Goal: Information Seeking & Learning: Learn about a topic

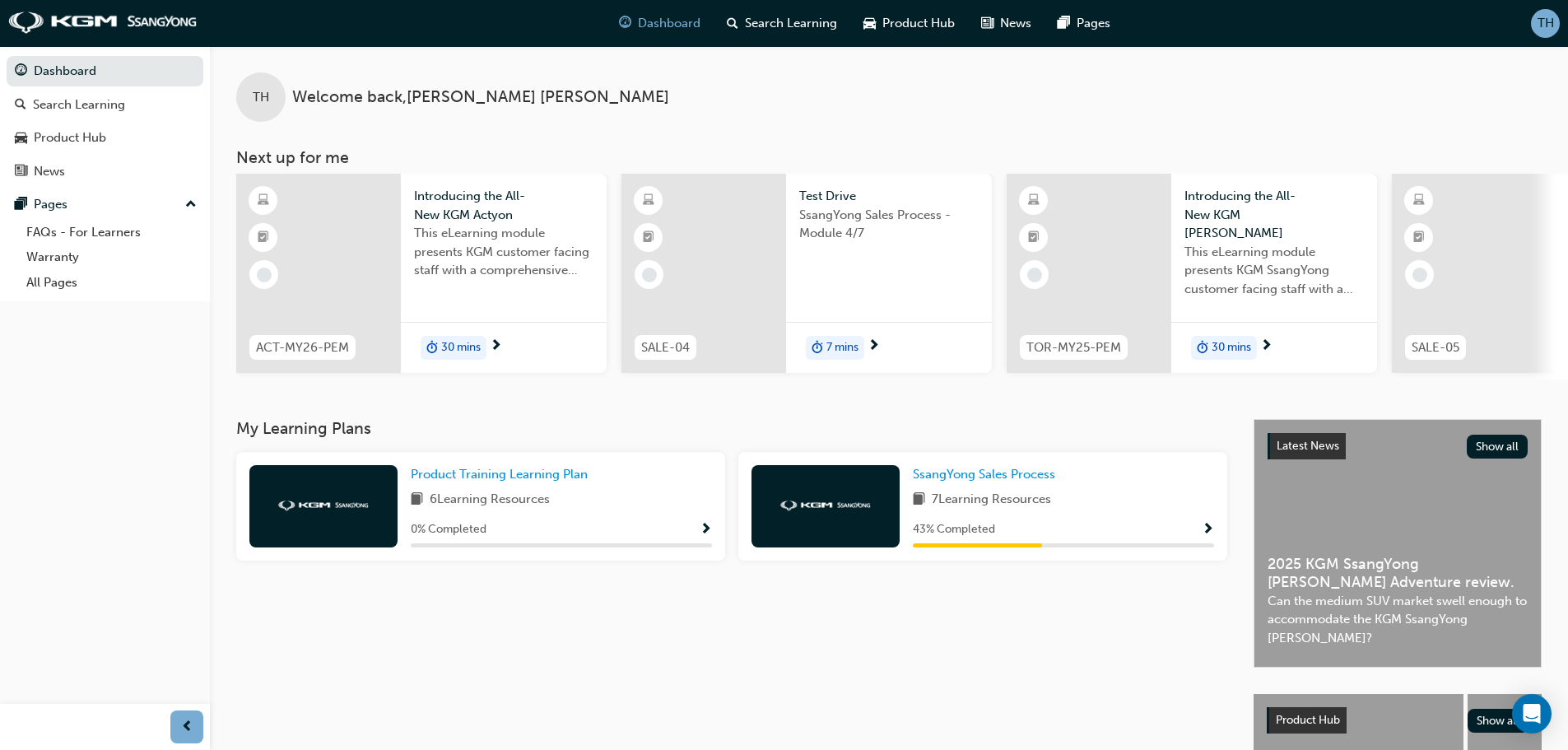
click at [1209, 531] on span "Show Progress" at bounding box center [1208, 529] width 12 height 15
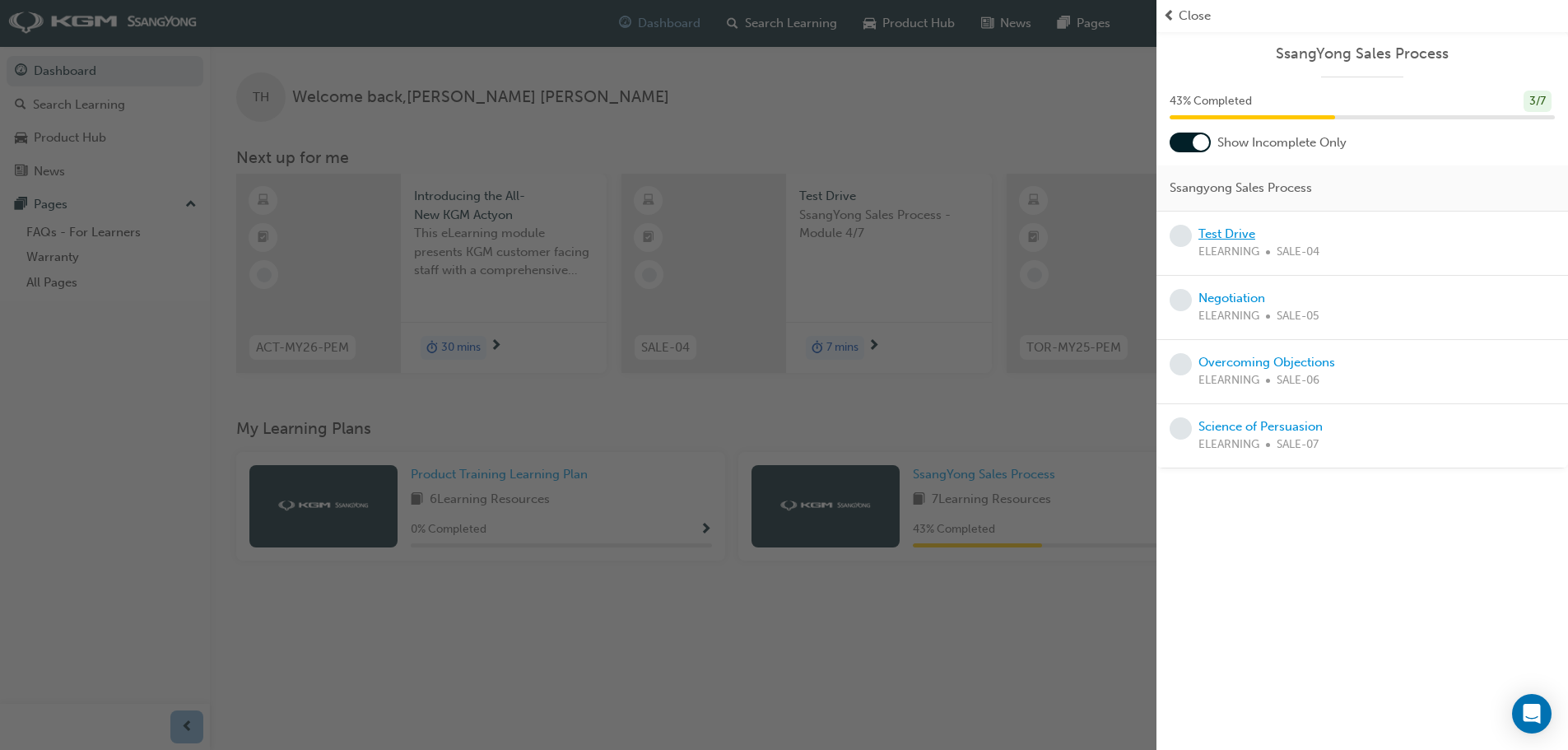
click at [1227, 235] on link "Test Drive" at bounding box center [1226, 234] width 56 height 15
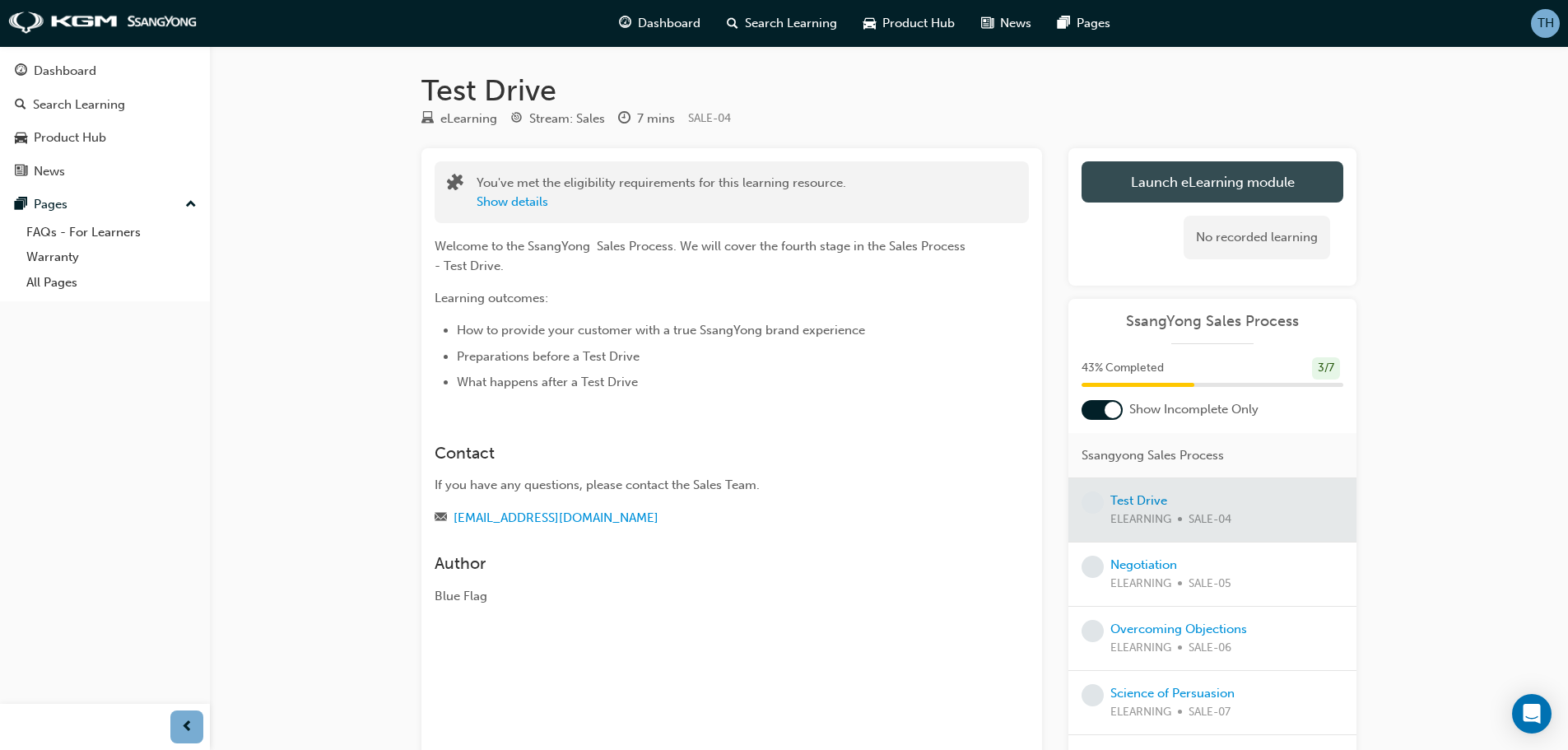
click at [1169, 178] on link "Launch eLearning module" at bounding box center [1213, 182] width 261 height 42
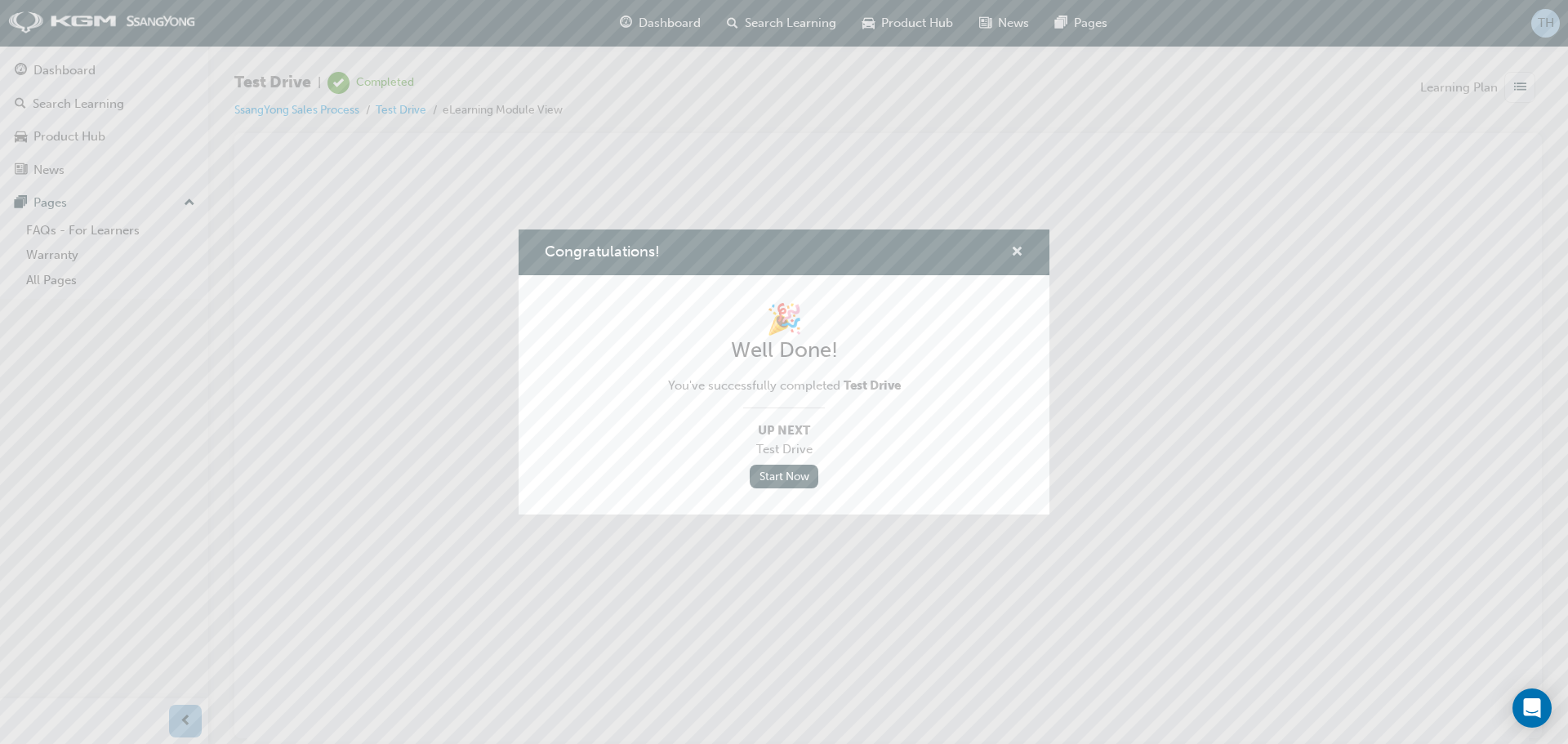
click at [1015, 251] on span "cross-icon" at bounding box center [1016, 252] width 12 height 15
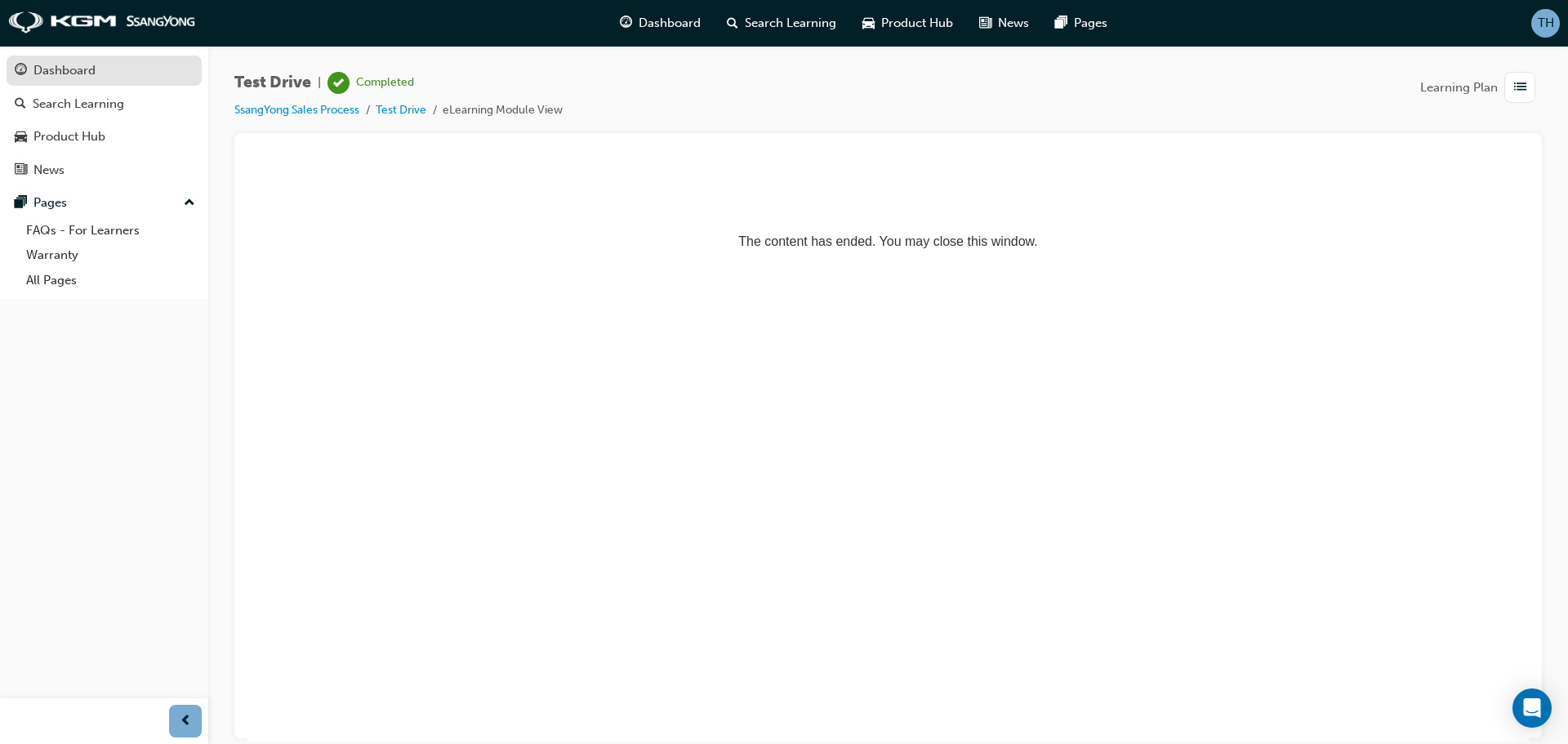
click at [87, 73] on div "Dashboard" at bounding box center [64, 70] width 62 height 19
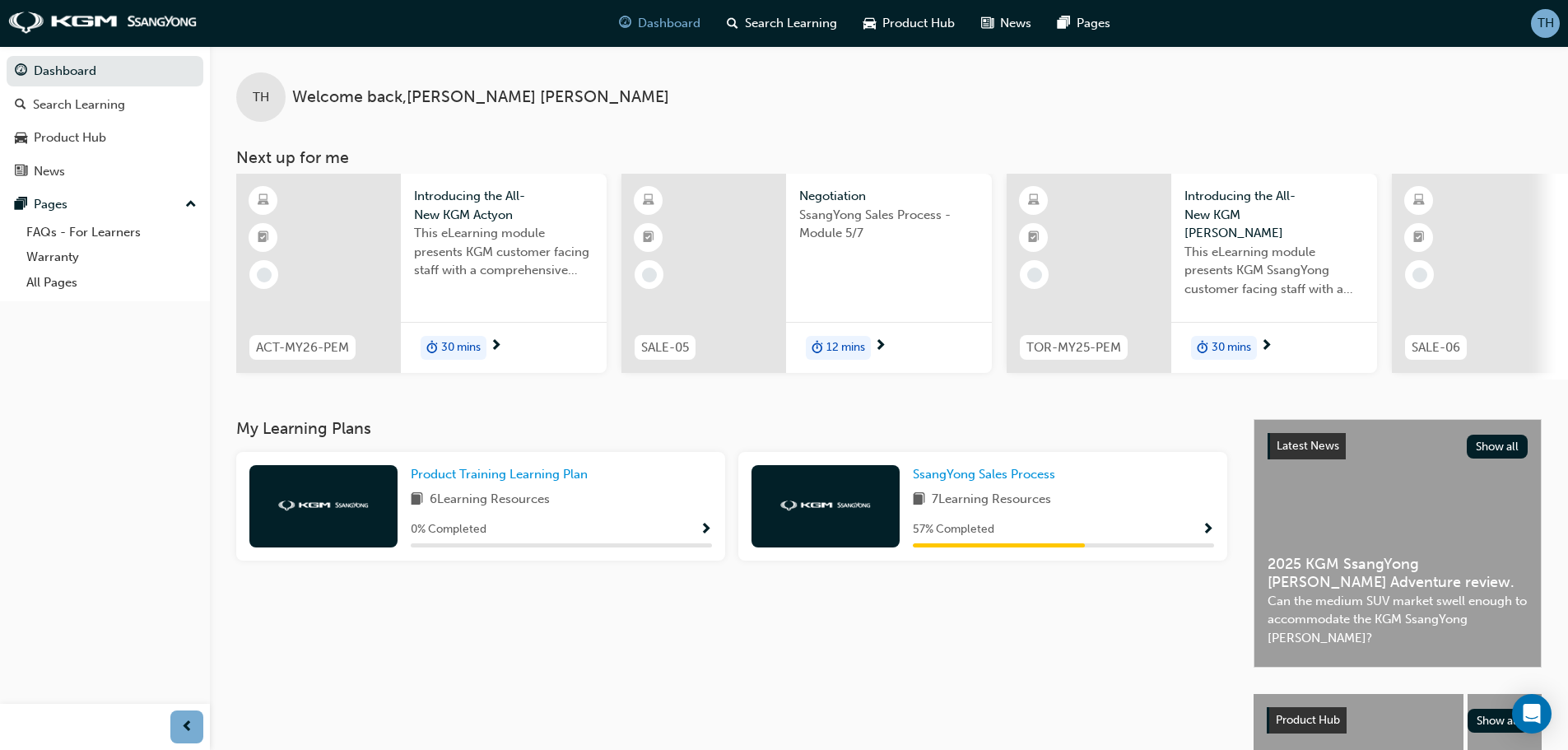
click at [1210, 535] on span "Show Progress" at bounding box center [1208, 529] width 12 height 15
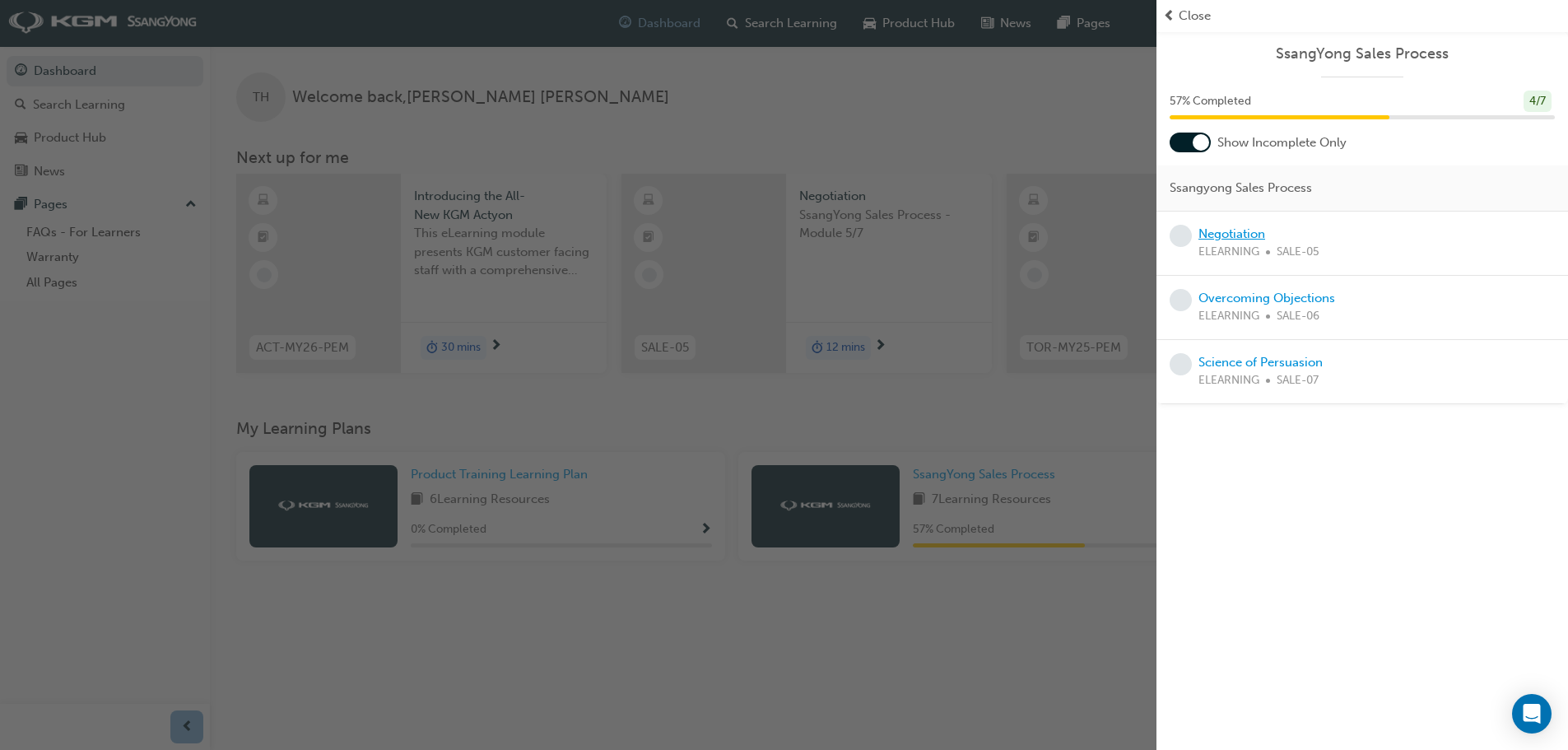
click at [1247, 234] on link "Negotiation" at bounding box center [1231, 234] width 66 height 15
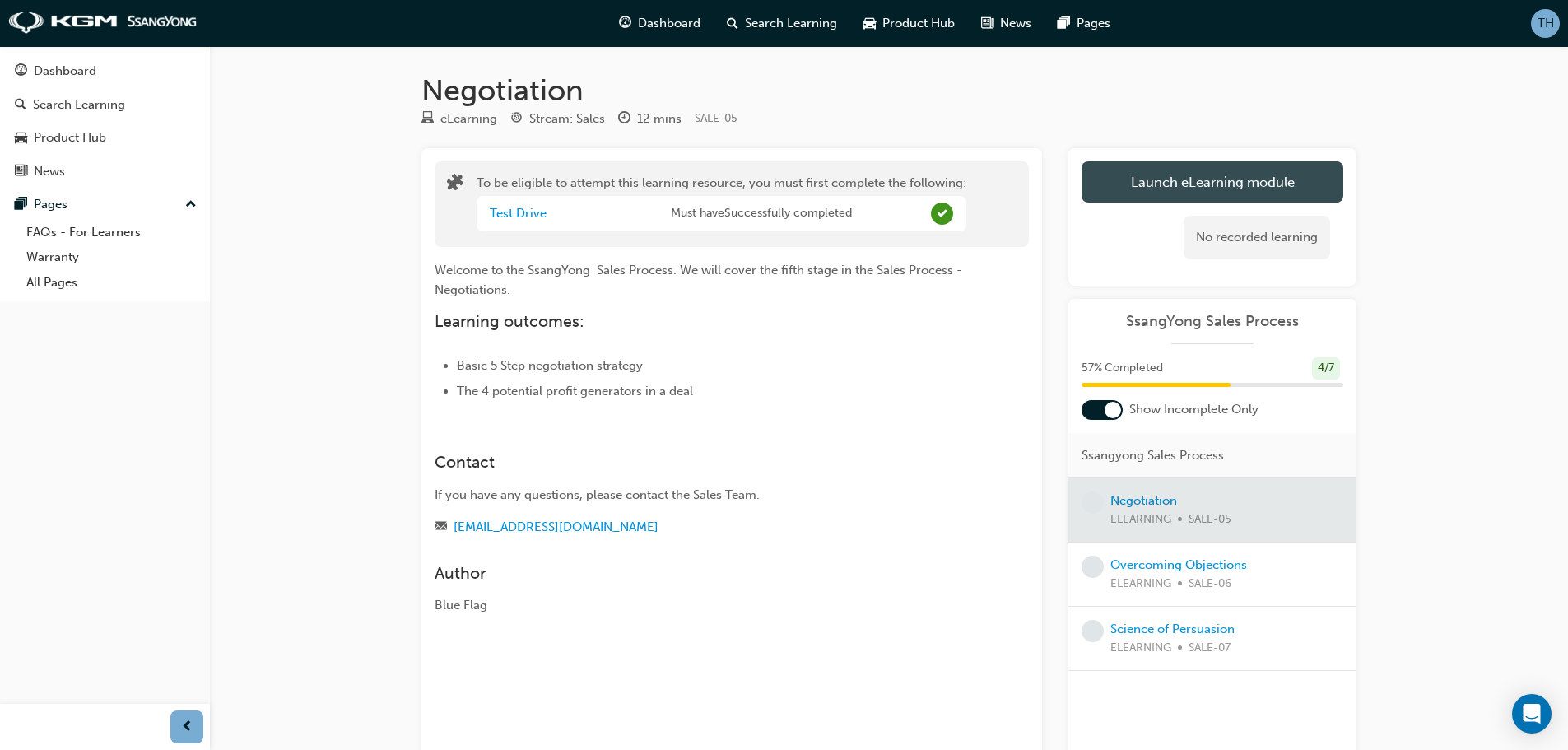
click at [1230, 181] on button "Launch eLearning module" at bounding box center [1213, 182] width 261 height 42
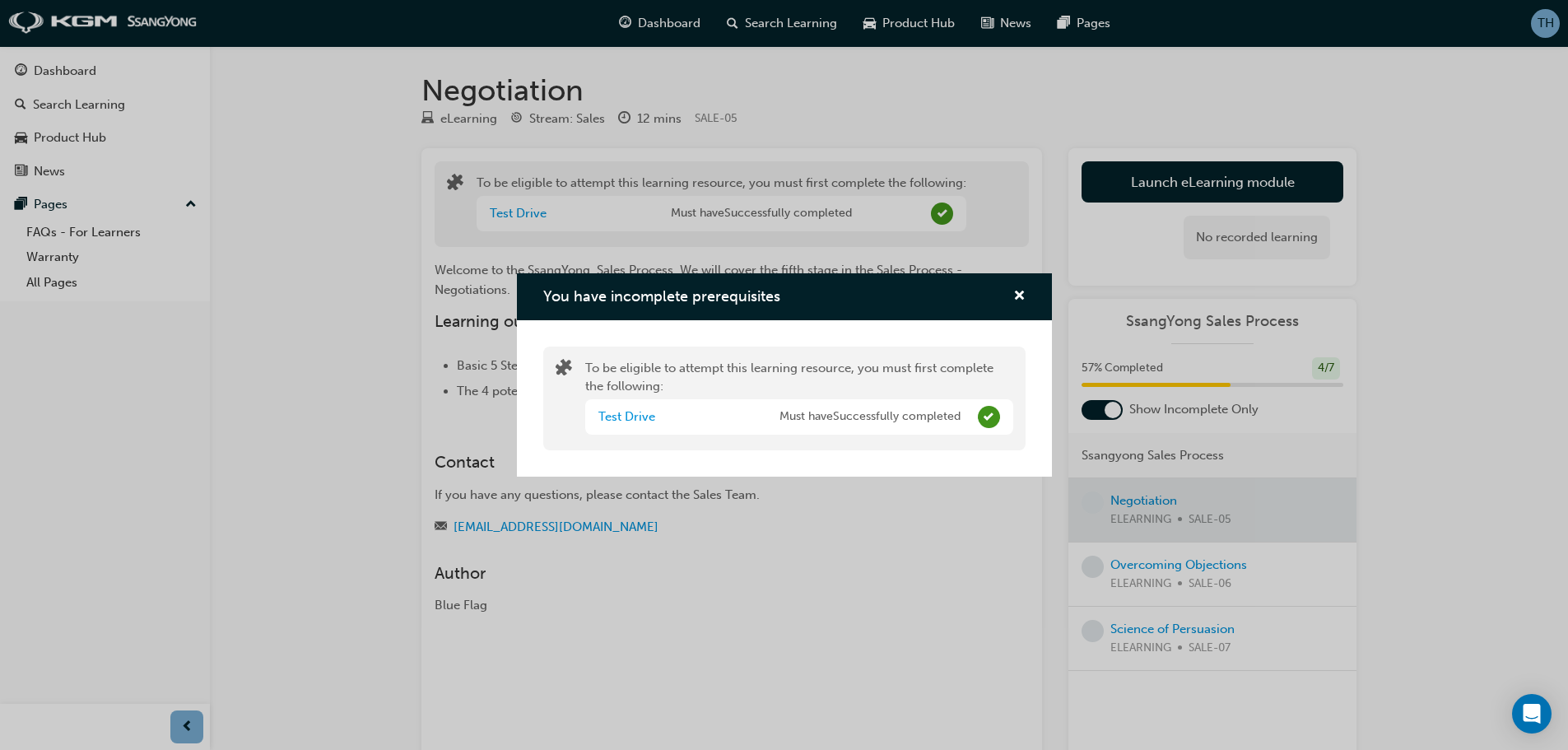
click at [758, 365] on div "To be eligible to attempt this learning resource, you must first complete the f…" at bounding box center [799, 399] width 428 height 79
click at [663, 404] on div "Test Drive Must have Successfully completed" at bounding box center [799, 417] width 428 height 36
click at [636, 355] on div "To be eligible to attempt this learning resource, you must first complete the f…" at bounding box center [784, 398] width 482 height 104
click at [711, 300] on span "You have incomplete prerequisites" at bounding box center [661, 296] width 237 height 18
click at [1015, 298] on span "cross-icon" at bounding box center [1020, 297] width 12 height 15
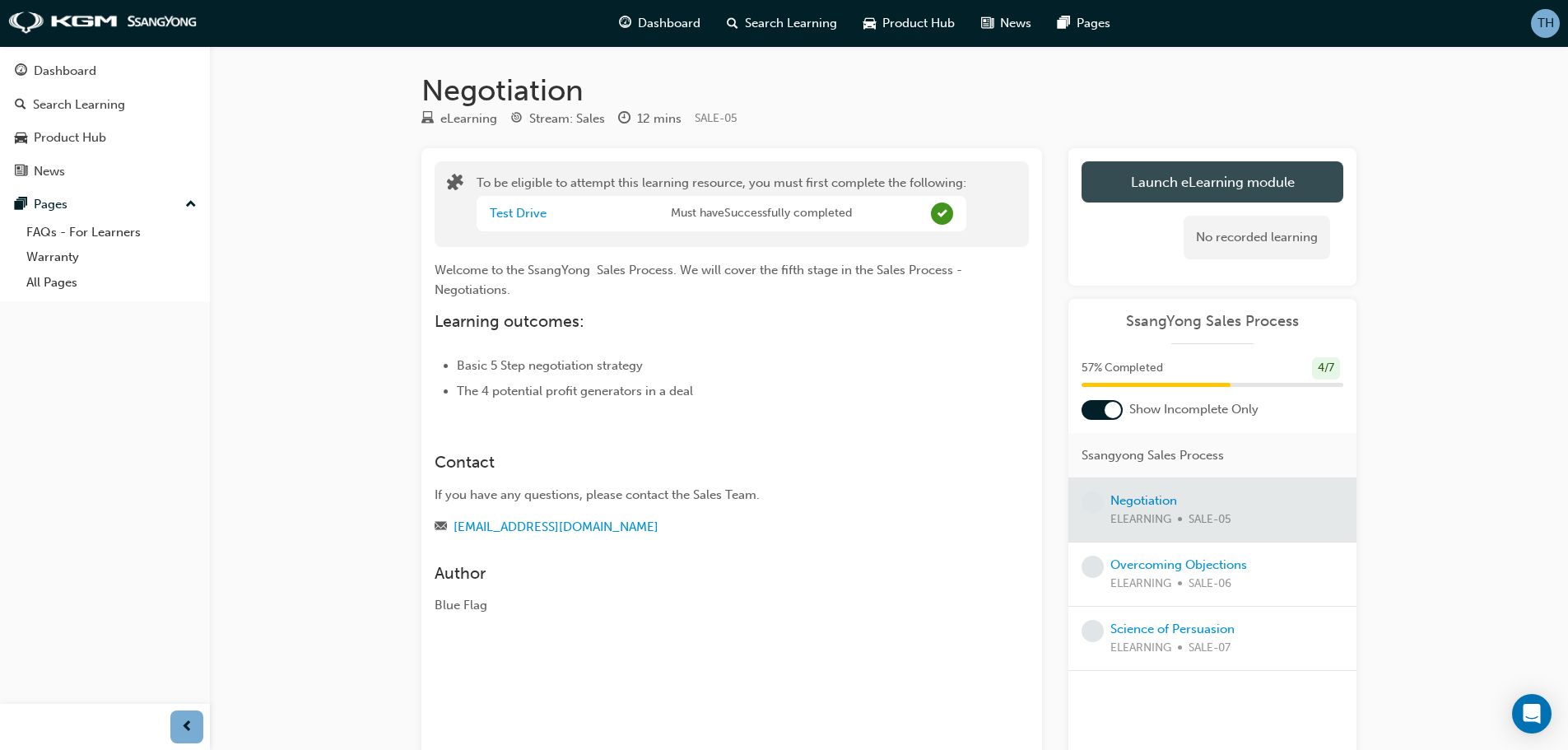
click at [1200, 163] on button "Launch eLearning module" at bounding box center [1213, 182] width 261 height 42
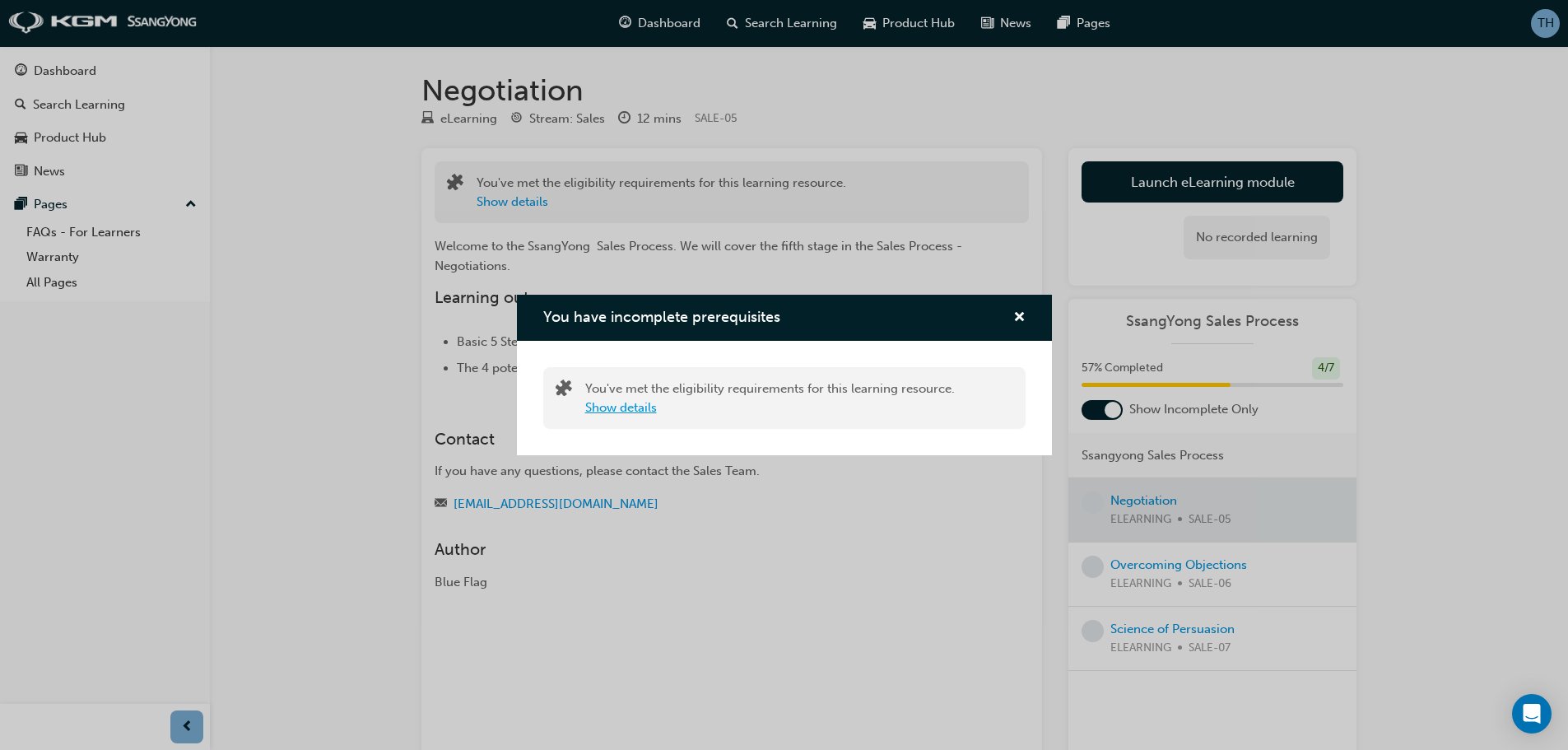
click at [642, 408] on button "Show details" at bounding box center [621, 407] width 71 height 19
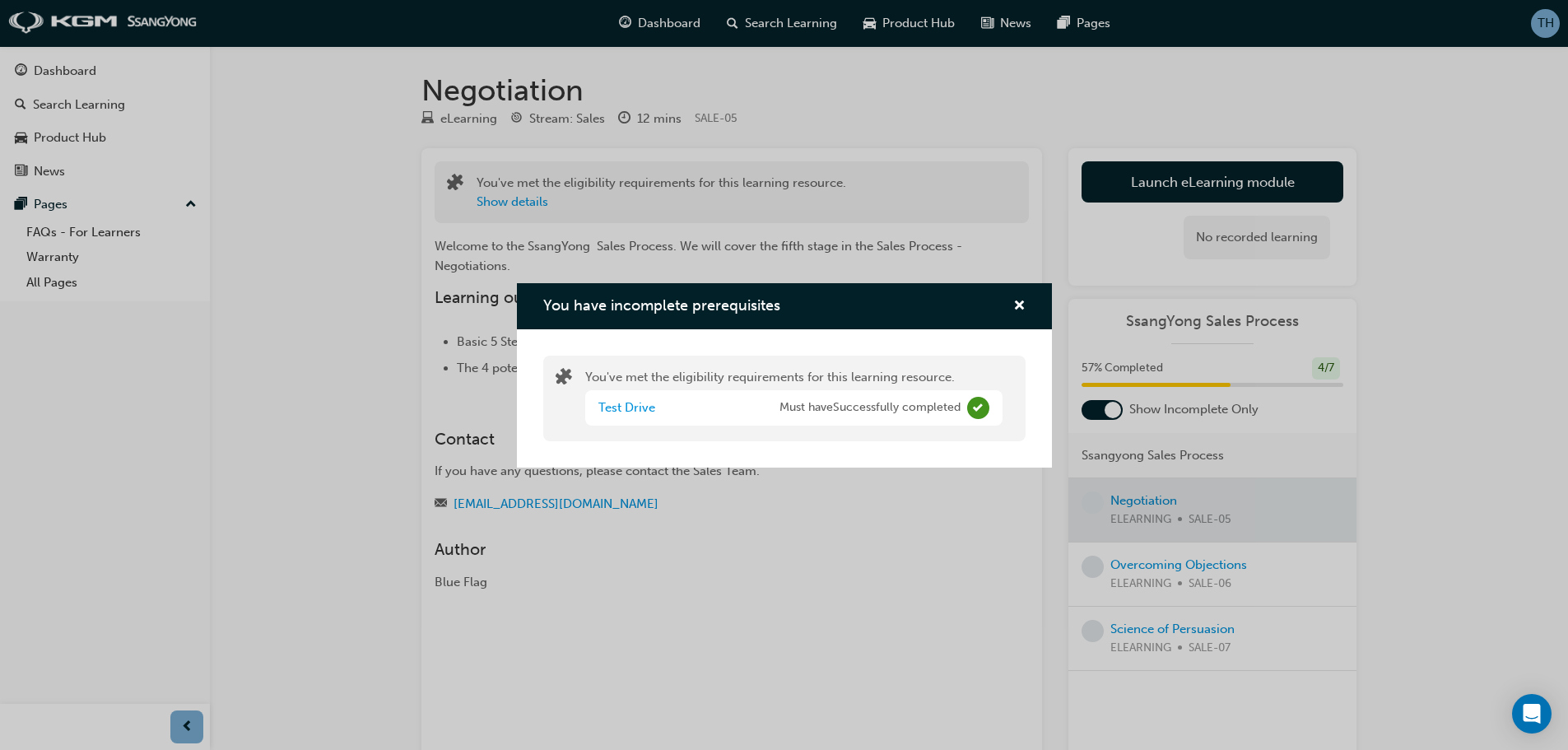
click at [981, 407] on span "Complete" at bounding box center [978, 408] width 22 height 22
click at [854, 407] on span "Must have Successfully completed" at bounding box center [869, 407] width 181 height 19
click at [707, 228] on div "You have incomplete prerequisites You've met the eligibility requirements for t…" at bounding box center [784, 375] width 1568 height 750
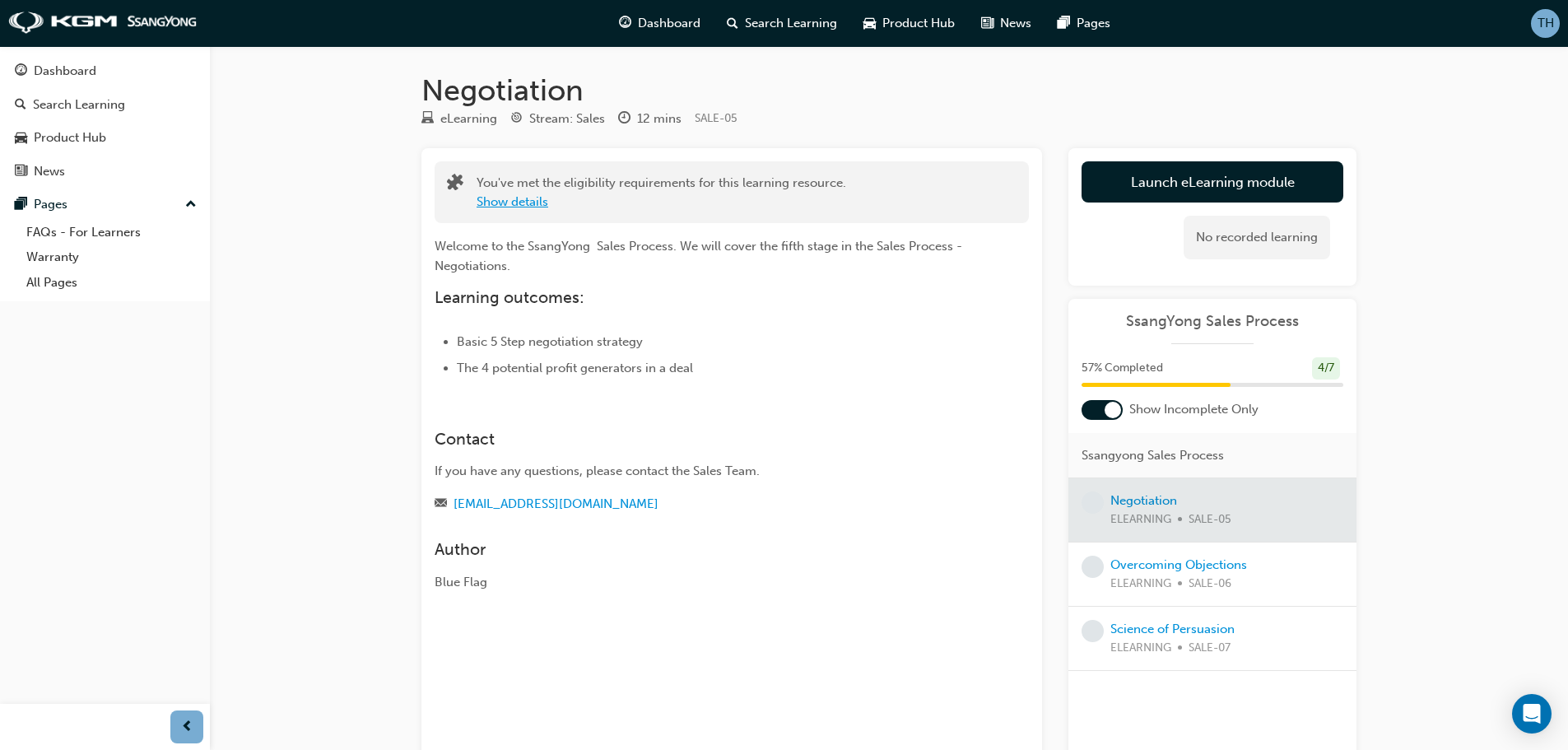
click at [526, 203] on button "Show details" at bounding box center [512, 202] width 71 height 19
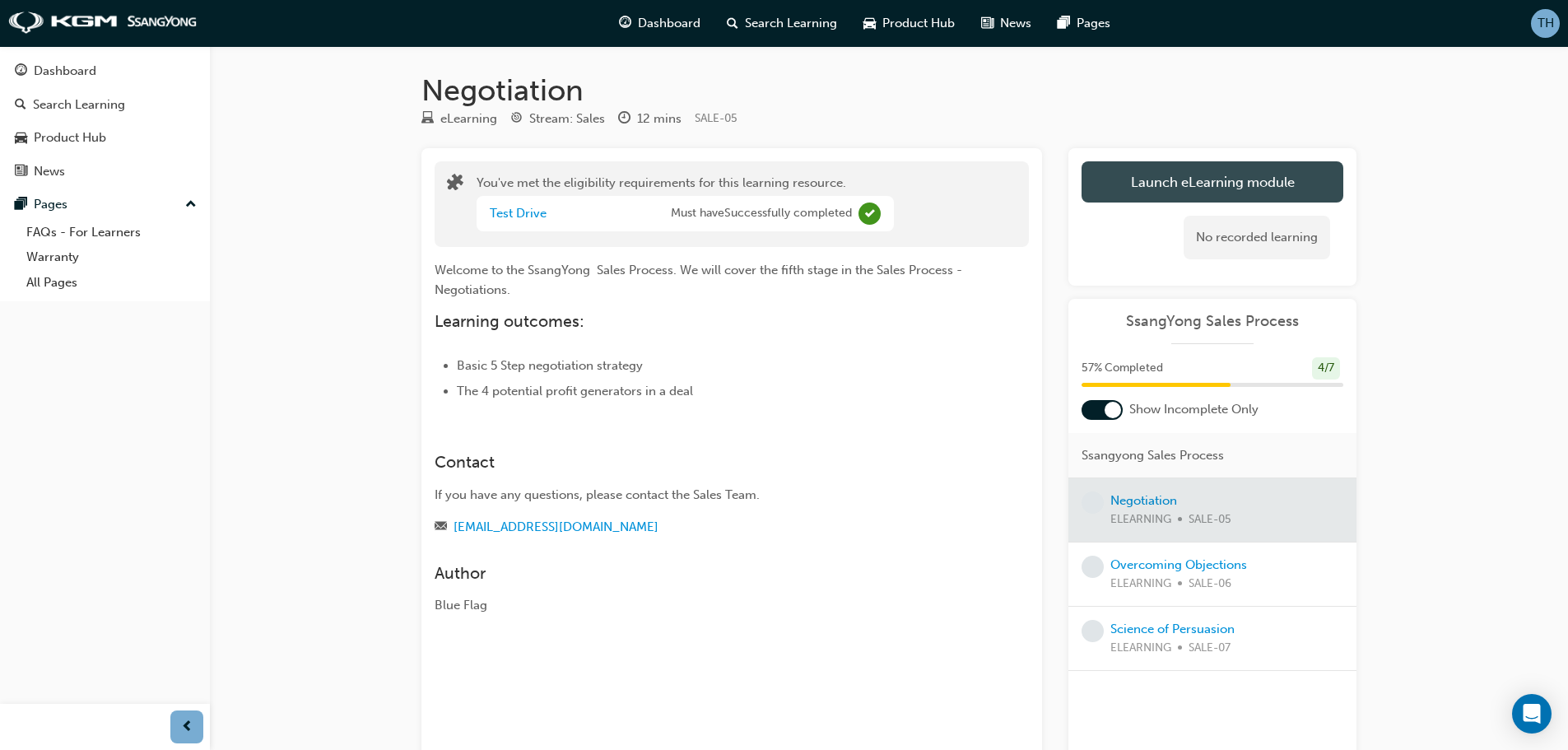
click at [1178, 173] on button "Launch eLearning module" at bounding box center [1213, 182] width 261 height 42
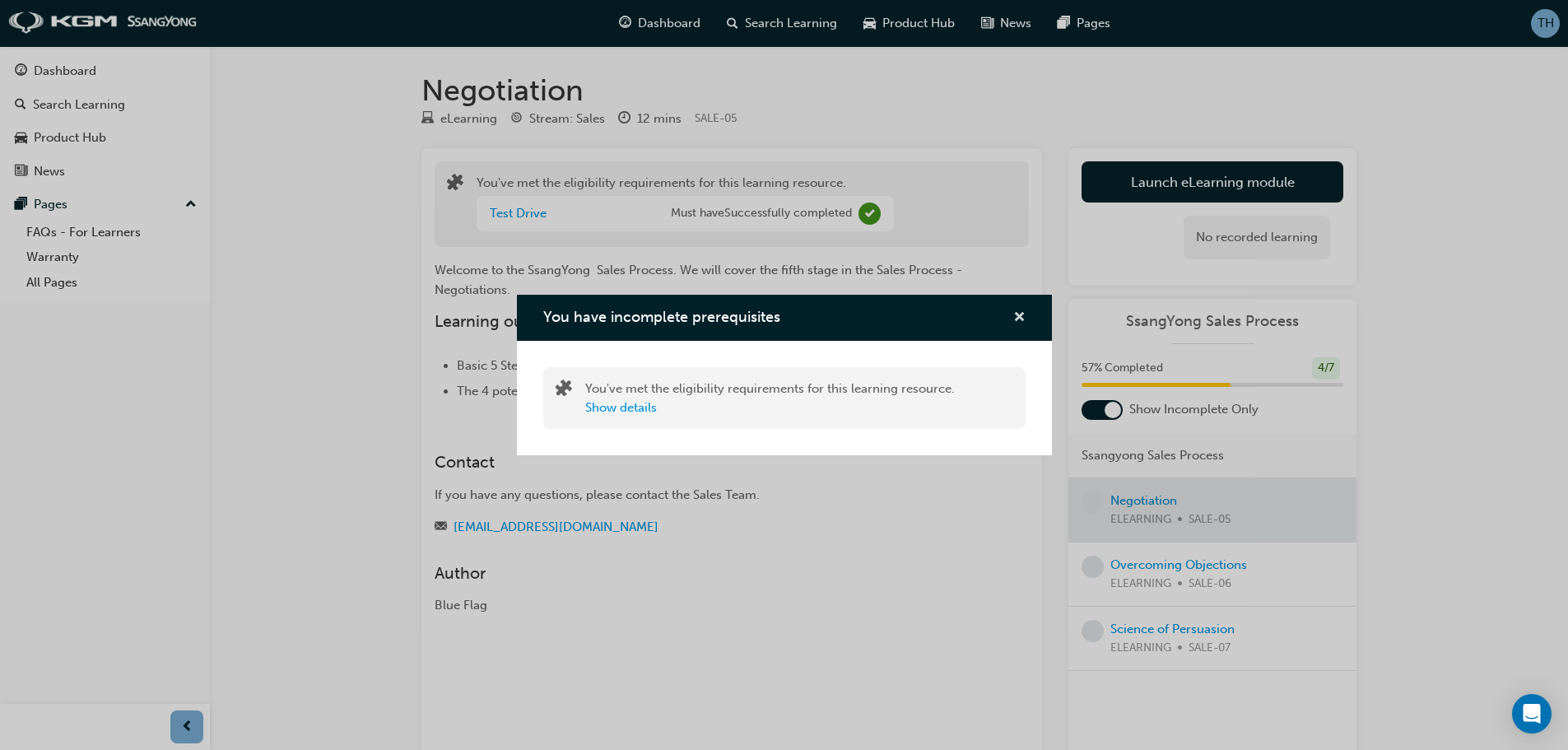
click at [1015, 320] on span "cross-icon" at bounding box center [1020, 318] width 12 height 15
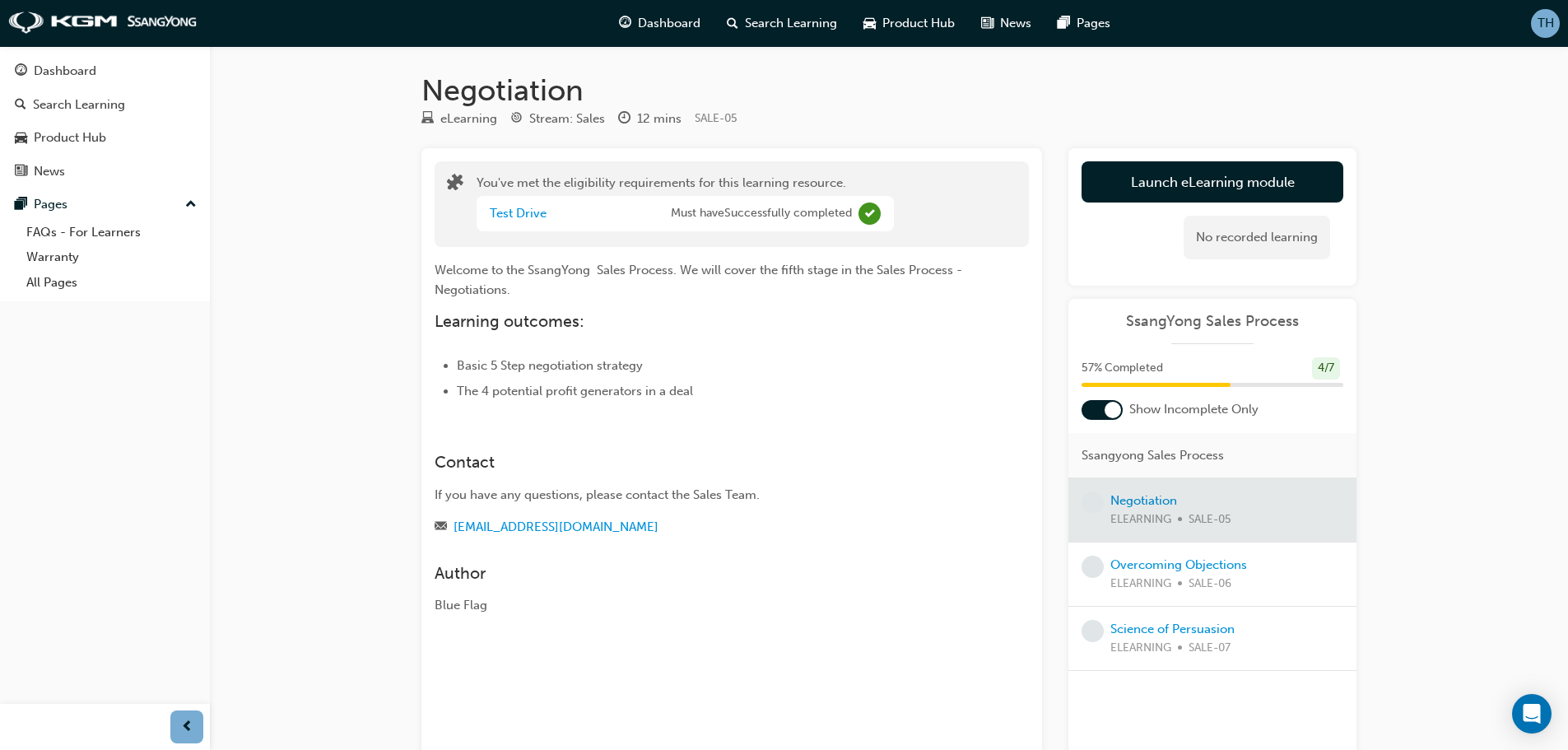
click at [1158, 501] on div at bounding box center [1212, 510] width 288 height 63
click at [1222, 173] on button "Launch eLearning module" at bounding box center [1213, 182] width 261 height 42
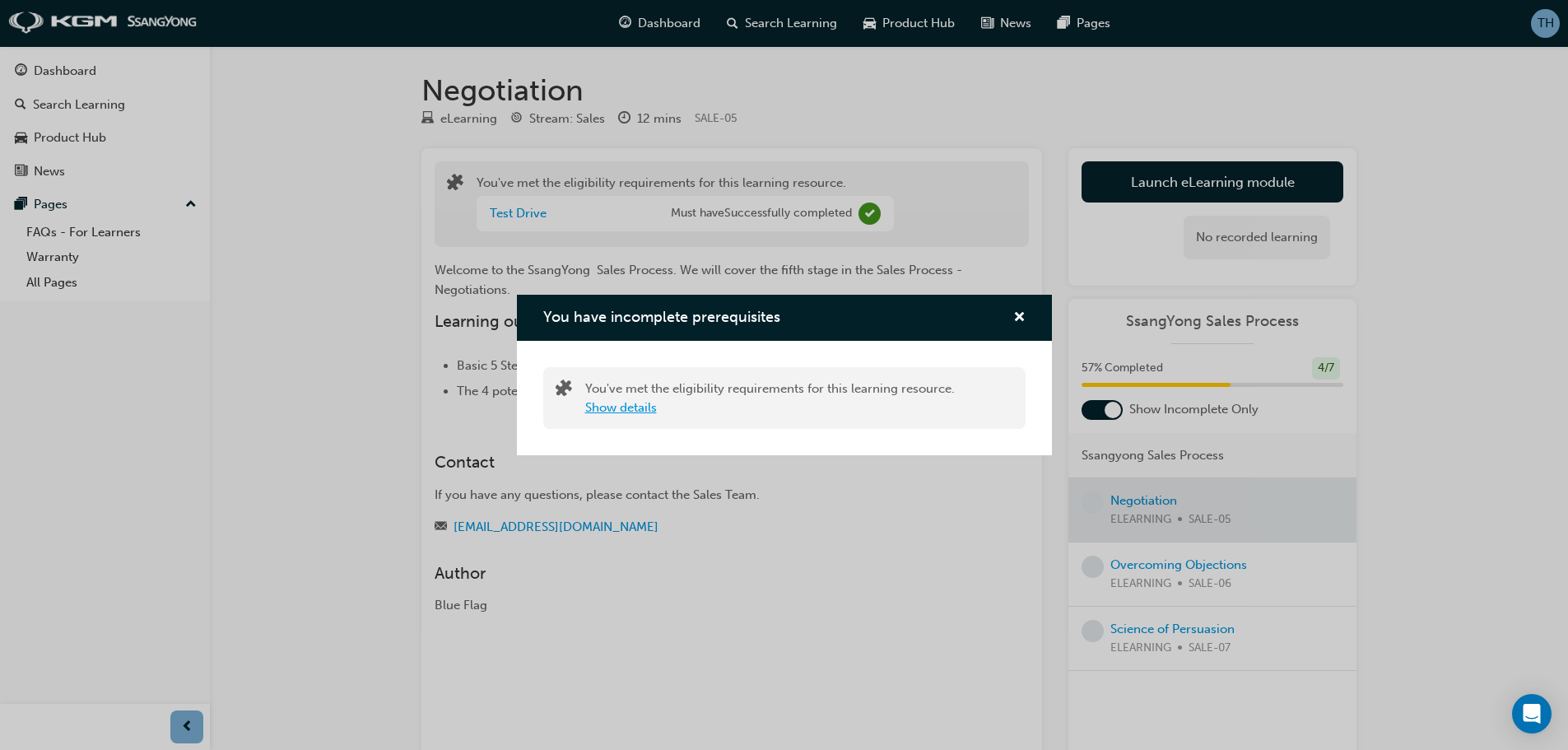
click at [631, 413] on button "Show details" at bounding box center [621, 407] width 71 height 19
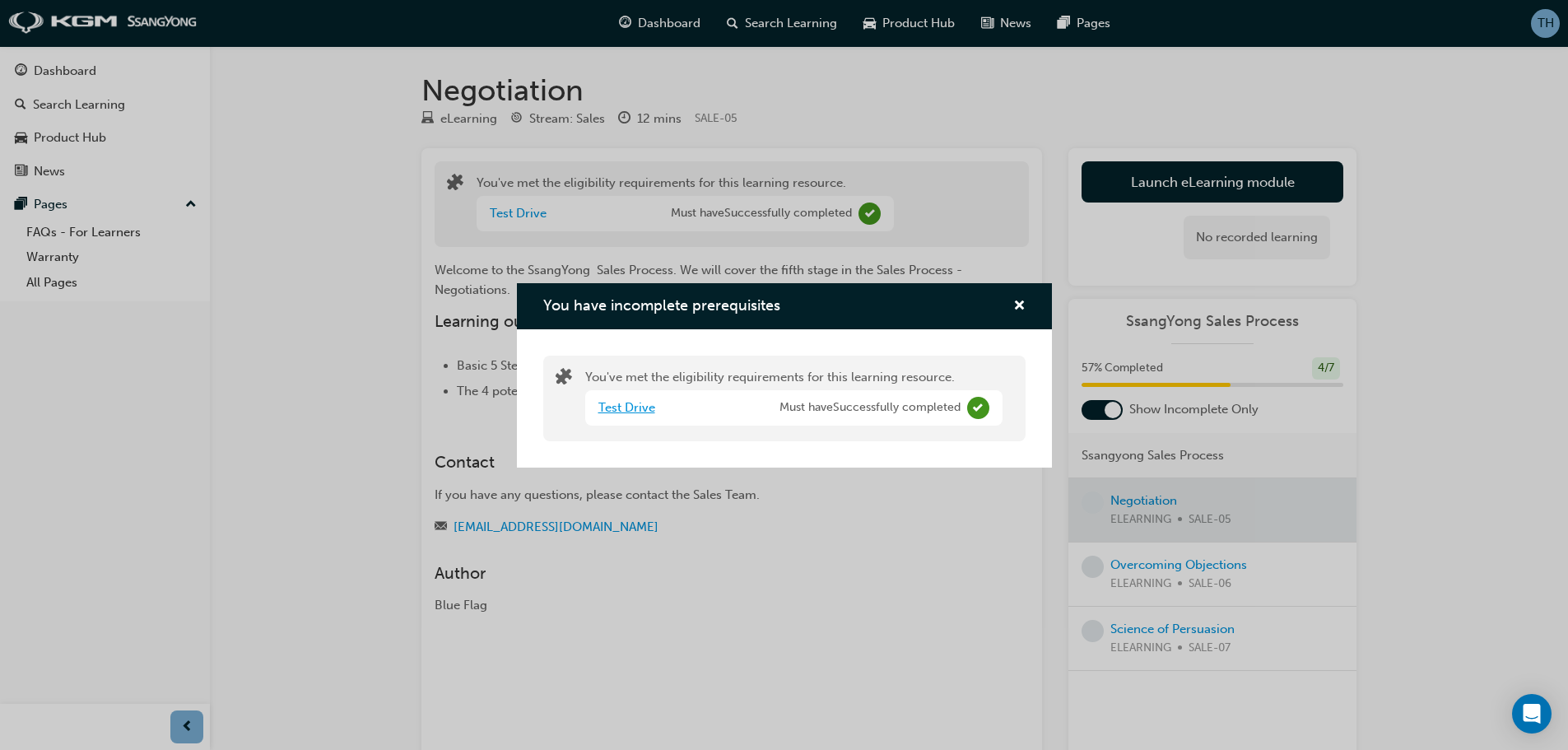
click at [628, 405] on link "Test Drive" at bounding box center [627, 407] width 56 height 15
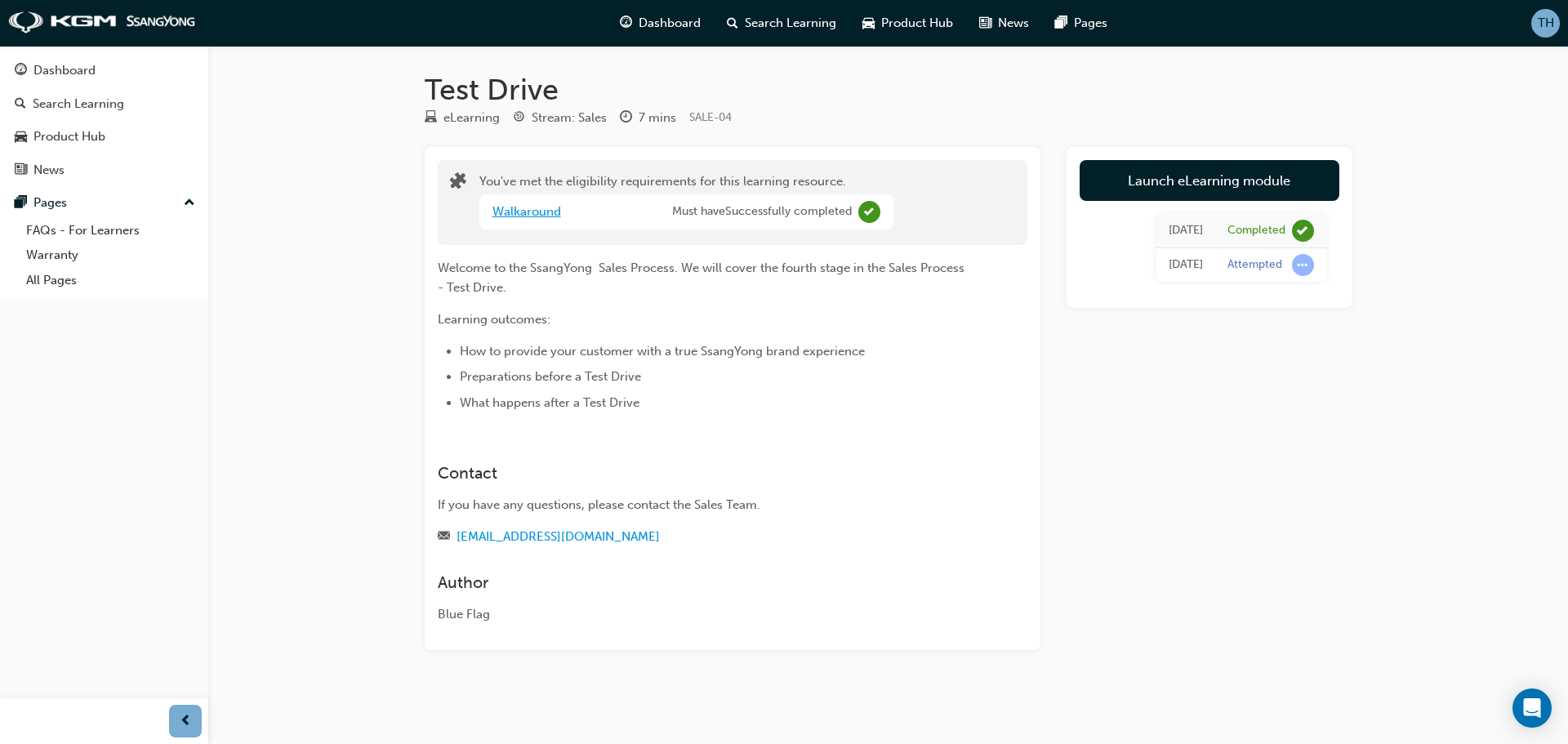
click at [544, 204] on link "Walkaround" at bounding box center [526, 211] width 69 height 15
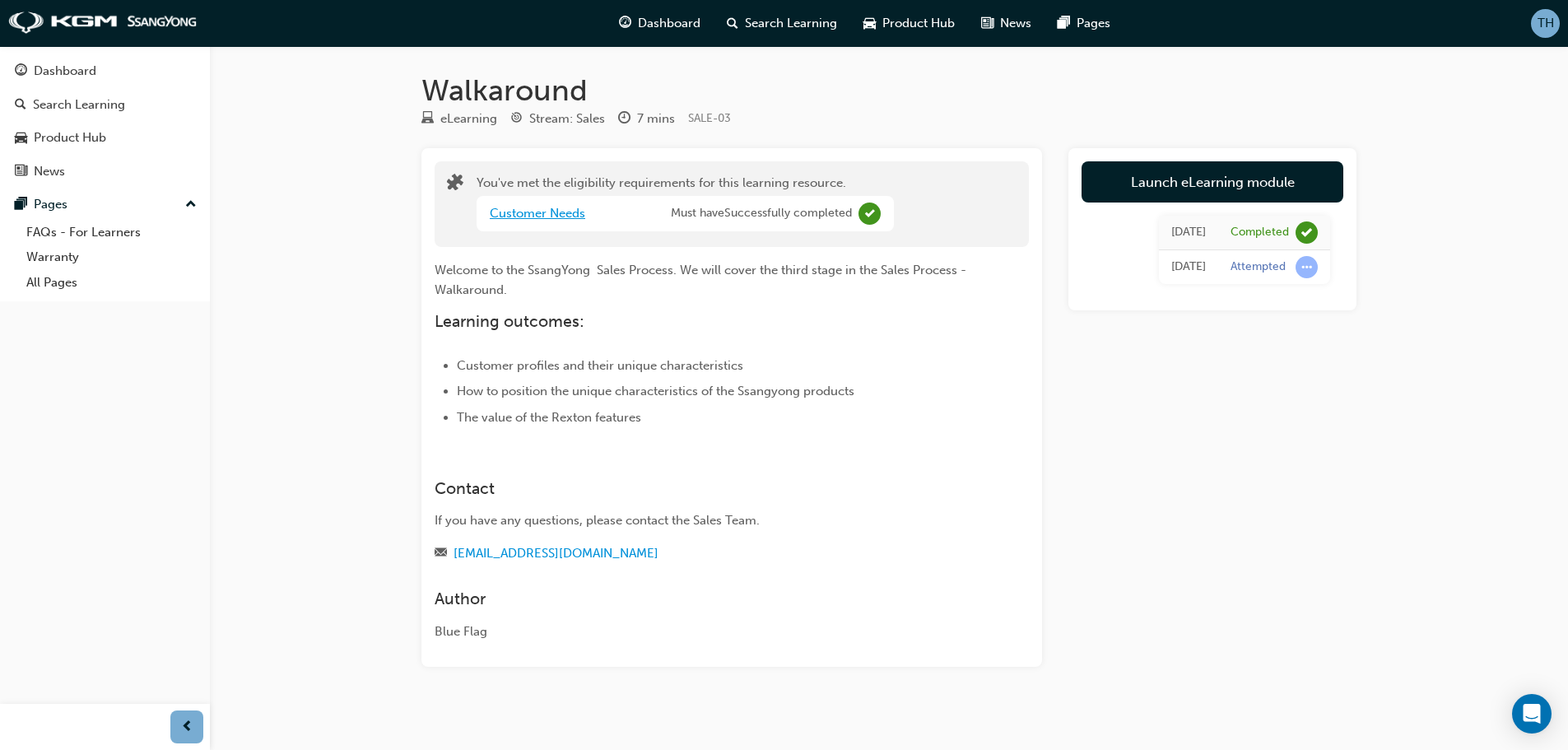
click at [547, 208] on link "Customer Needs" at bounding box center [538, 213] width 95 height 15
click at [550, 213] on link "Meet and Greet" at bounding box center [534, 213] width 87 height 15
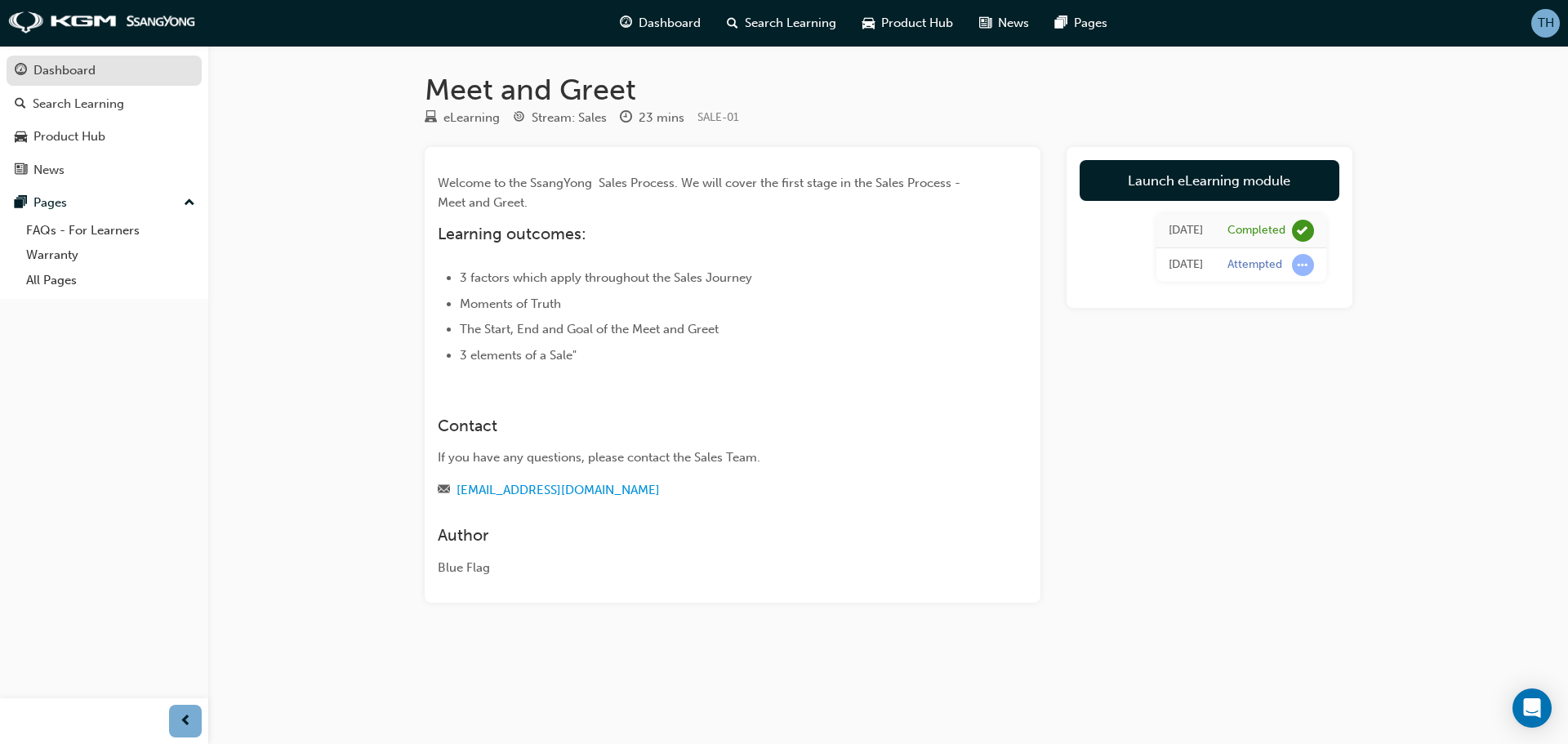
click at [84, 77] on div "Dashboard" at bounding box center [64, 70] width 62 height 19
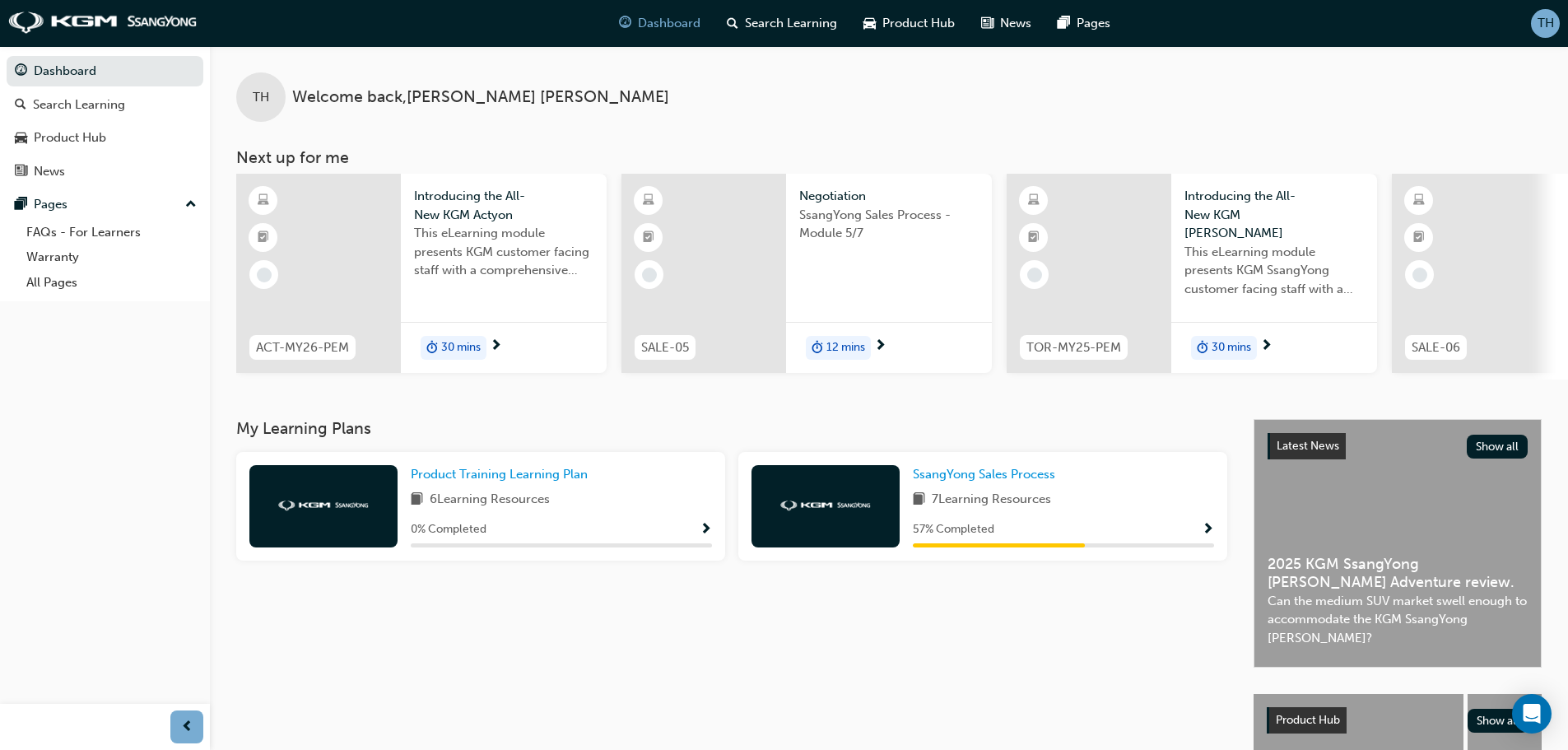
click at [1208, 534] on span "Show Progress" at bounding box center [1208, 529] width 12 height 15
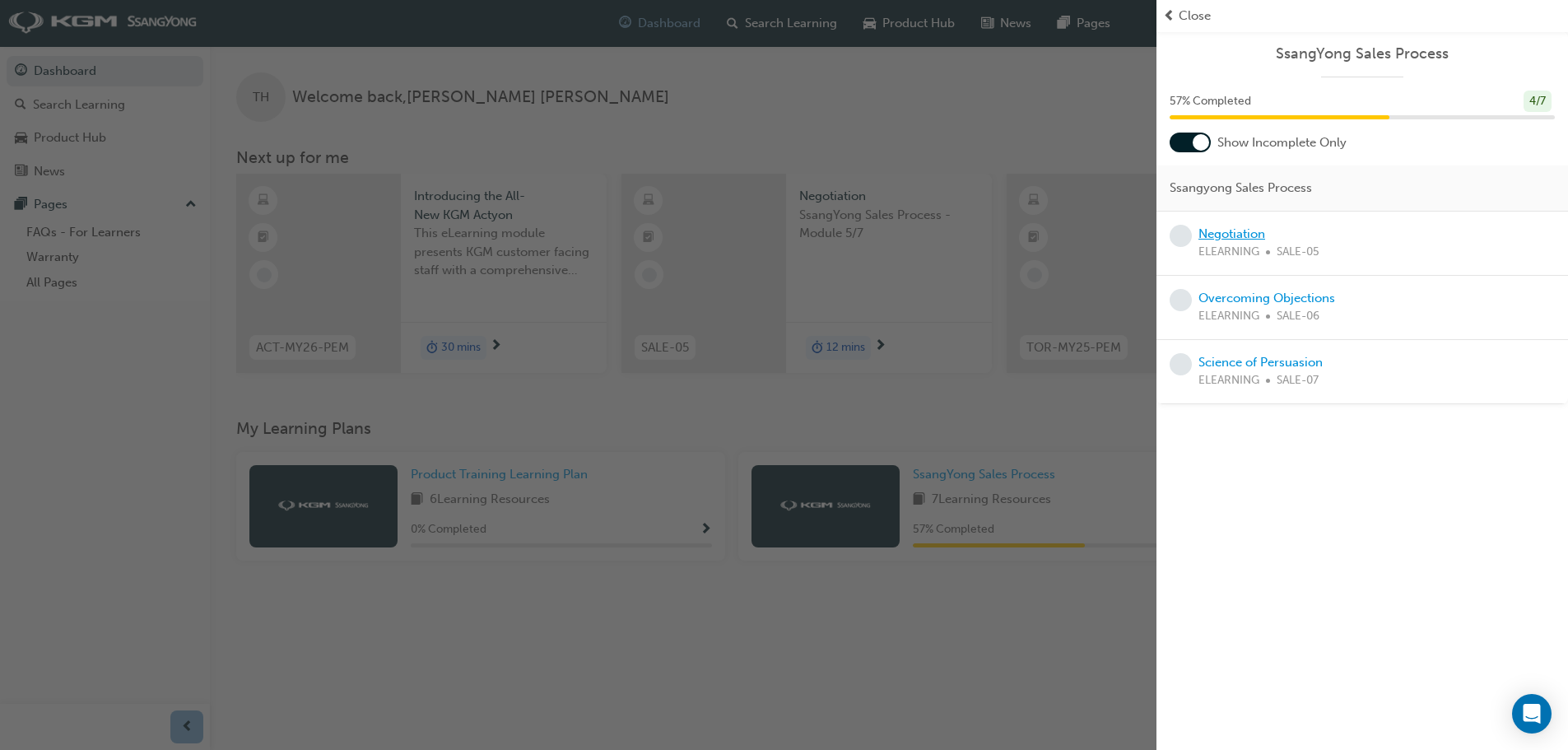
click at [1251, 229] on link "Negotiation" at bounding box center [1231, 234] width 66 height 15
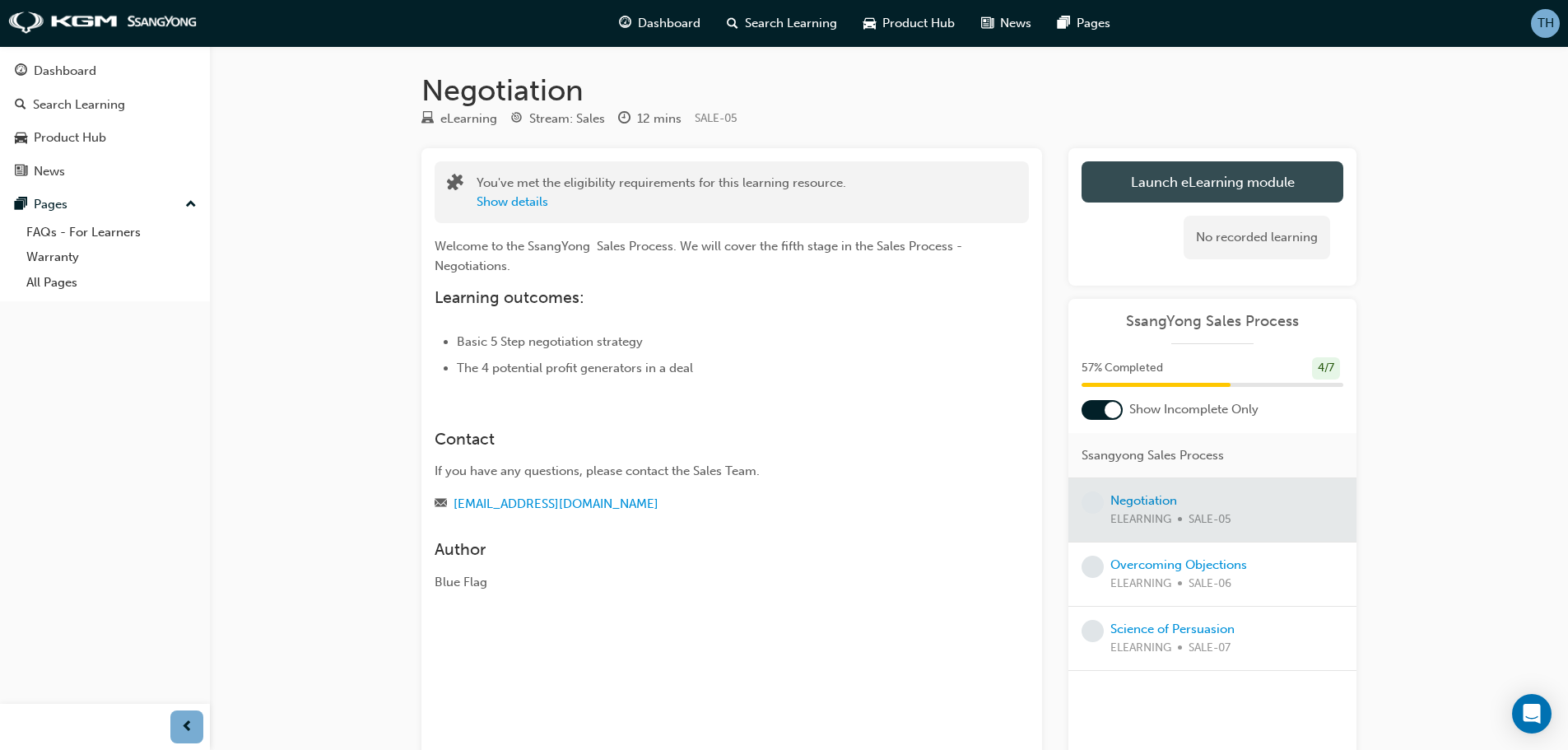
click at [1286, 186] on link "Launch eLearning module" at bounding box center [1213, 182] width 261 height 42
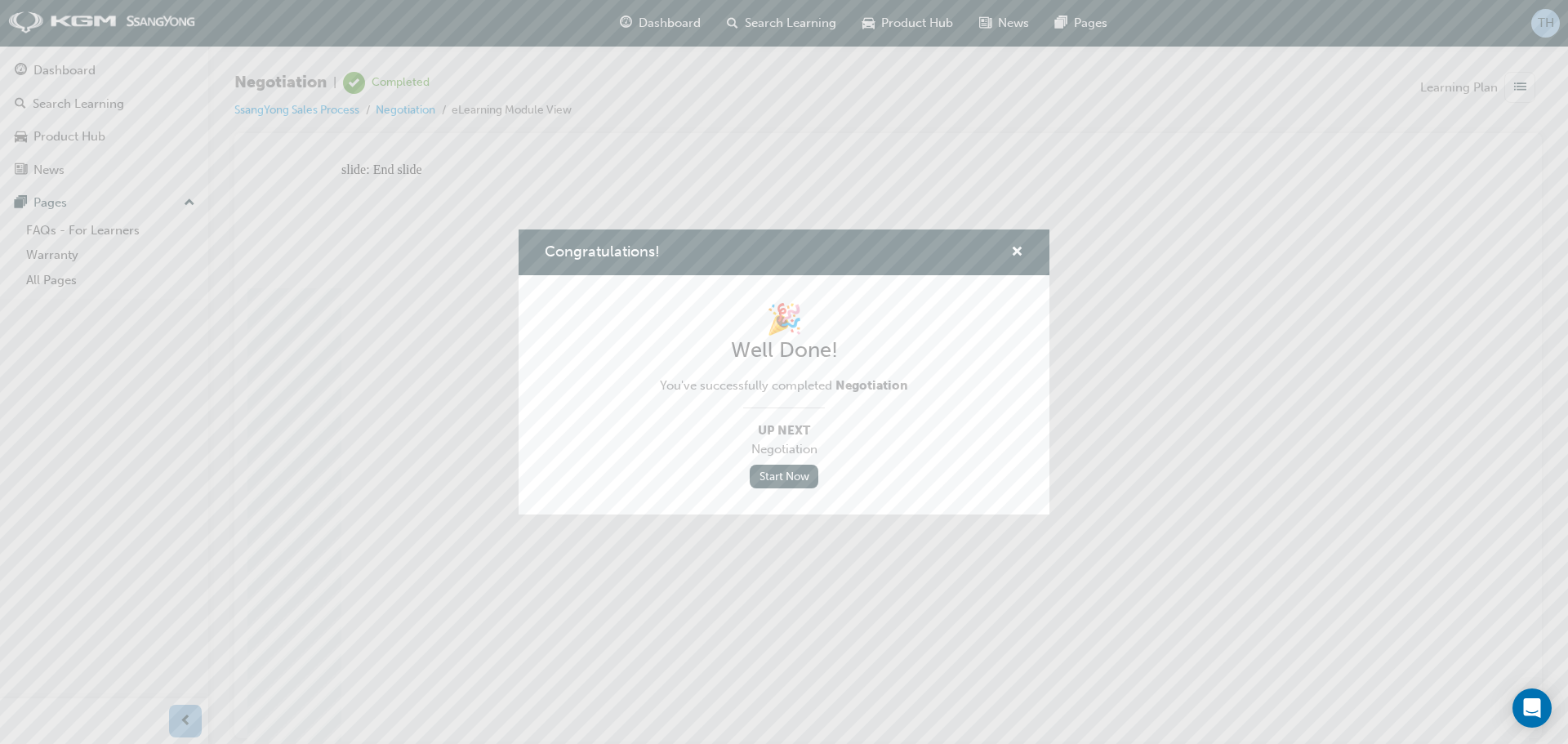
click at [1395, 205] on div "Congratulations! 🎉 Well Done! You've successfully completed Negotiation Up Next…" at bounding box center [784, 372] width 1568 height 744
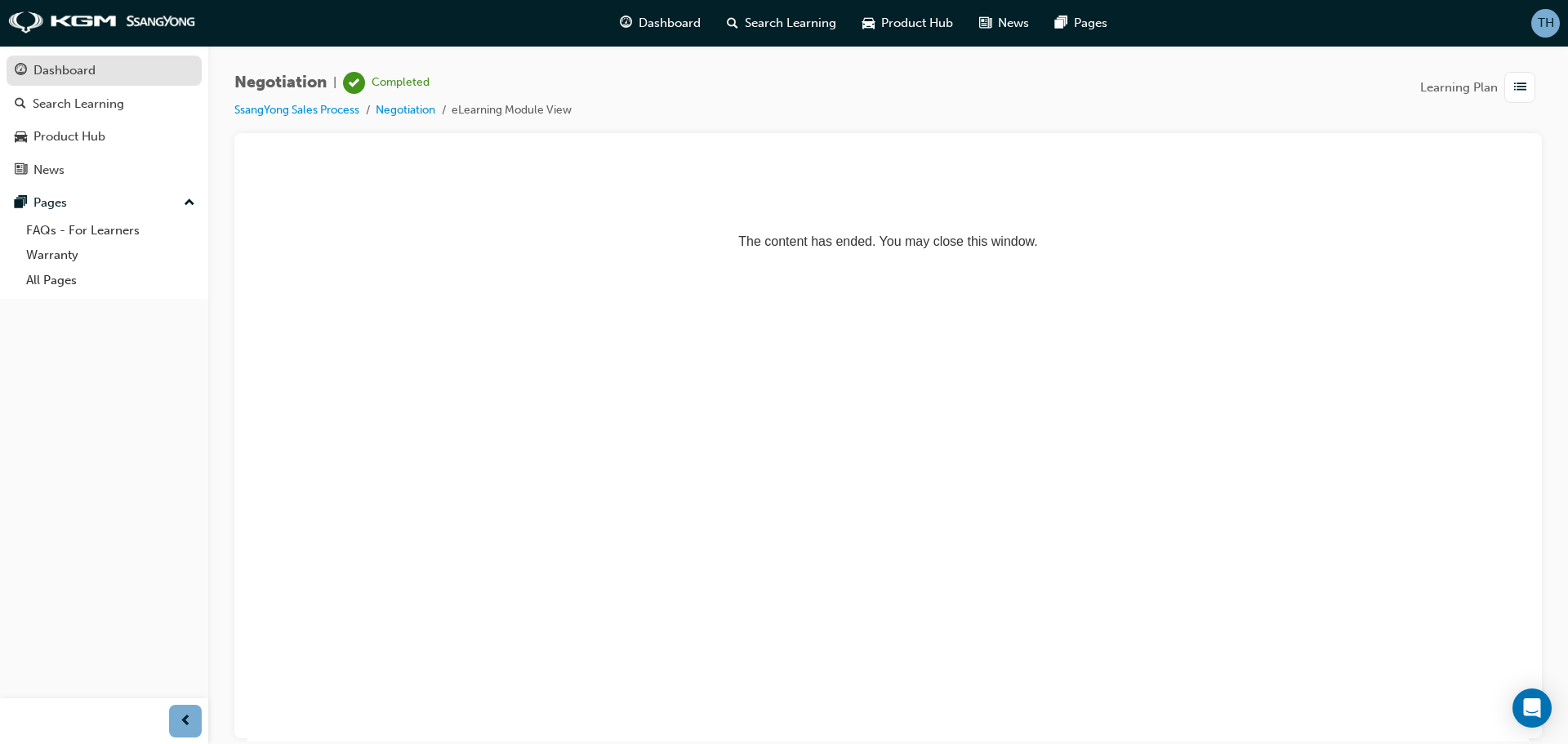
click at [89, 67] on div "Dashboard" at bounding box center [64, 70] width 62 height 19
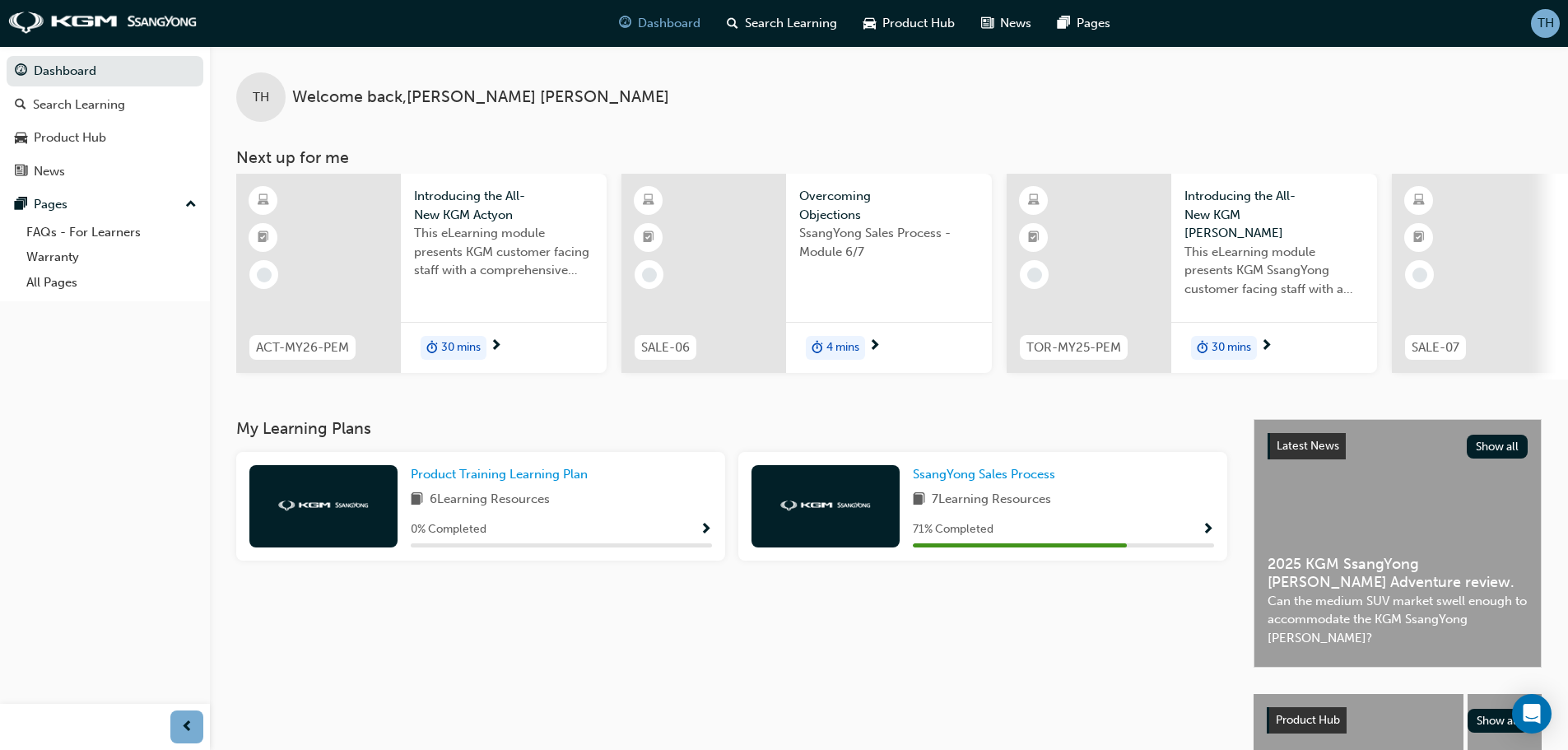
click at [1210, 536] on span "Show Progress" at bounding box center [1208, 529] width 12 height 15
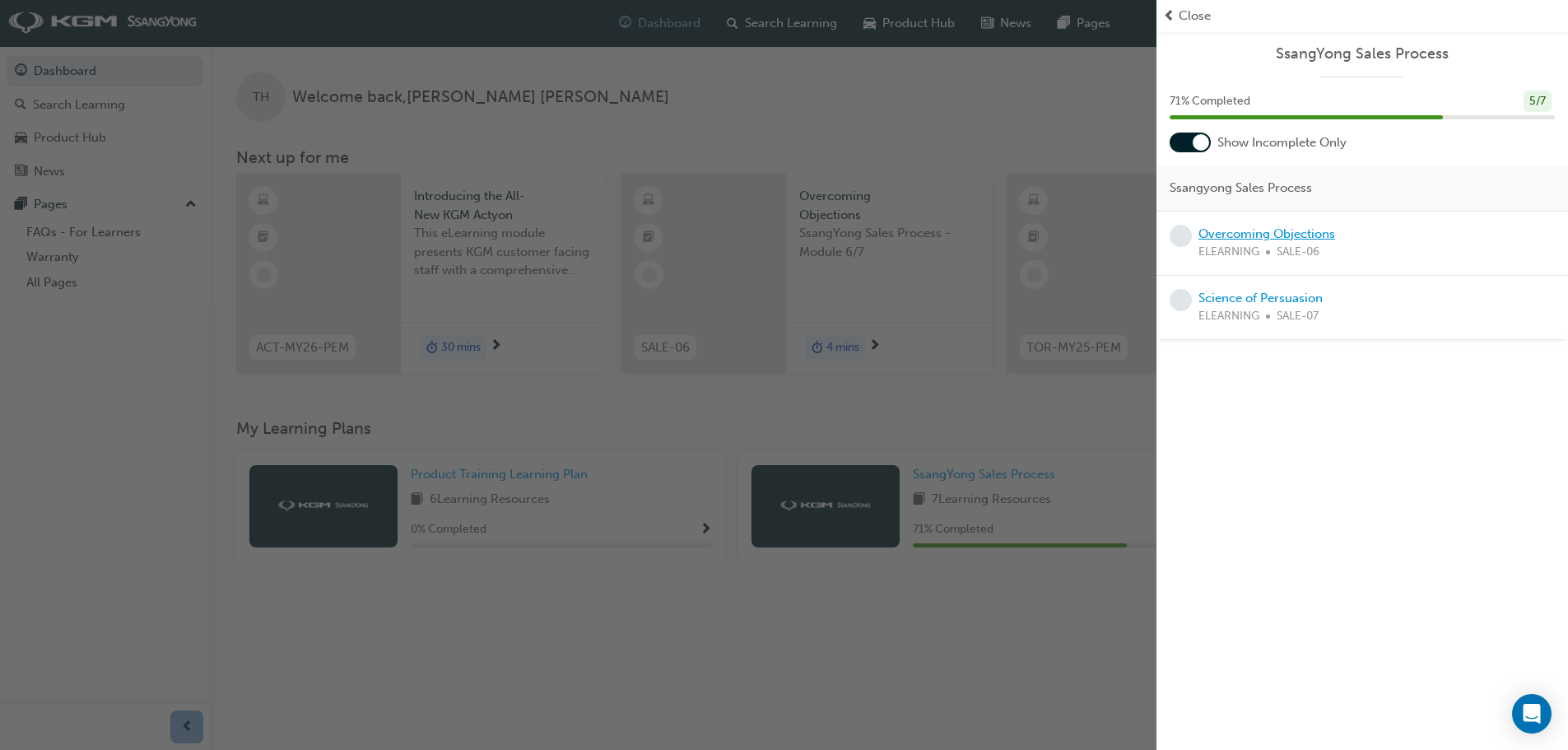
click at [1245, 234] on link "Overcoming Objections" at bounding box center [1267, 234] width 137 height 15
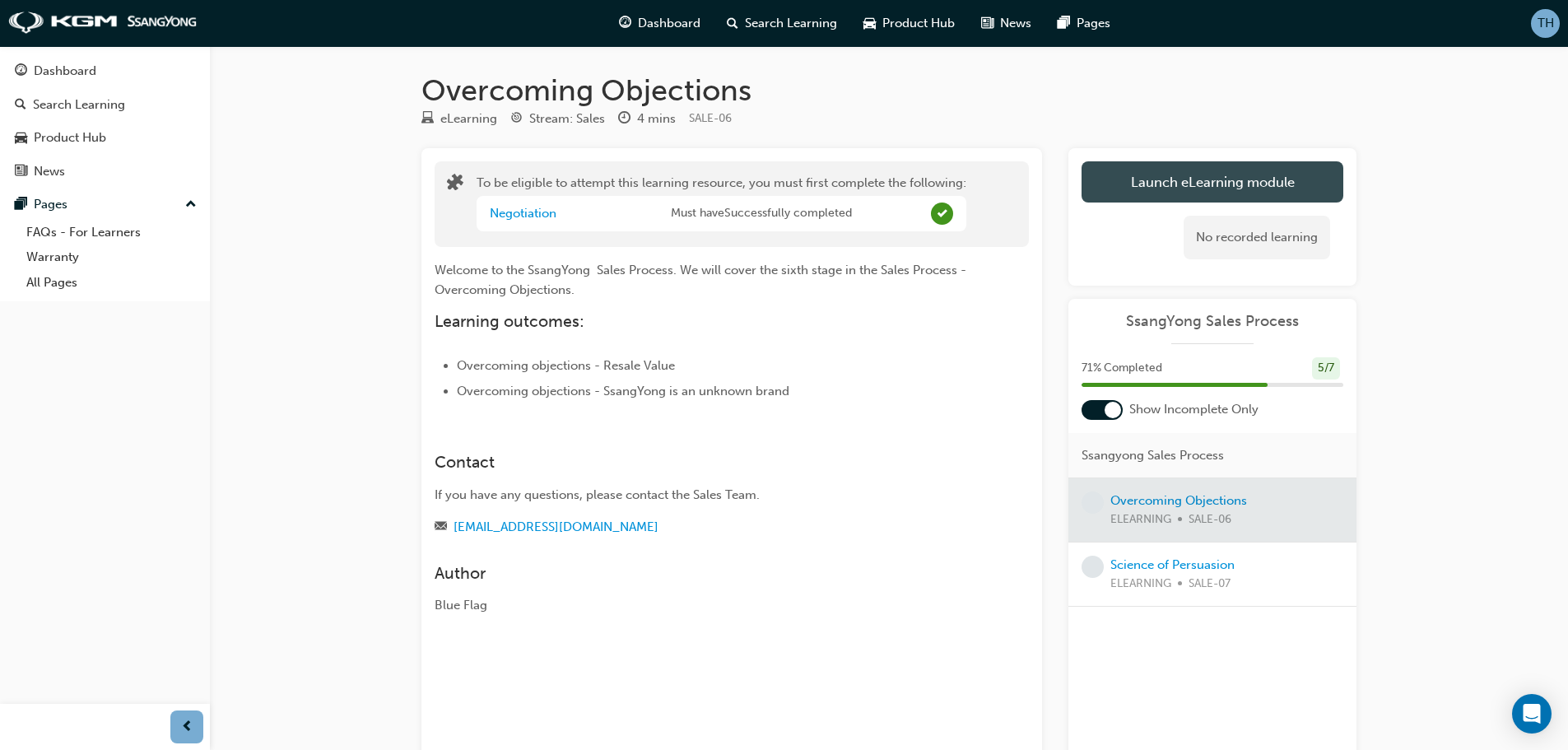
click at [1211, 191] on button "Launch eLearning module" at bounding box center [1213, 182] width 261 height 42
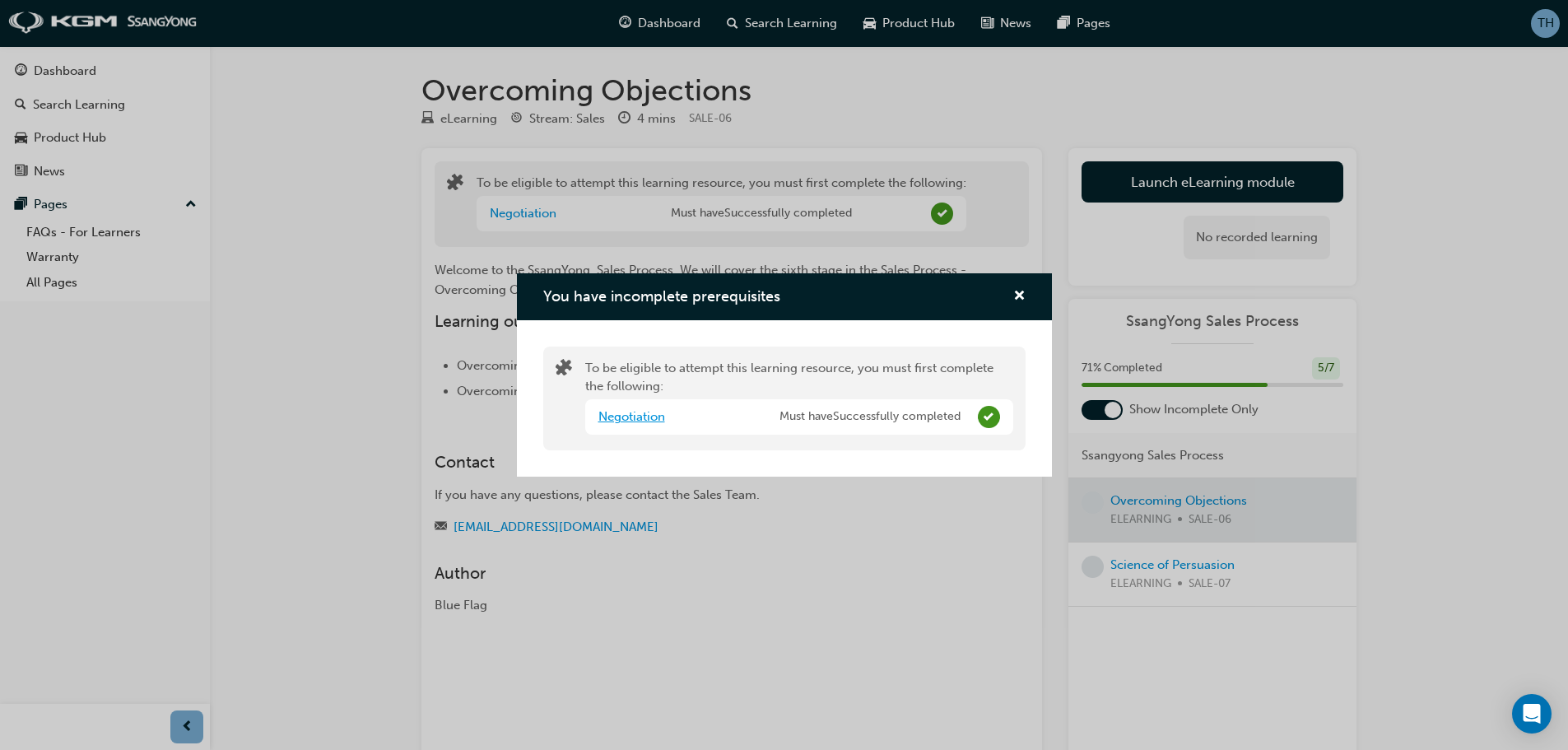
click at [647, 417] on link "Negotiation" at bounding box center [632, 416] width 66 height 15
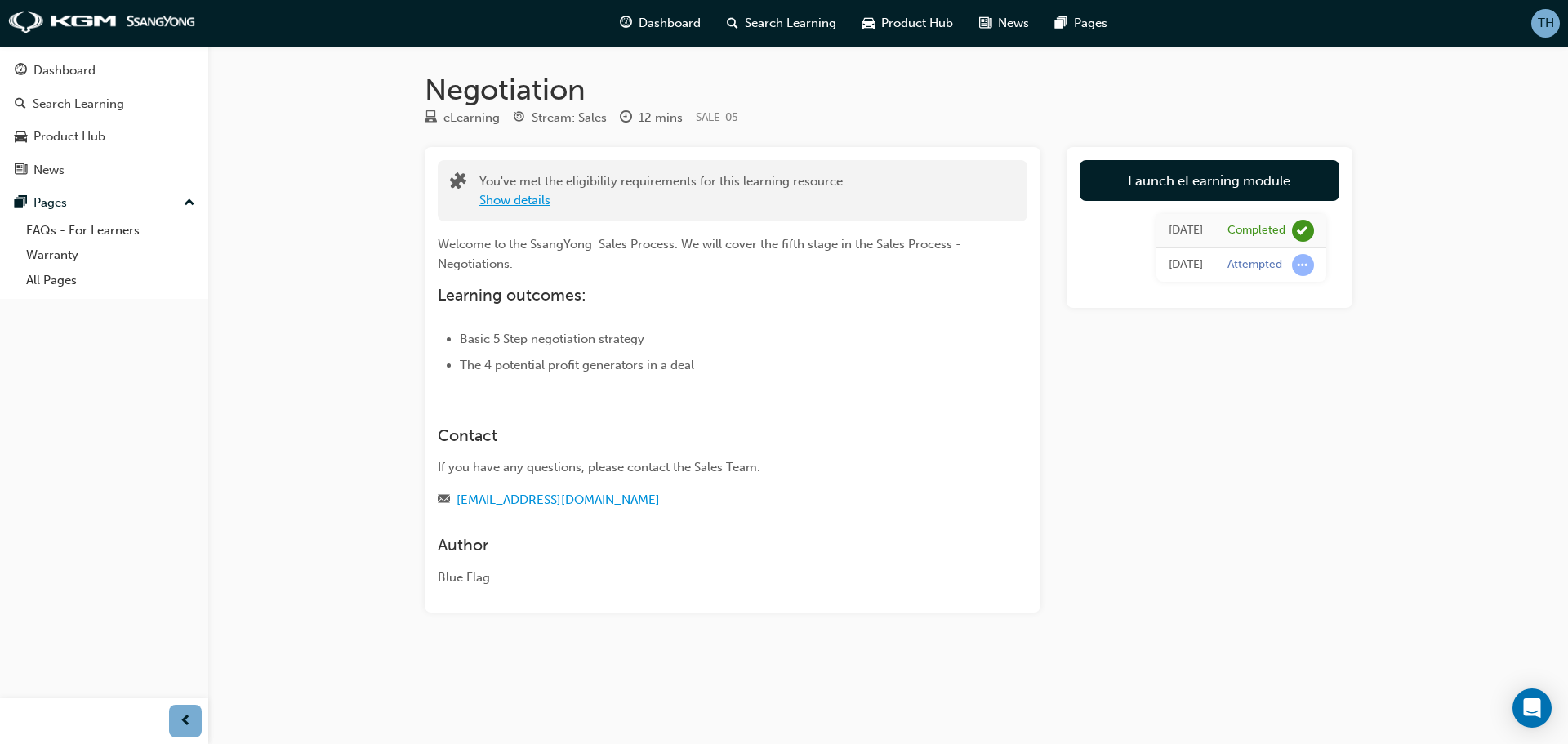
click at [543, 204] on button "Show details" at bounding box center [514, 200] width 71 height 19
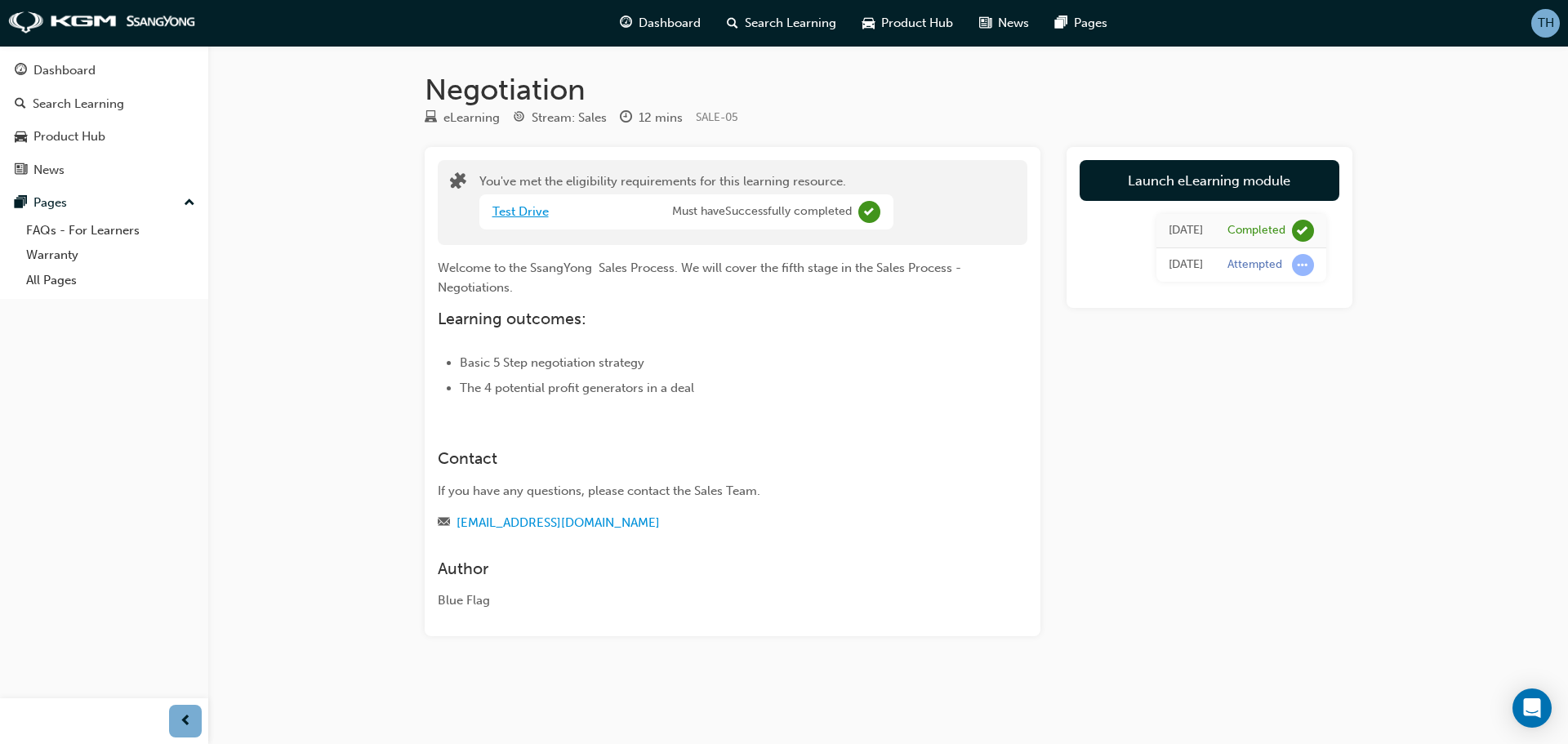
click at [544, 215] on link "Test Drive" at bounding box center [519, 211] width 56 height 15
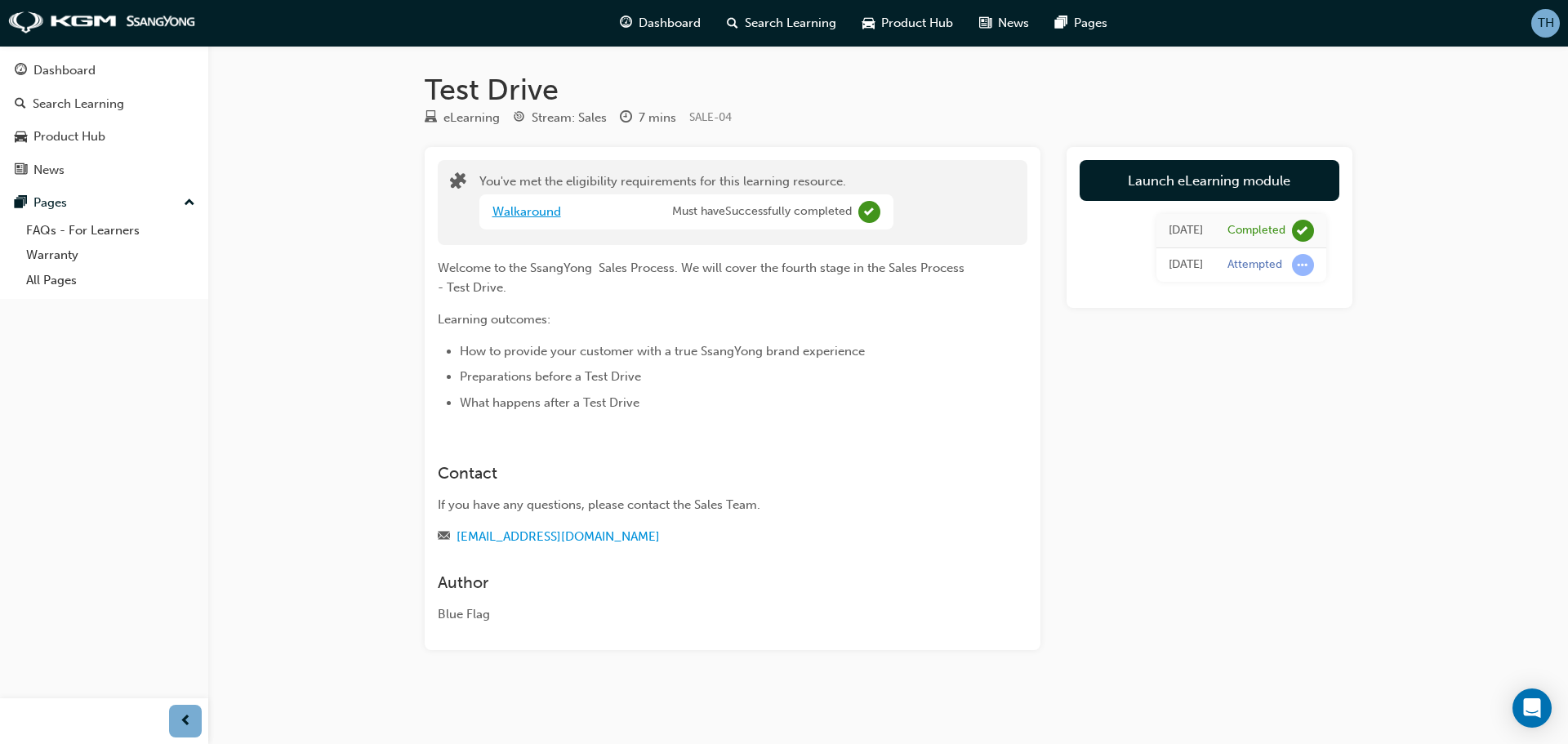
click at [542, 215] on link "Walkaround" at bounding box center [526, 211] width 69 height 15
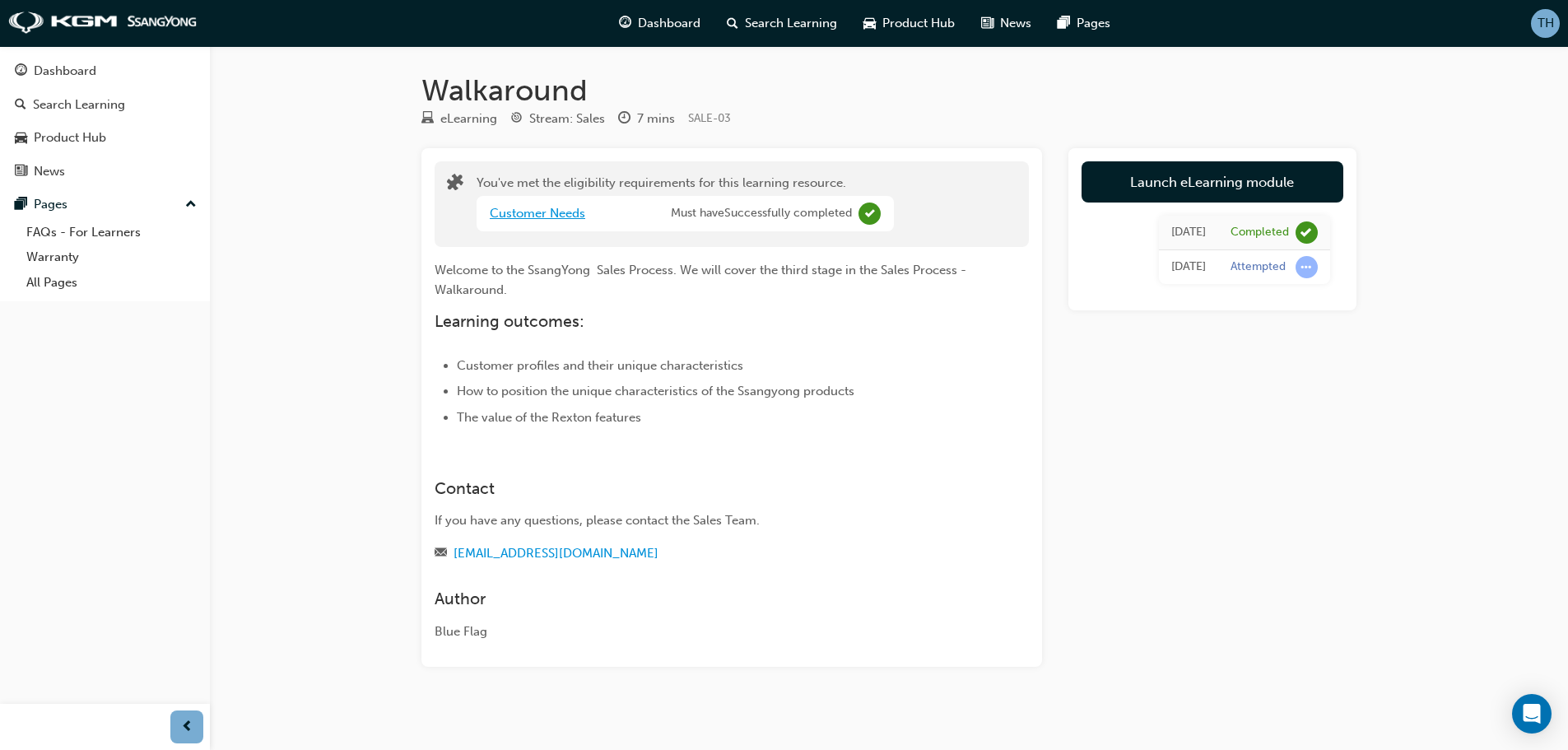
click at [546, 217] on link "Customer Needs" at bounding box center [538, 213] width 95 height 15
click at [546, 217] on link "Meet and Greet" at bounding box center [534, 213] width 87 height 15
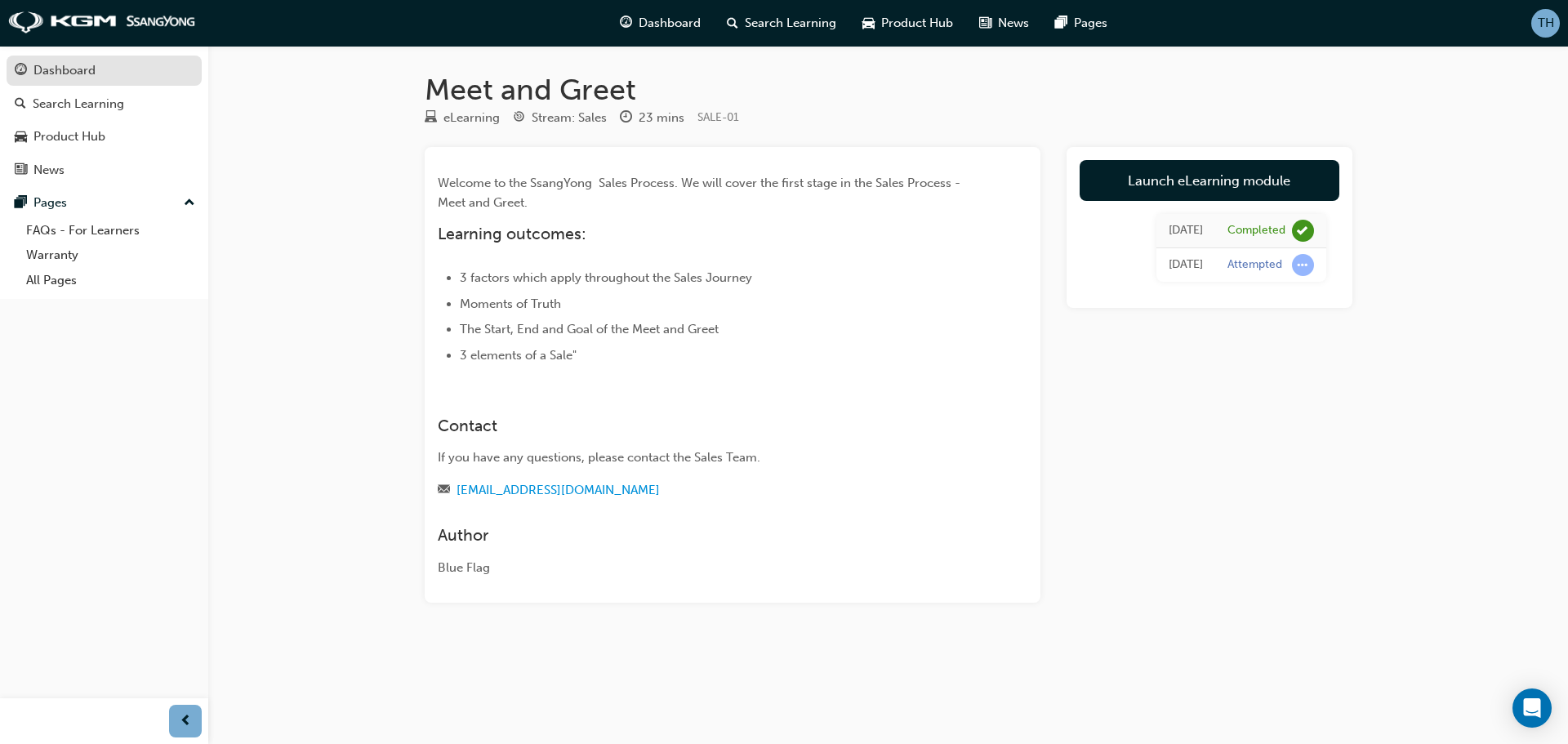
click at [132, 80] on link "Dashboard" at bounding box center [104, 71] width 195 height 30
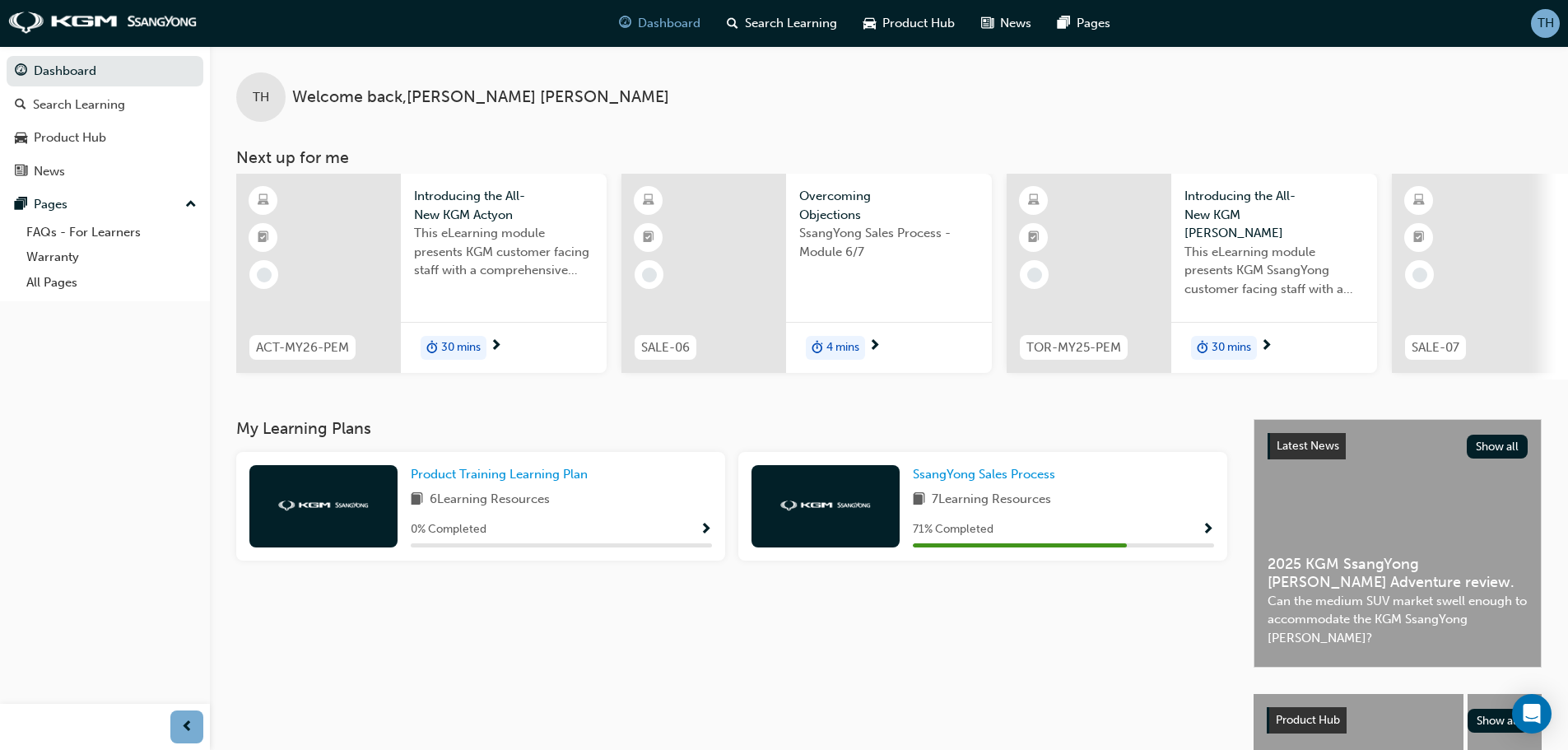
click at [1212, 535] on span "Show Progress" at bounding box center [1208, 529] width 12 height 15
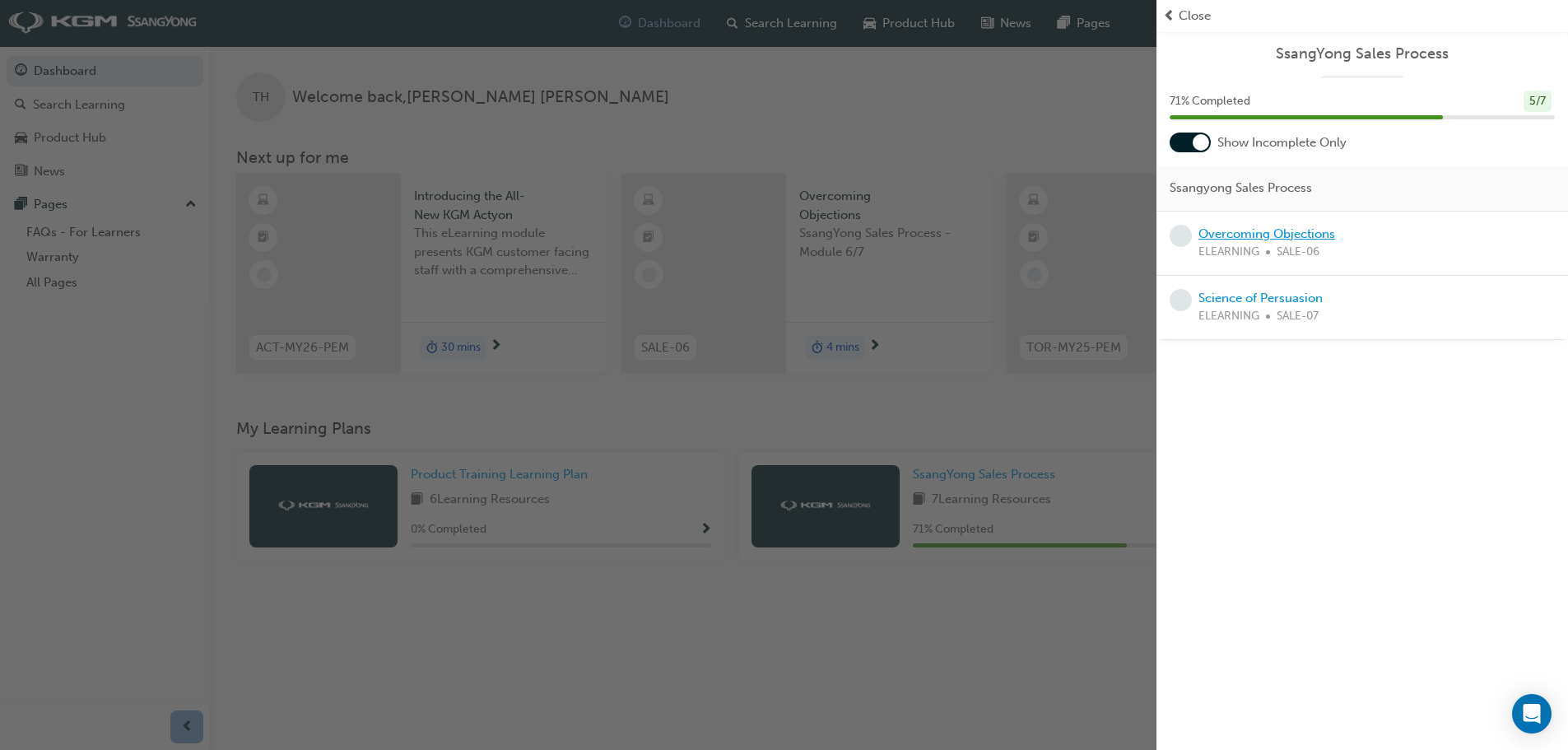
click at [1289, 234] on link "Overcoming Objections" at bounding box center [1267, 234] width 137 height 15
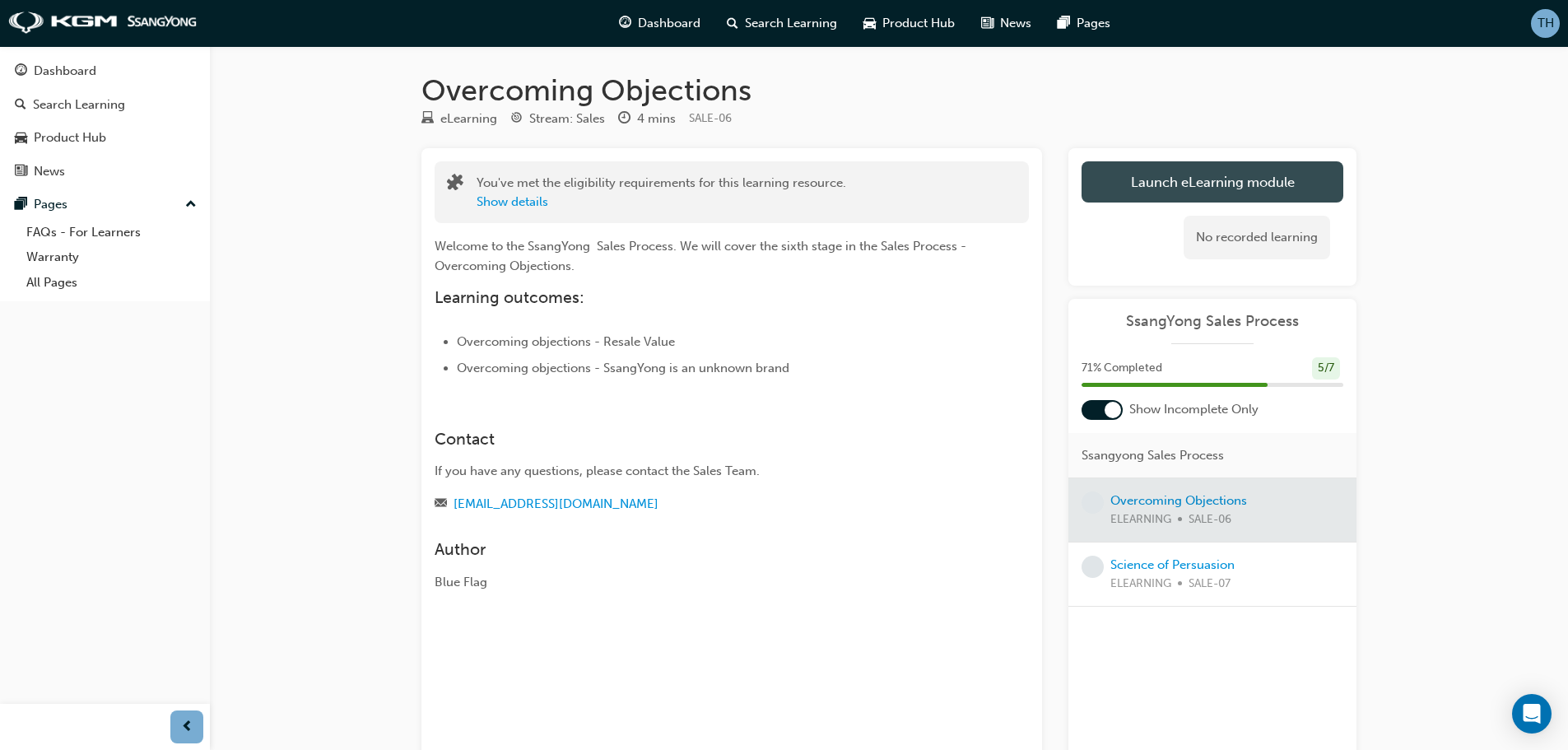
click at [1289, 178] on button "Launch eLearning module" at bounding box center [1213, 182] width 261 height 42
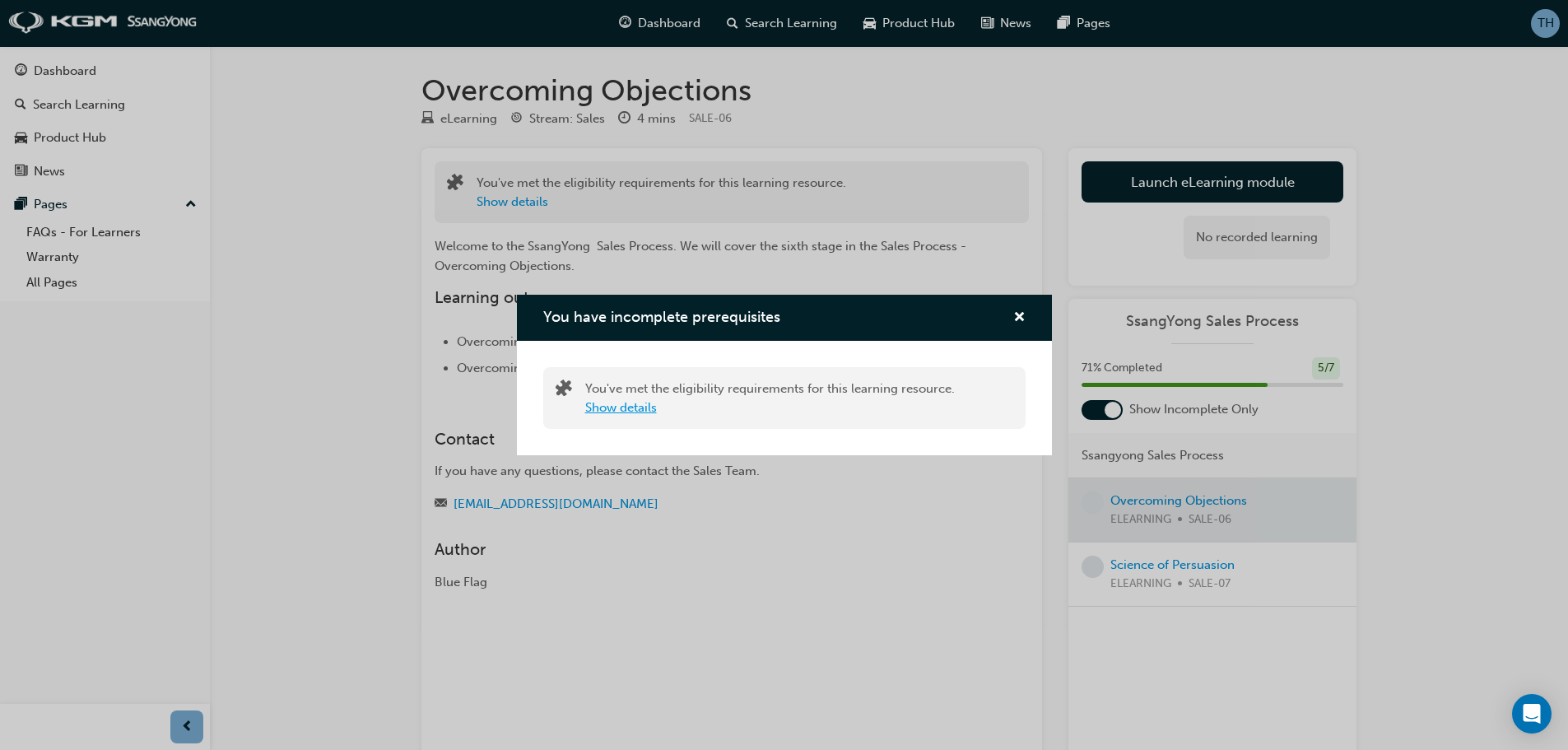
click at [635, 403] on button "Show details" at bounding box center [621, 407] width 71 height 19
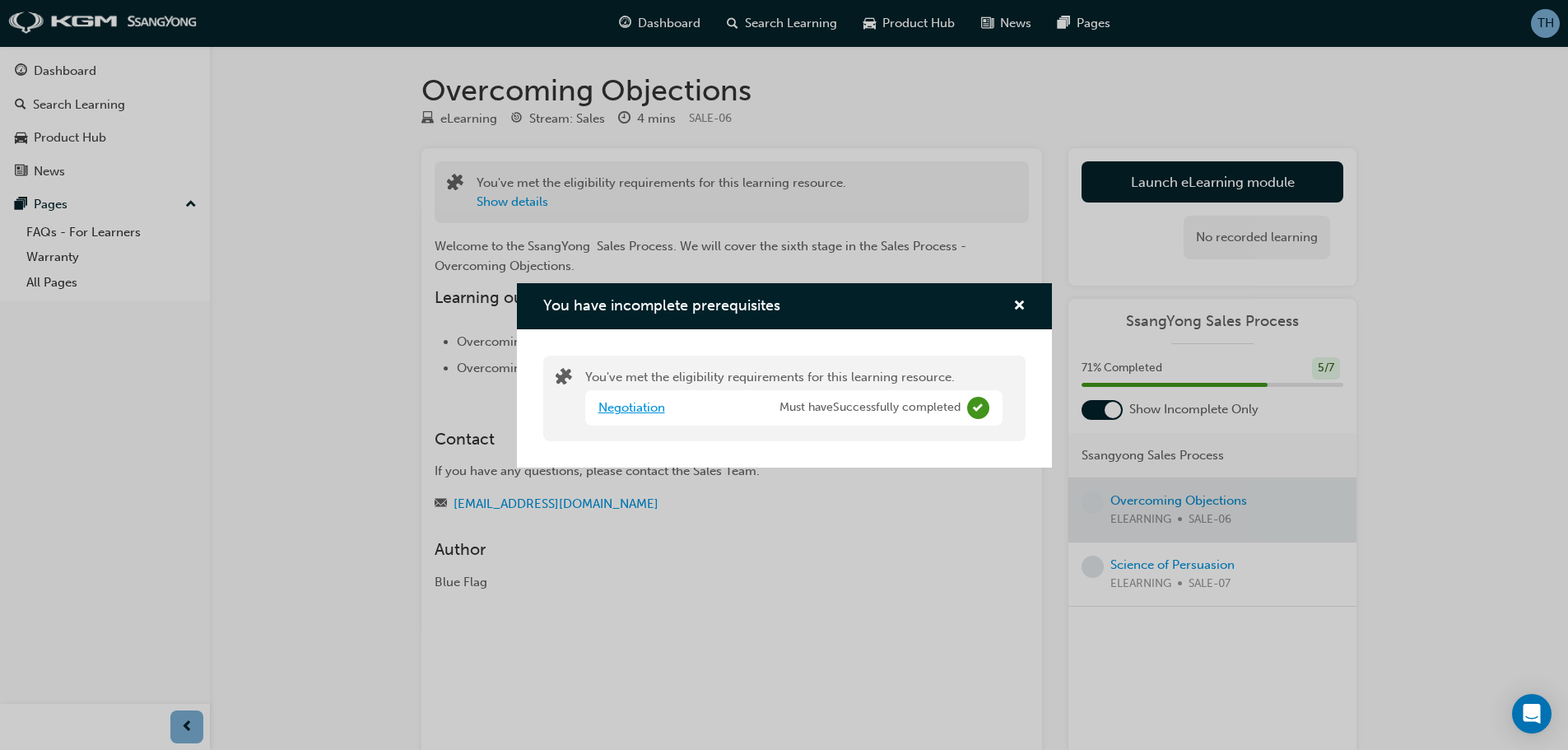
click at [640, 408] on link "Negotiation" at bounding box center [632, 407] width 66 height 15
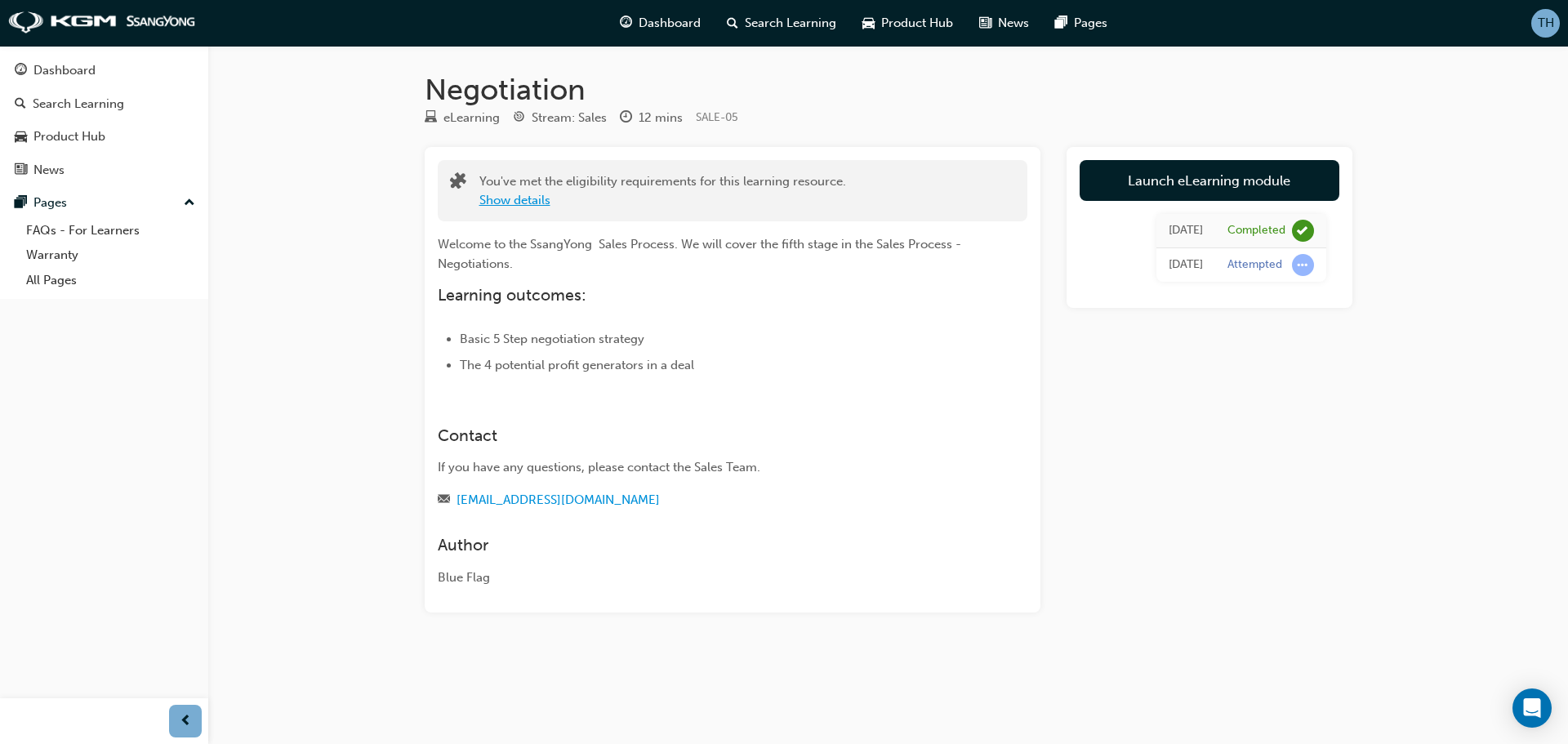
click at [513, 199] on button "Show details" at bounding box center [514, 200] width 71 height 19
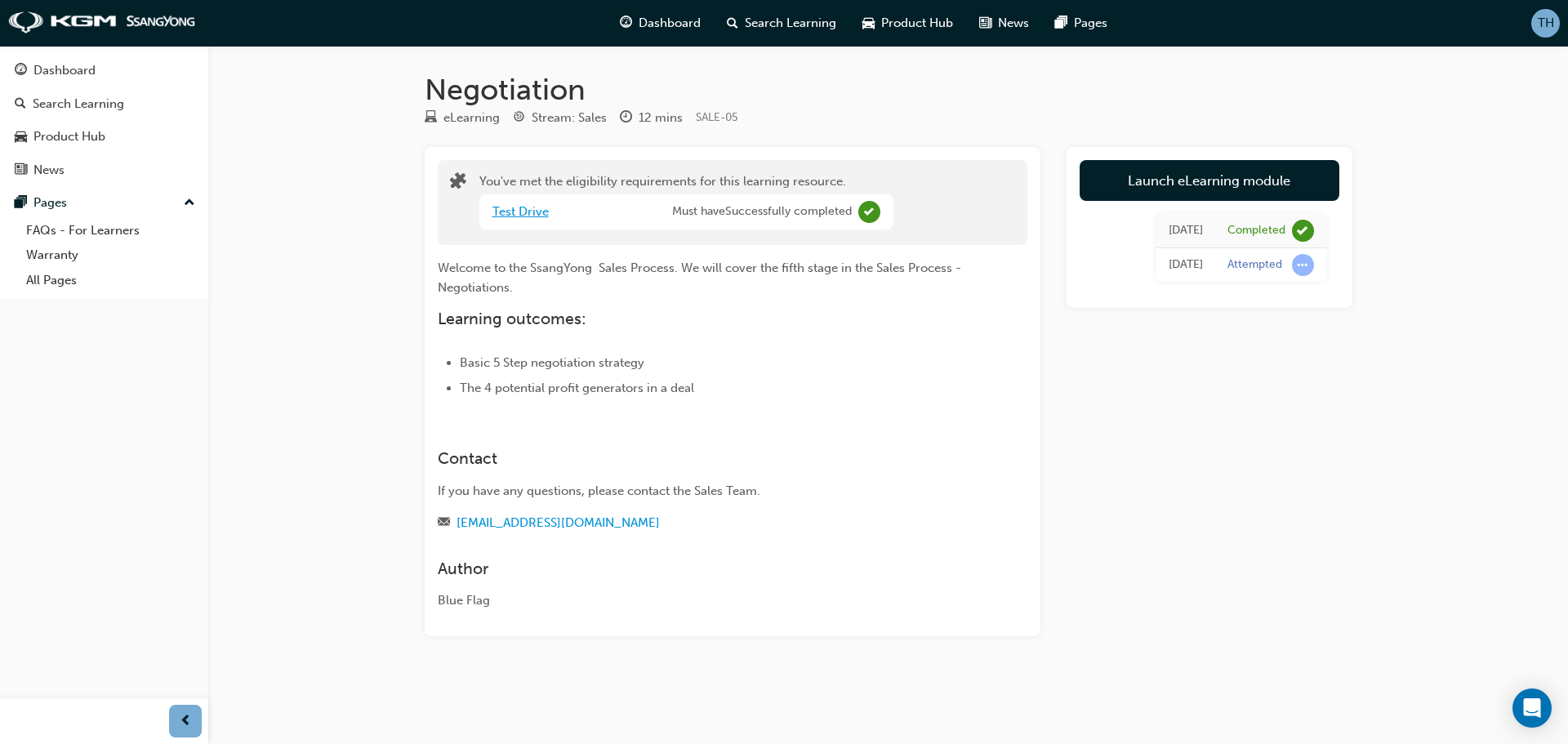
click at [516, 211] on link "Test Drive" at bounding box center [519, 211] width 56 height 15
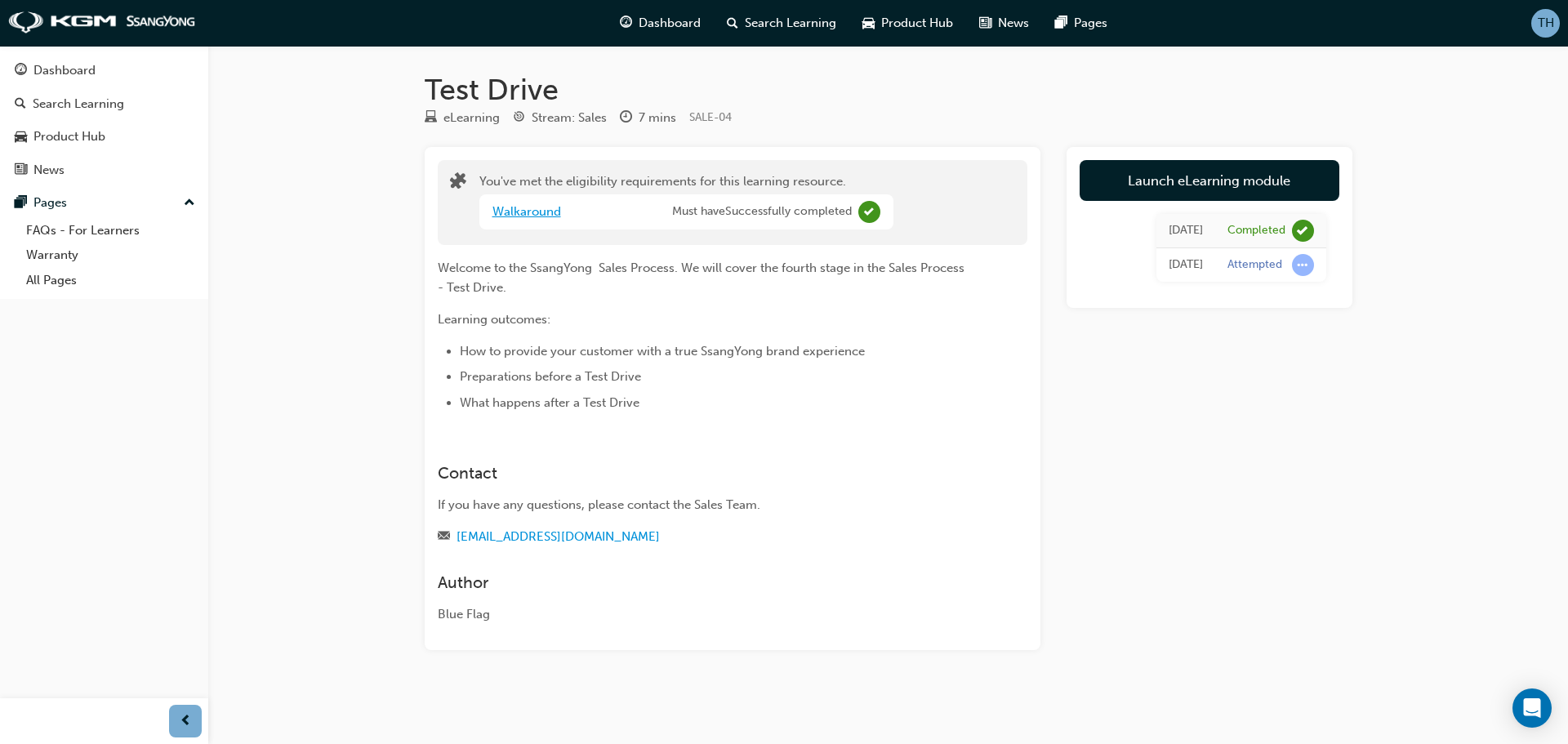
click at [516, 211] on link "Walkaround" at bounding box center [526, 211] width 69 height 15
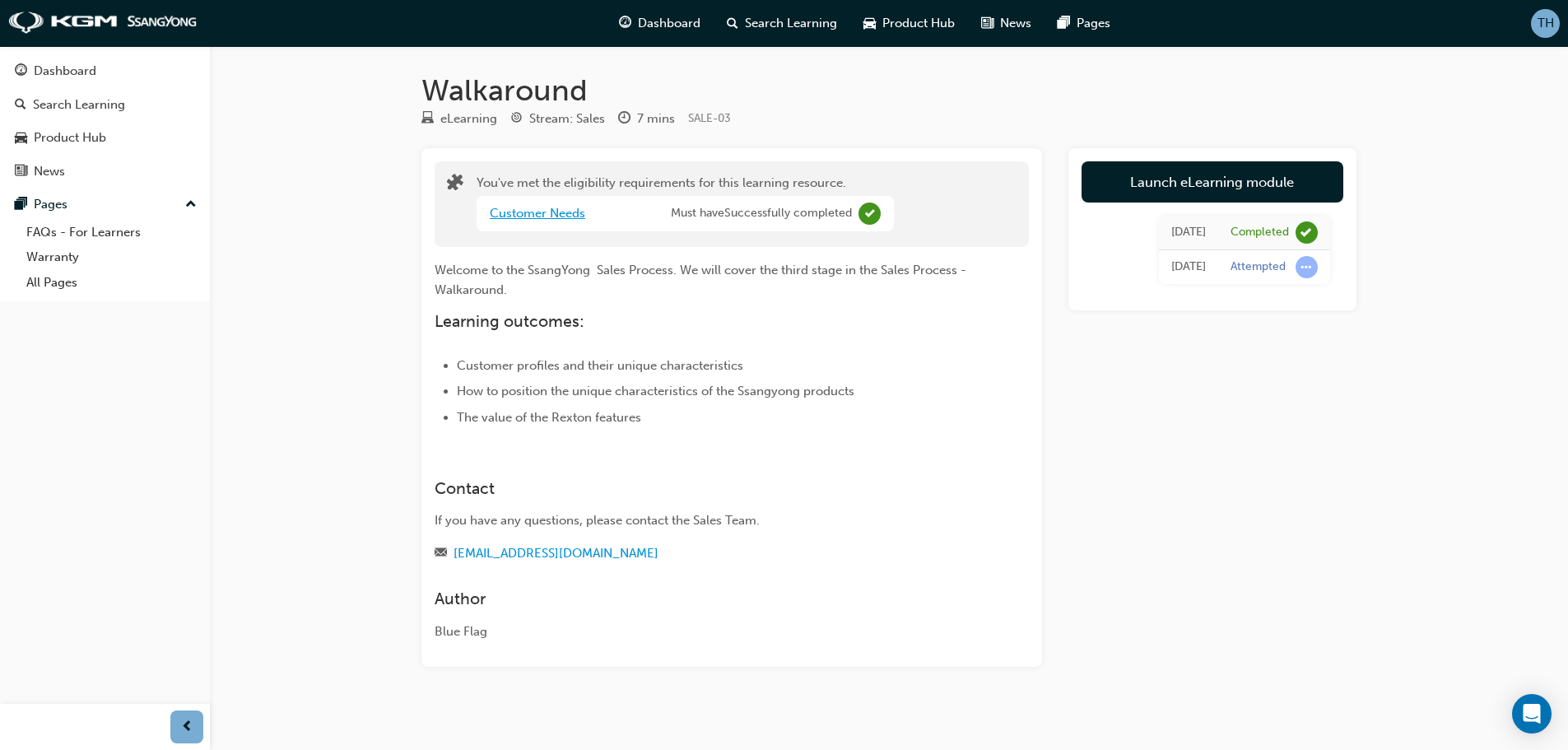
click at [521, 213] on link "Customer Needs" at bounding box center [538, 213] width 95 height 15
click at [521, 213] on link "Meet and Greet" at bounding box center [534, 213] width 87 height 15
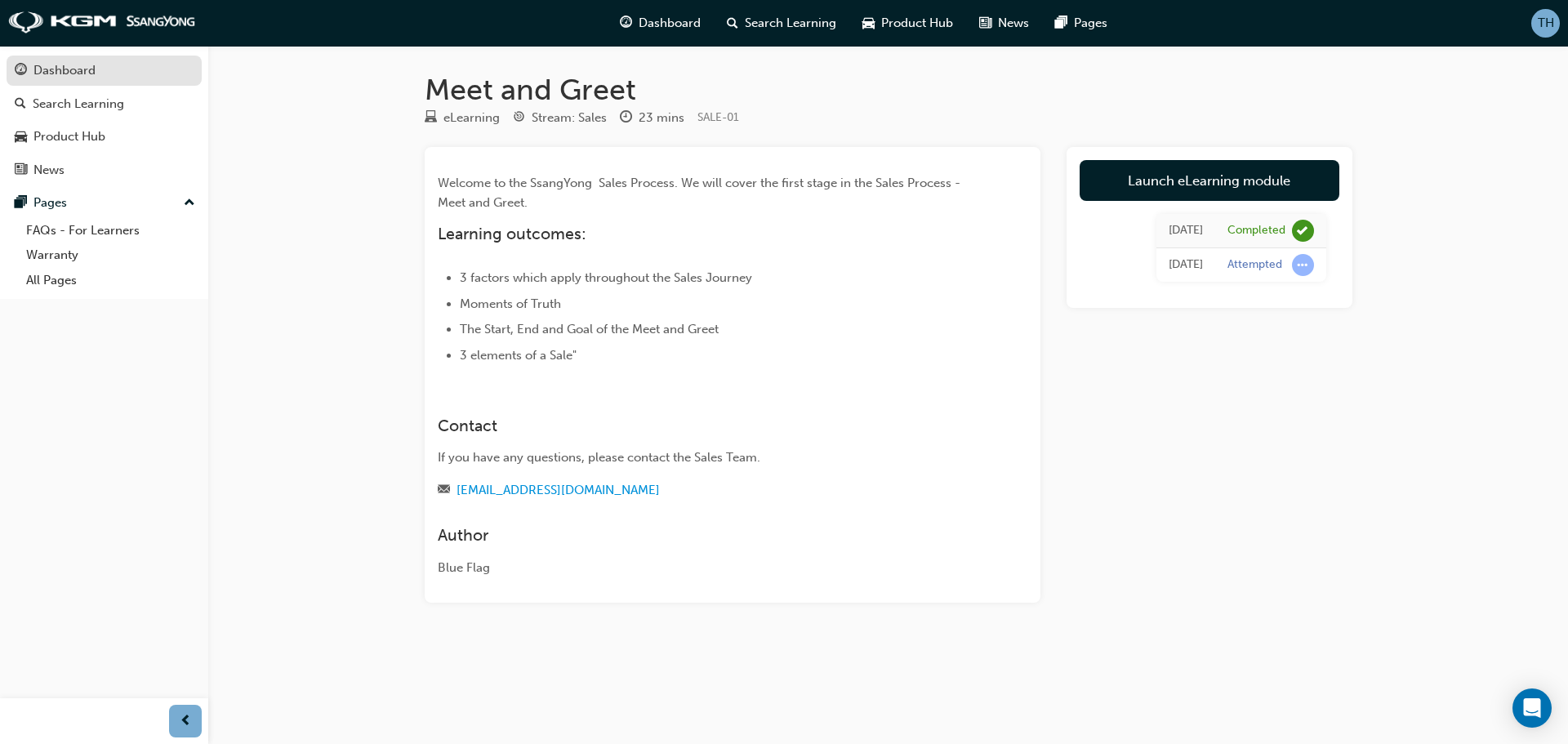
click at [77, 64] on div "Dashboard" at bounding box center [64, 70] width 62 height 19
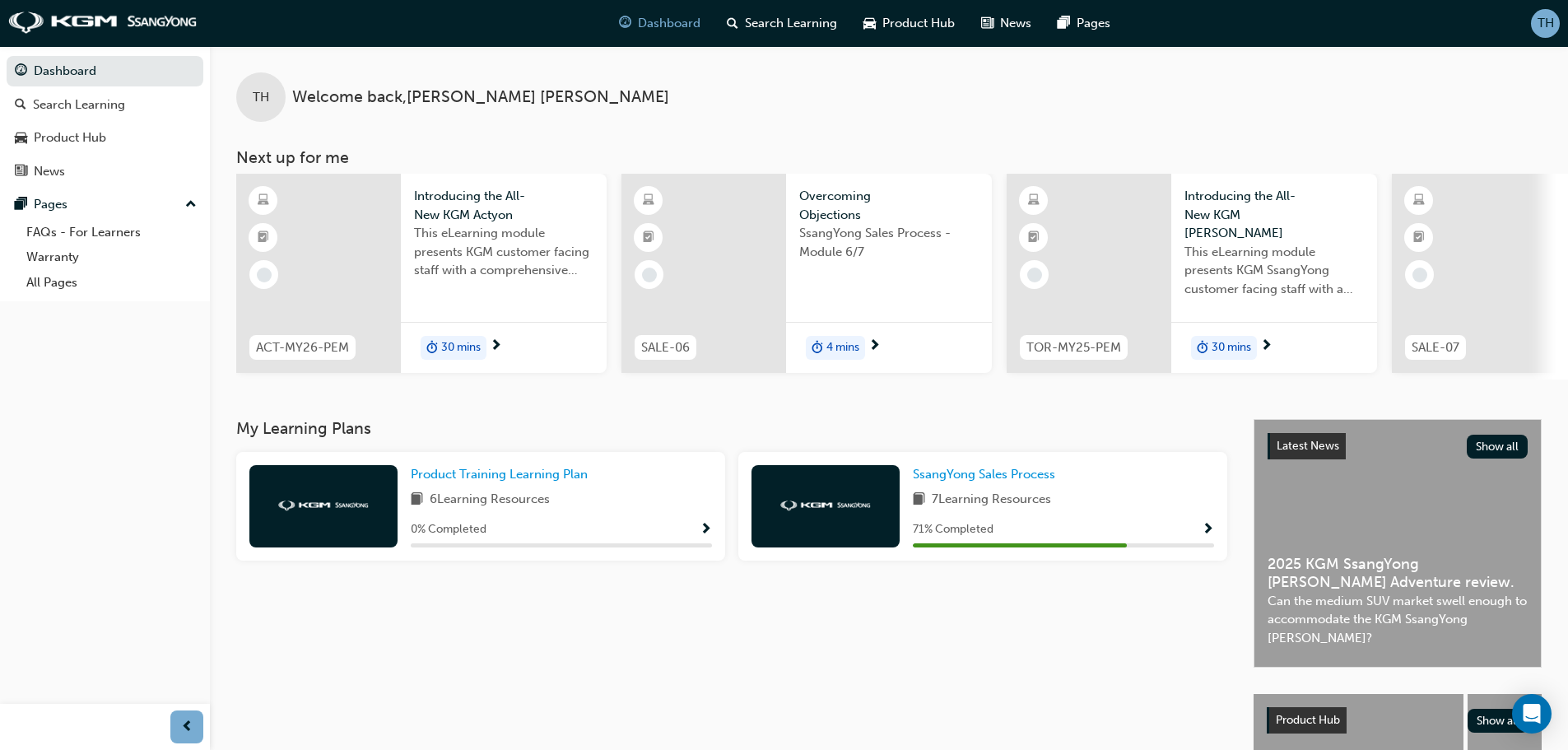
click at [1210, 534] on span "Show Progress" at bounding box center [1208, 529] width 12 height 15
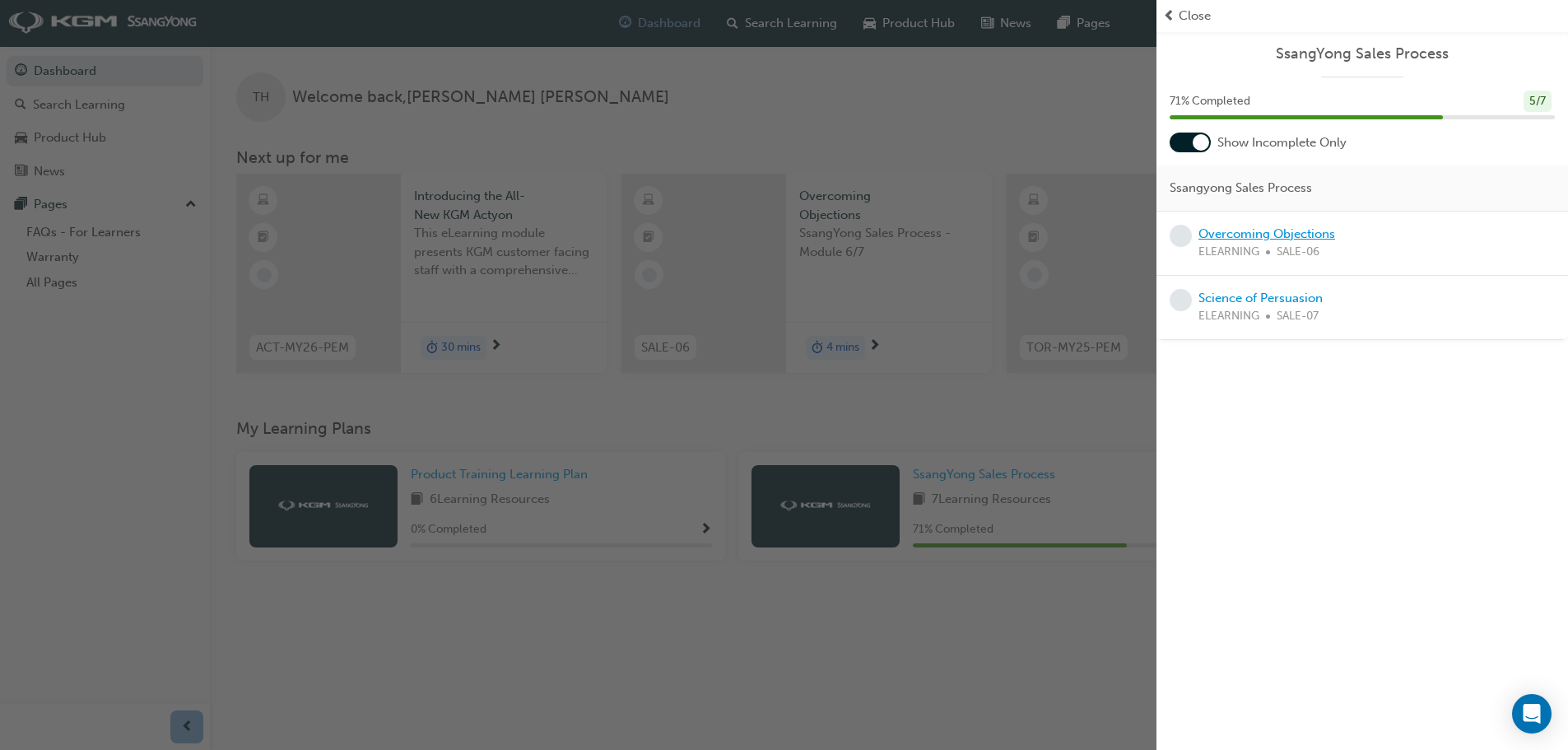
click at [1233, 235] on link "Overcoming Objections" at bounding box center [1267, 234] width 137 height 15
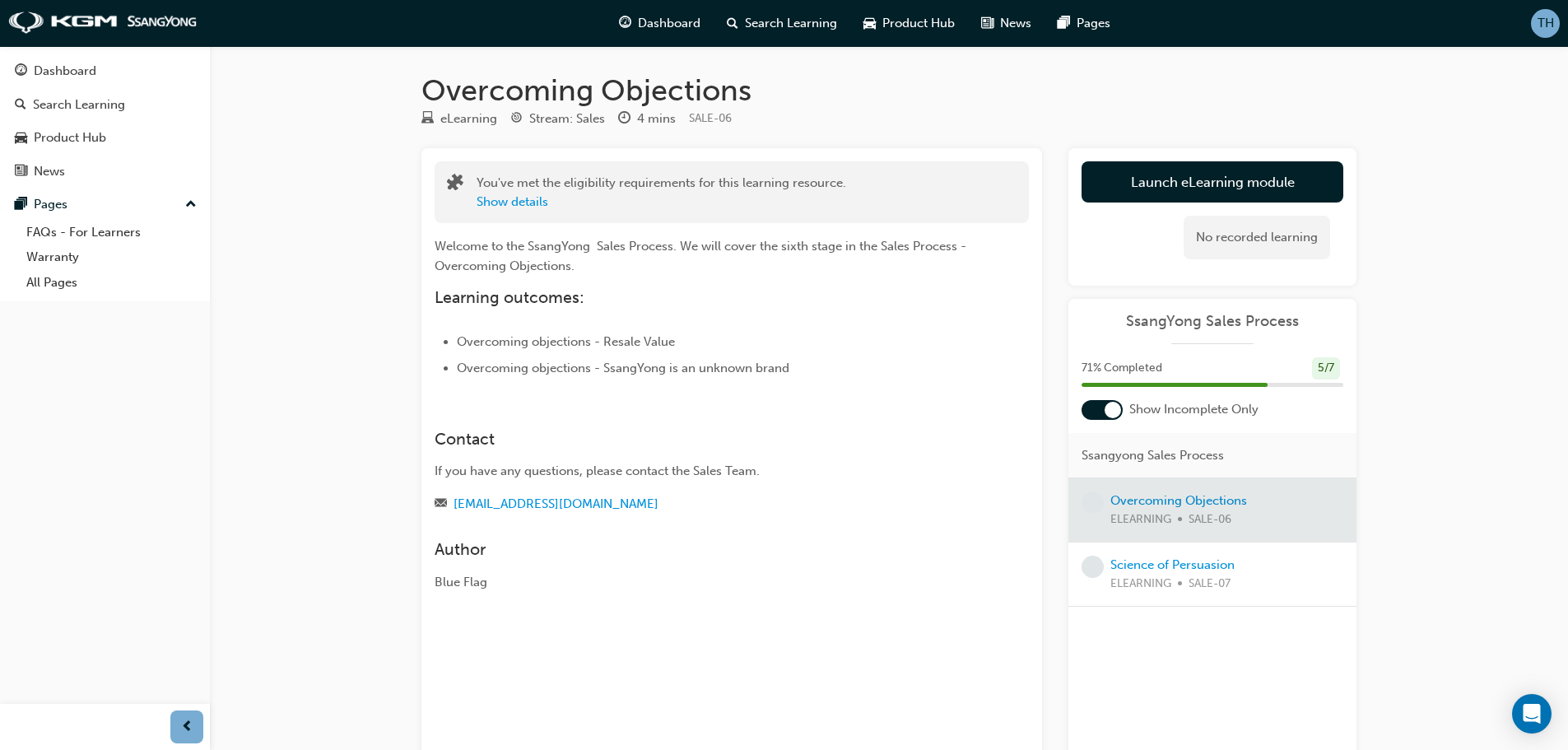
click at [1116, 404] on div at bounding box center [1113, 410] width 17 height 17
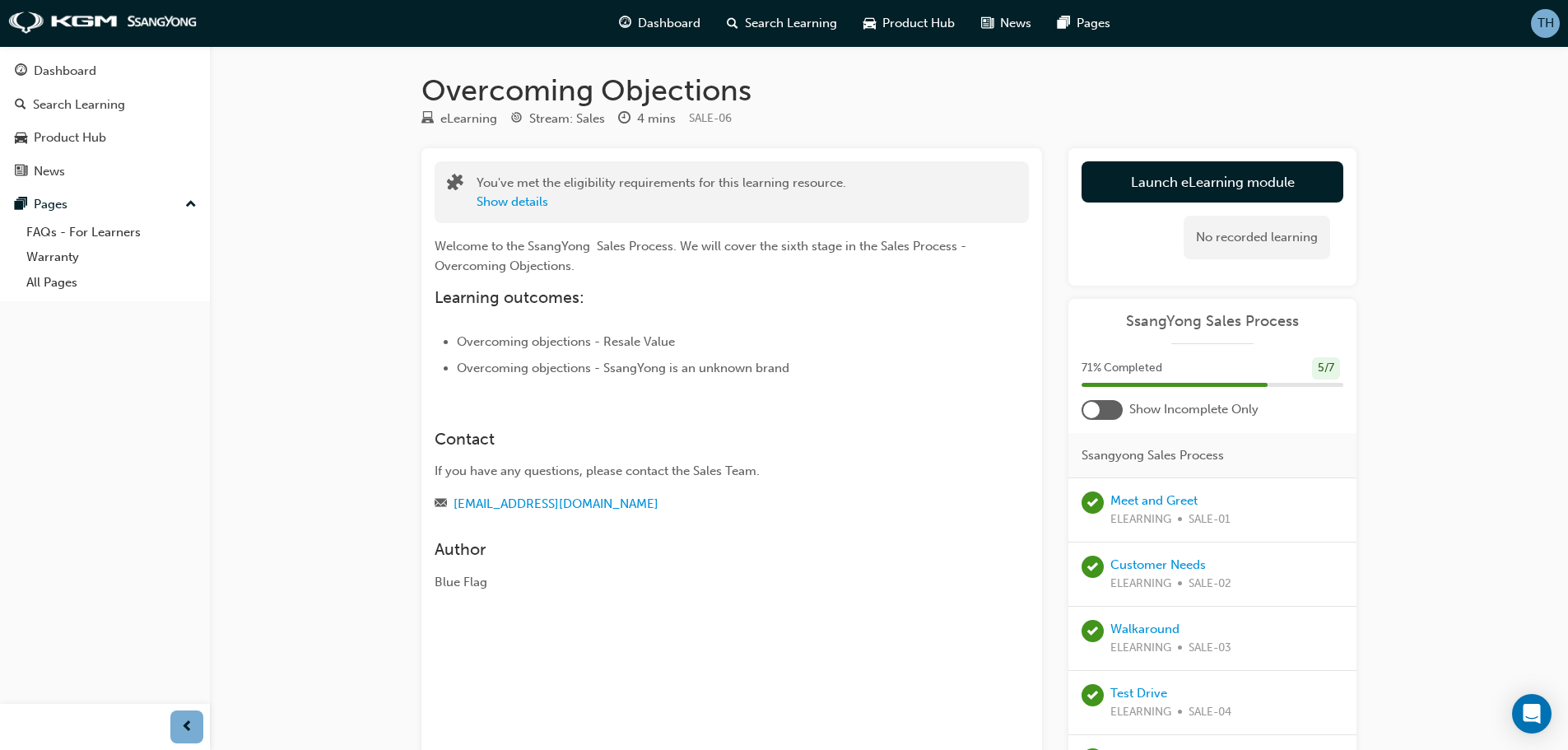
click at [1112, 408] on div at bounding box center [1103, 410] width 42 height 20
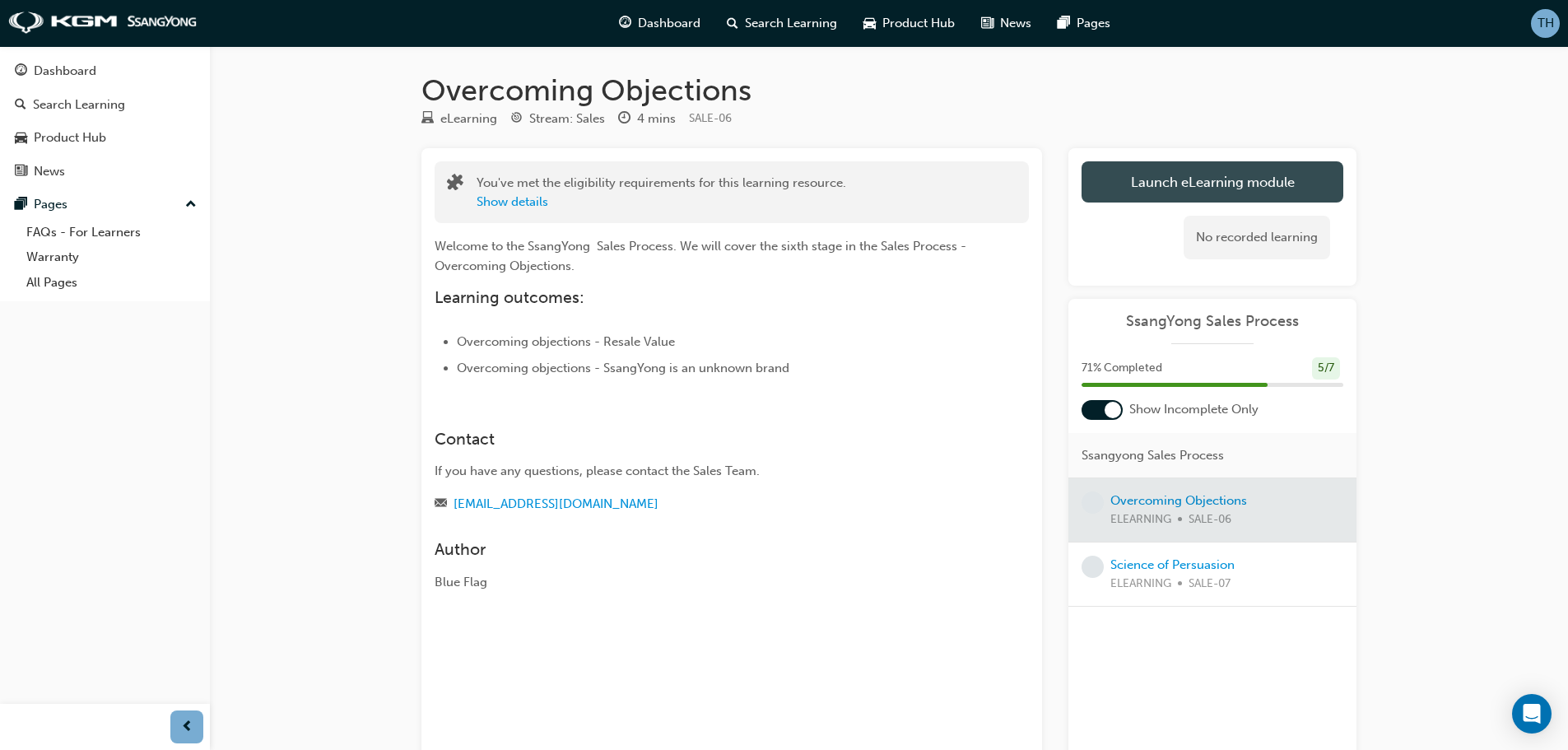
click at [1210, 180] on button "Launch eLearning module" at bounding box center [1213, 182] width 261 height 42
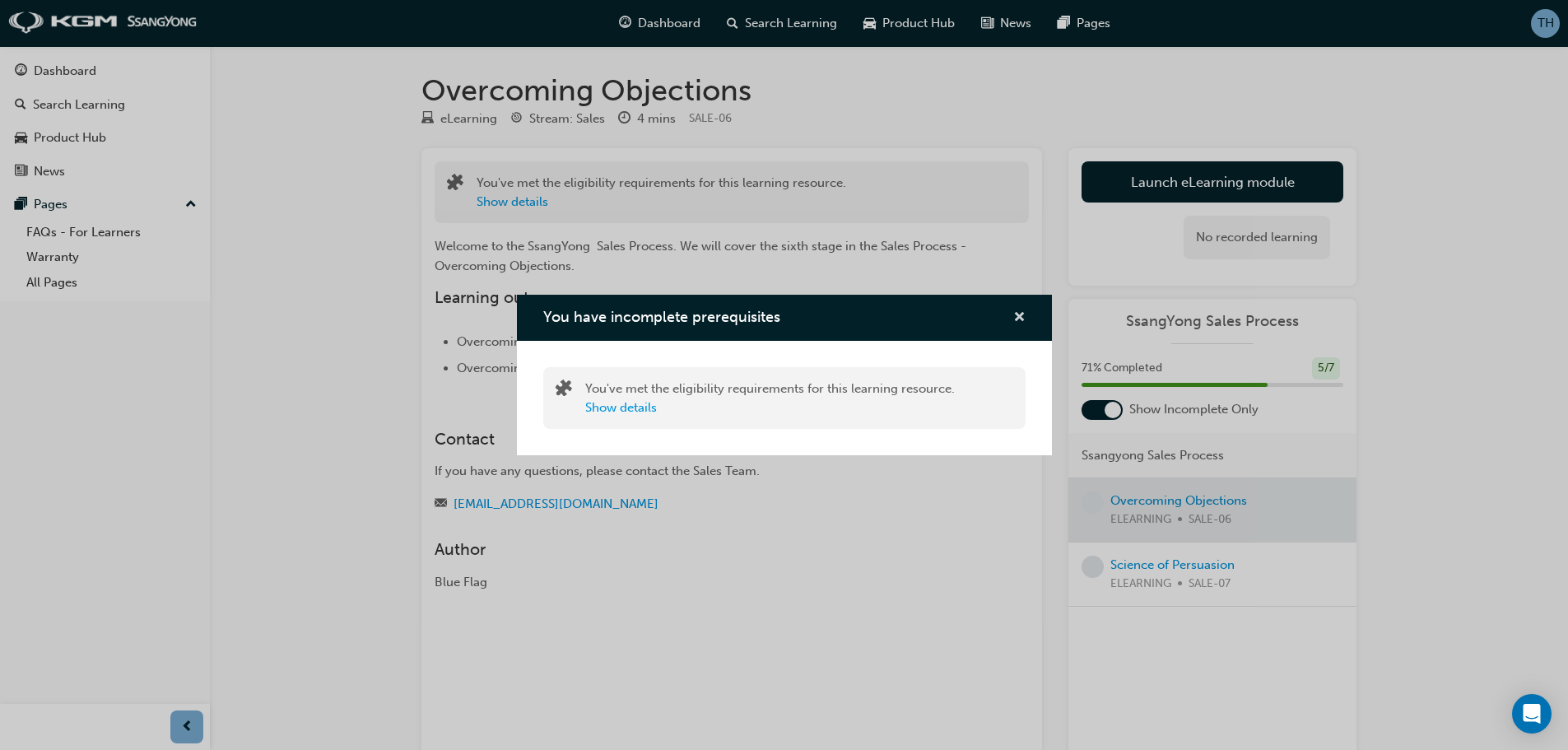
click at [1019, 323] on span "cross-icon" at bounding box center [1020, 318] width 12 height 15
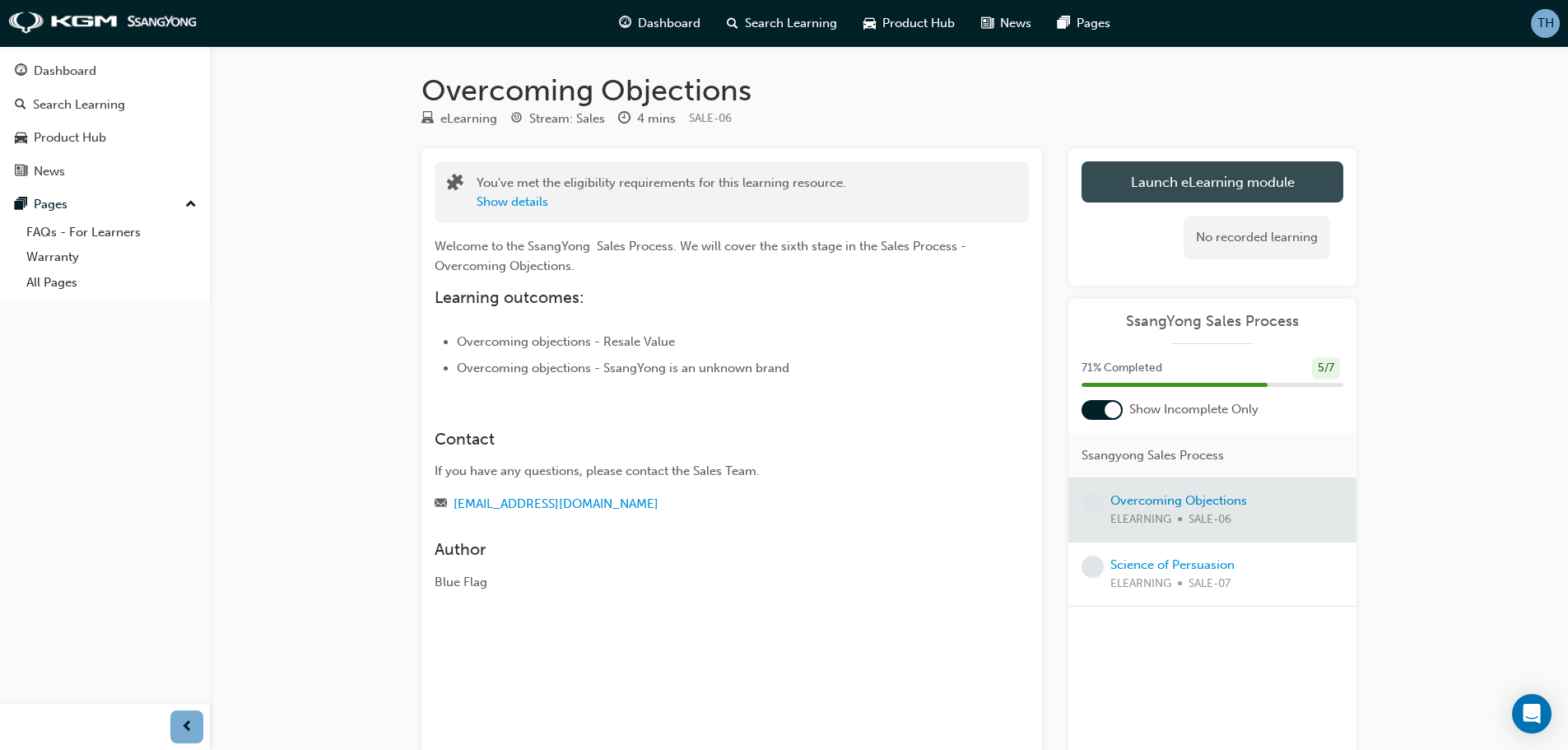
click at [1200, 173] on button "Launch eLearning module" at bounding box center [1213, 182] width 261 height 42
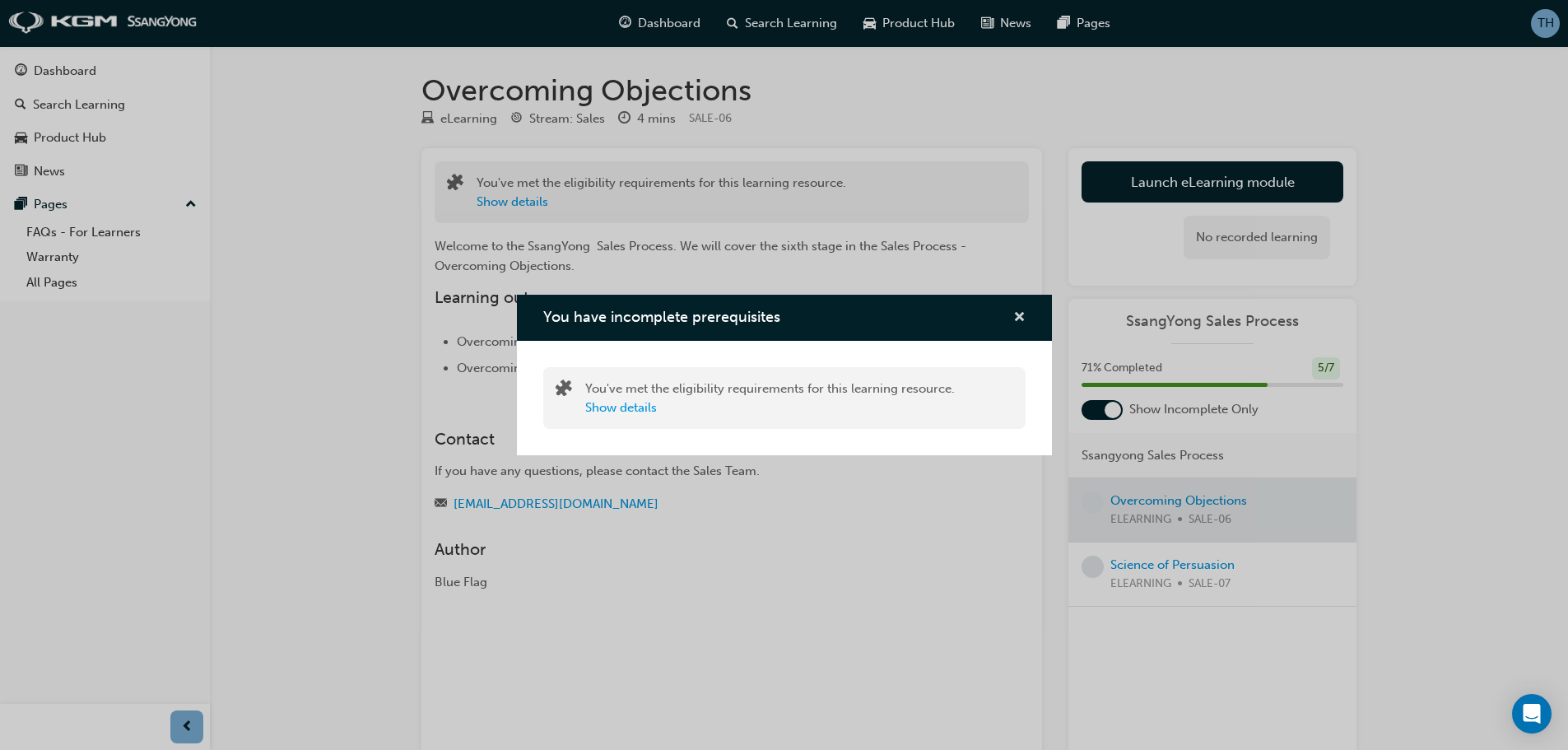
click at [1017, 313] on span "cross-icon" at bounding box center [1020, 318] width 12 height 15
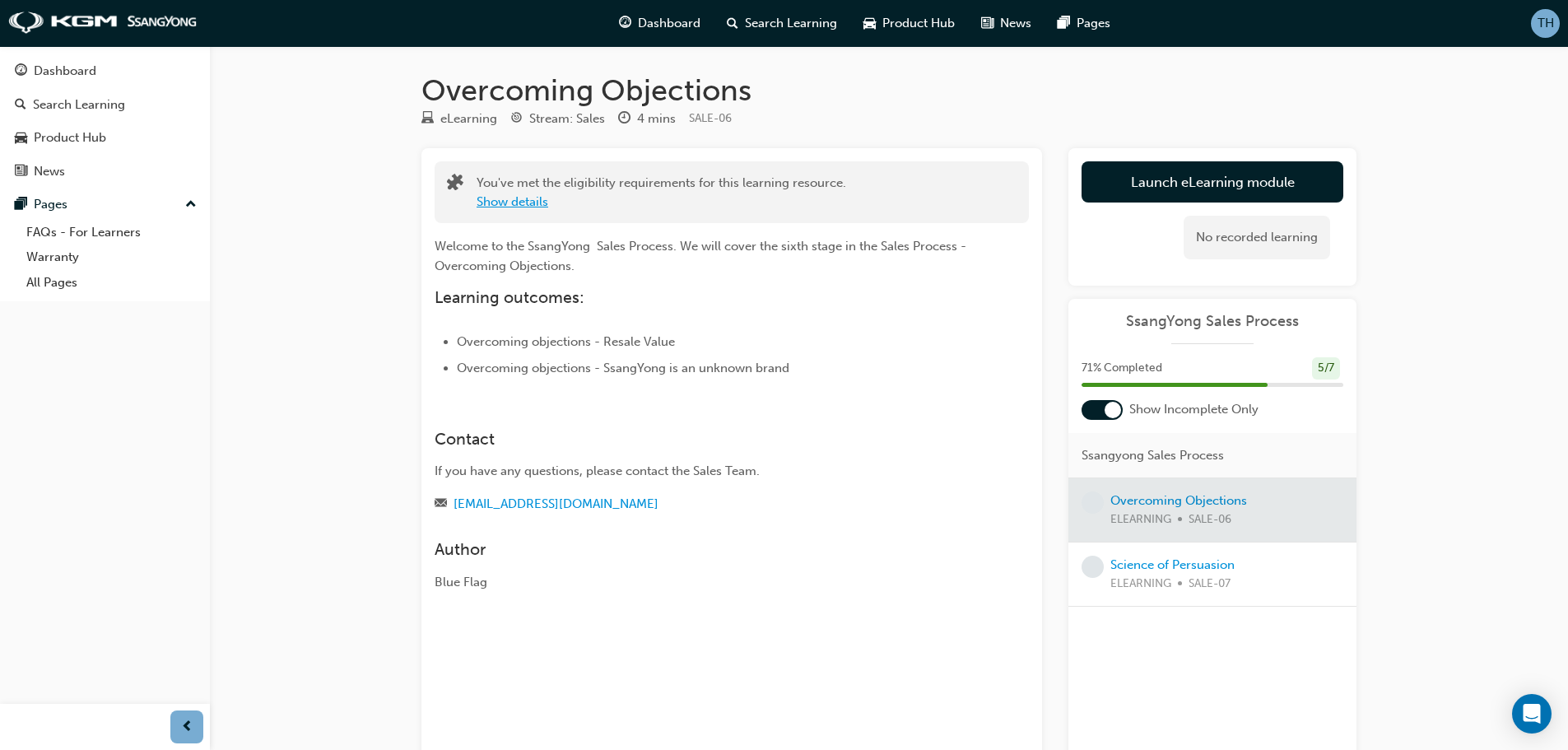
click at [504, 206] on button "Show details" at bounding box center [512, 202] width 71 height 19
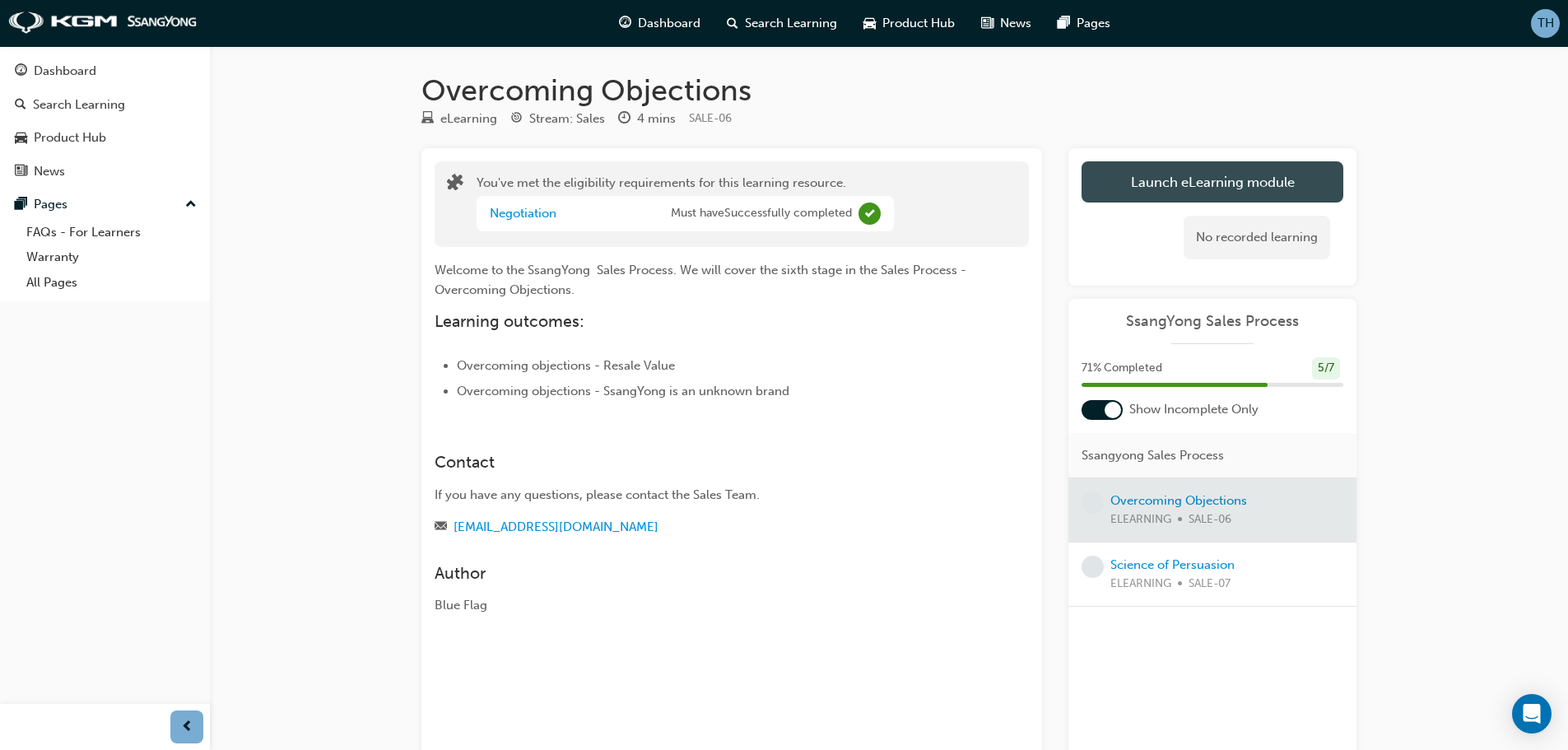
click at [1257, 172] on button "Launch eLearning module" at bounding box center [1213, 182] width 261 height 42
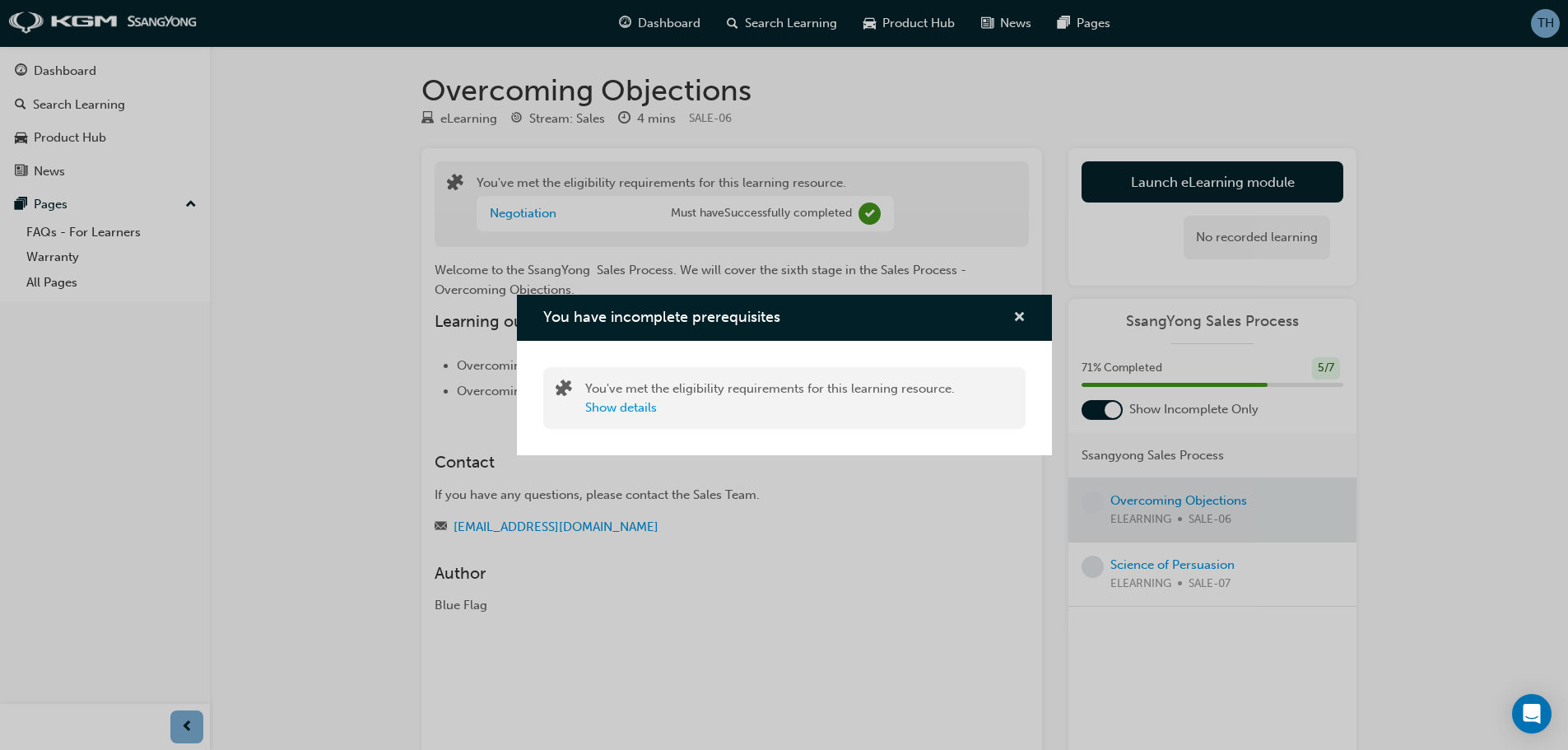
click at [1019, 315] on span "cross-icon" at bounding box center [1020, 318] width 12 height 15
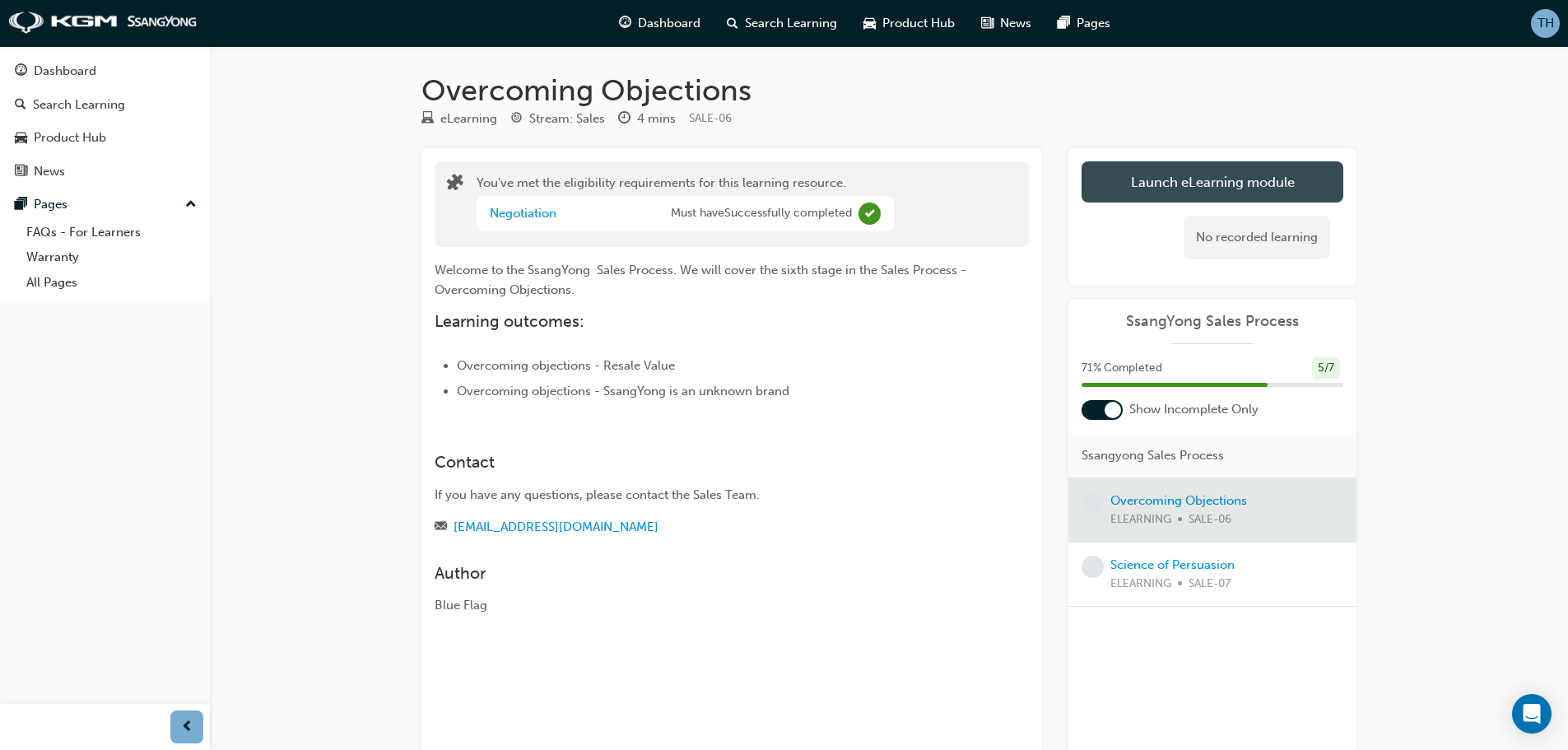
click at [1232, 180] on button "Launch eLearning module" at bounding box center [1213, 182] width 261 height 42
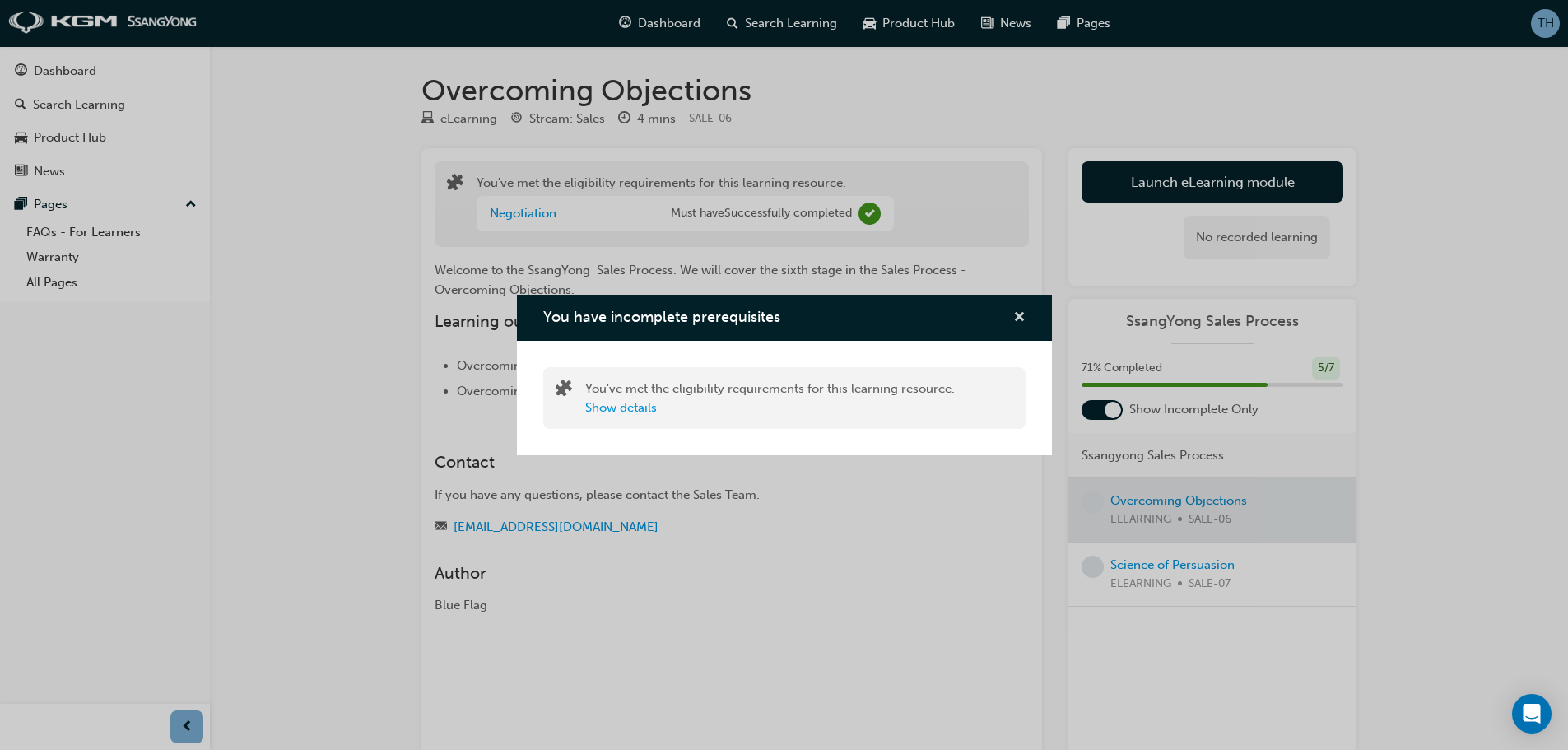
click at [1014, 319] on span "cross-icon" at bounding box center [1020, 318] width 12 height 15
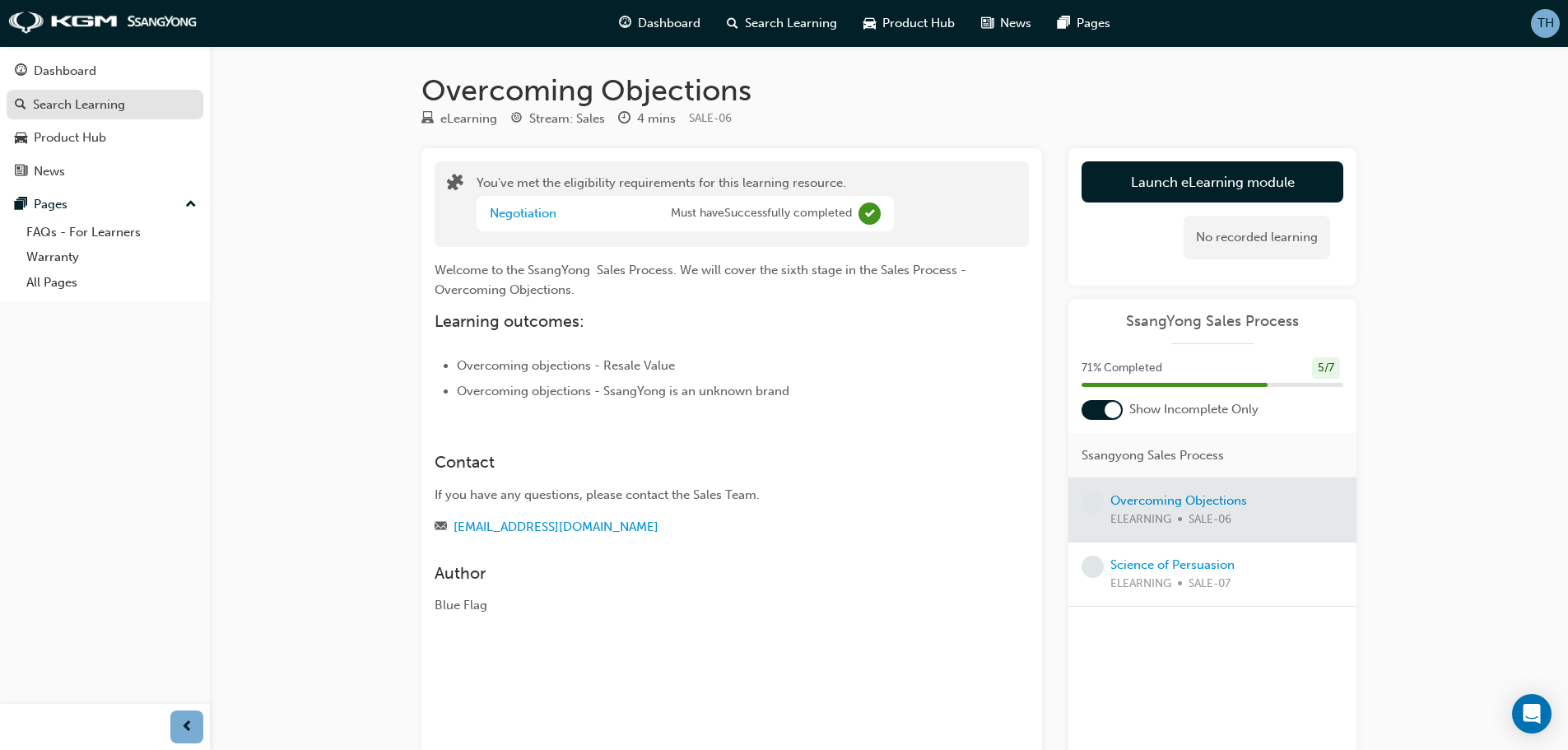
click at [86, 104] on div "Search Learning" at bounding box center [78, 104] width 92 height 19
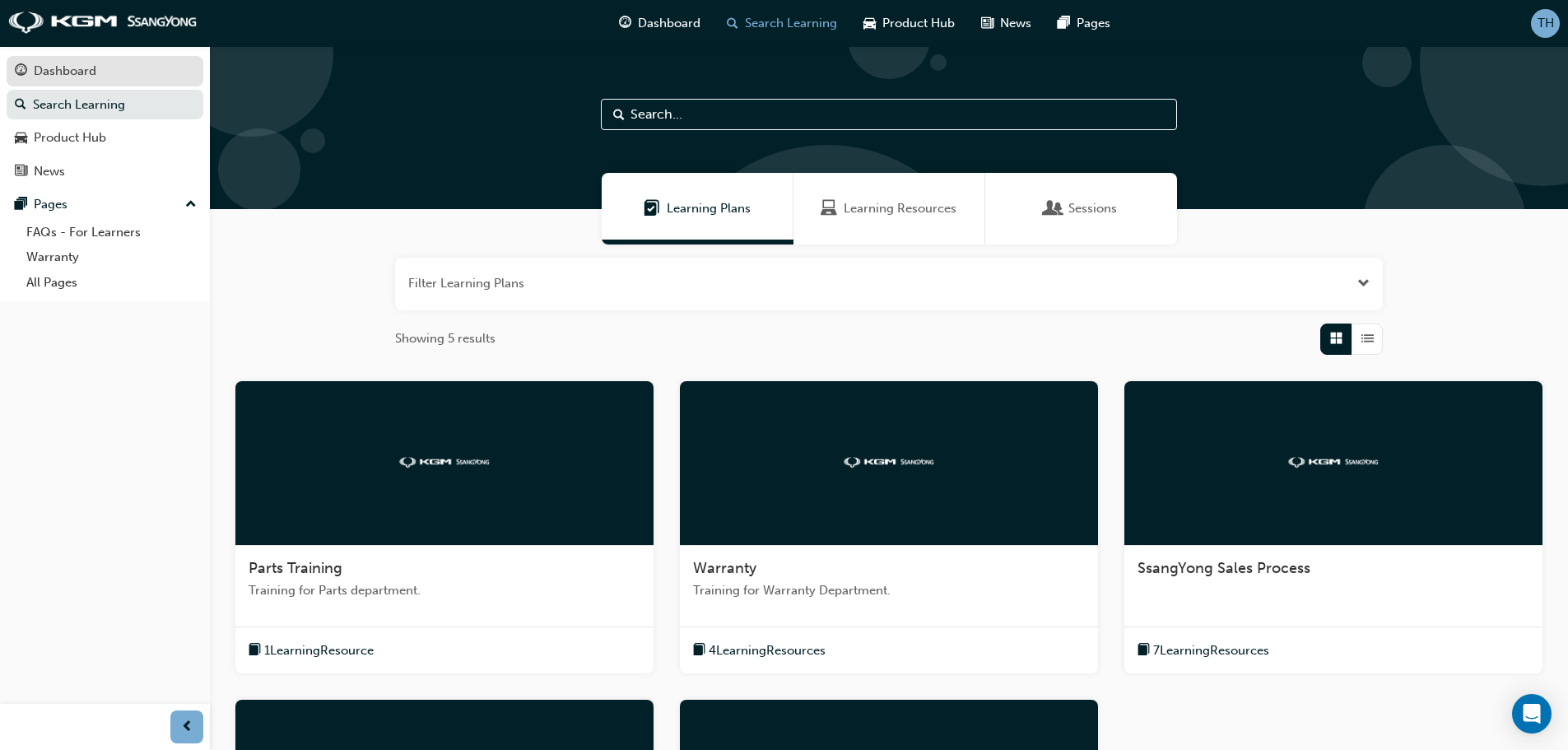
click at [94, 71] on div "Dashboard" at bounding box center [64, 70] width 62 height 19
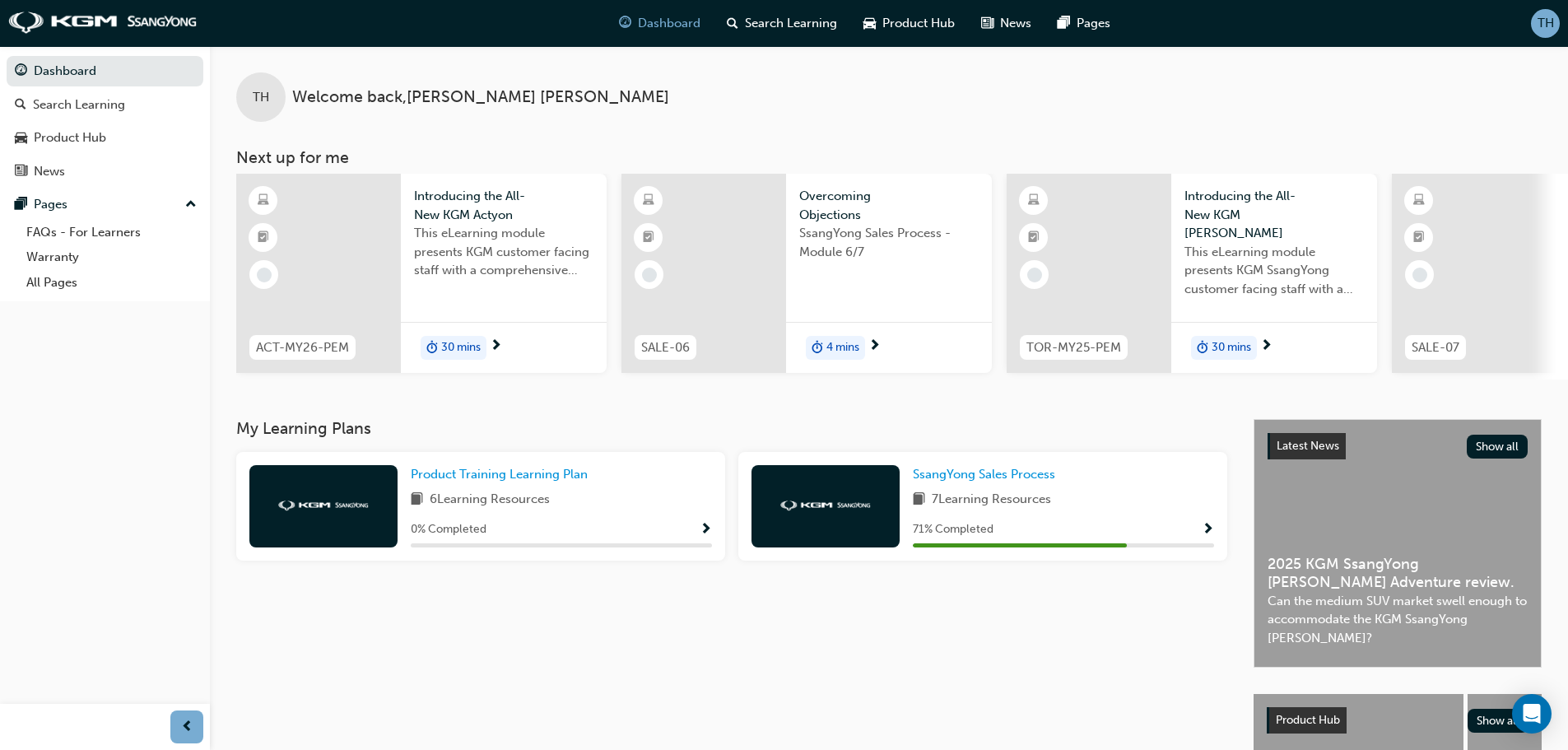
click at [1208, 535] on span "Show Progress" at bounding box center [1208, 529] width 12 height 15
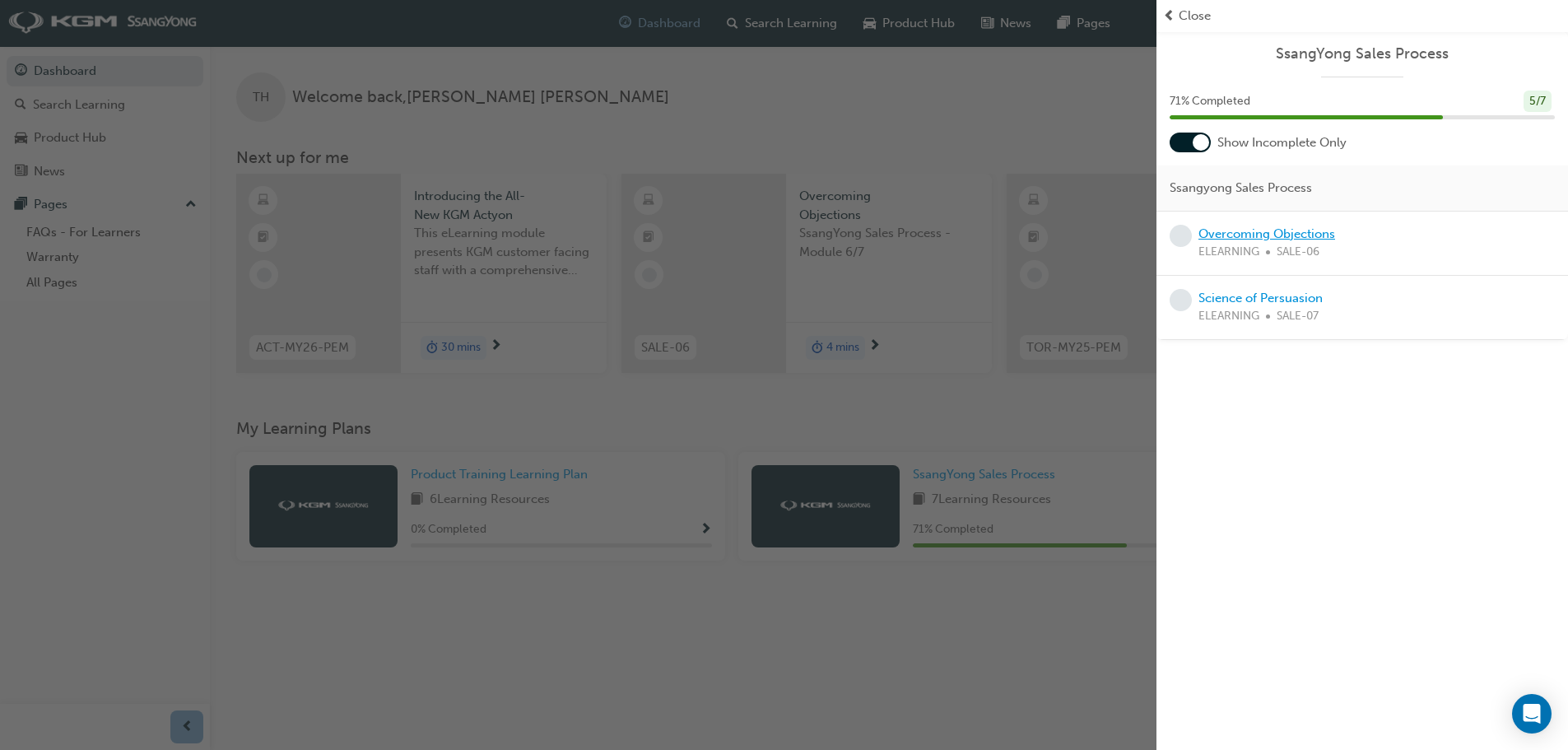
click at [1291, 232] on link "Overcoming Objections" at bounding box center [1267, 234] width 137 height 15
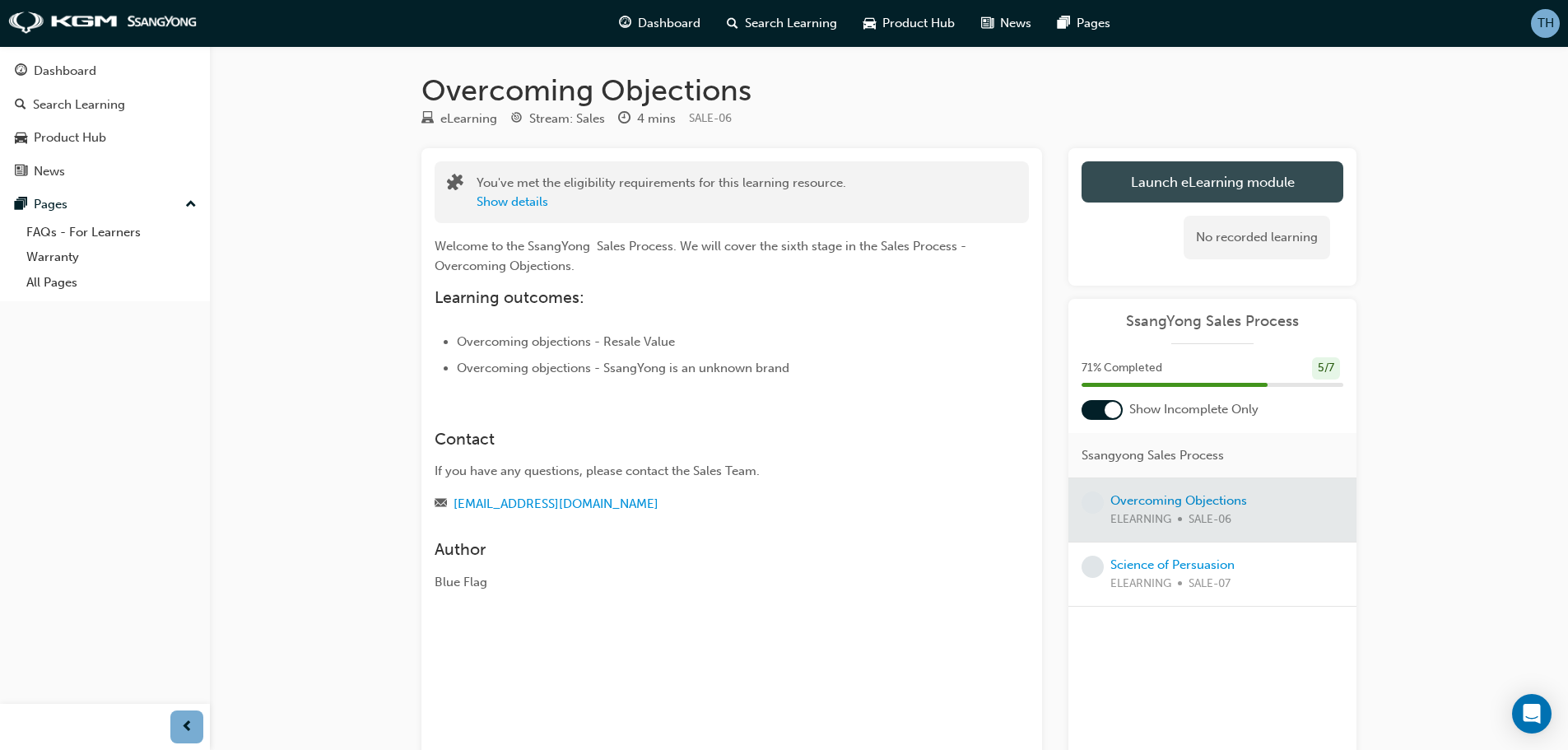
click at [1180, 186] on link "Launch eLearning module" at bounding box center [1213, 182] width 261 height 42
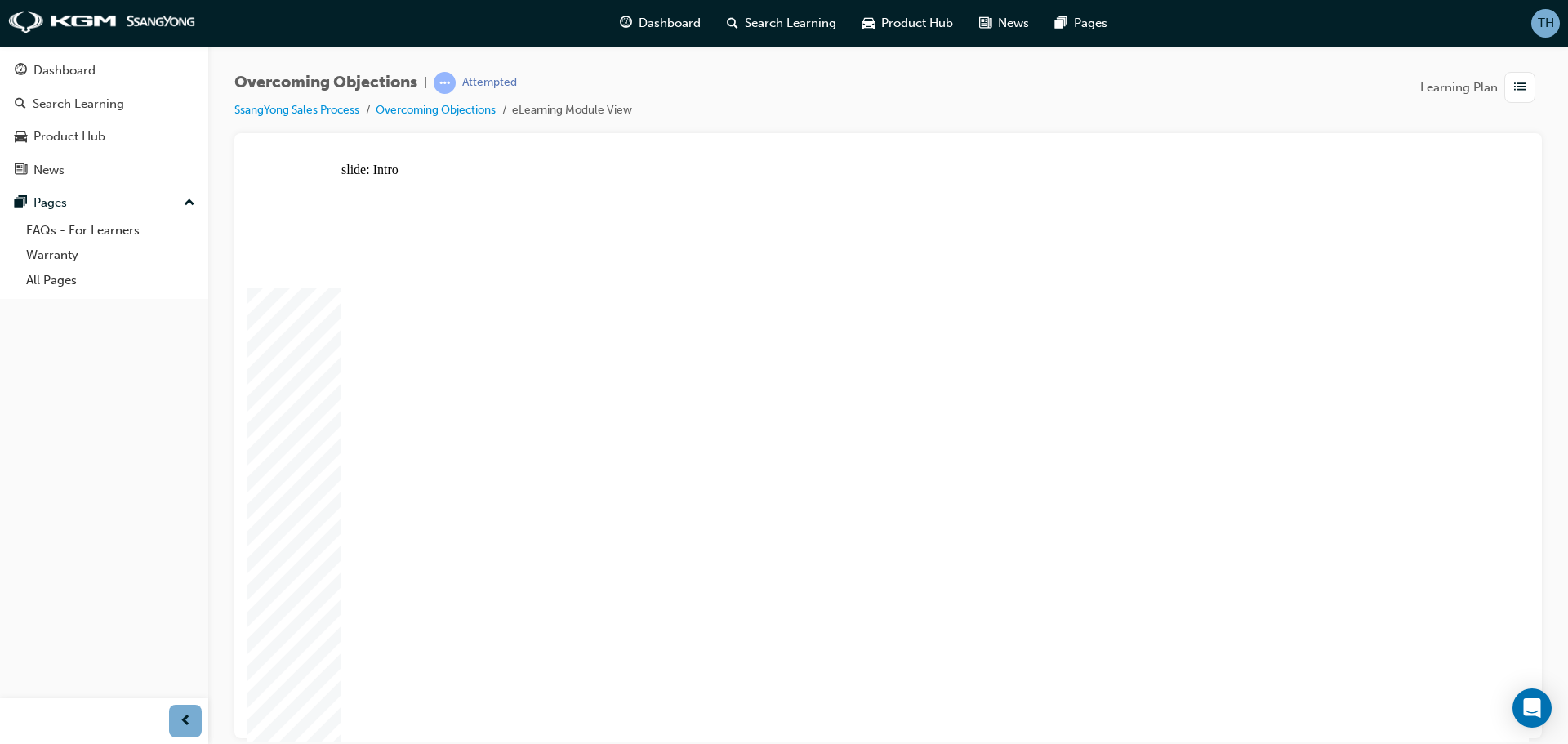
type input "226"
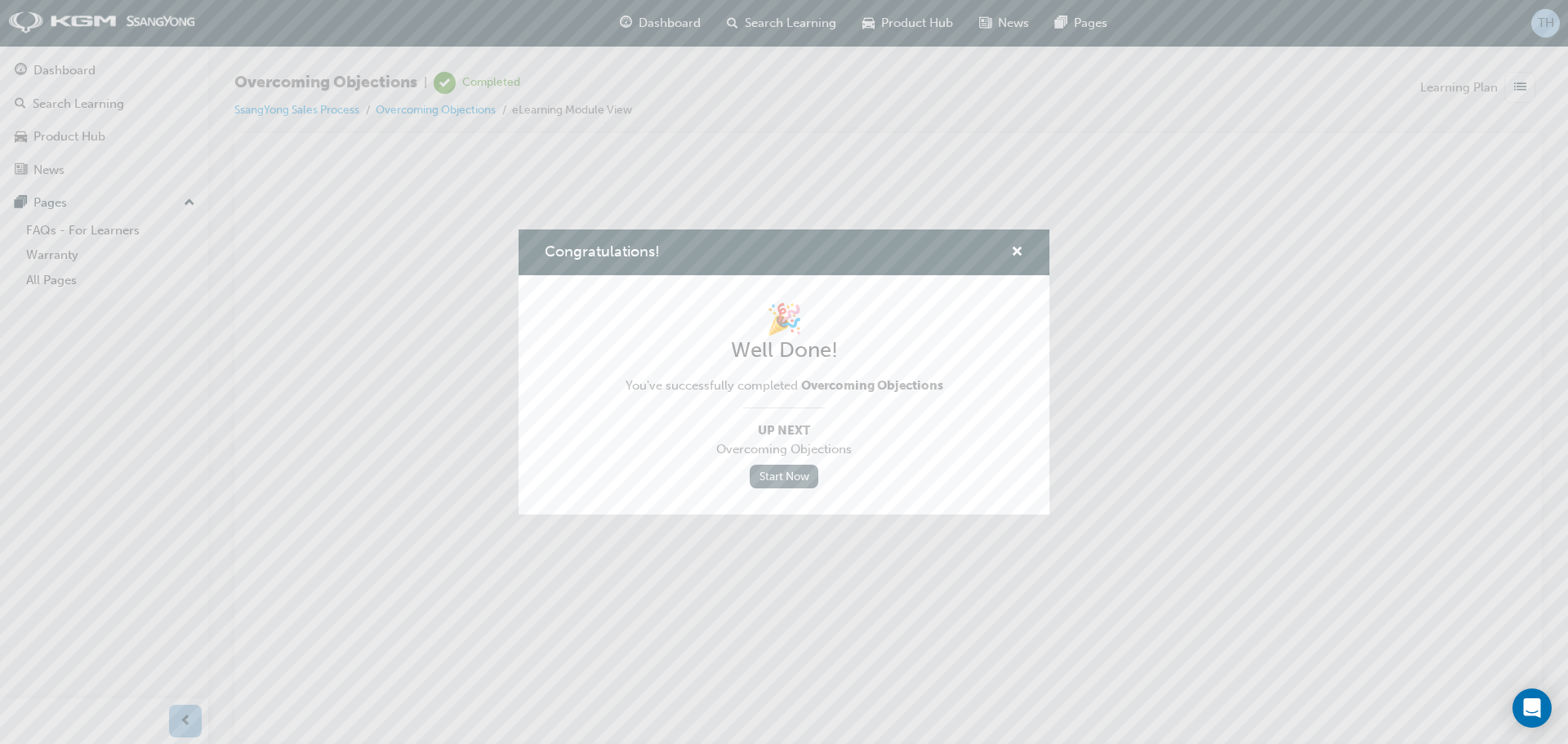
click at [780, 479] on link "Start Now" at bounding box center [784, 476] width 69 height 24
click at [797, 485] on link "Start Now" at bounding box center [784, 476] width 69 height 24
click at [799, 477] on link "Start Now" at bounding box center [784, 476] width 69 height 24
click at [1015, 253] on span "cross-icon" at bounding box center [1016, 252] width 12 height 15
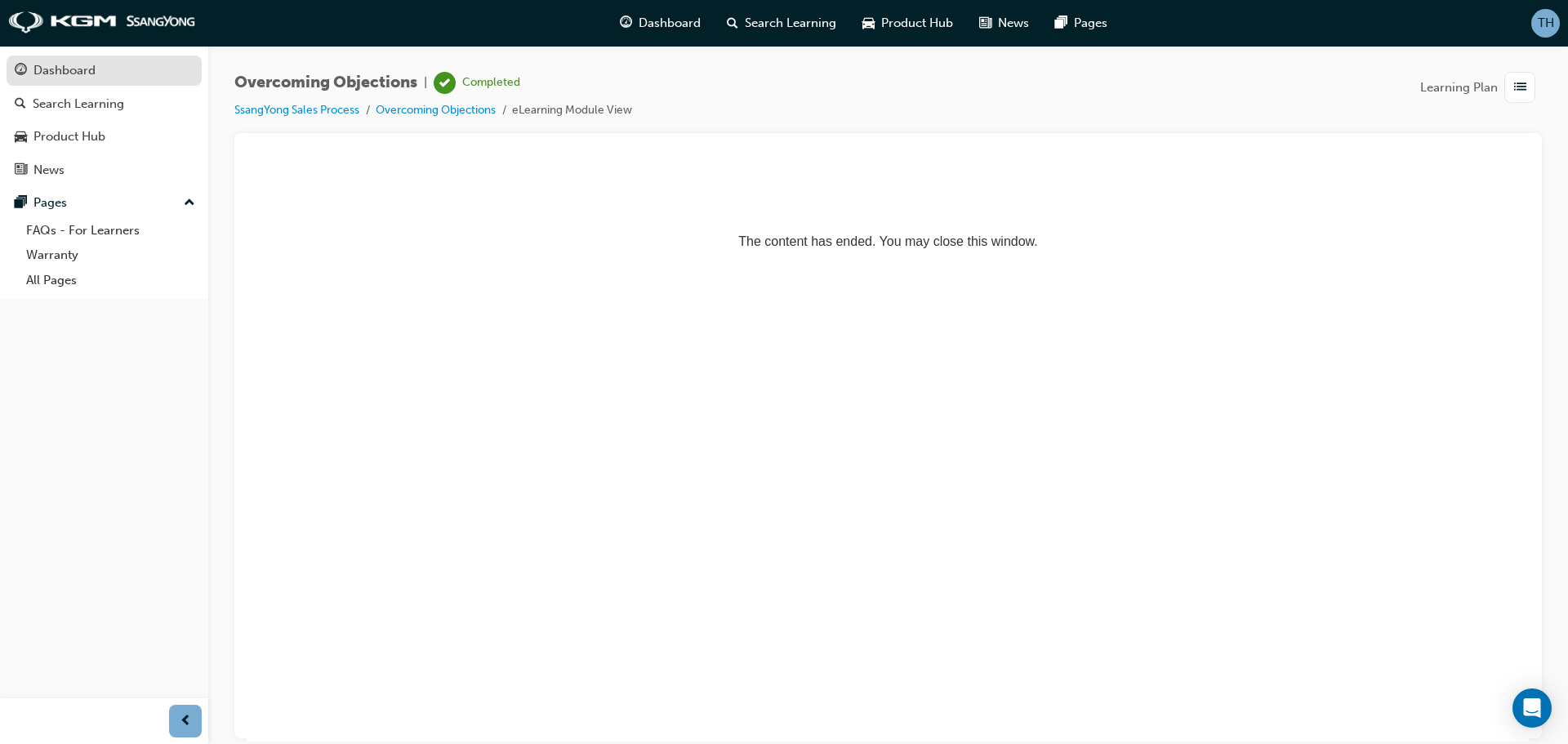
click at [76, 80] on div "Dashboard" at bounding box center [104, 71] width 179 height 21
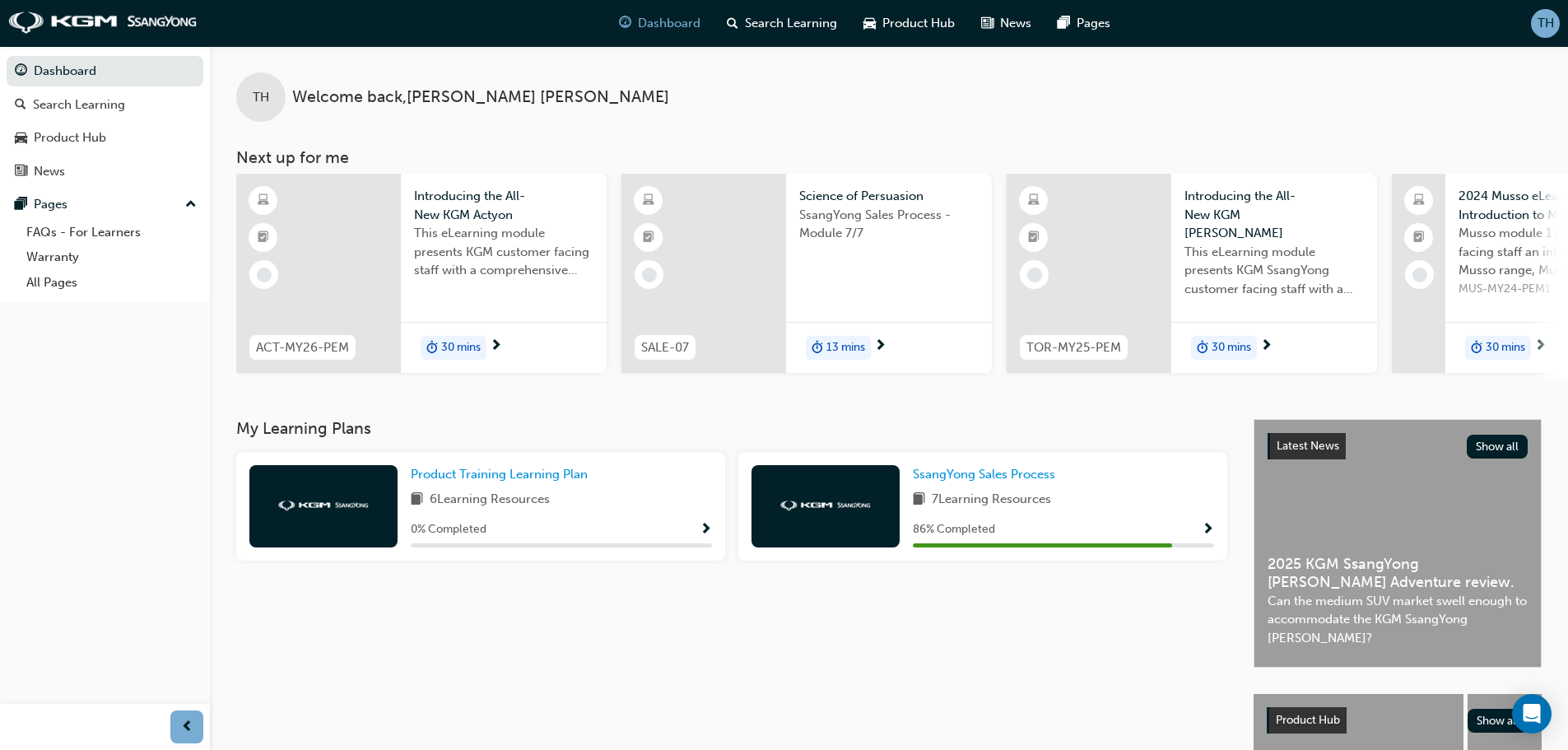
click at [1205, 532] on span "Show Progress" at bounding box center [1208, 529] width 12 height 15
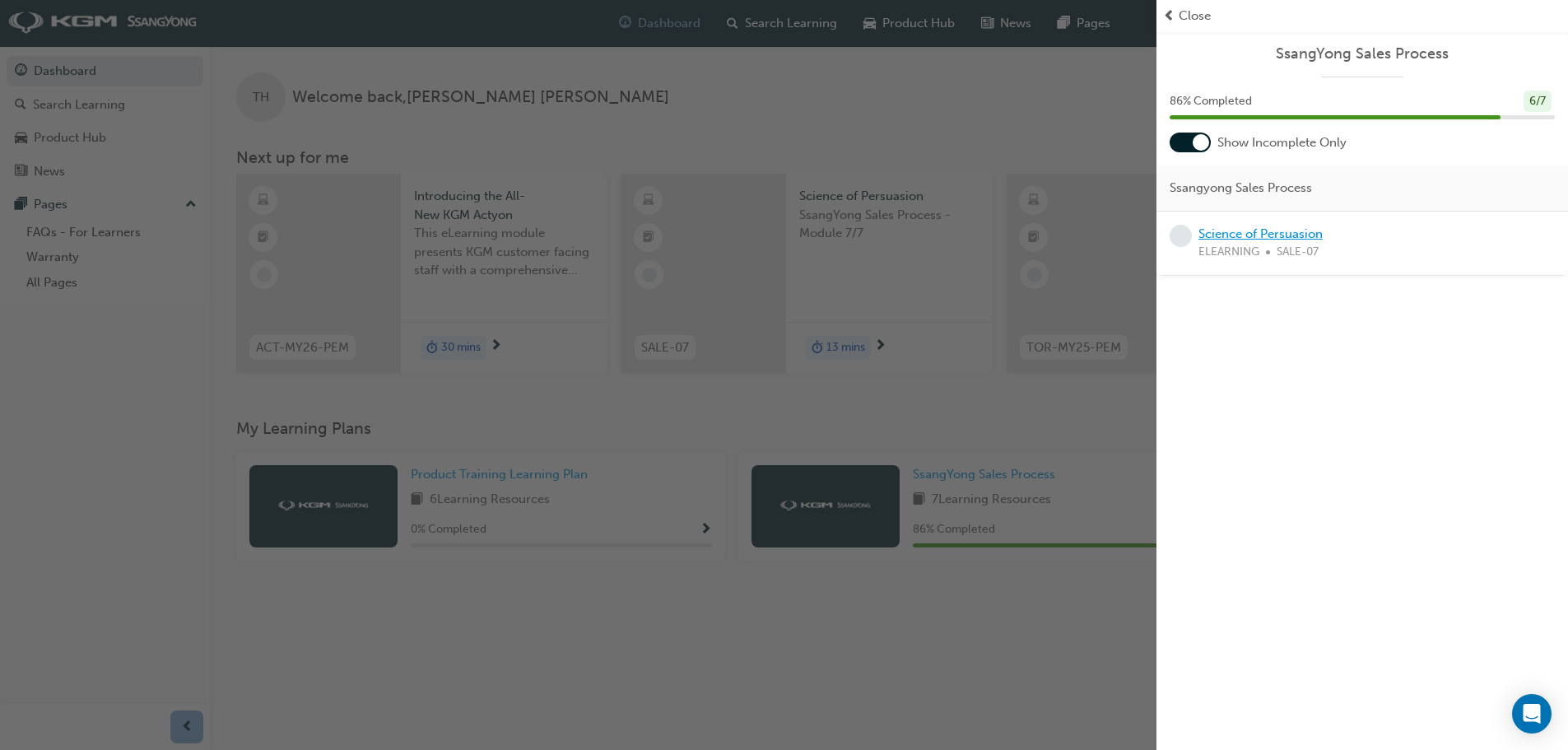
click at [1290, 234] on link "Science of Persuasion" at bounding box center [1261, 234] width 125 height 15
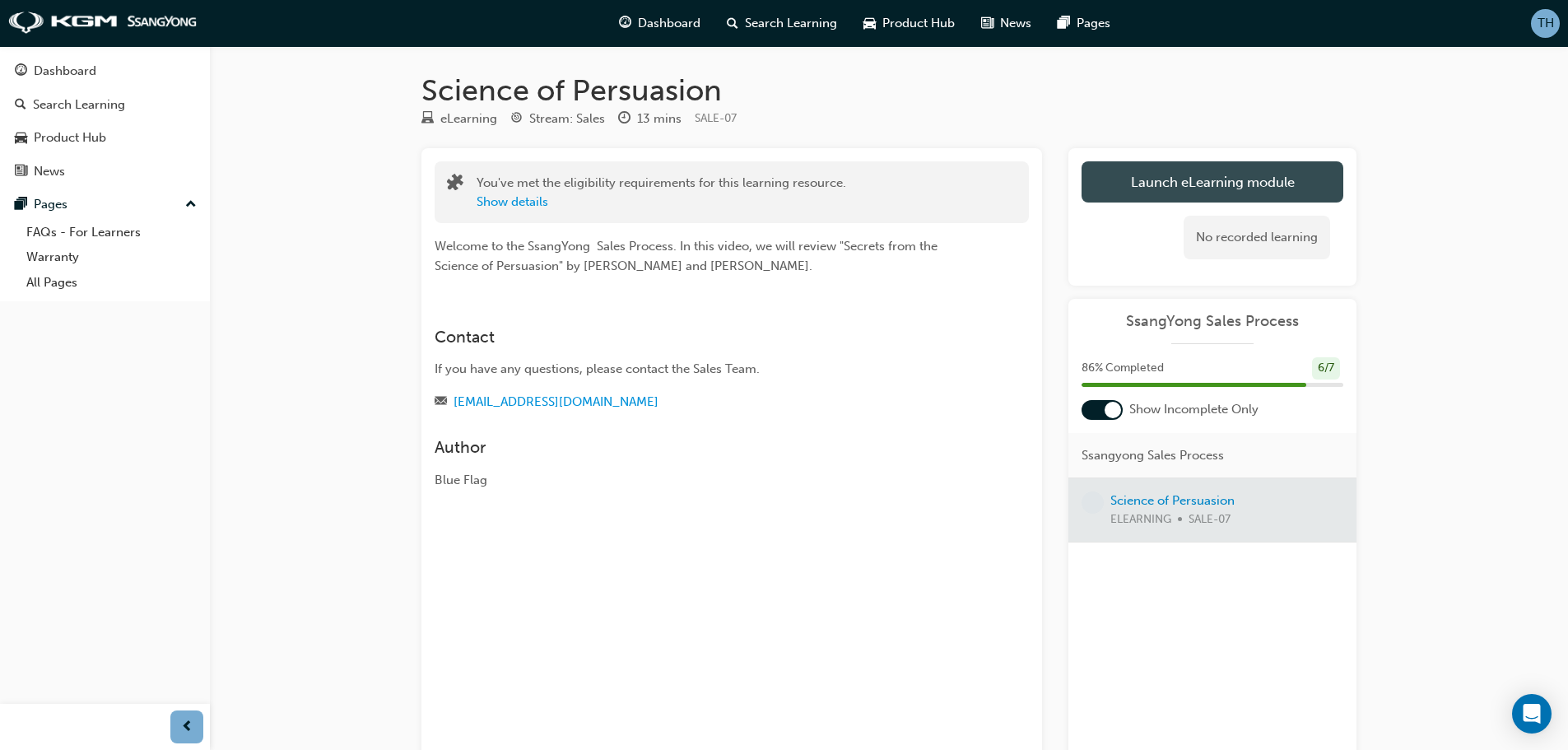
click at [1215, 183] on link "Launch eLearning module" at bounding box center [1213, 182] width 261 height 42
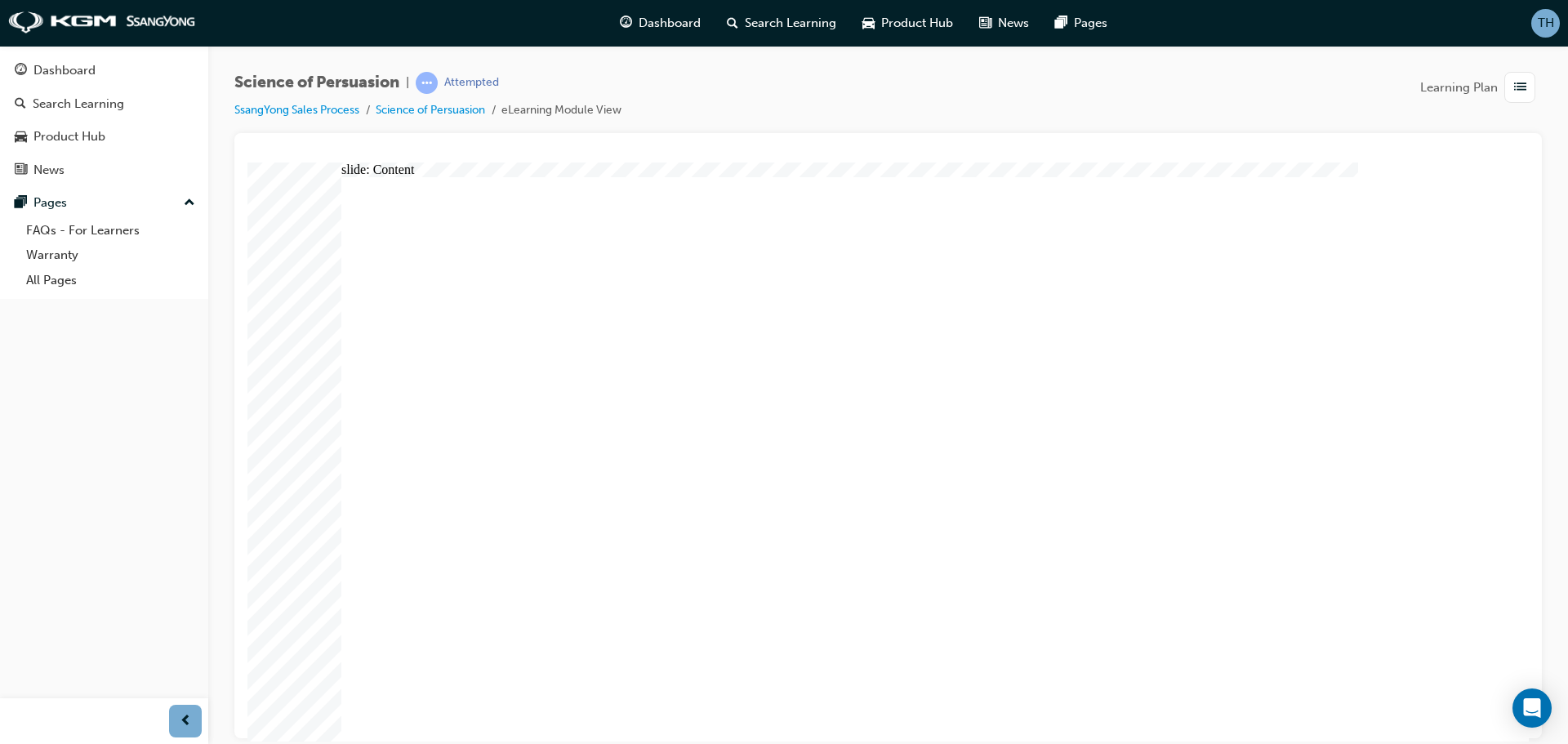
drag, startPoint x: 539, startPoint y: 639, endPoint x: 764, endPoint y: 591, distance: 230.1
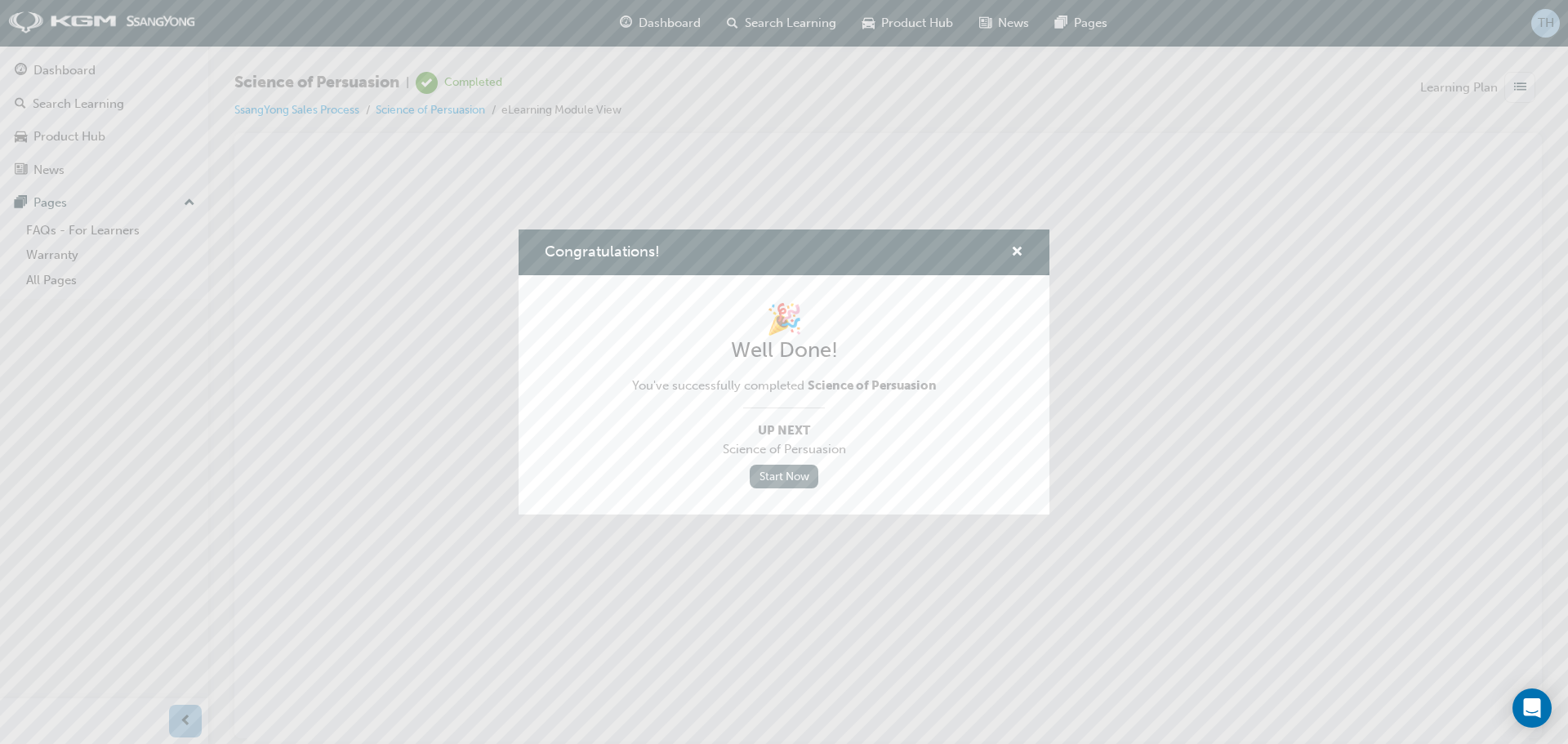
click at [788, 478] on link "Start Now" at bounding box center [784, 476] width 69 height 24
click at [1020, 254] on span "cross-icon" at bounding box center [1016, 252] width 12 height 15
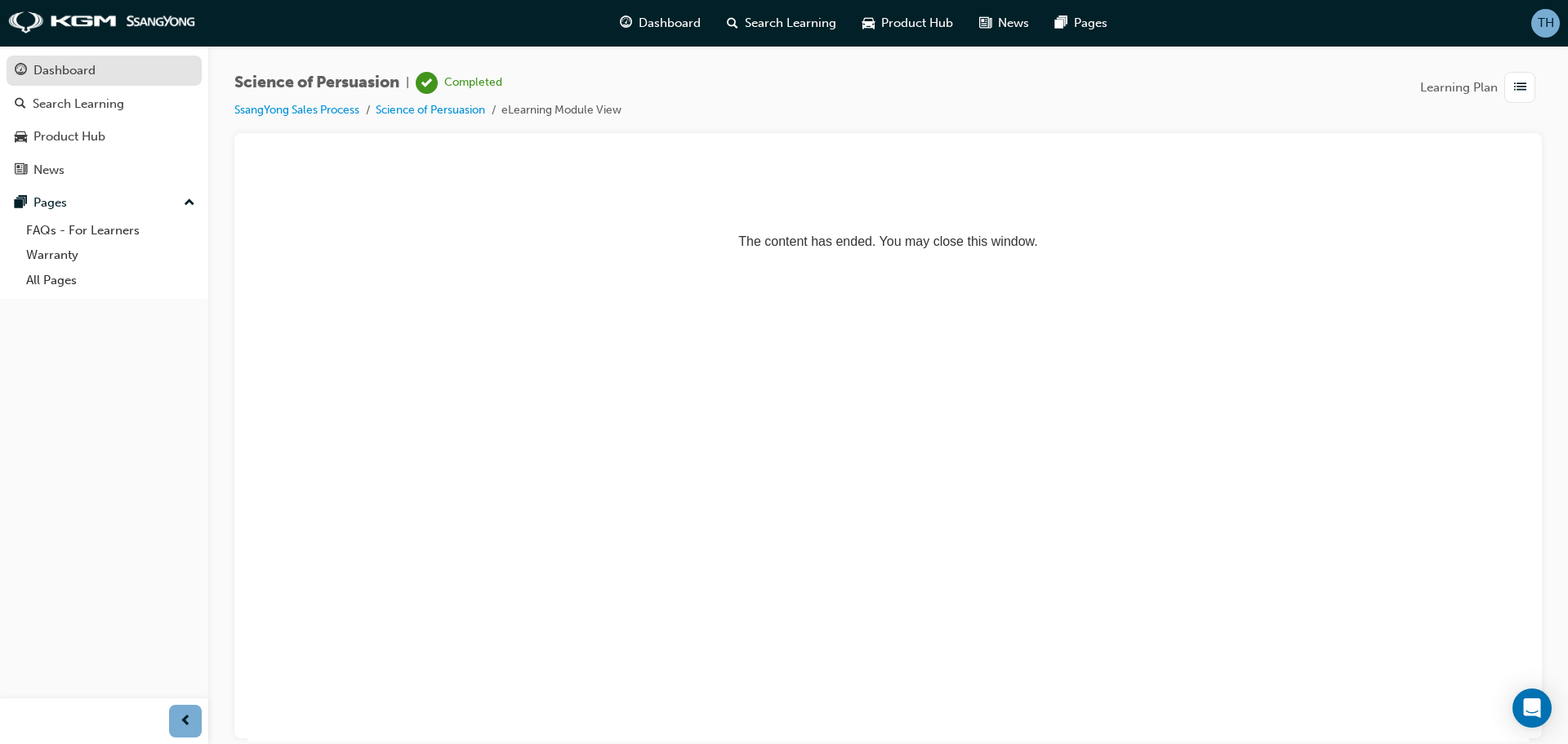
click at [61, 83] on link "Dashboard" at bounding box center [104, 71] width 195 height 30
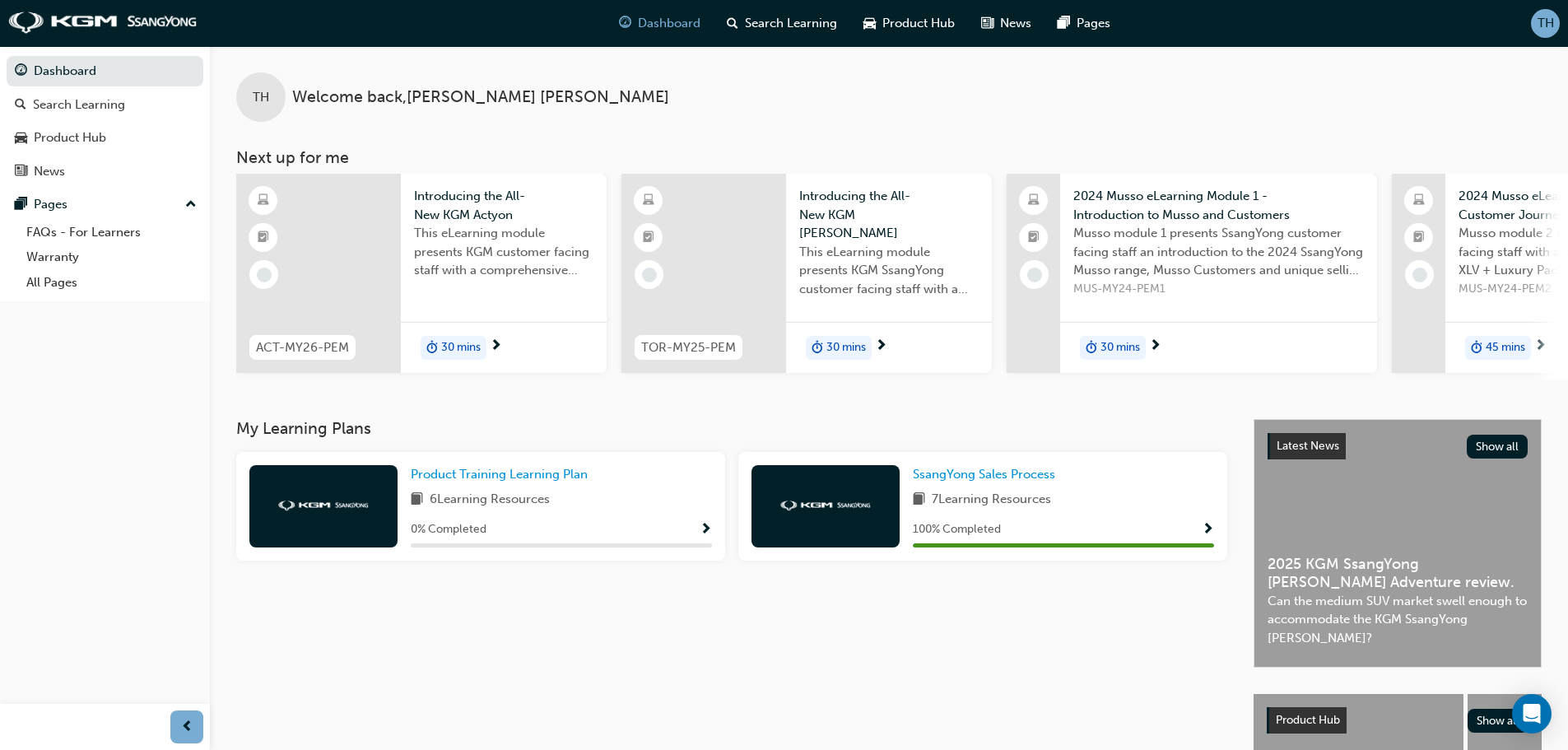
click at [707, 535] on span "Show Progress" at bounding box center [706, 529] width 12 height 15
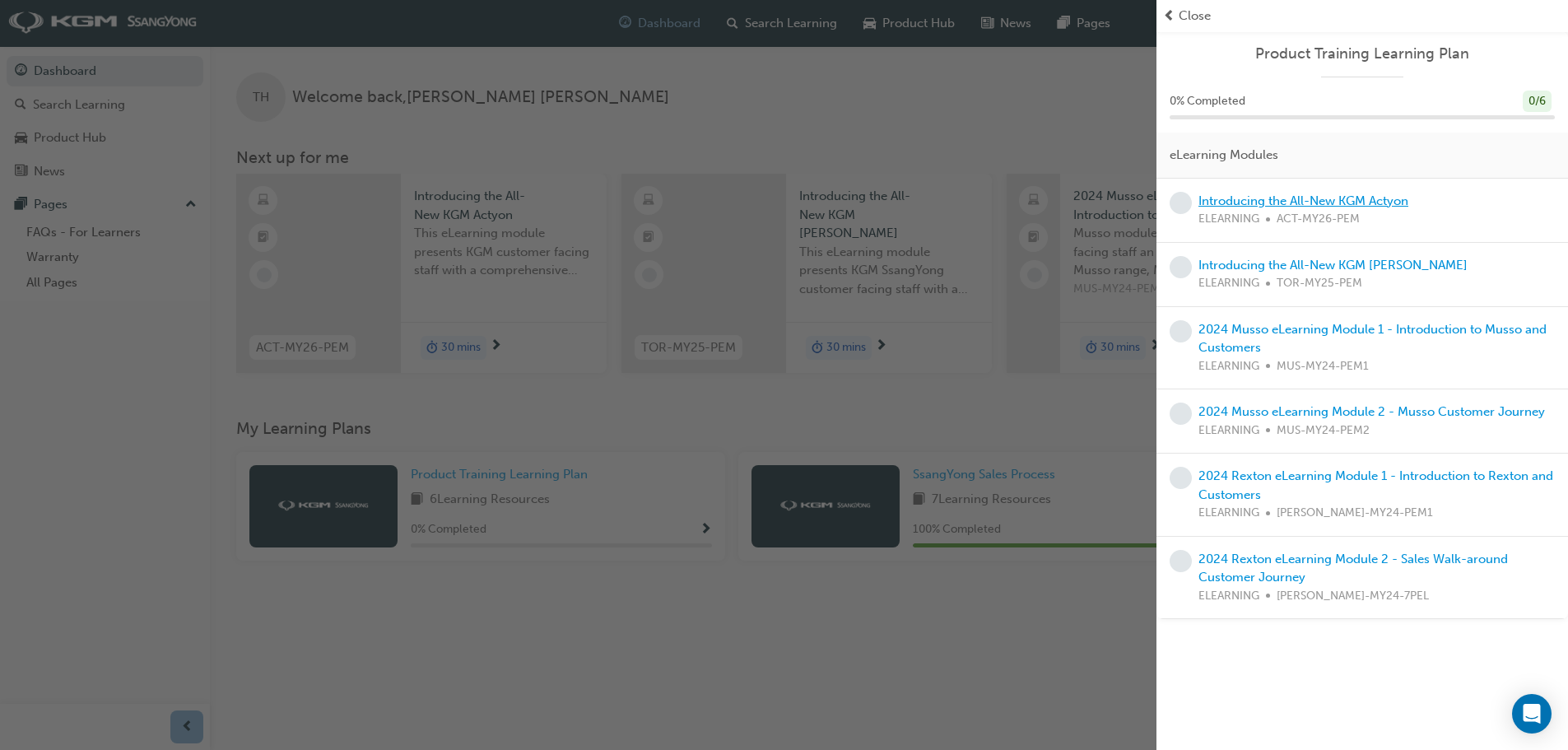
click at [1357, 200] on link "Introducing the All-New KGM Actyon" at bounding box center [1304, 200] width 210 height 15
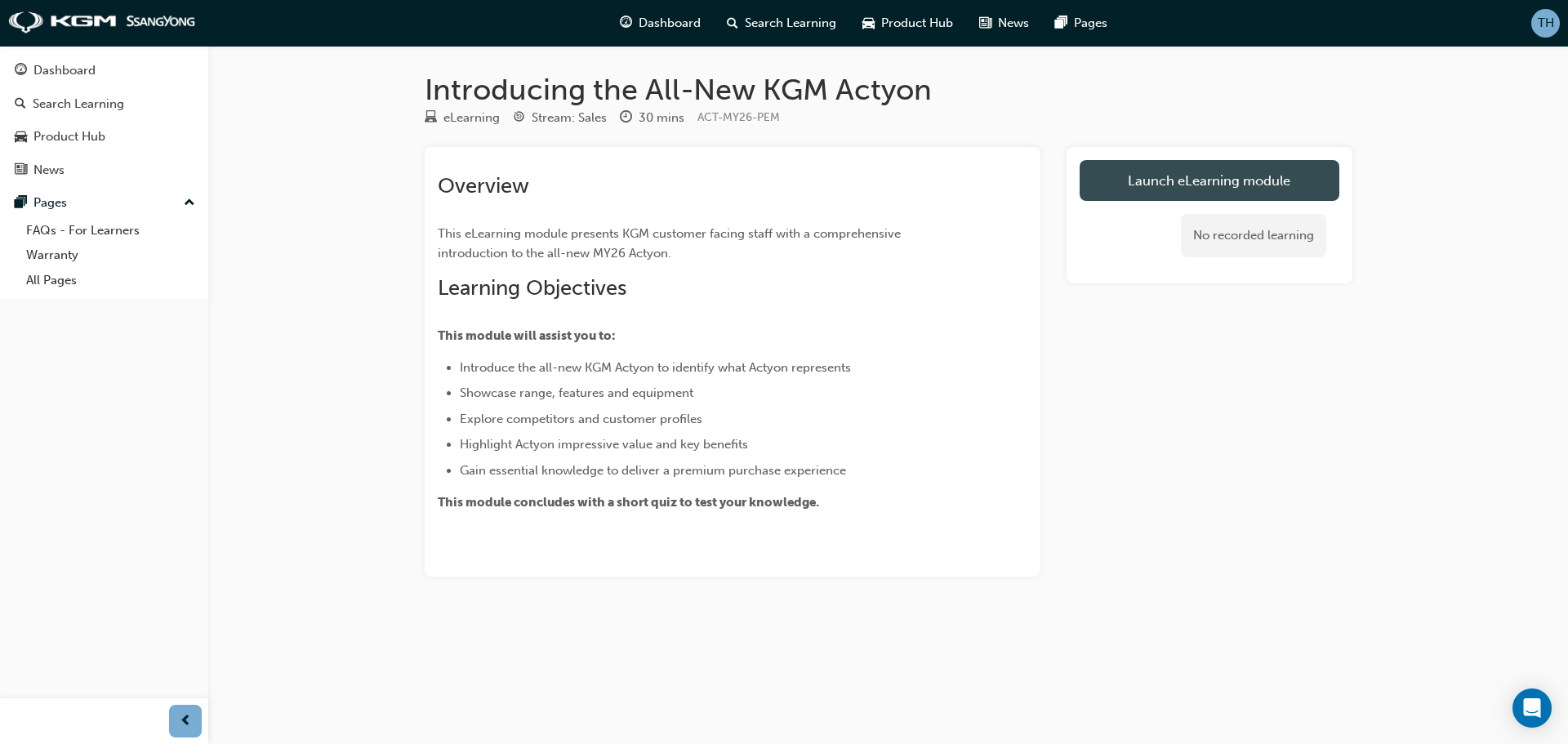
click at [1137, 185] on link "Launch eLearning module" at bounding box center [1209, 181] width 259 height 41
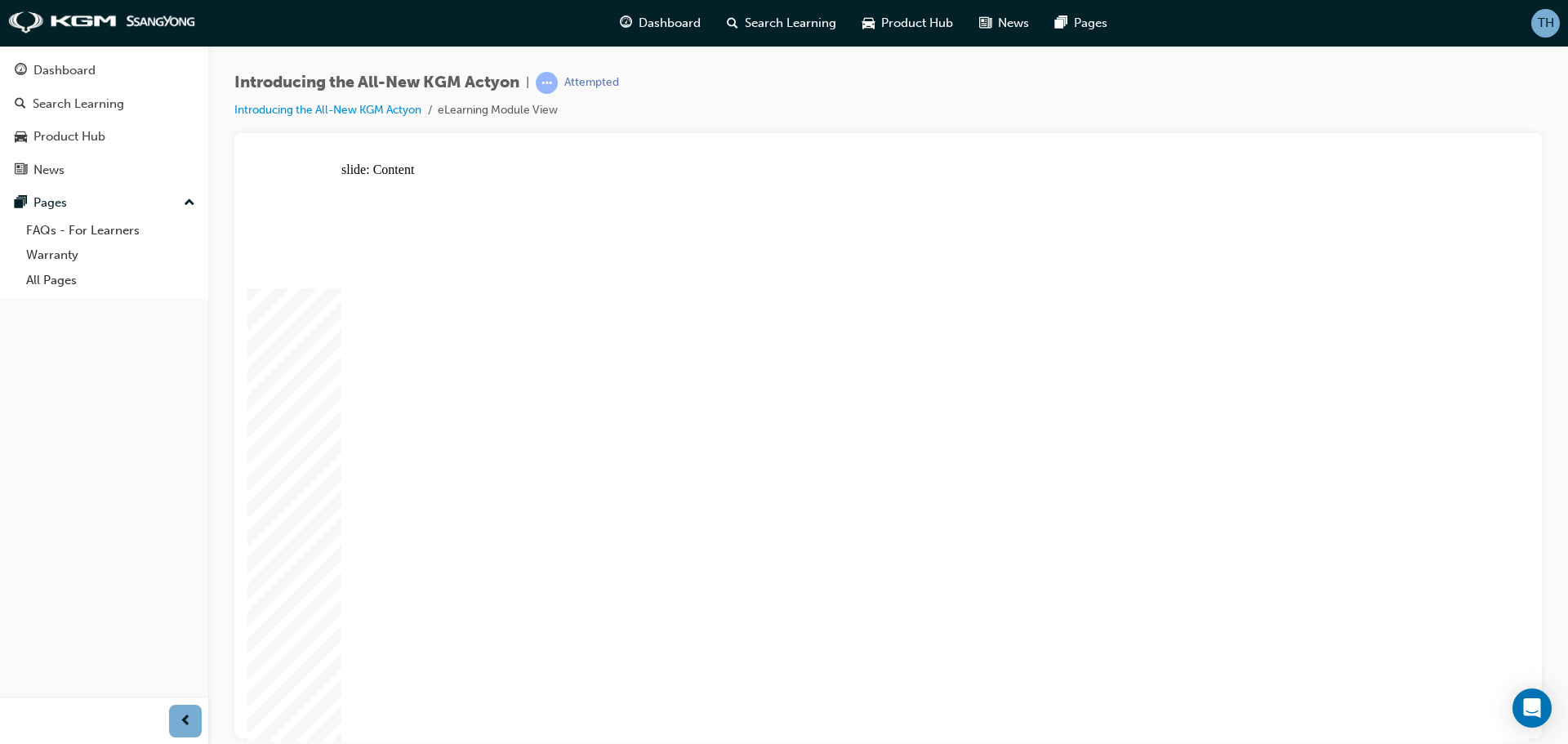
drag, startPoint x: 487, startPoint y: 516, endPoint x: 558, endPoint y: 510, distance: 71.3
drag, startPoint x: 713, startPoint y: 474, endPoint x: 875, endPoint y: 482, distance: 162.2
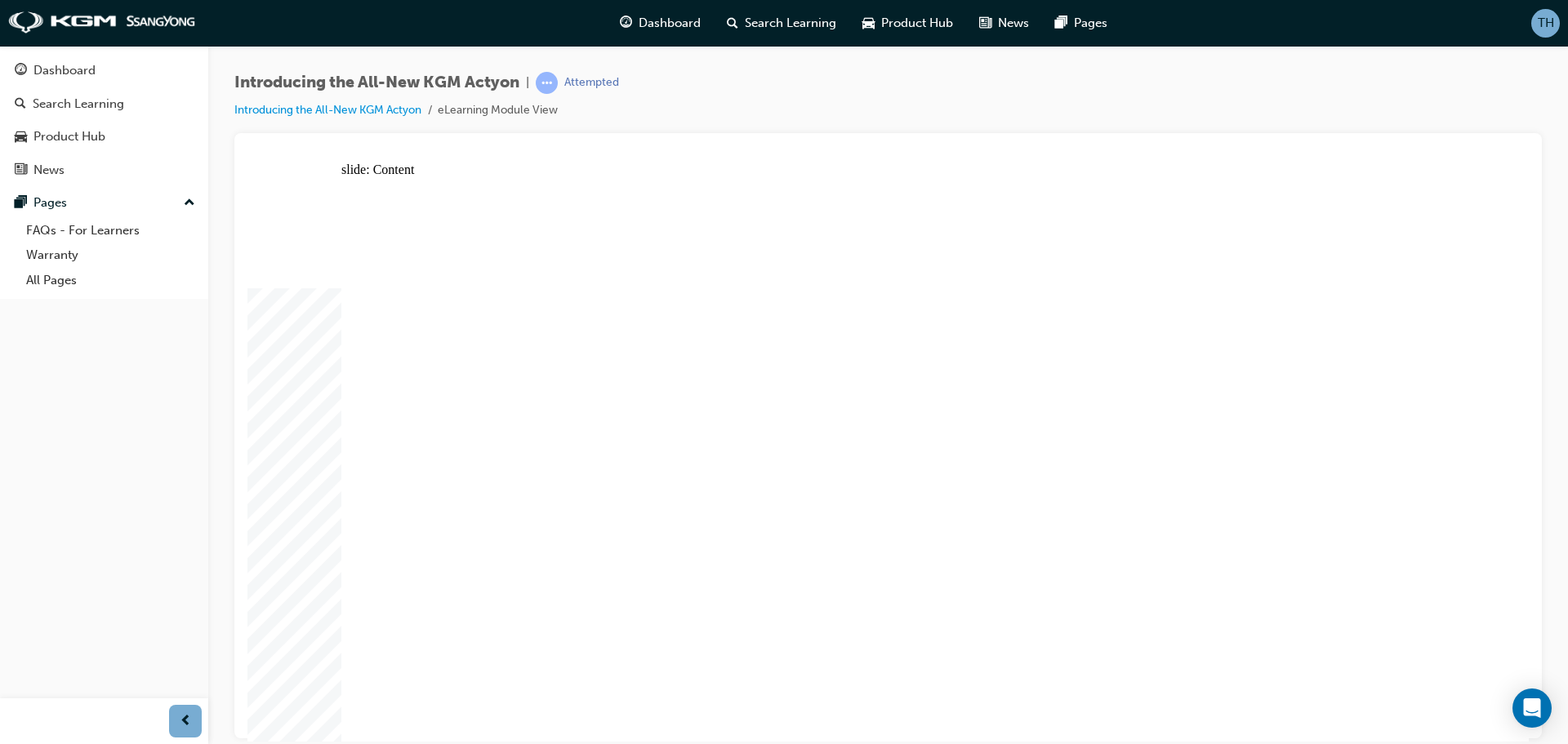
drag, startPoint x: 1006, startPoint y: 269, endPoint x: 1073, endPoint y: 290, distance: 70.2
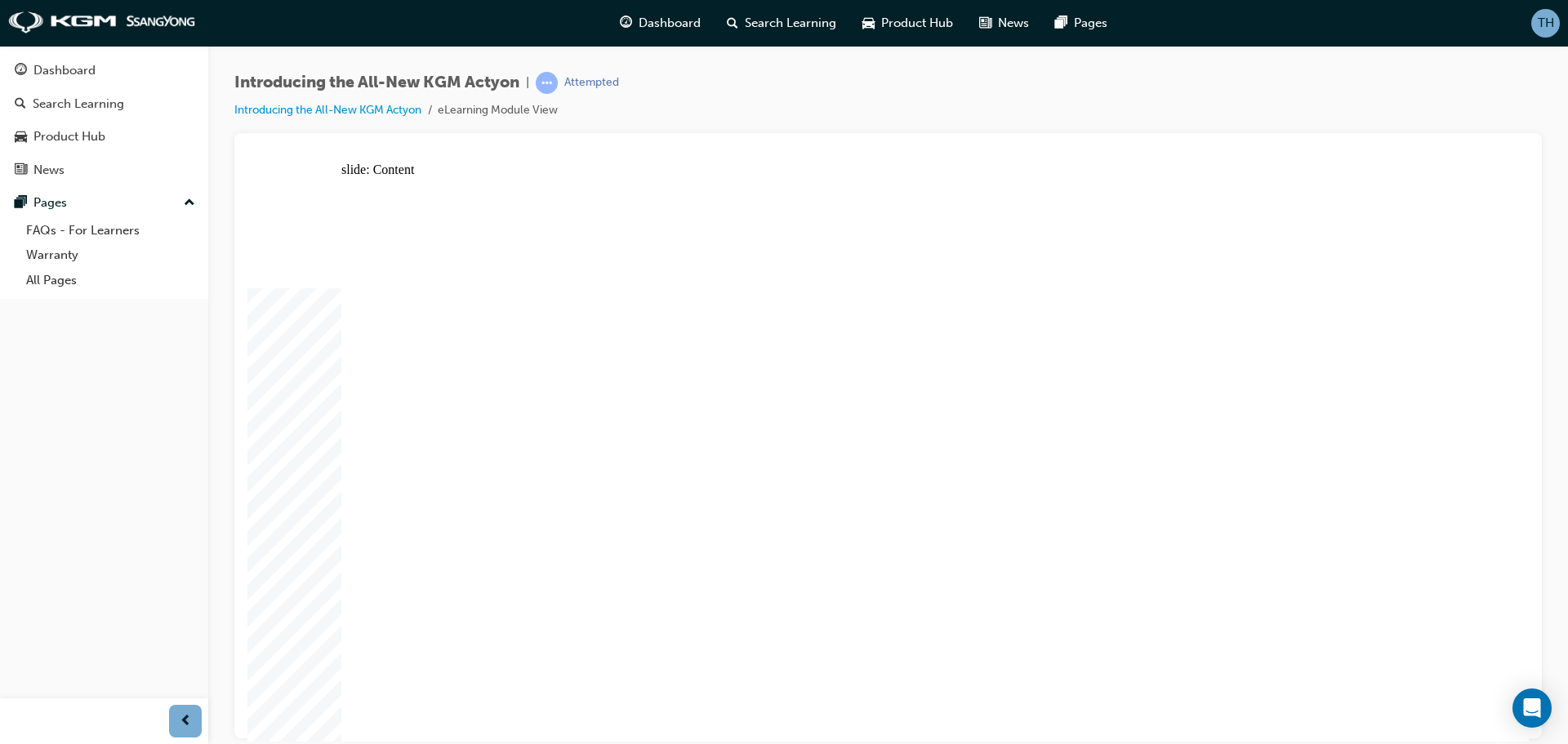
drag, startPoint x: 1296, startPoint y: 318, endPoint x: 1293, endPoint y: 333, distance: 15.3
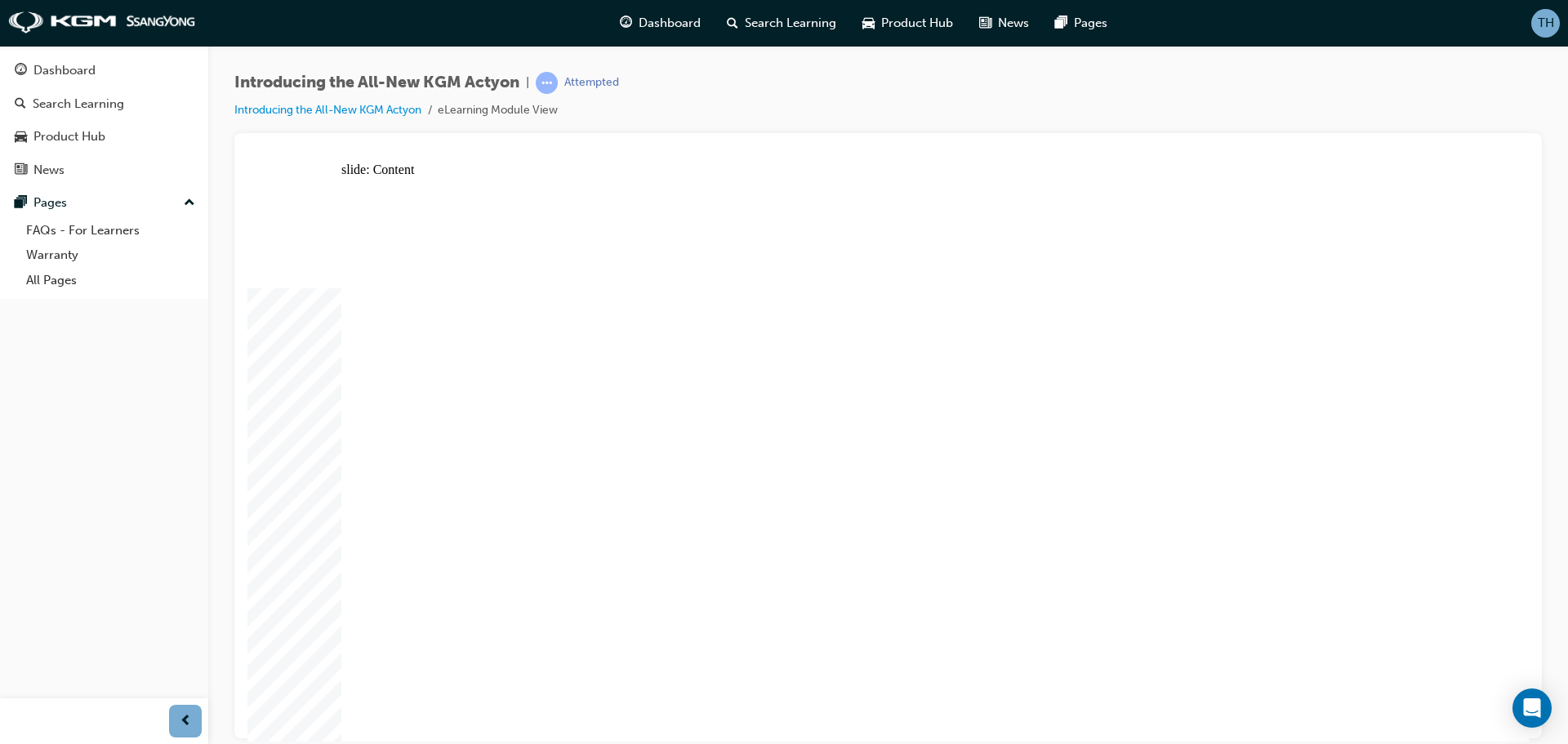
drag, startPoint x: 1274, startPoint y: 444, endPoint x: 1278, endPoint y: 452, distance: 8.9
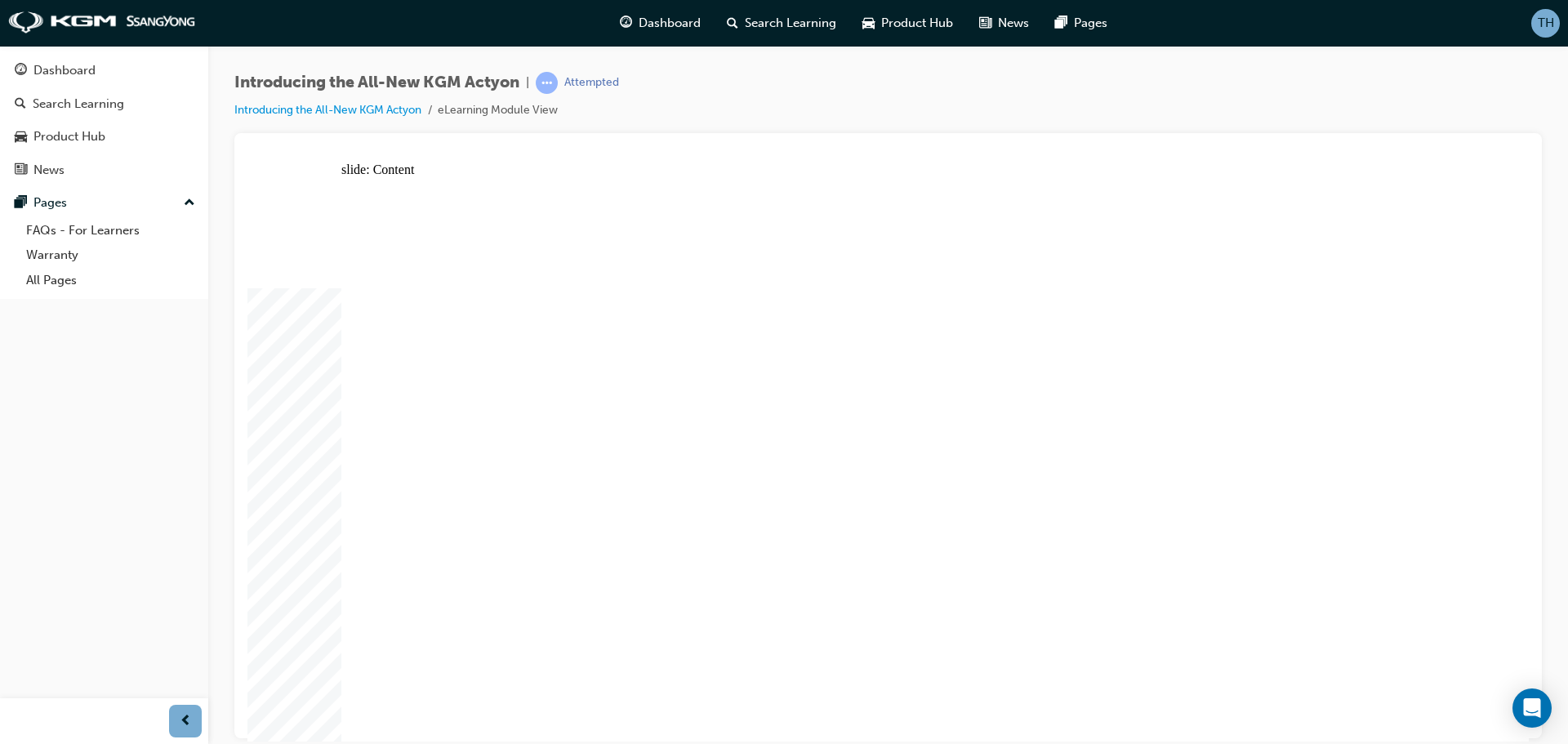
drag, startPoint x: 918, startPoint y: 542, endPoint x: 1068, endPoint y: 490, distance: 158.8
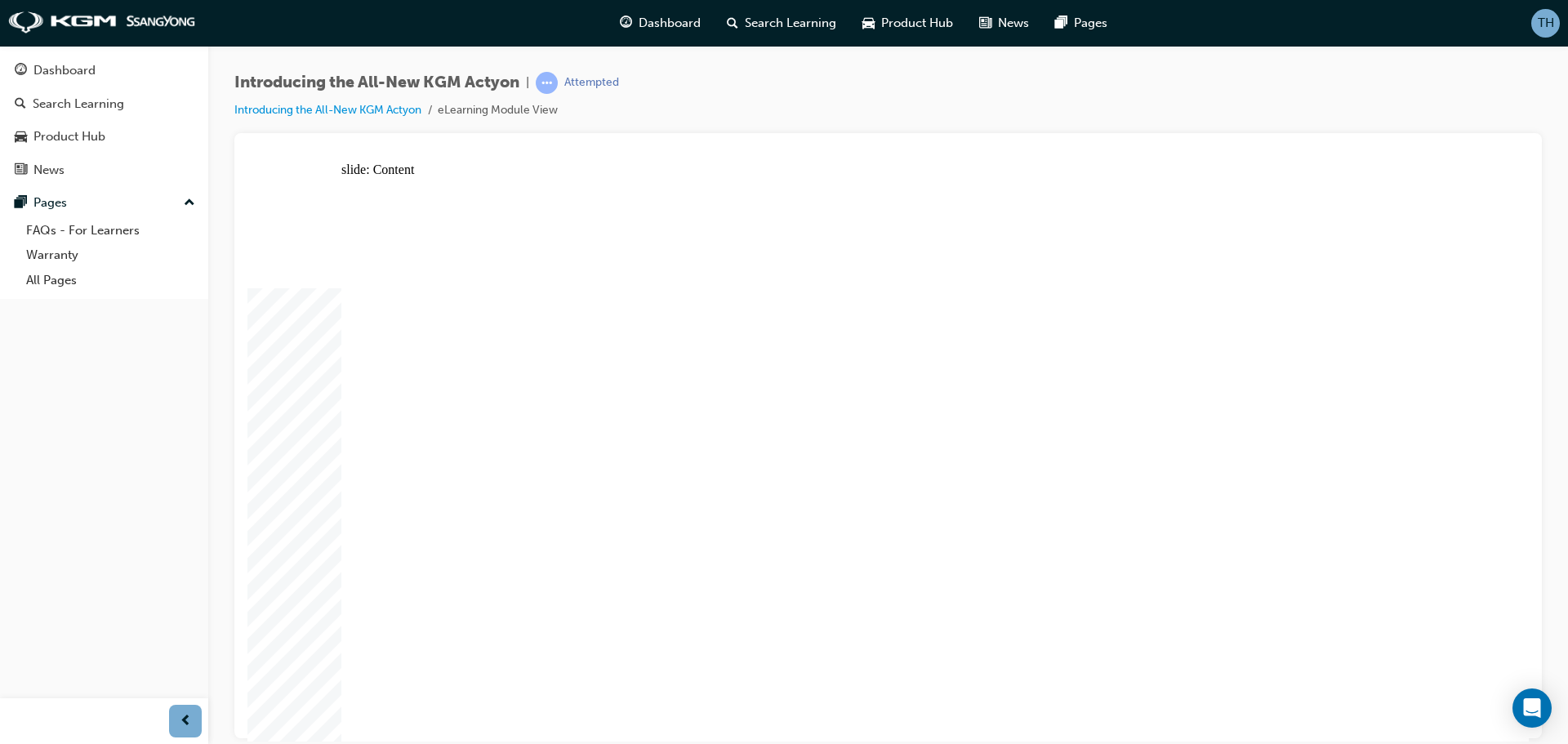
drag, startPoint x: 458, startPoint y: 325, endPoint x: 470, endPoint y: 511, distance: 186.4
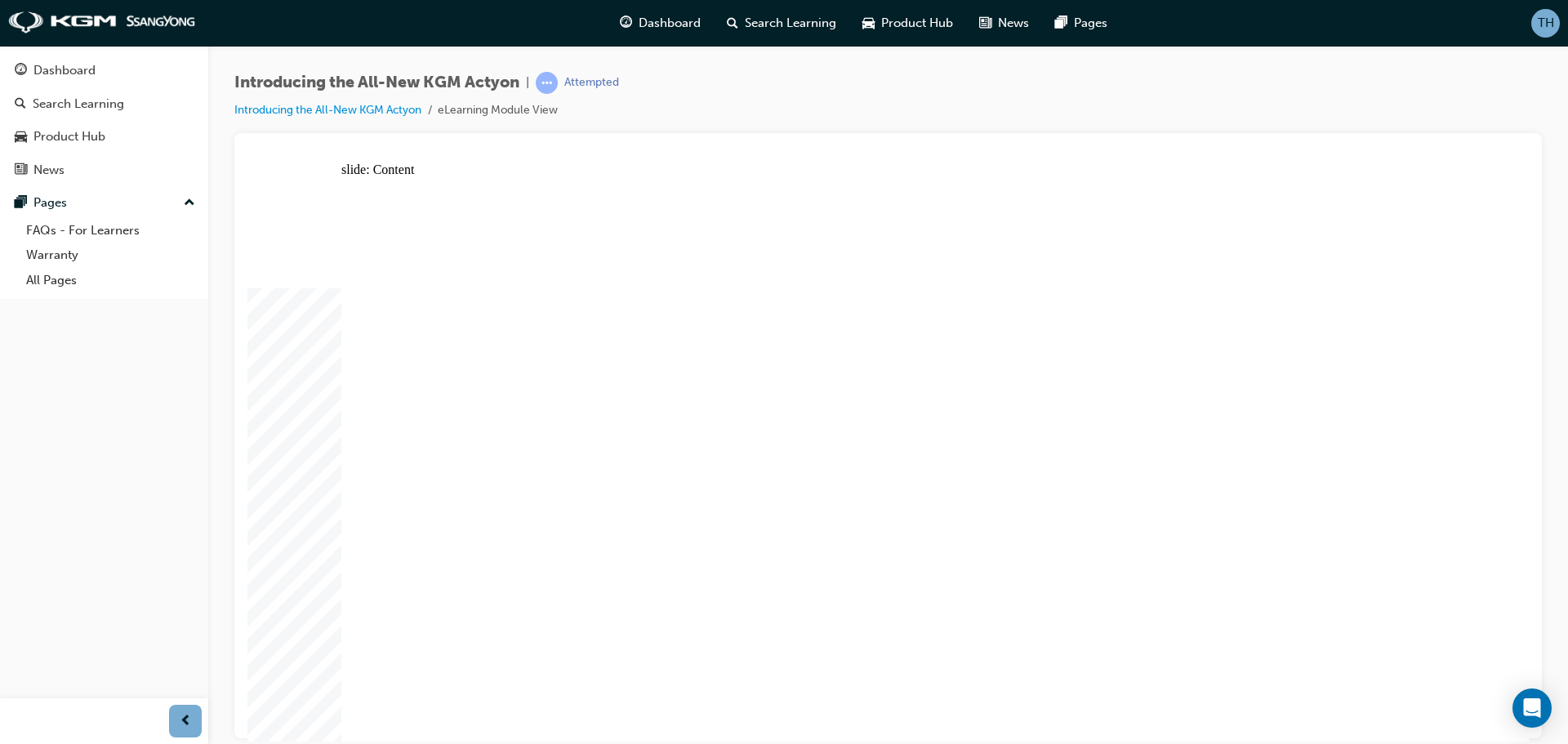
drag, startPoint x: 527, startPoint y: 594, endPoint x: 535, endPoint y: 586, distance: 11.3
drag, startPoint x: 727, startPoint y: 497, endPoint x: 779, endPoint y: 486, distance: 53.2
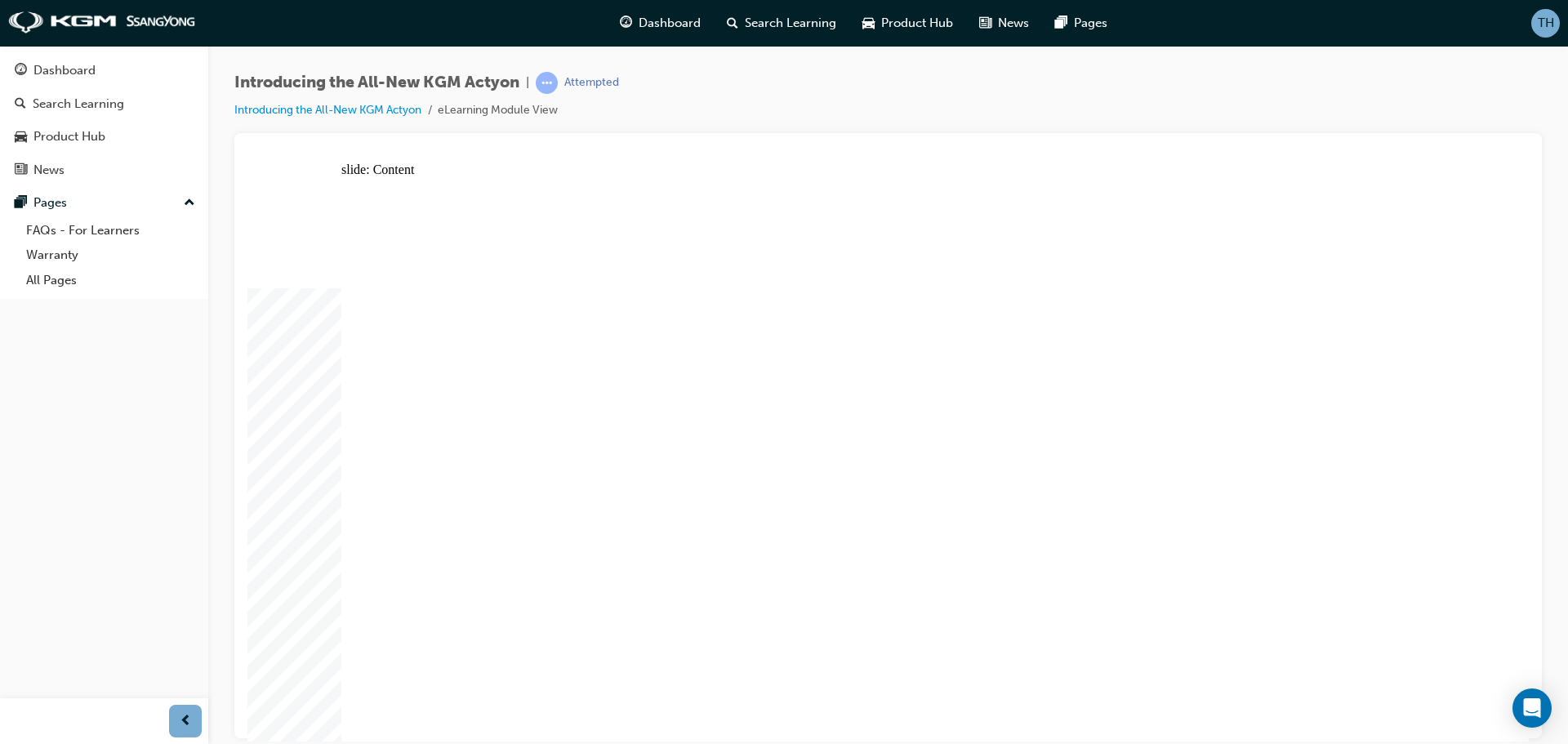
drag, startPoint x: 780, startPoint y: 486, endPoint x: 869, endPoint y: 567, distance: 120.3
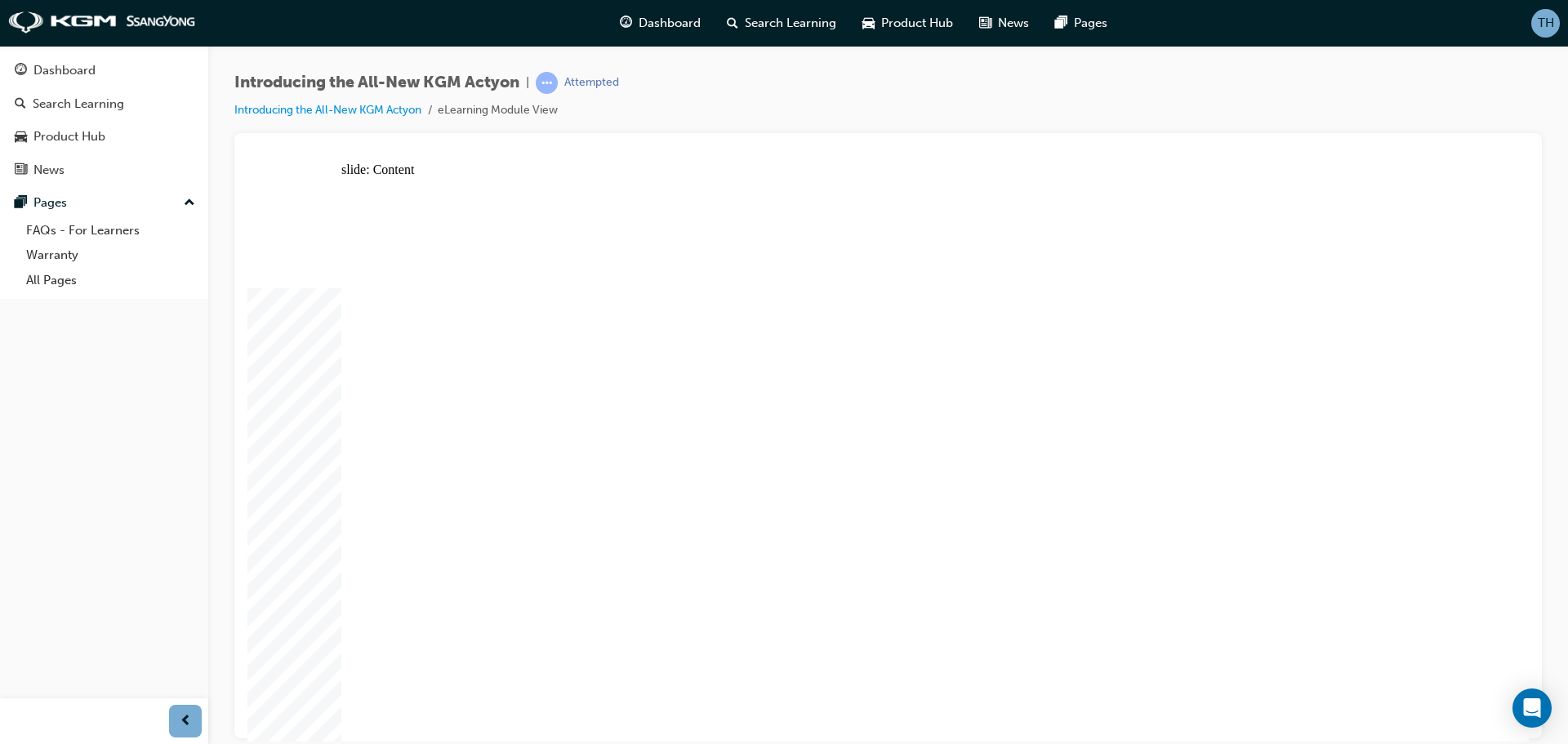
radio input "true"
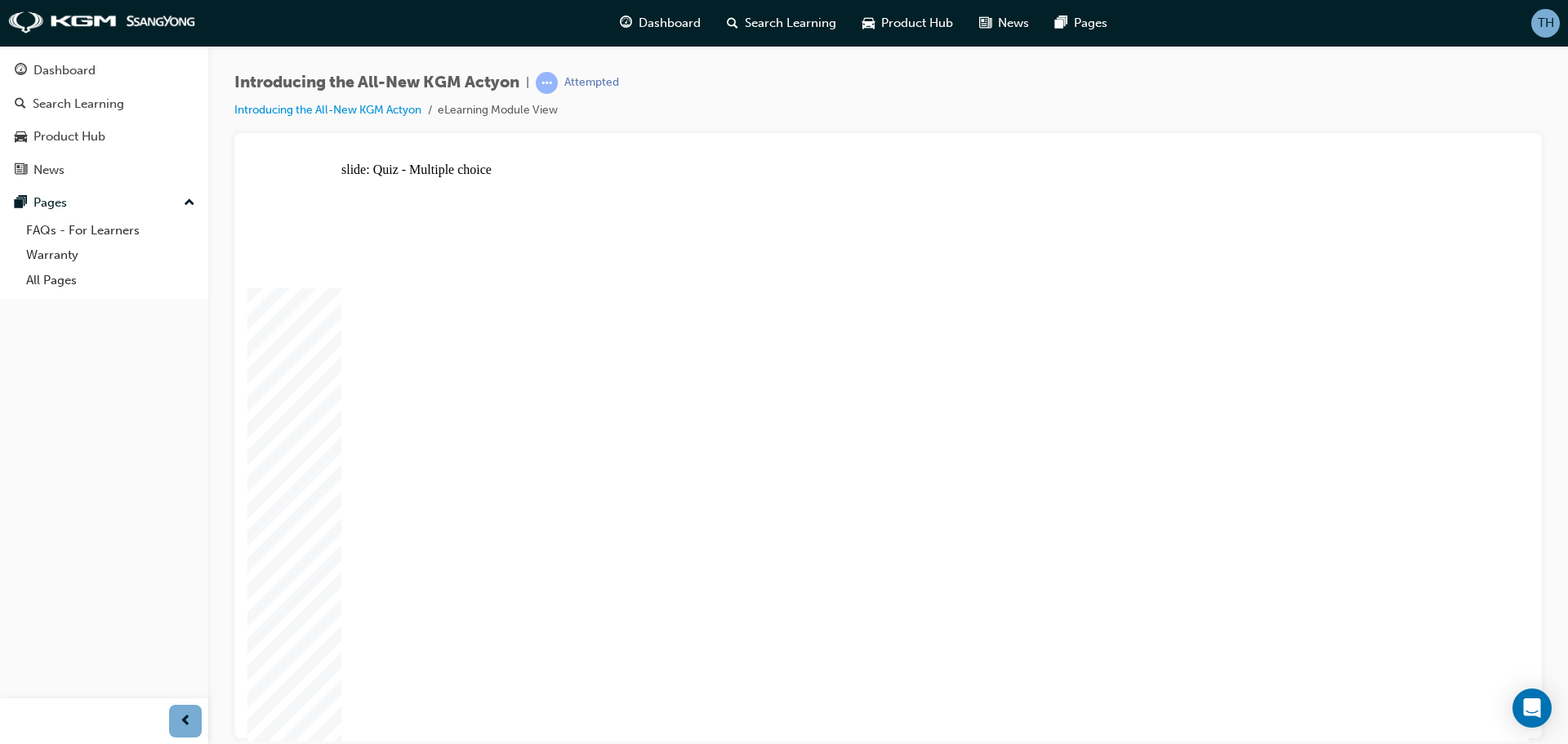
radio input "true"
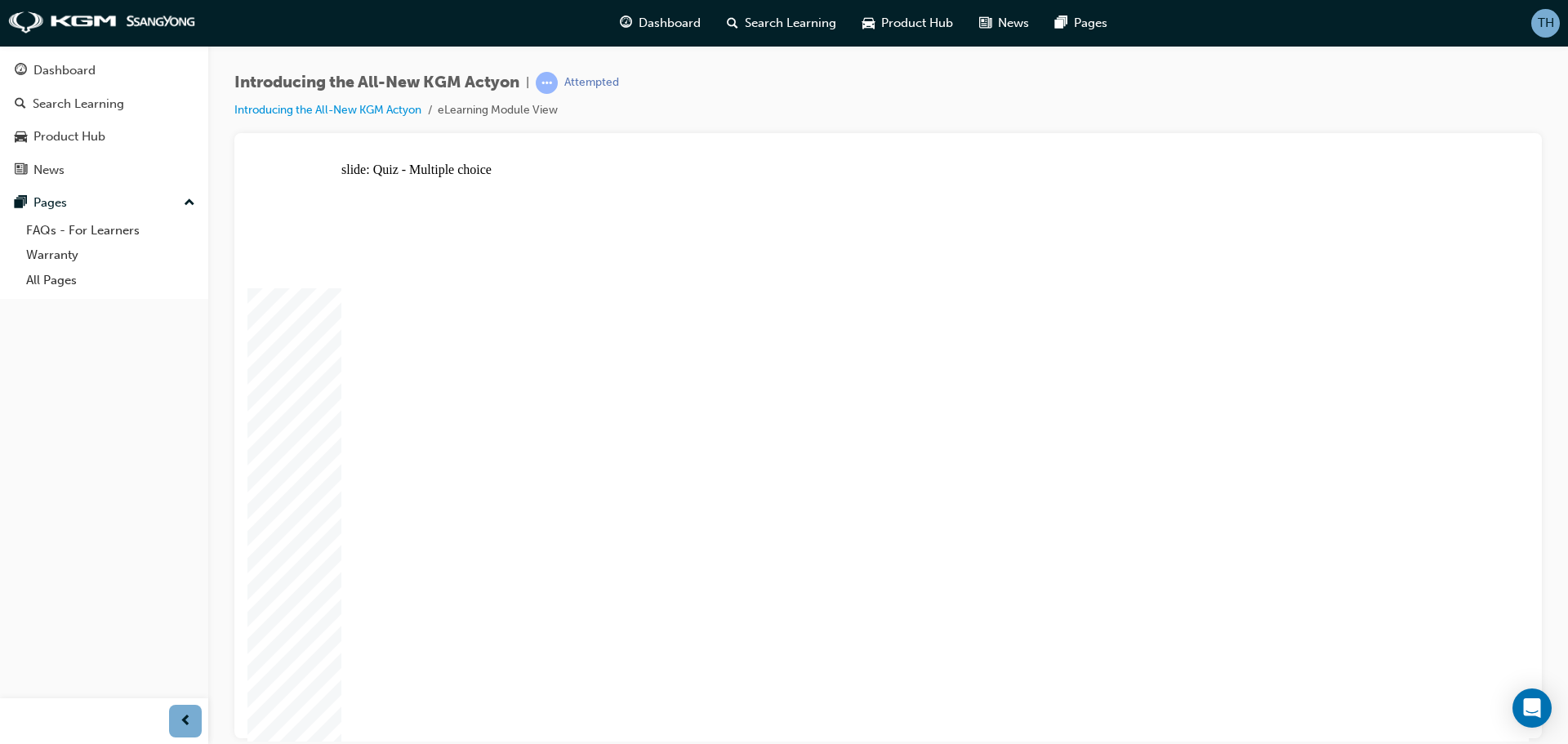
radio input "true"
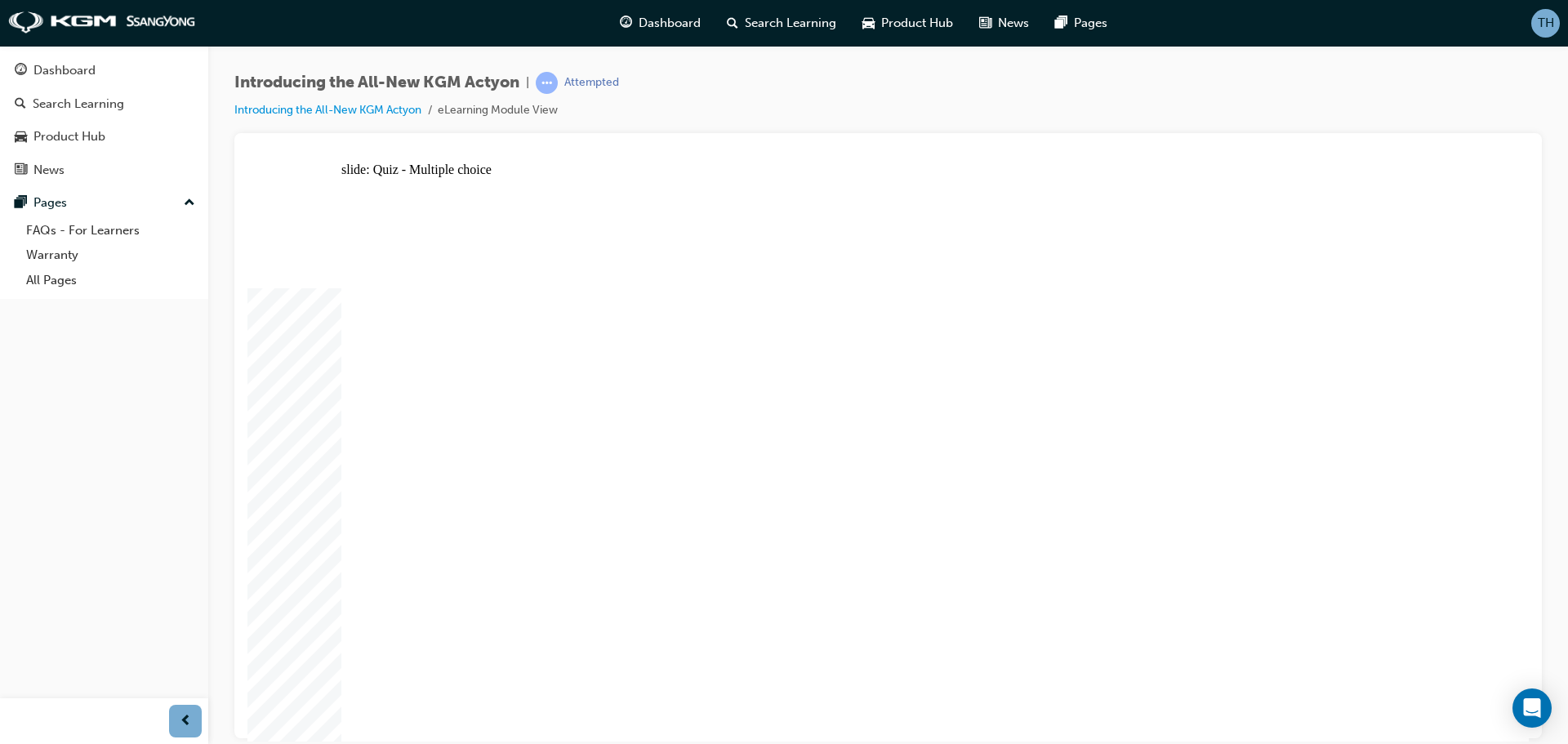
radio input "true"
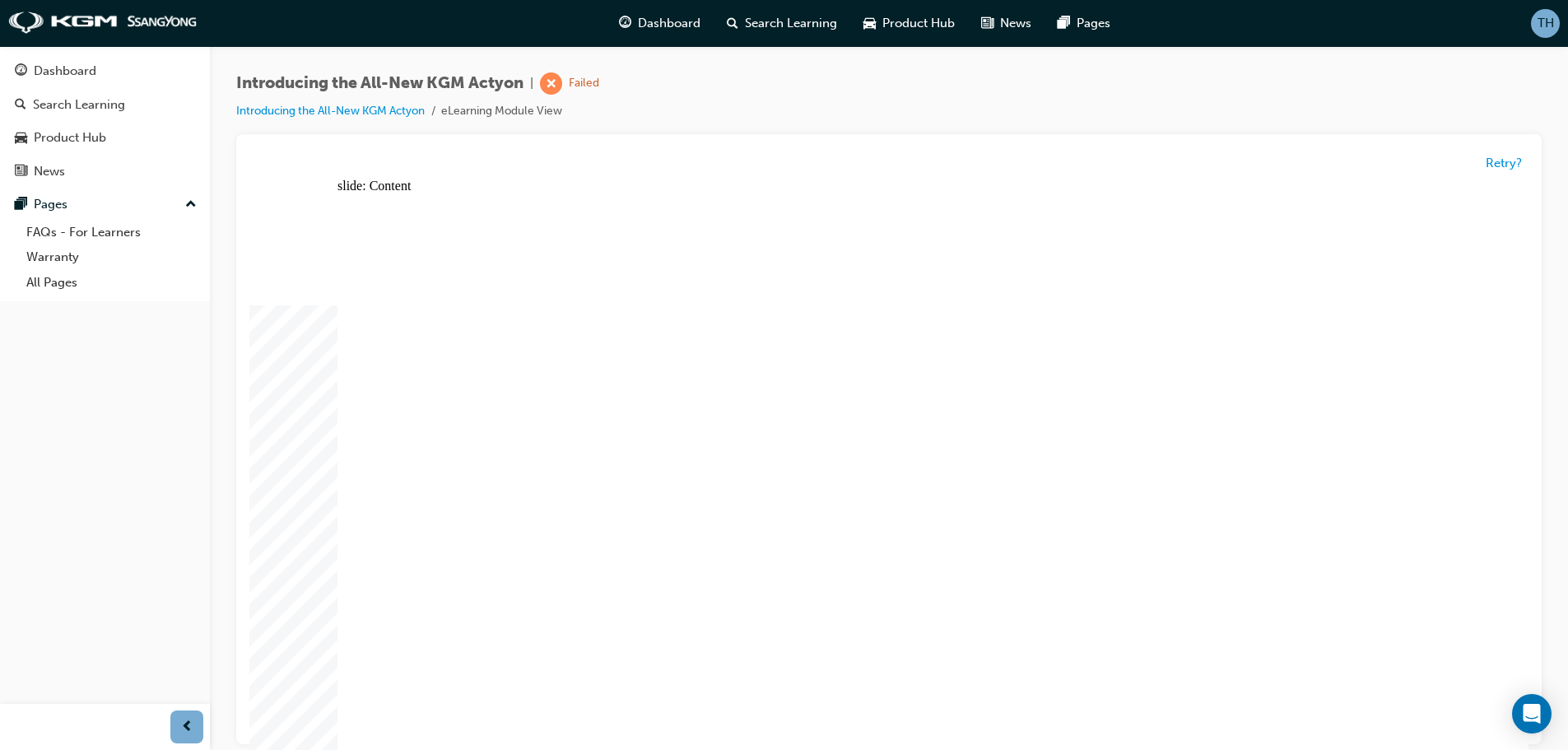
radio input "true"
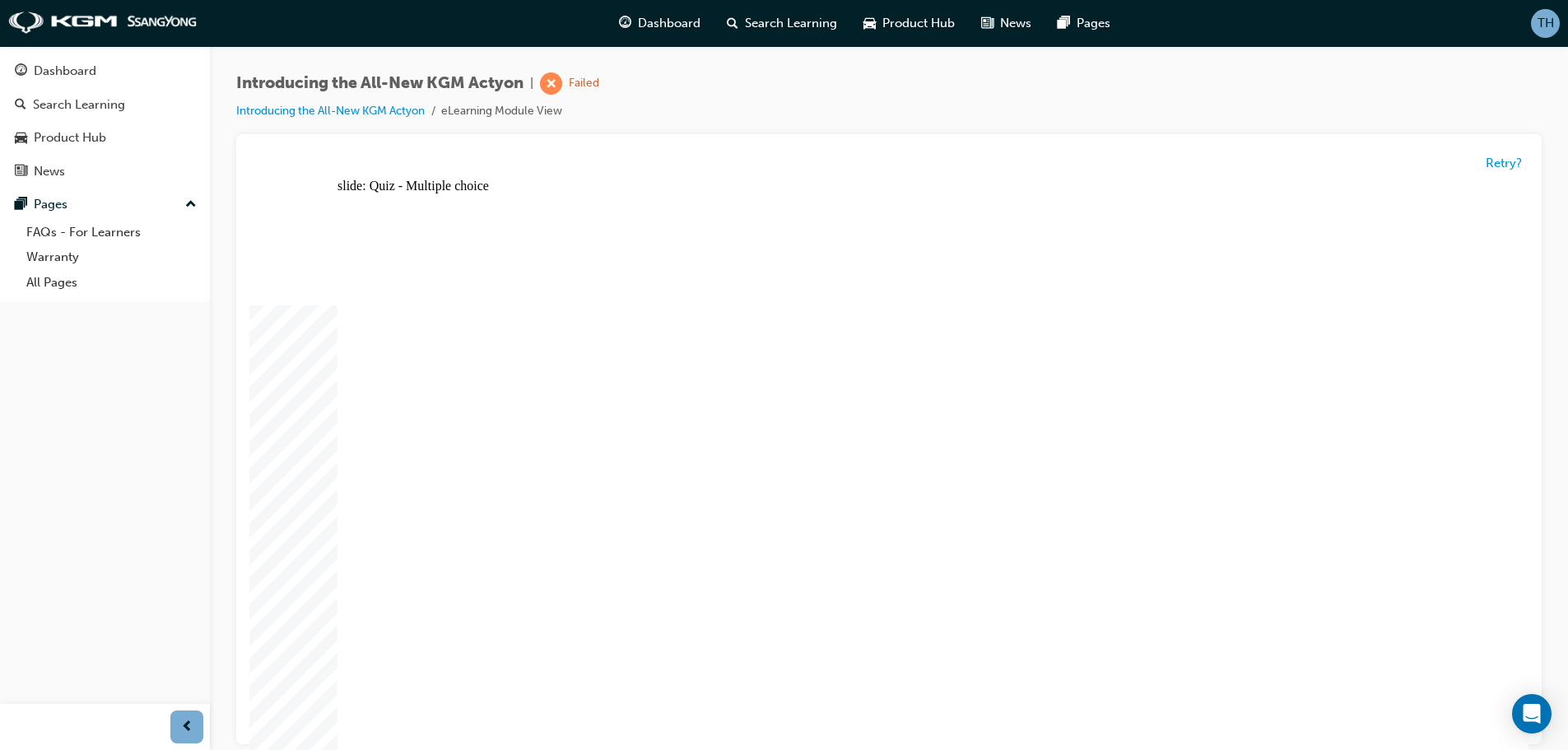
radio input "true"
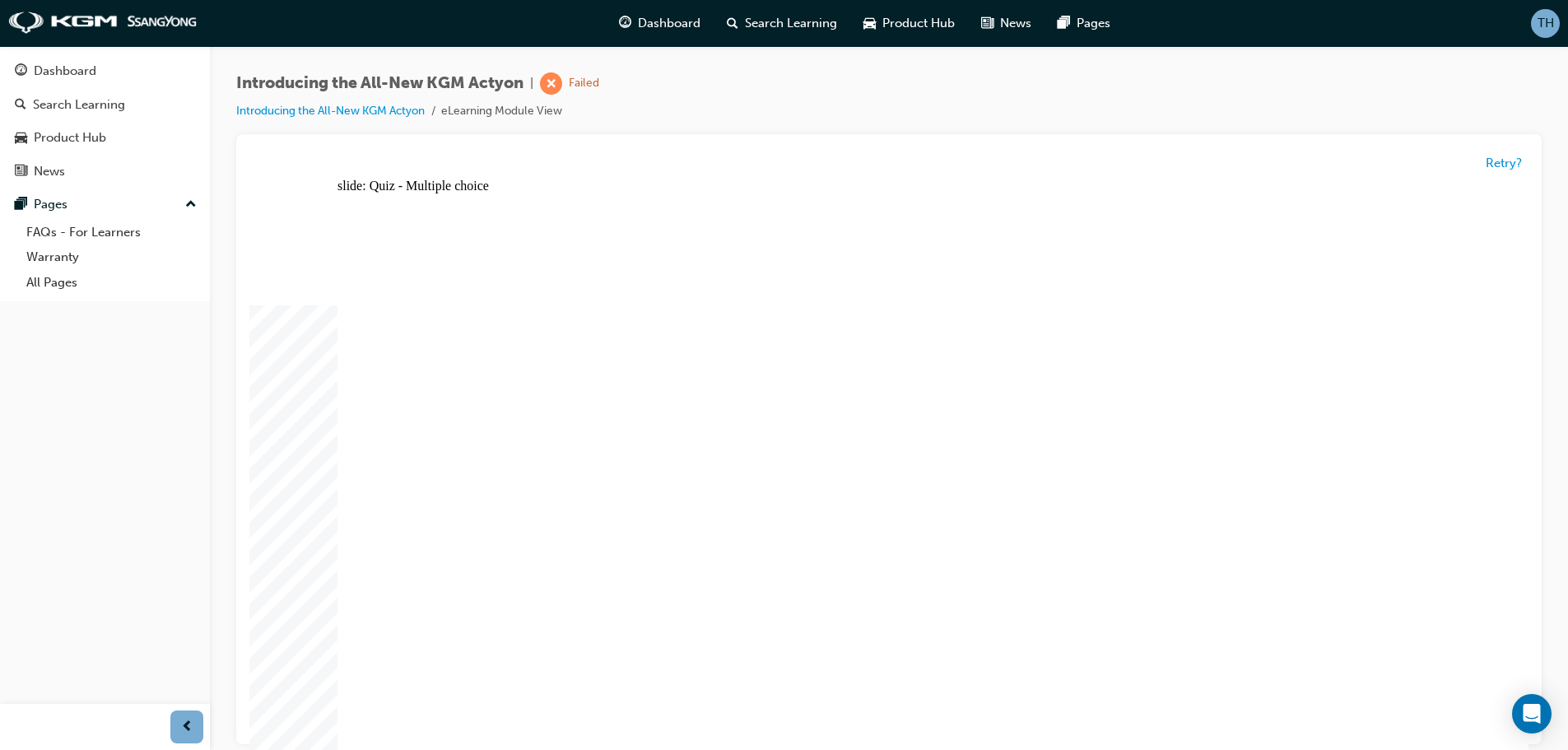
radio input "true"
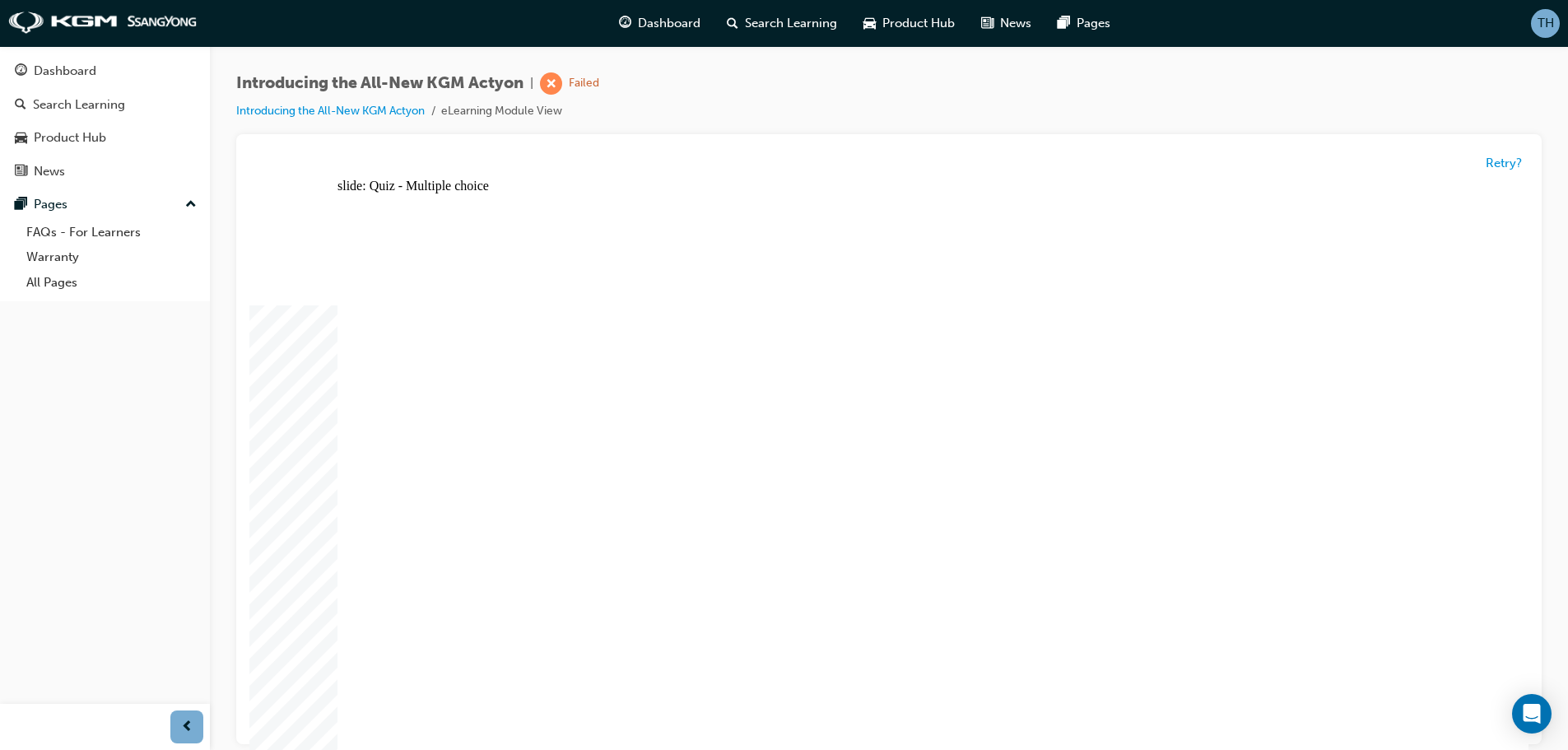
radio input "true"
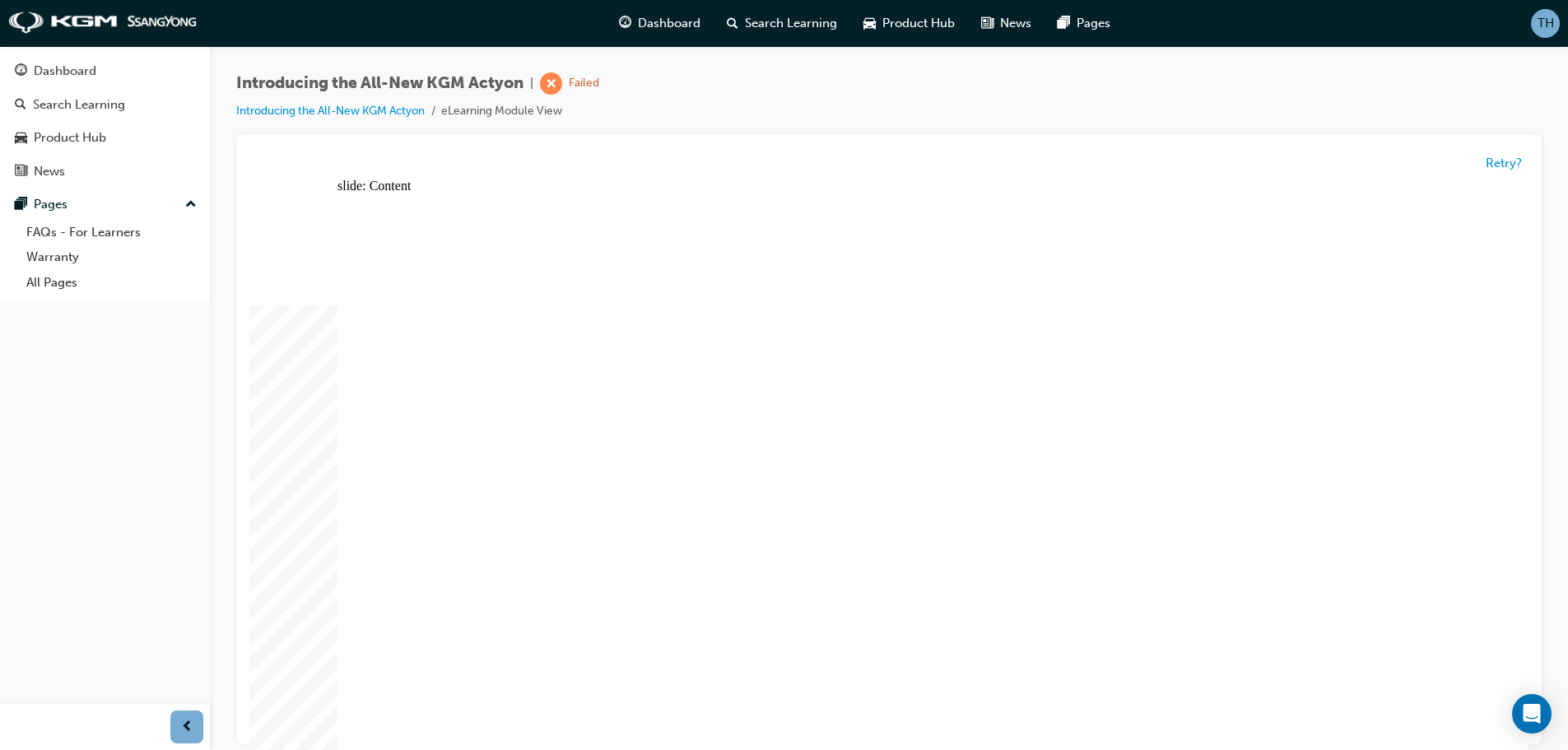
radio input "true"
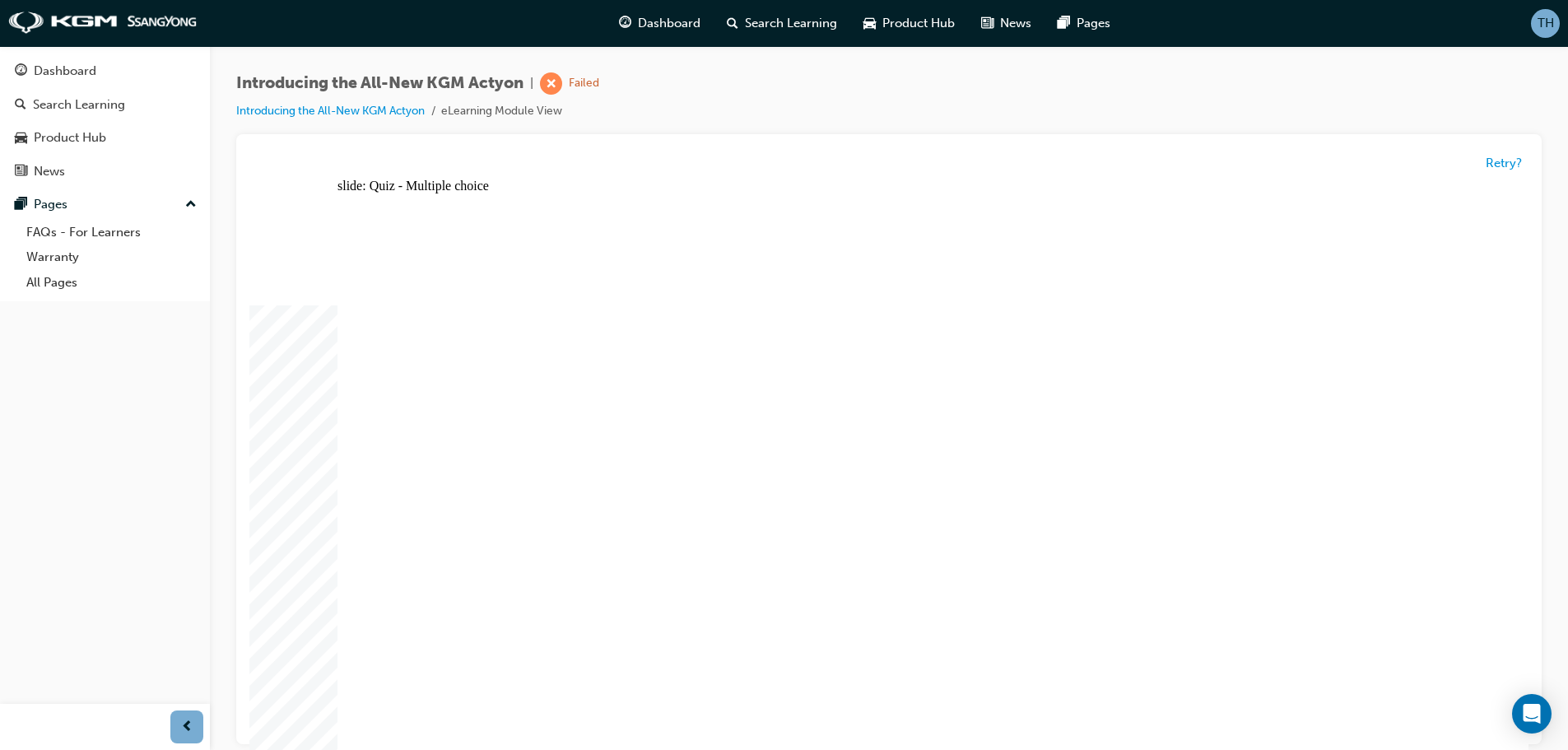
radio input "true"
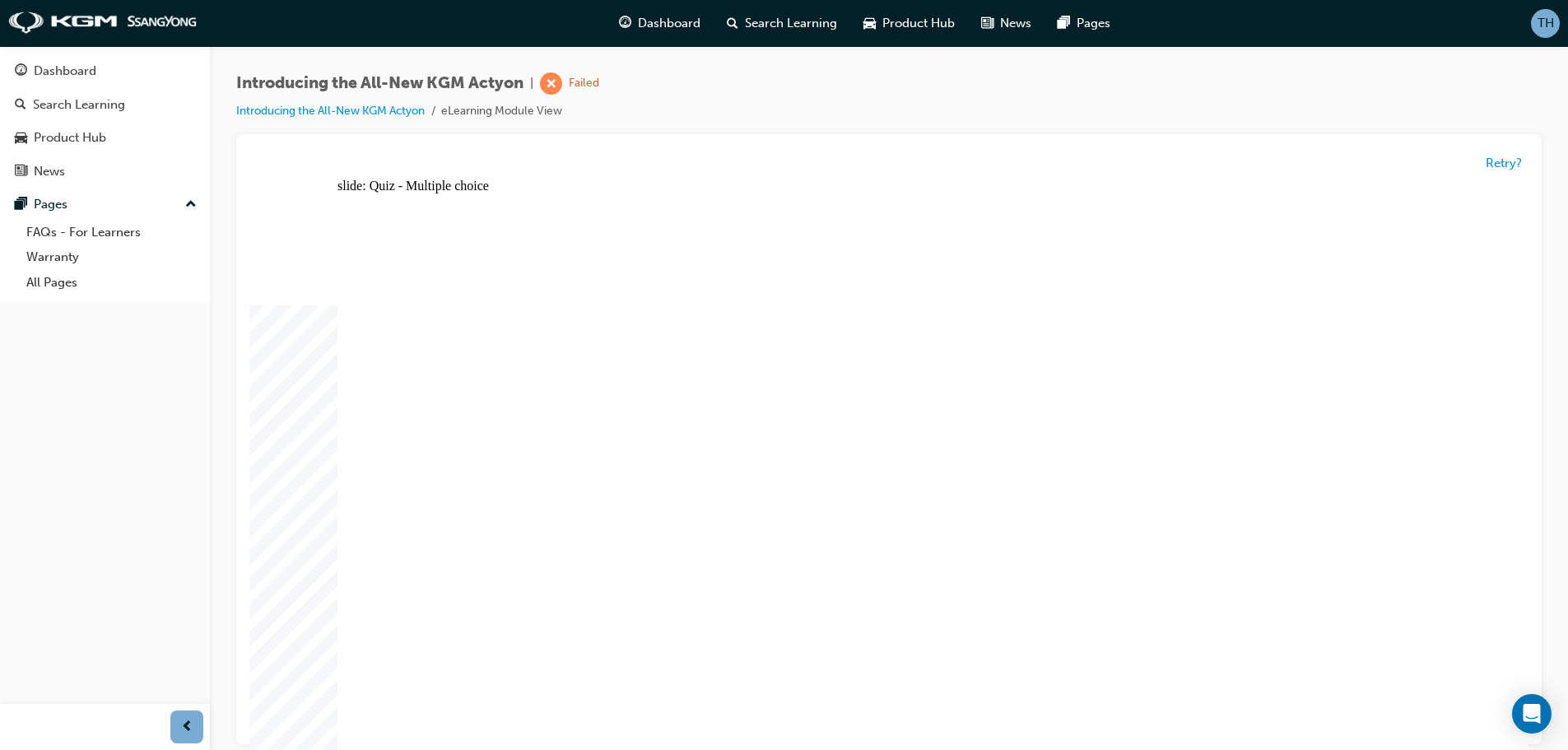
radio input "true"
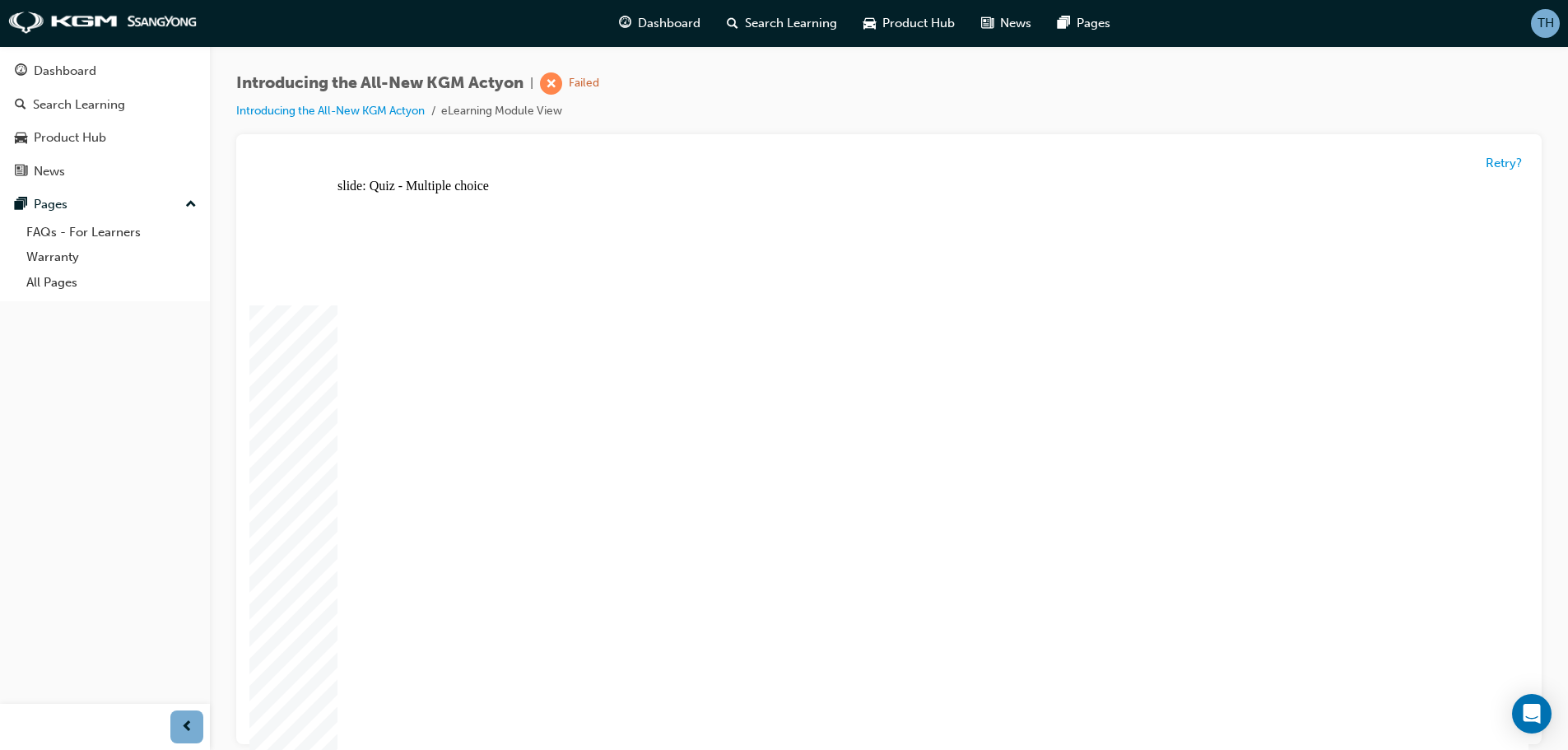
radio input "true"
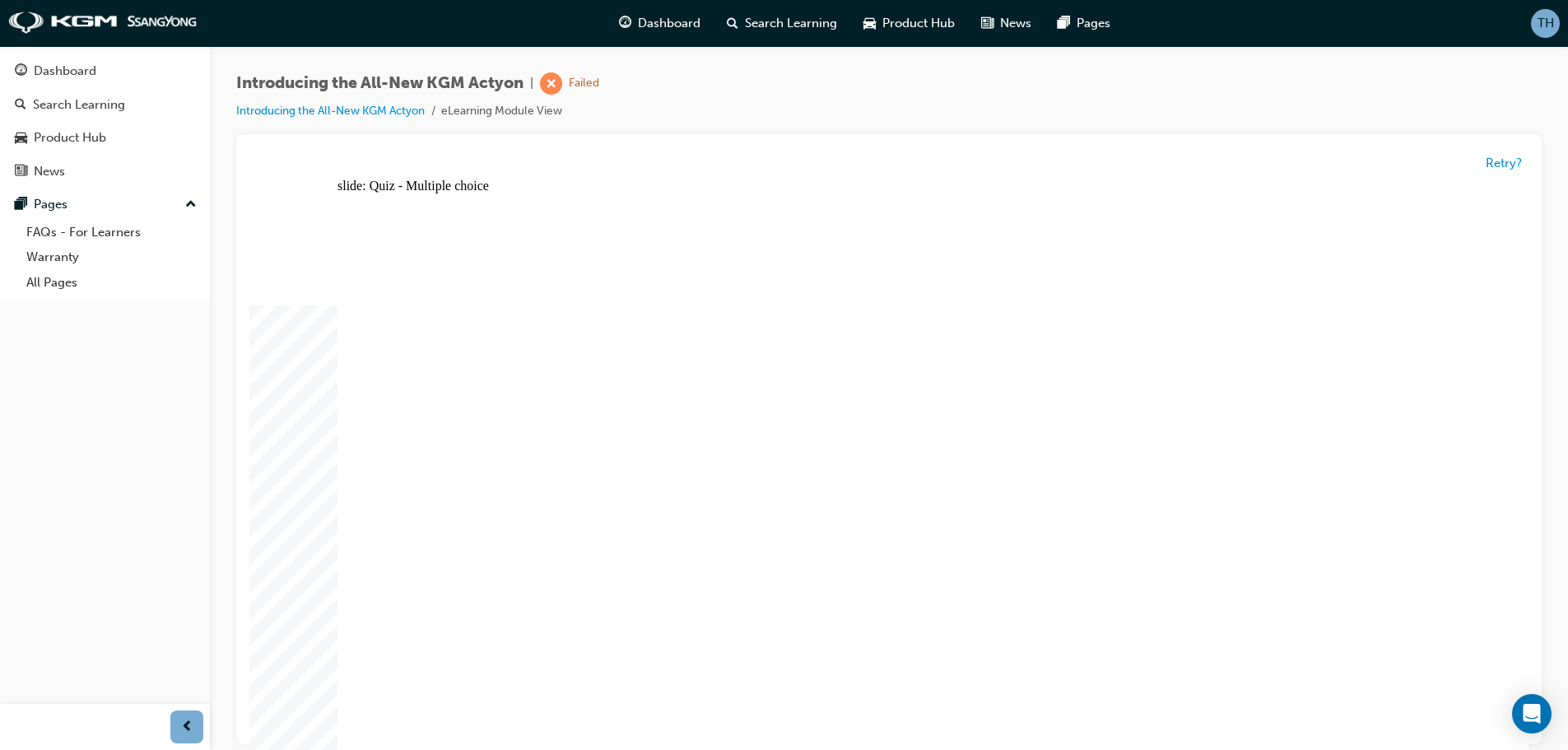
drag, startPoint x: 846, startPoint y: 588, endPoint x: 866, endPoint y: 577, distance: 22.8
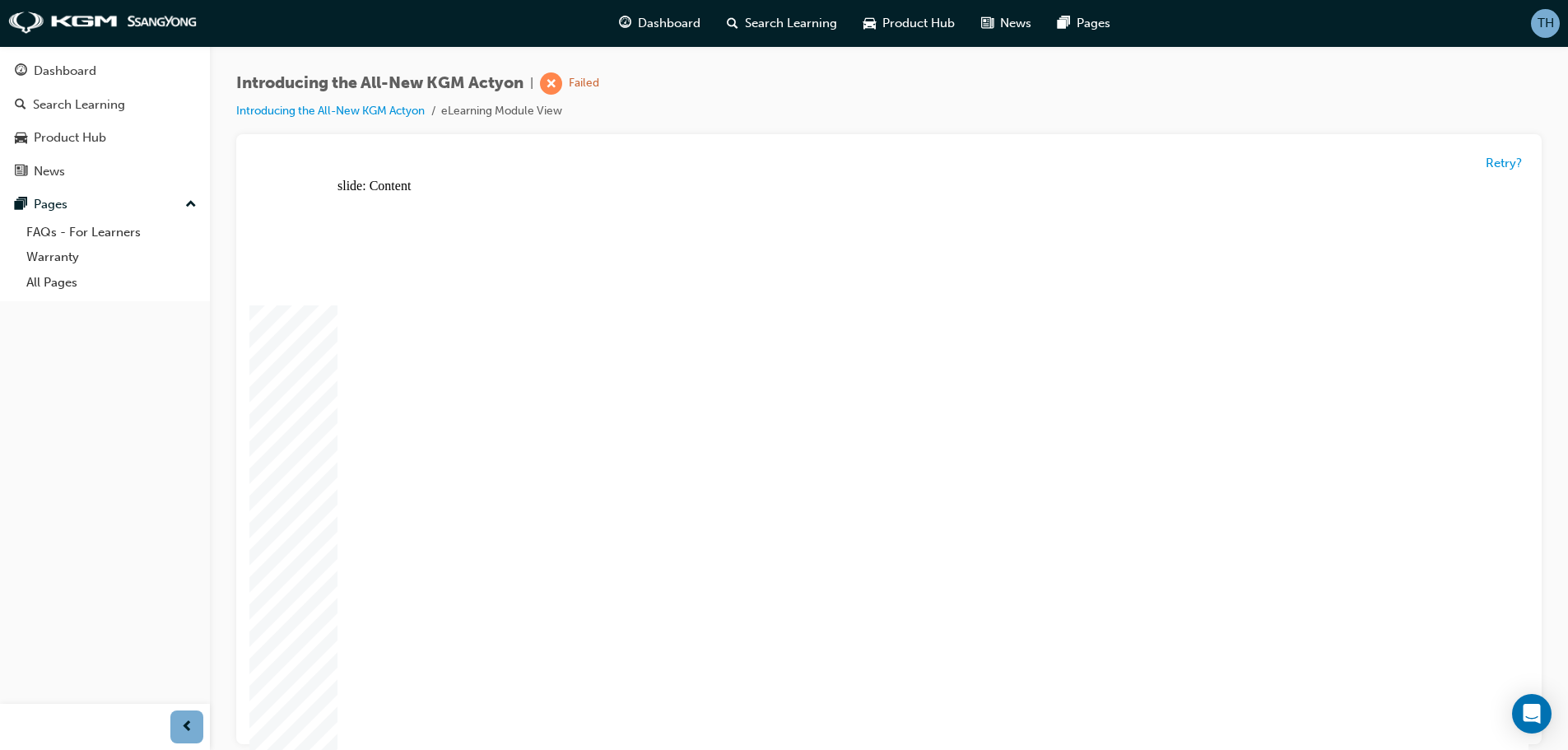
radio input "true"
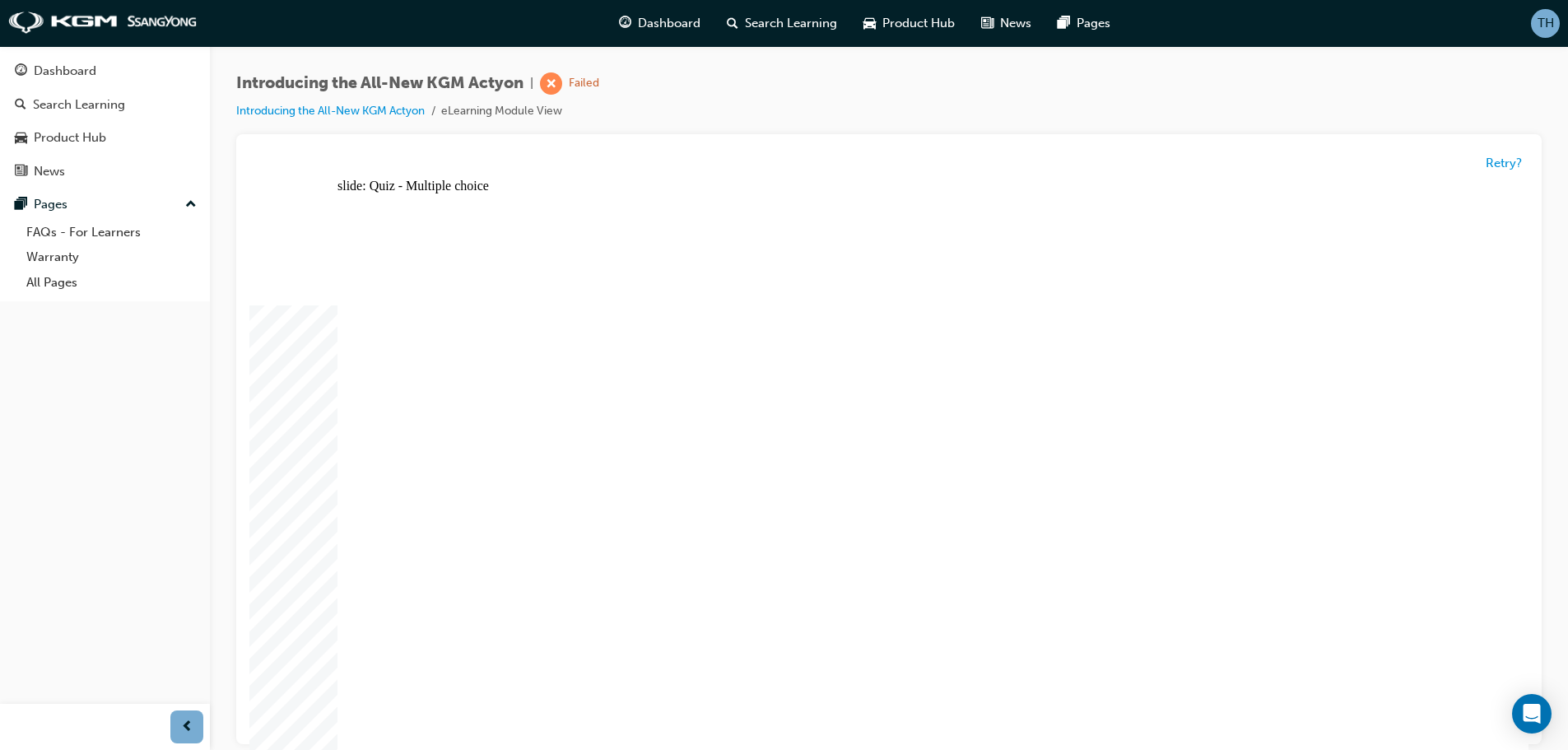
radio input "true"
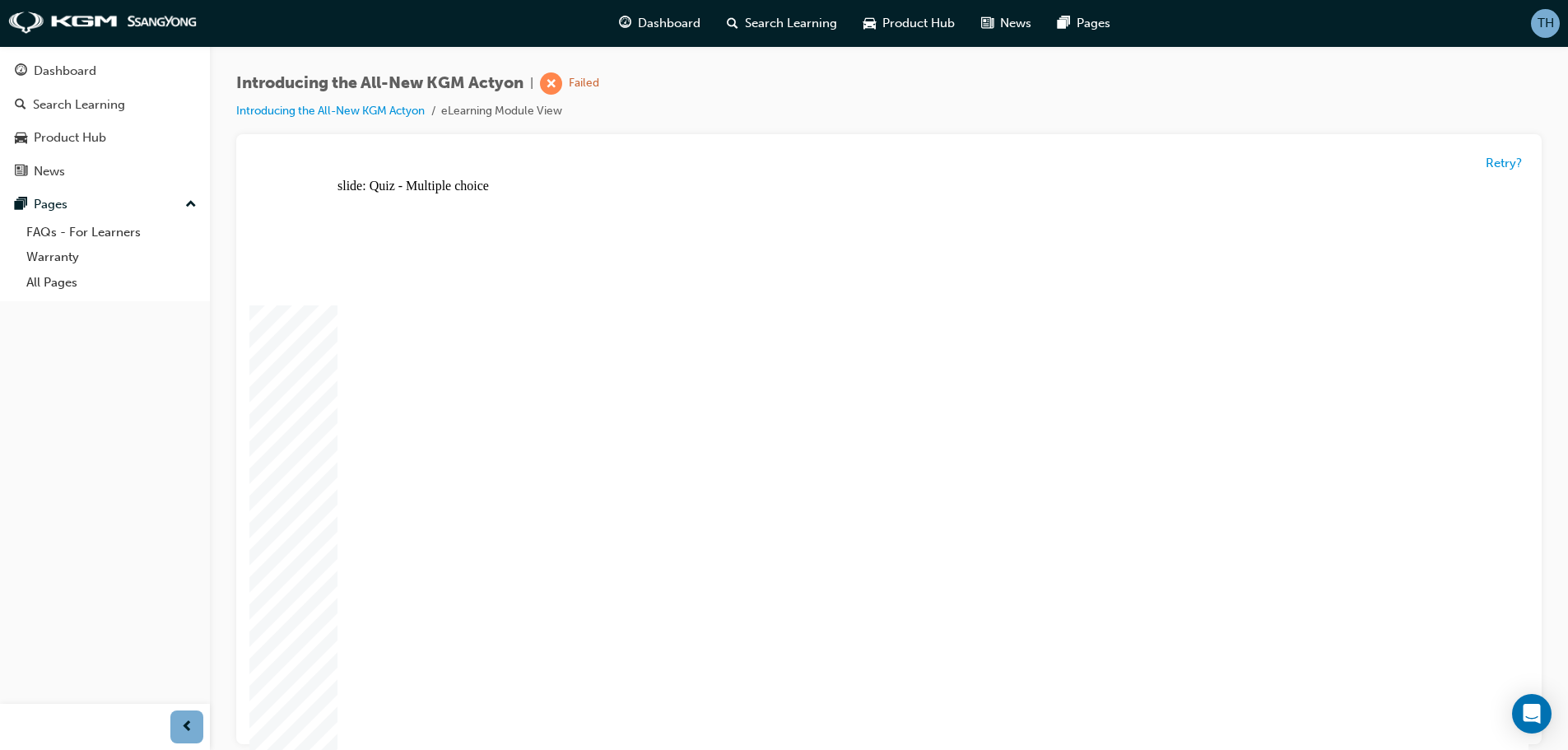
radio input "true"
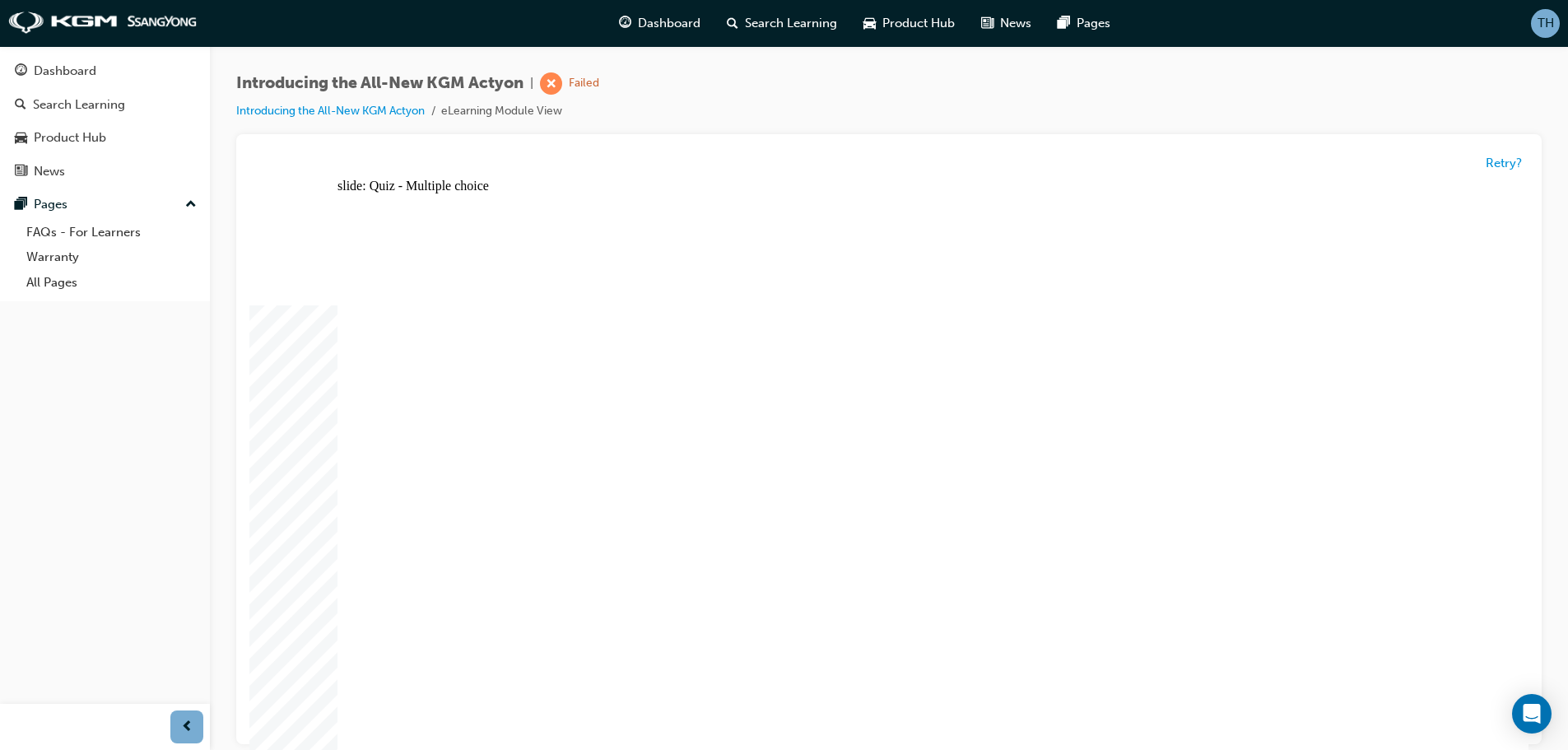
radio input "true"
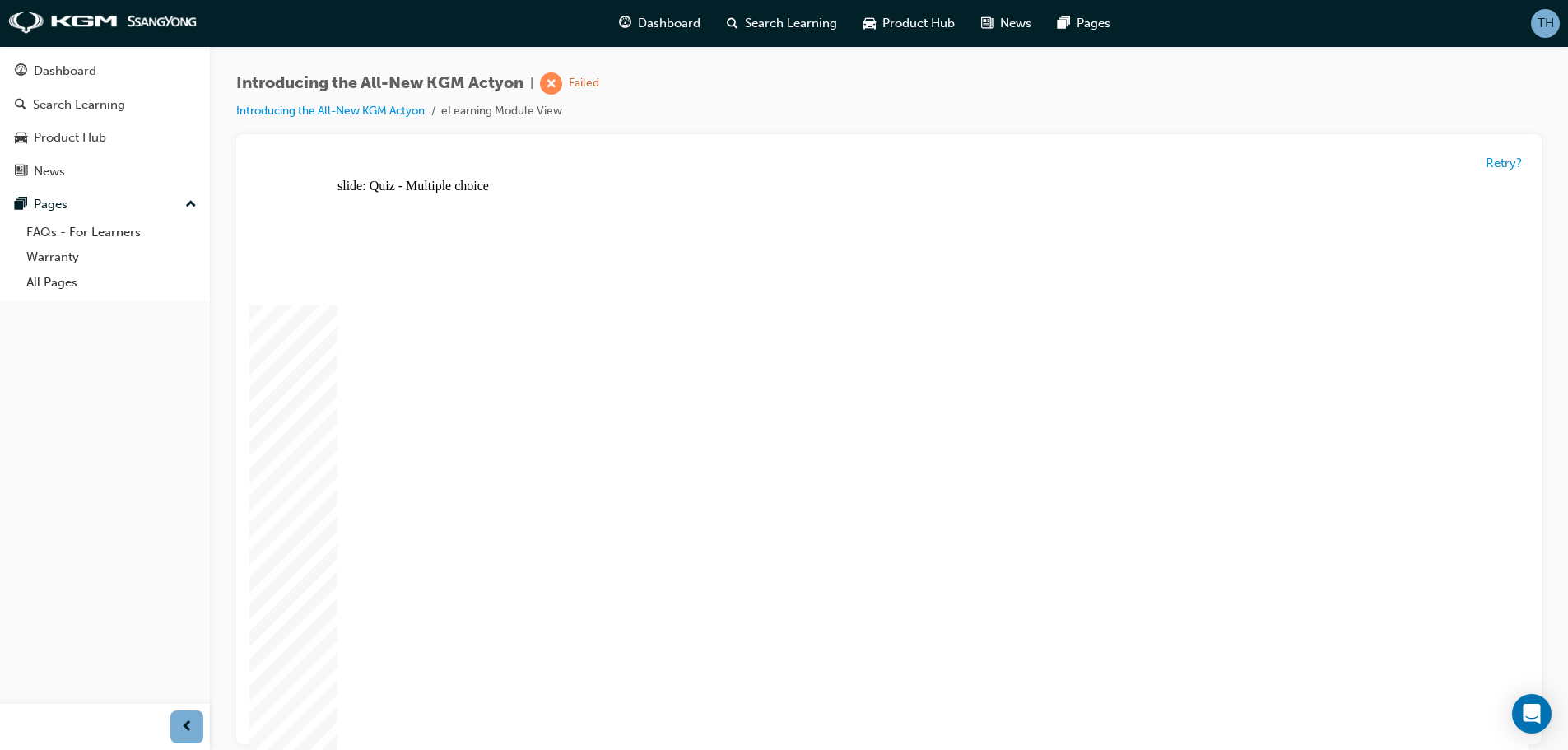
radio input "true"
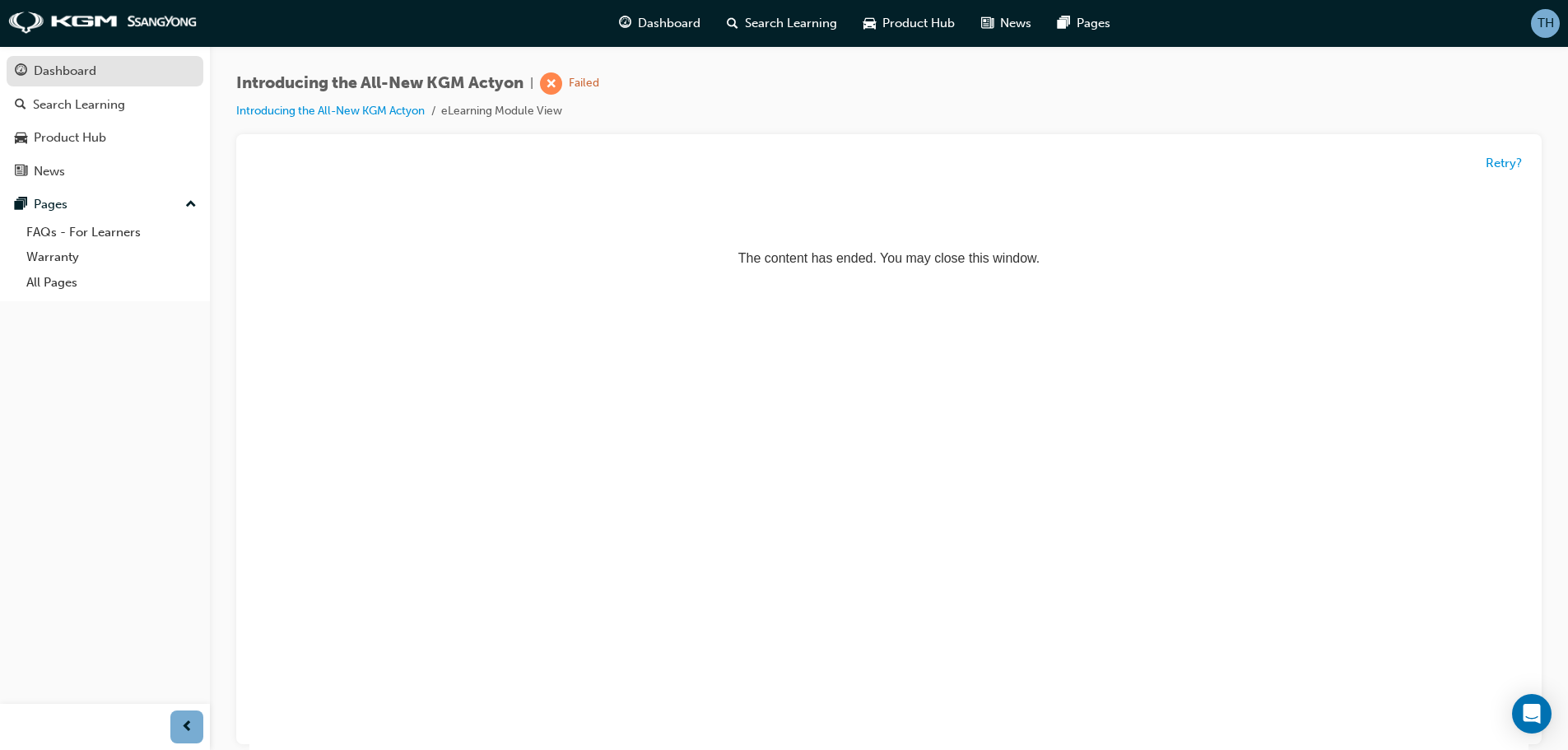
click at [90, 73] on div "Dashboard" at bounding box center [64, 70] width 62 height 19
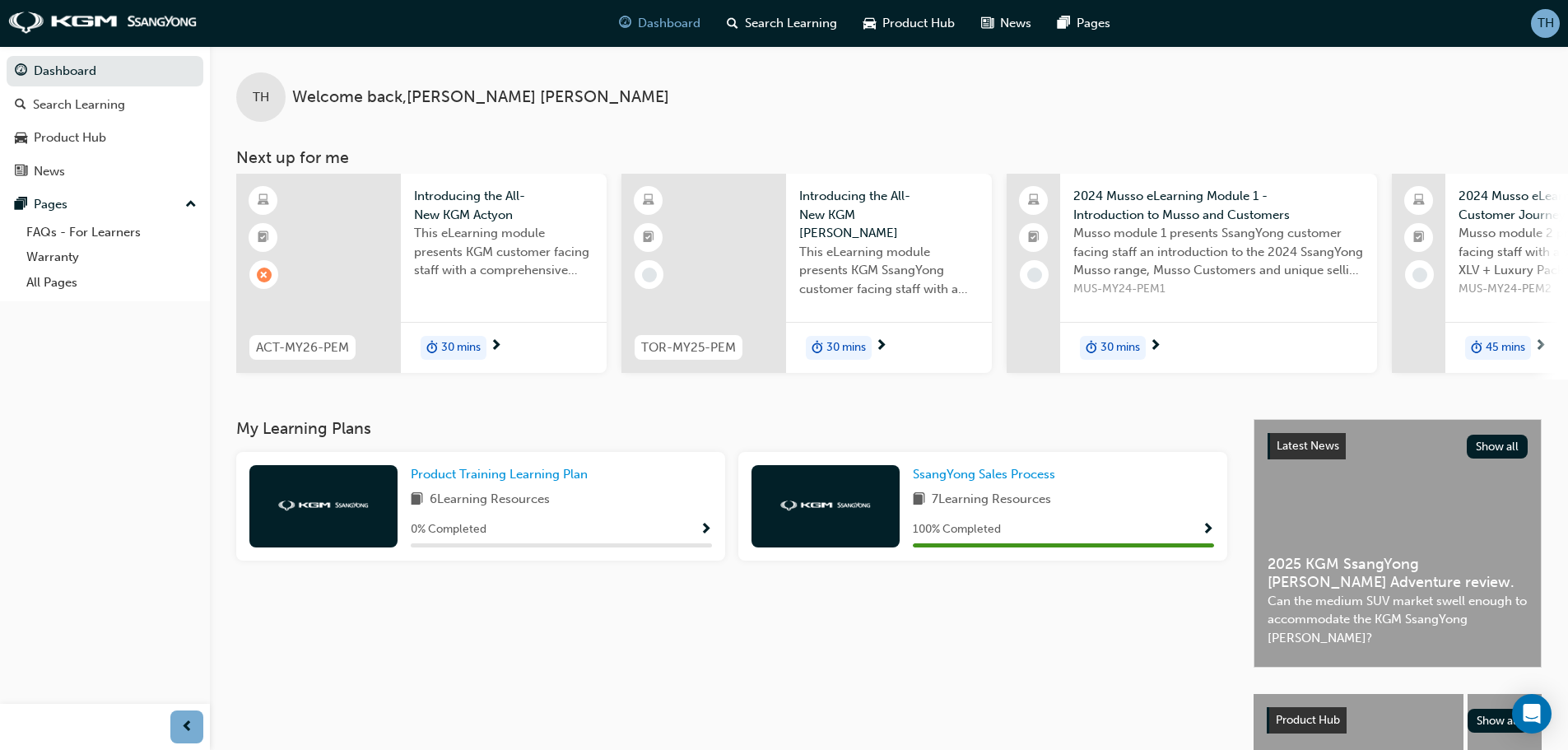
click at [714, 536] on div "Product Training Learning Plan 6 Learning Resources 0 % Completed" at bounding box center [481, 507] width 489 height 109
click at [706, 536] on span "Show Progress" at bounding box center [706, 529] width 12 height 15
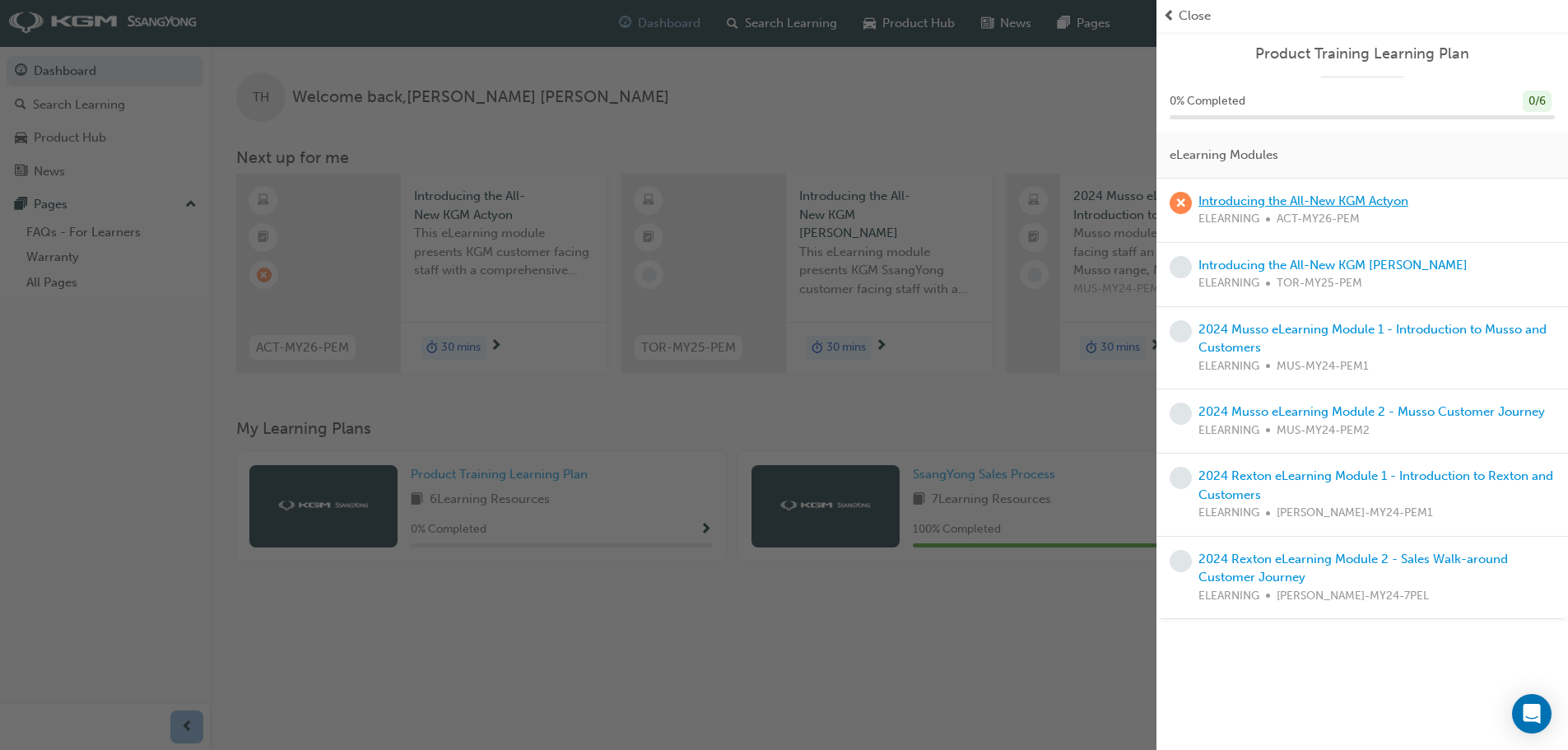
click at [1215, 193] on link "Introducing the All-New KGM Actyon" at bounding box center [1304, 200] width 210 height 15
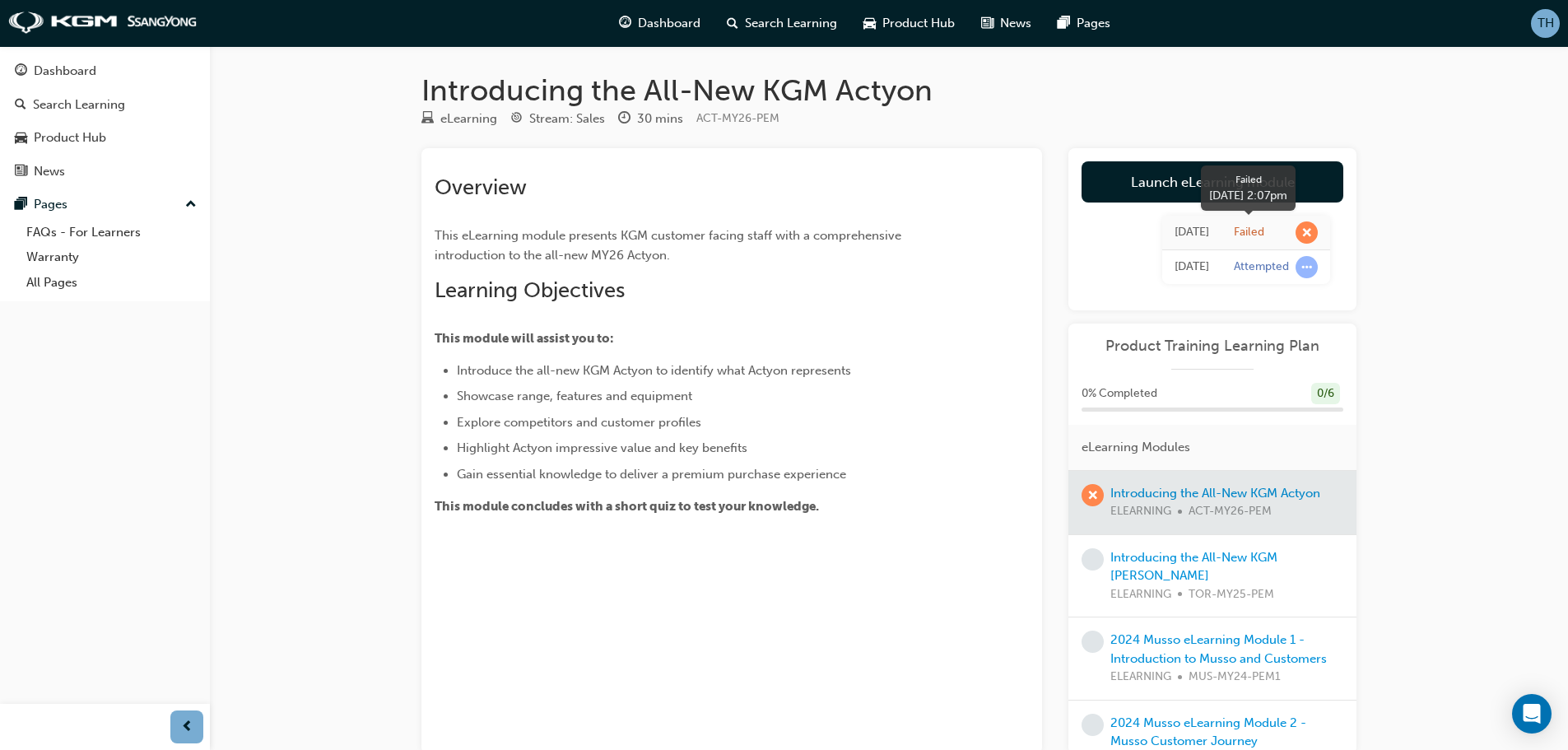
click at [1309, 232] on span "learningRecordVerb_FAIL-icon" at bounding box center [1307, 233] width 22 height 22
click at [1264, 235] on div "Failed" at bounding box center [1275, 233] width 84 height 22
click at [1245, 234] on div "Failed" at bounding box center [1248, 233] width 31 height 16
click at [1175, 491] on div at bounding box center [1212, 503] width 288 height 63
click at [1098, 498] on span "learningRecordVerb_FAIL-icon" at bounding box center [1093, 495] width 22 height 22
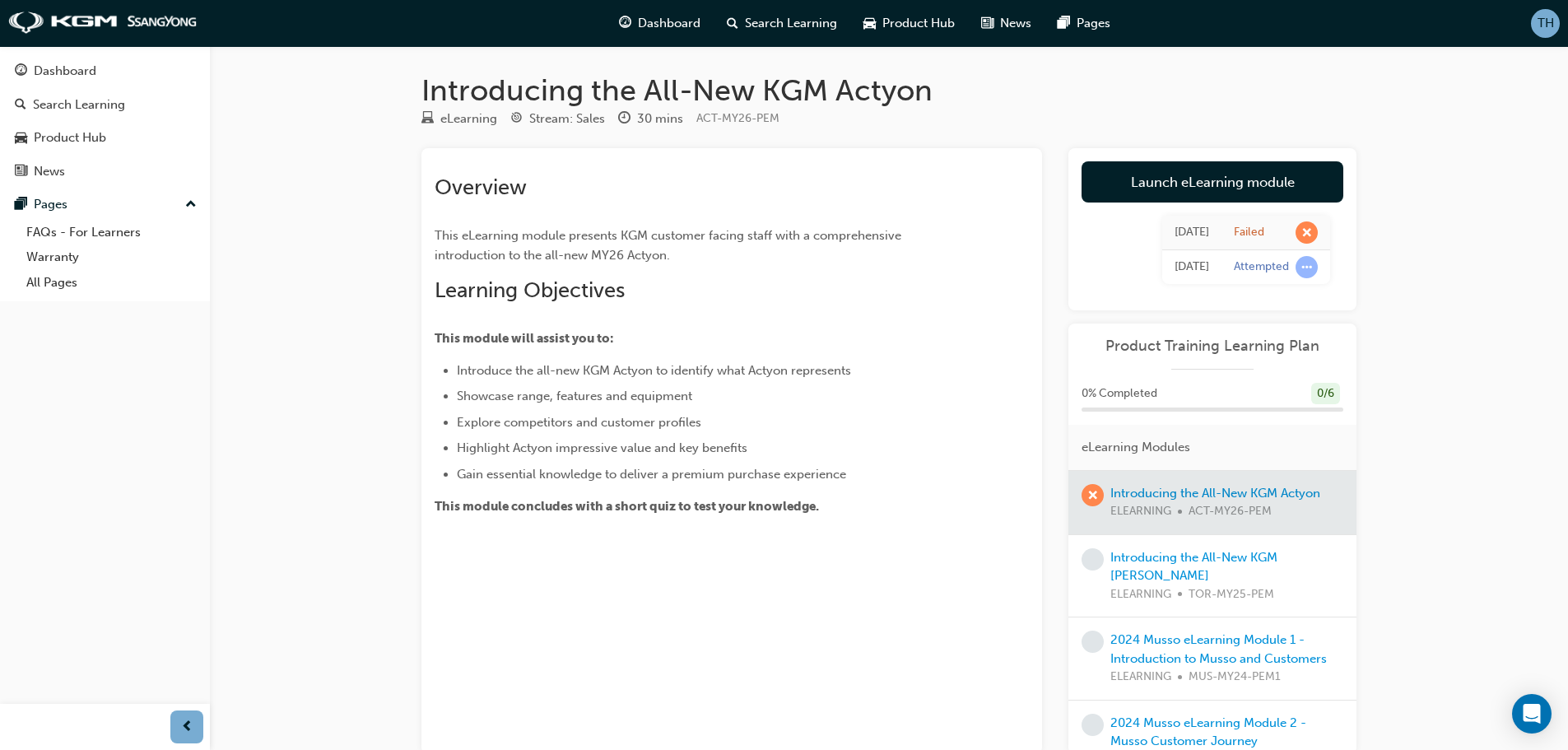
click at [1136, 490] on div at bounding box center [1212, 503] width 288 height 63
click at [1233, 188] on link "Launch eLearning module" at bounding box center [1213, 182] width 261 height 42
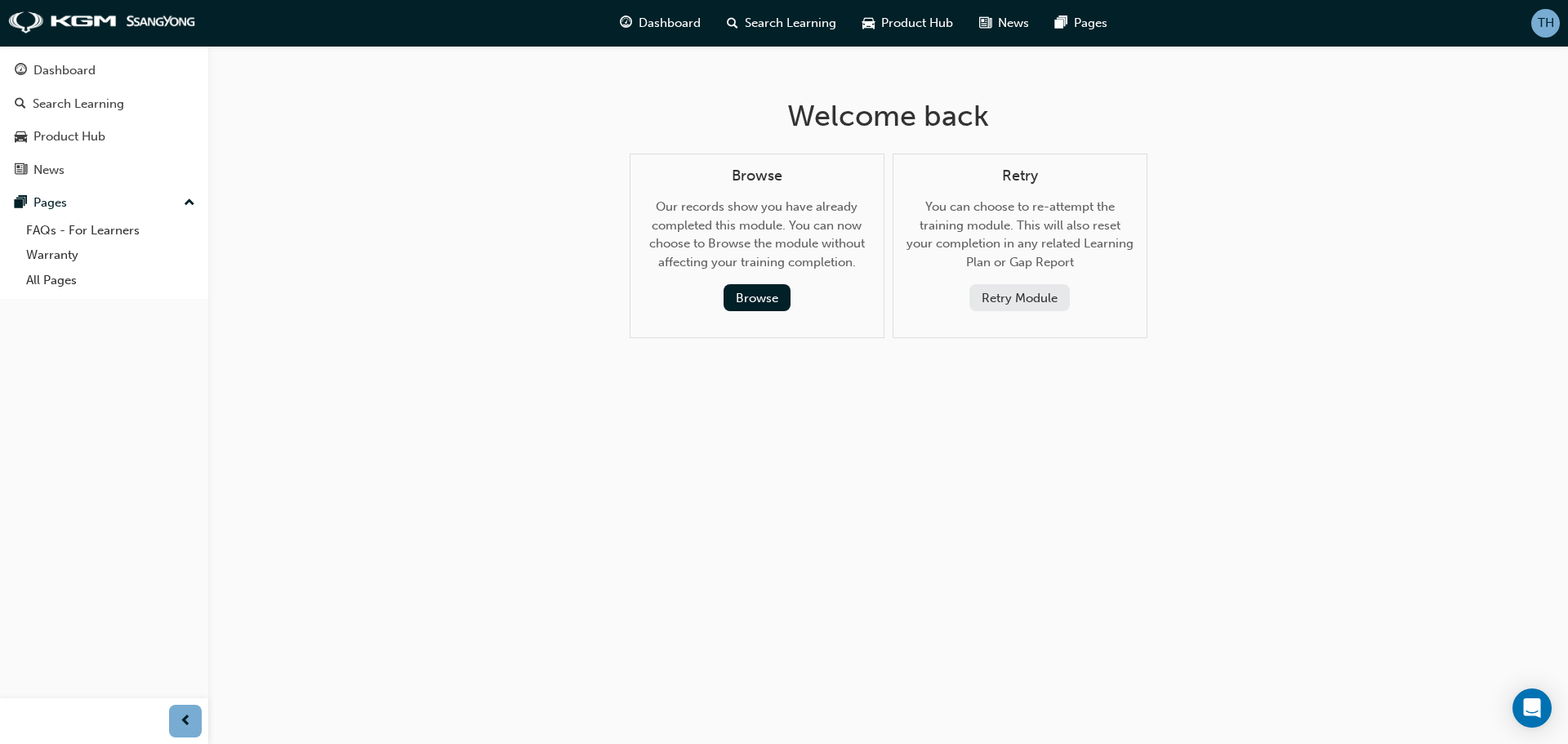
click at [1006, 301] on button "Retry Module" at bounding box center [1019, 296] width 100 height 27
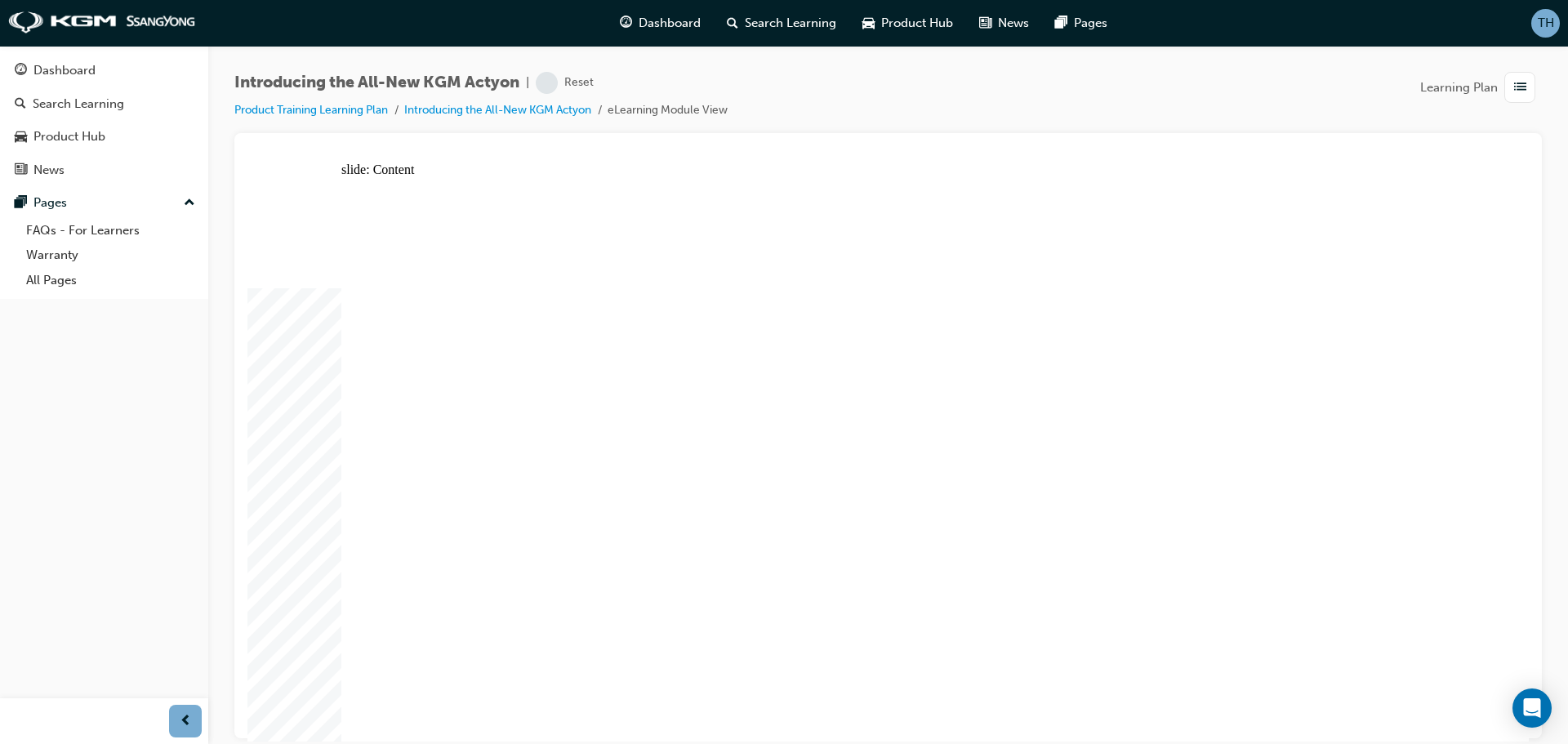
drag, startPoint x: 574, startPoint y: 604, endPoint x: 634, endPoint y: 626, distance: 63.9
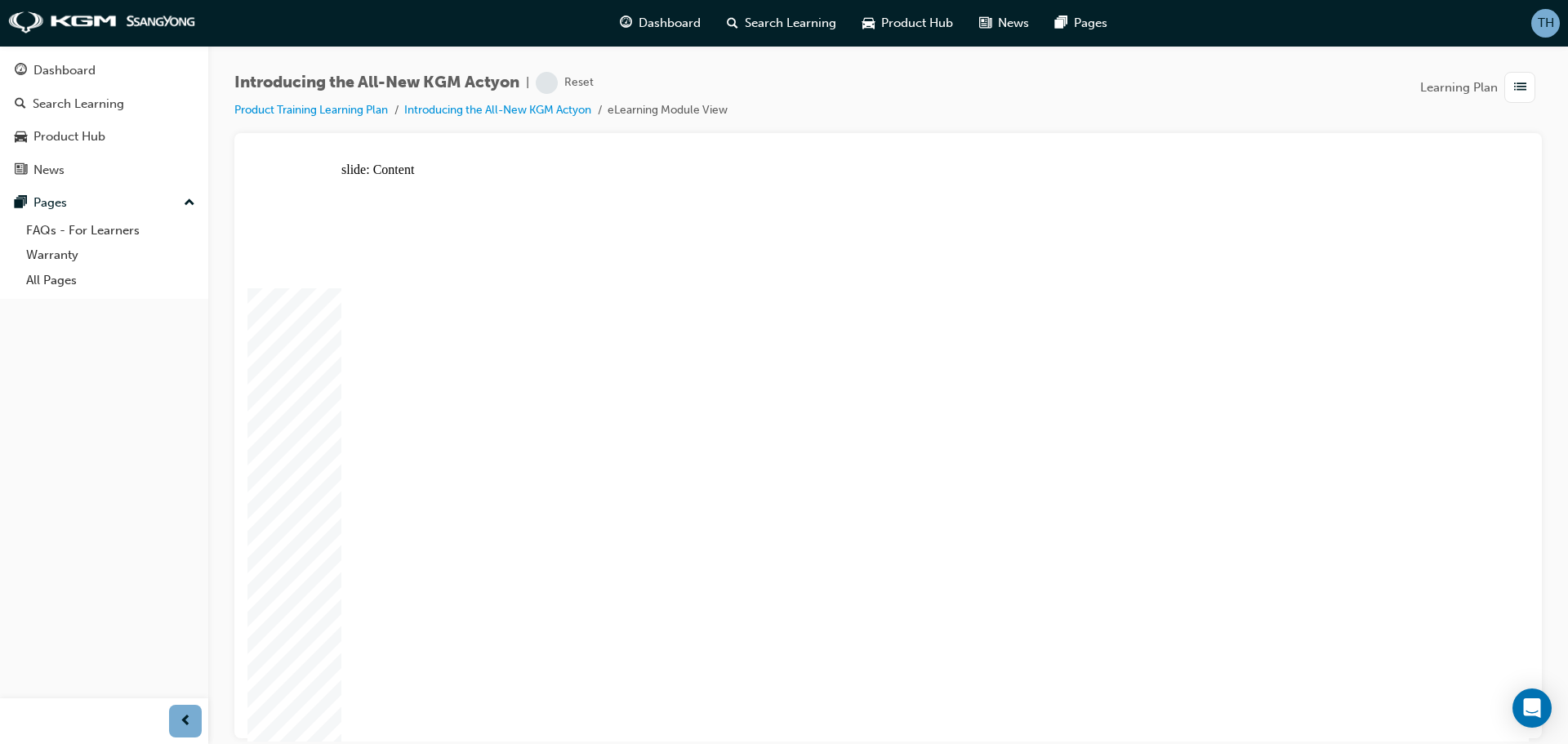
drag, startPoint x: 965, startPoint y: 524, endPoint x: 1023, endPoint y: 433, distance: 107.9
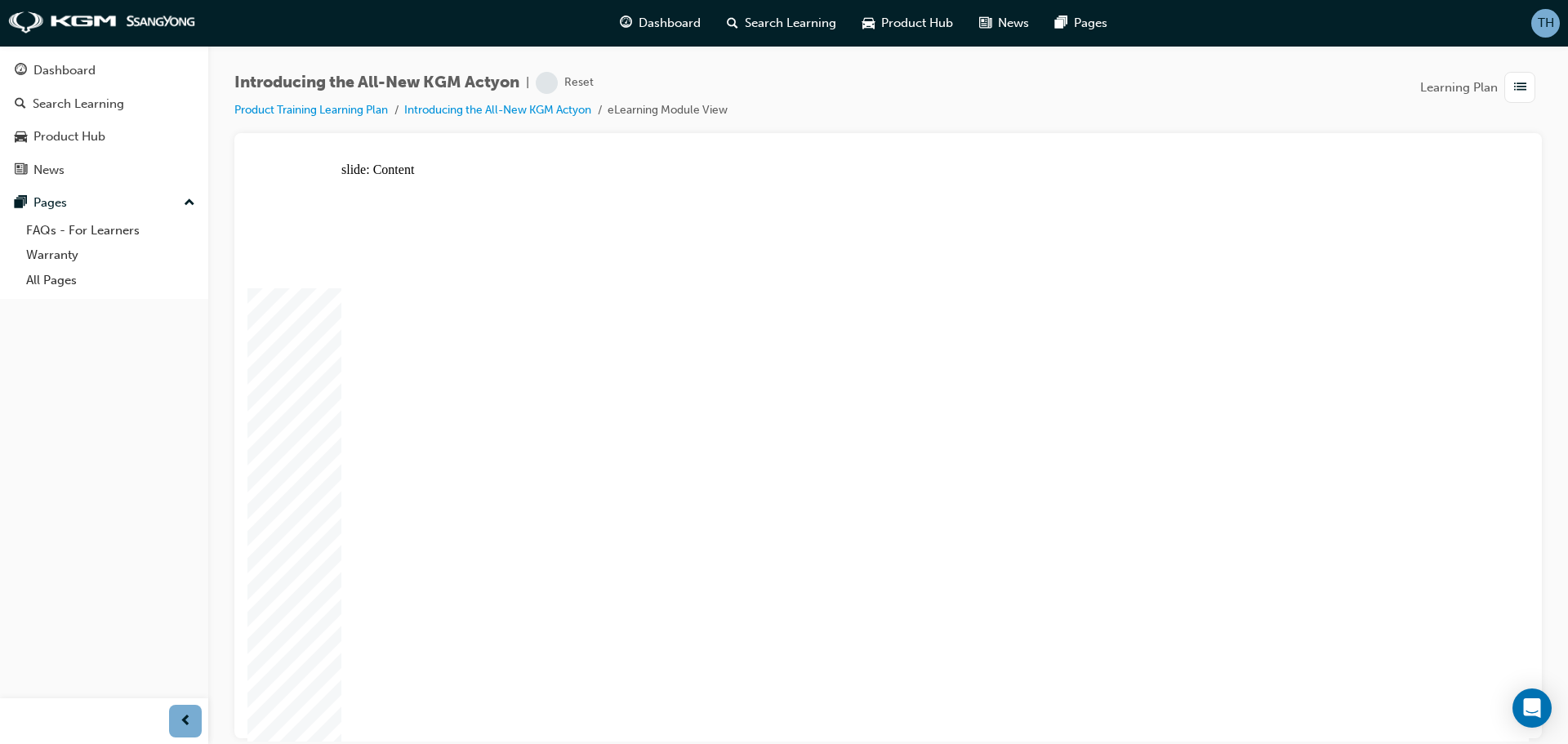
drag, startPoint x: 1056, startPoint y: 390, endPoint x: 1064, endPoint y: 404, distance: 16.1
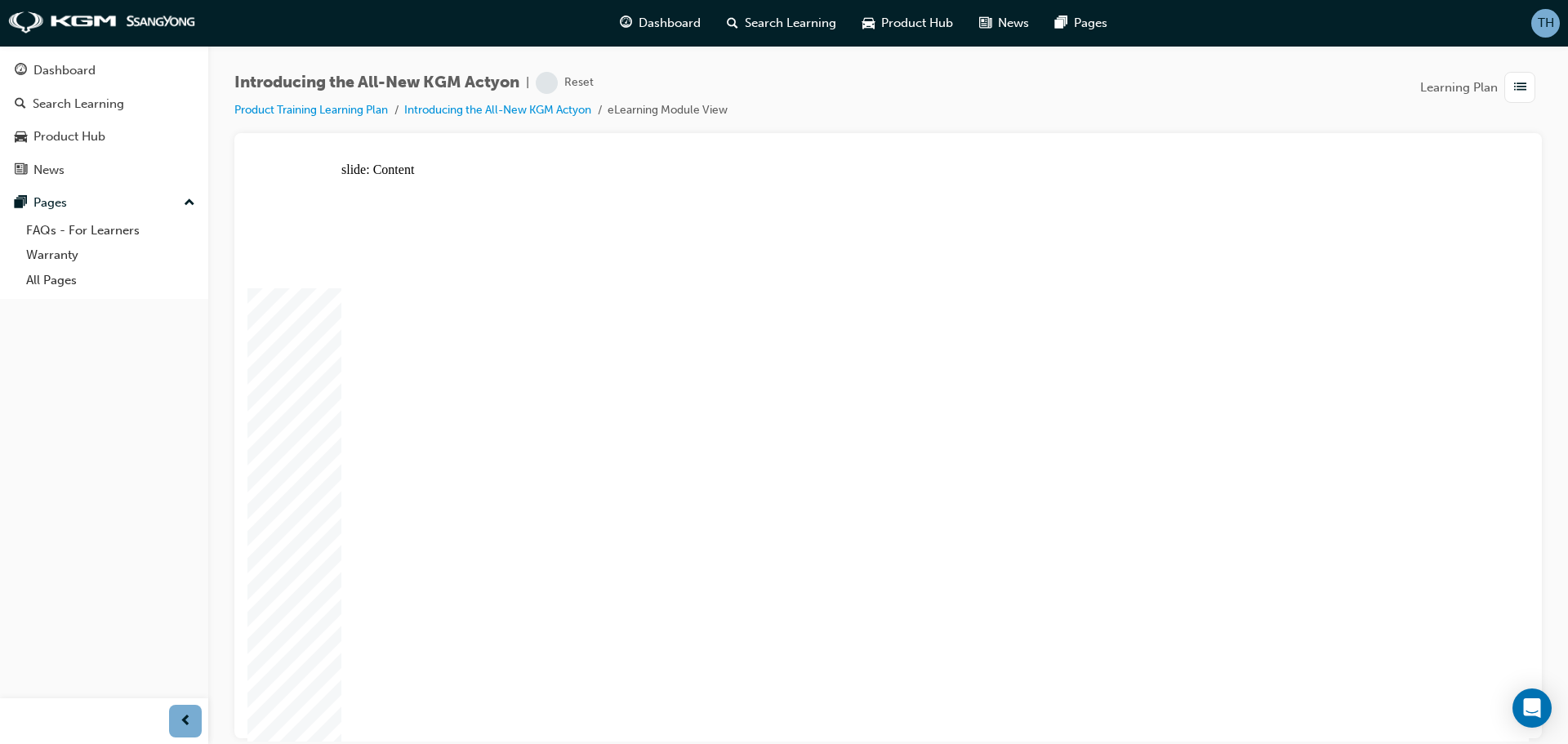
drag, startPoint x: 478, startPoint y: 265, endPoint x: 645, endPoint y: 266, distance: 167.0
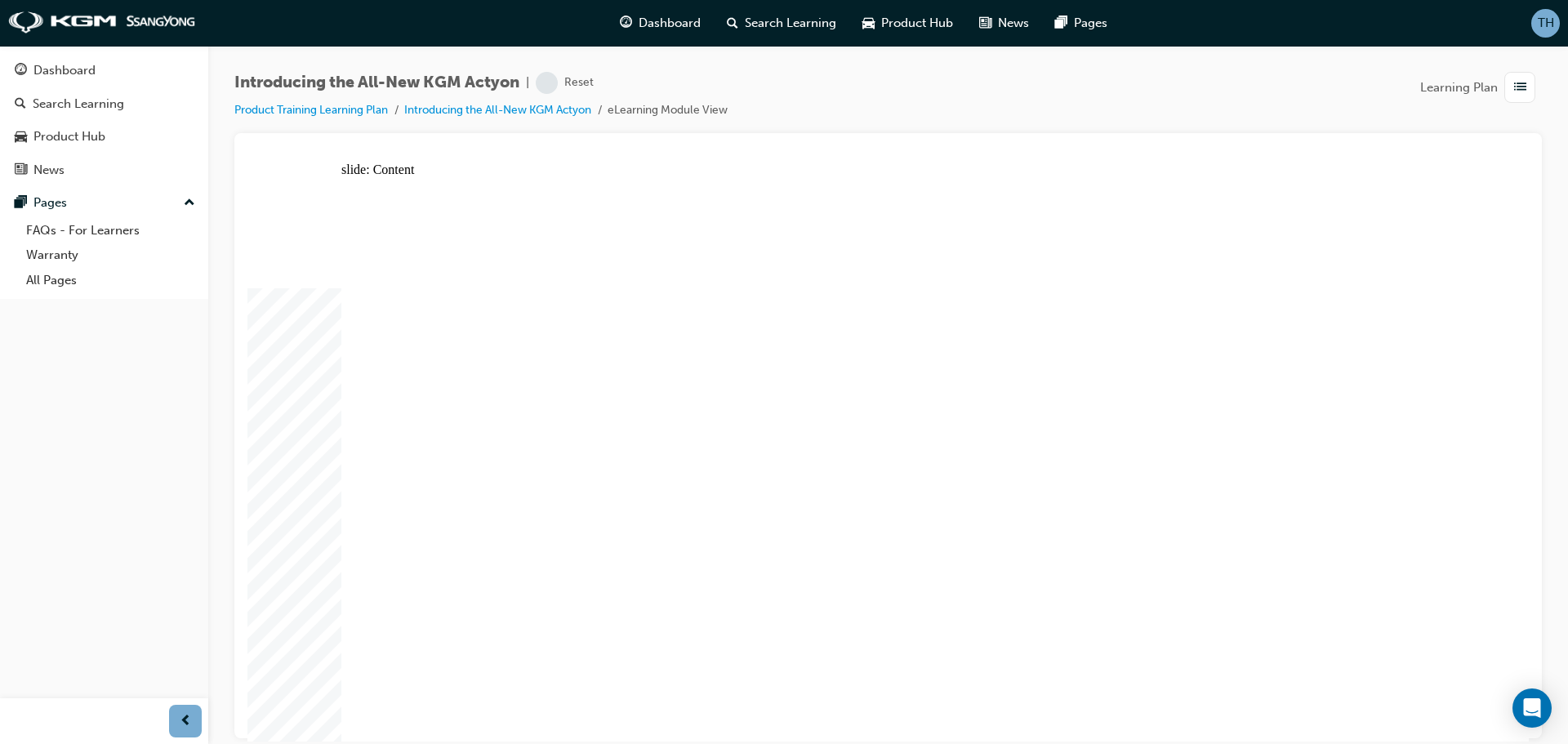
drag, startPoint x: 748, startPoint y: 268, endPoint x: 746, endPoint y: 382, distance: 114.0
drag, startPoint x: 770, startPoint y: 499, endPoint x: 918, endPoint y: 402, distance: 177.0
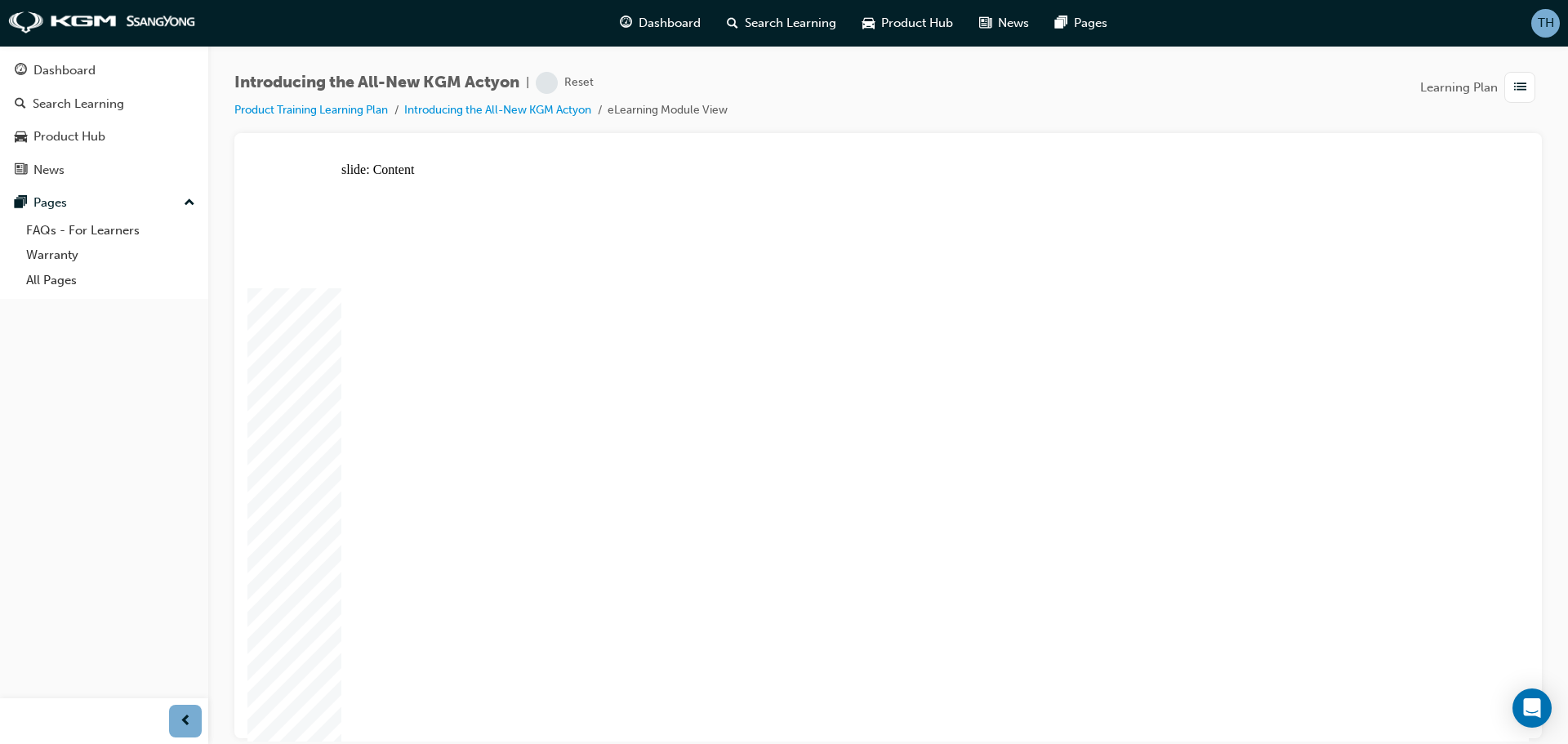
drag, startPoint x: 1265, startPoint y: 440, endPoint x: 1272, endPoint y: 474, distance: 34.7
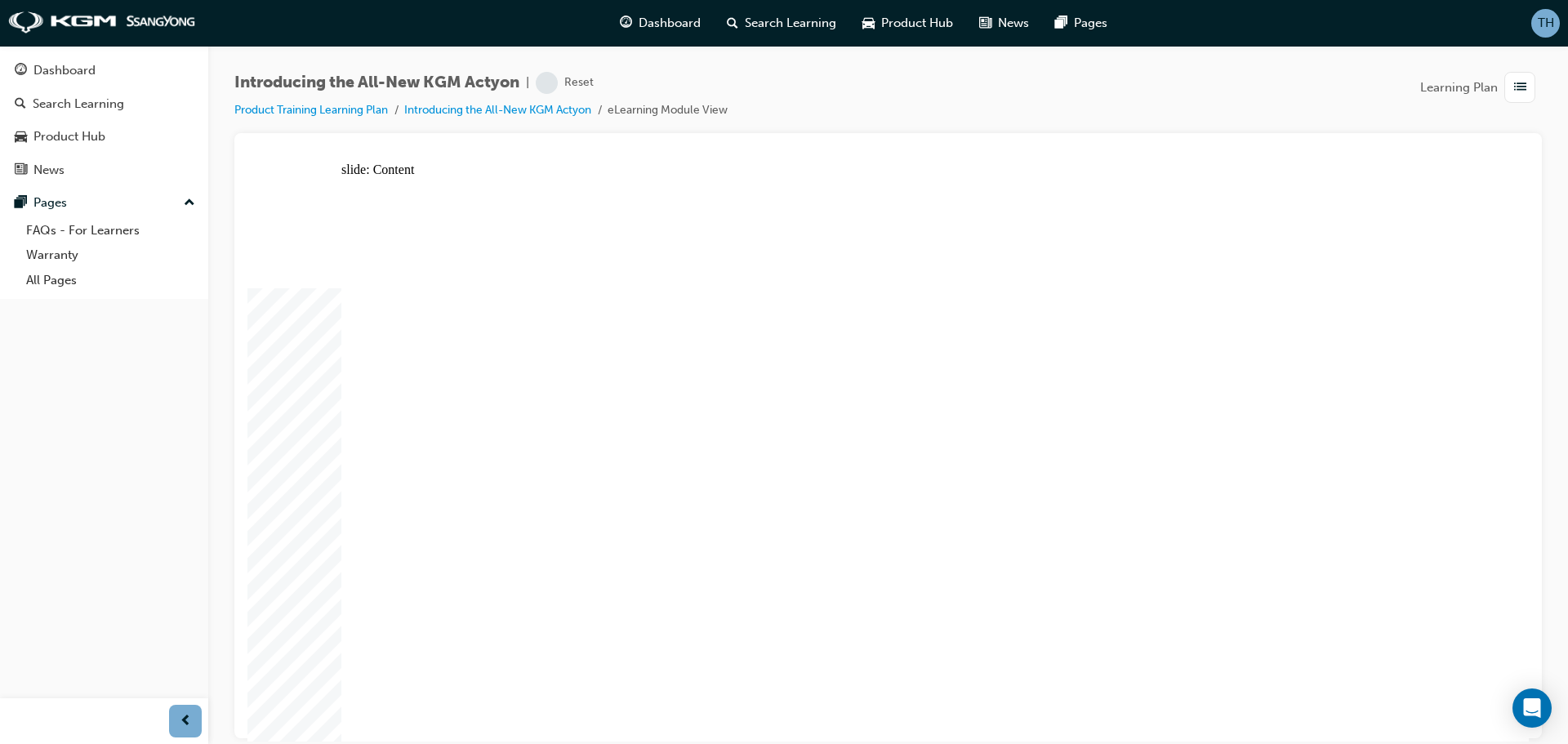
drag, startPoint x: 412, startPoint y: 578, endPoint x: 922, endPoint y: 555, distance: 510.5
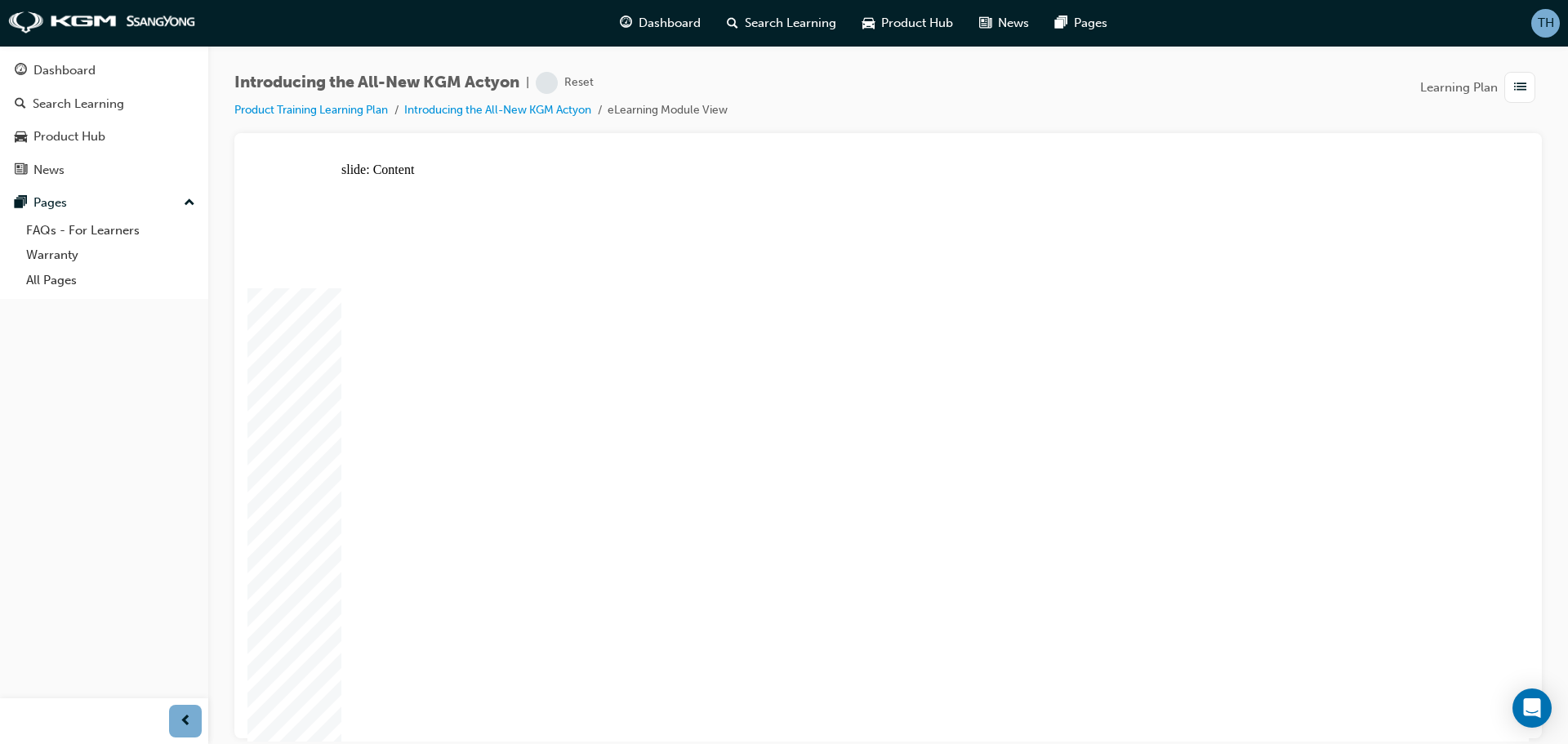
drag, startPoint x: 961, startPoint y: 554, endPoint x: 980, endPoint y: 554, distance: 19.0
drag, startPoint x: 1140, startPoint y: 545, endPoint x: 1162, endPoint y: 553, distance: 23.4
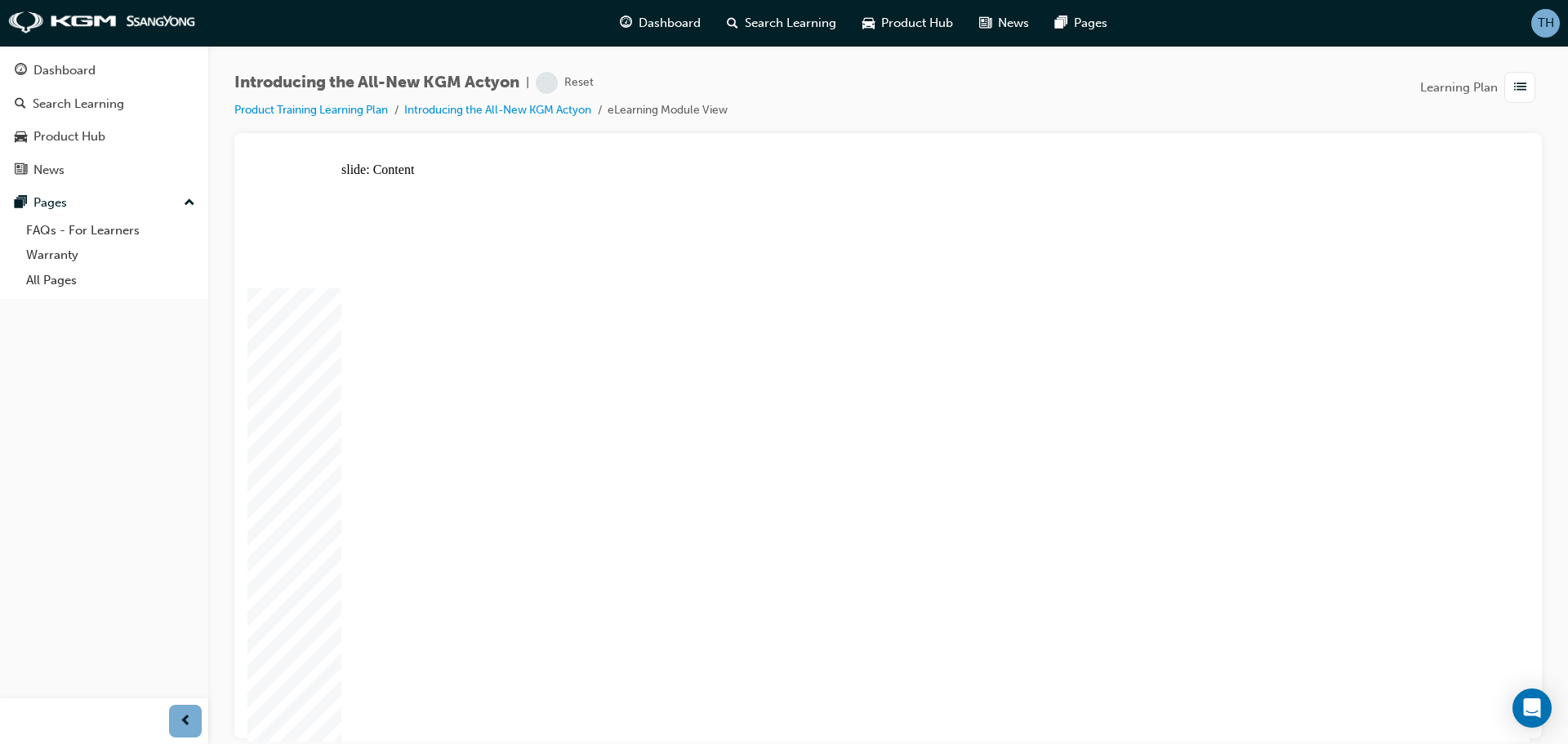
radio input "true"
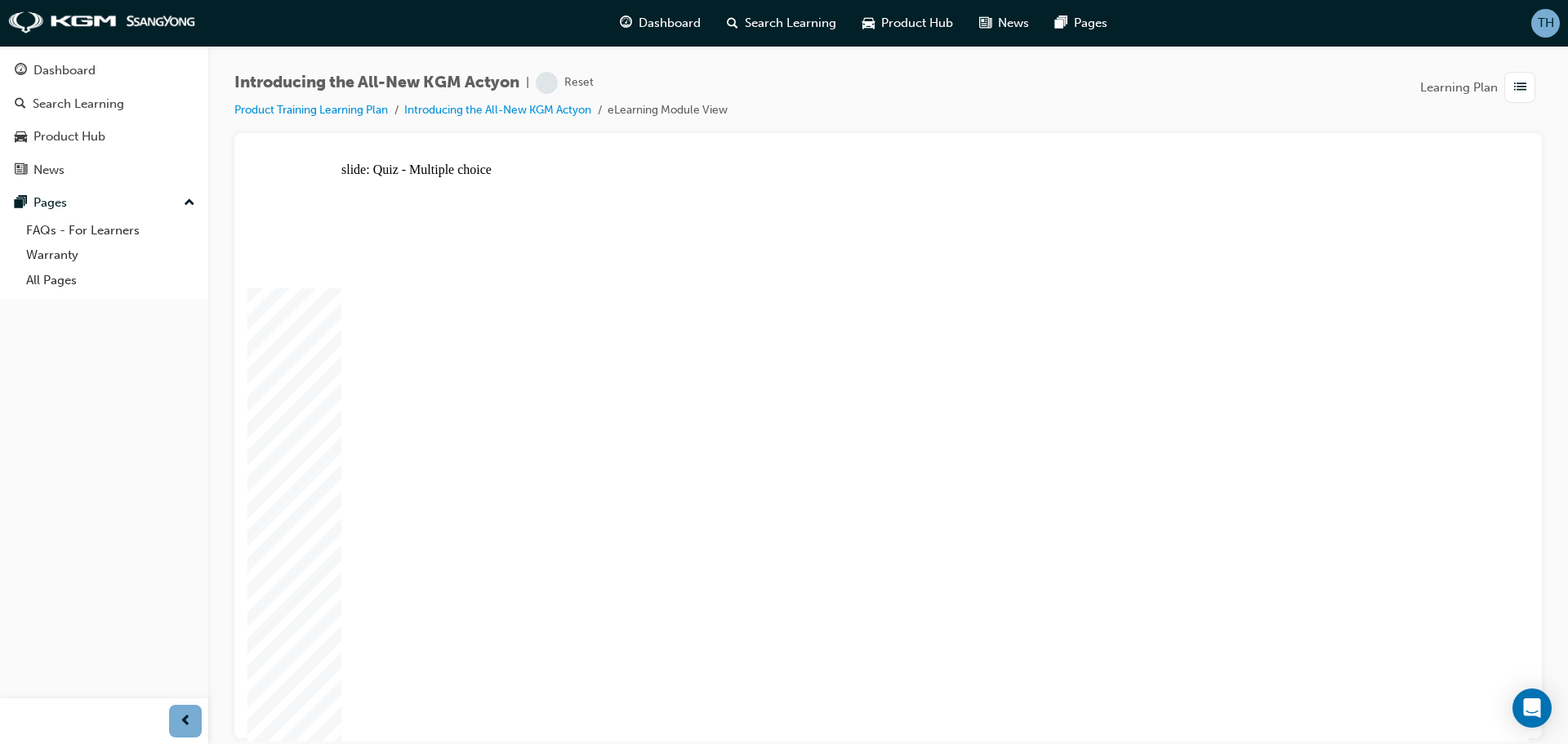
radio input "true"
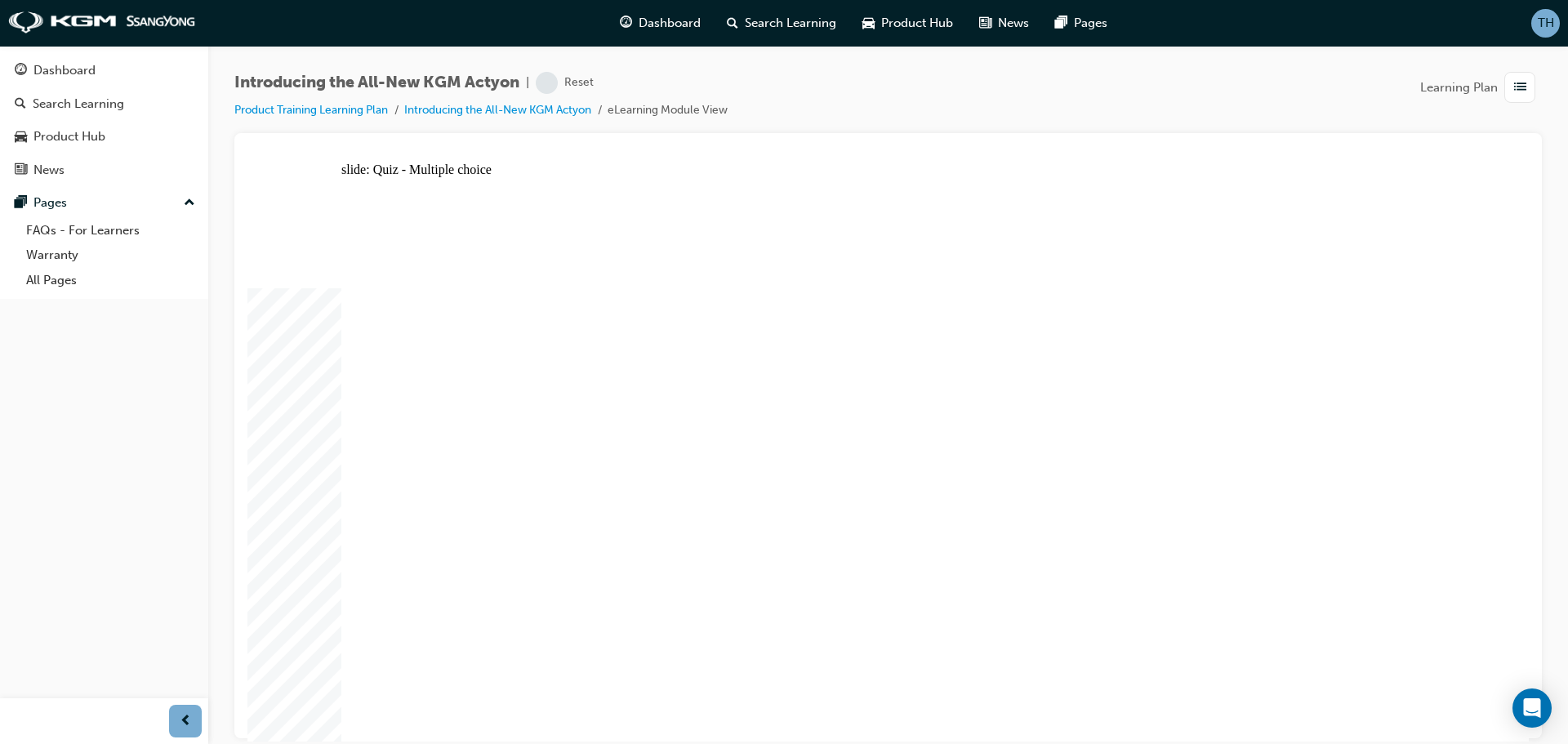
radio input "true"
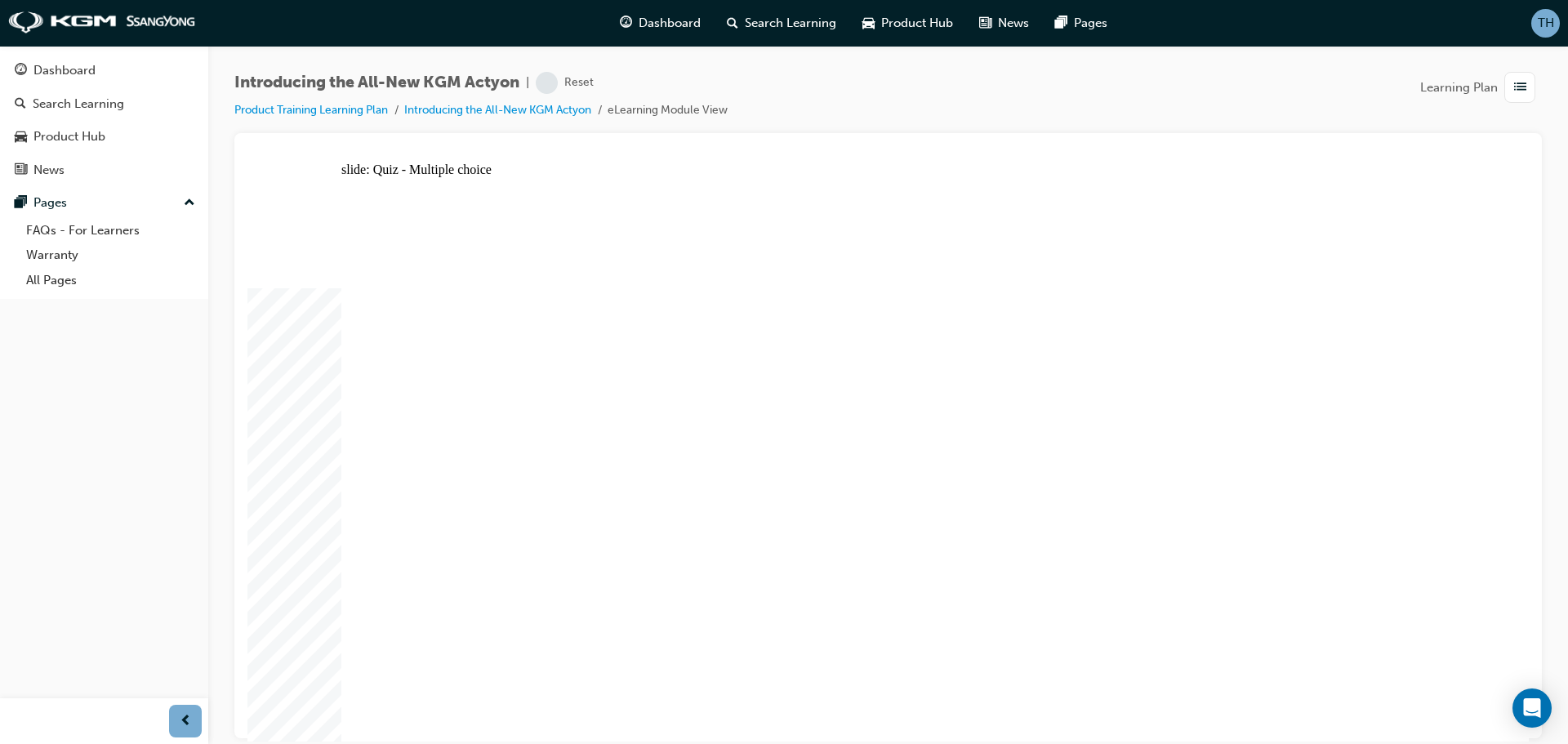
radio input "true"
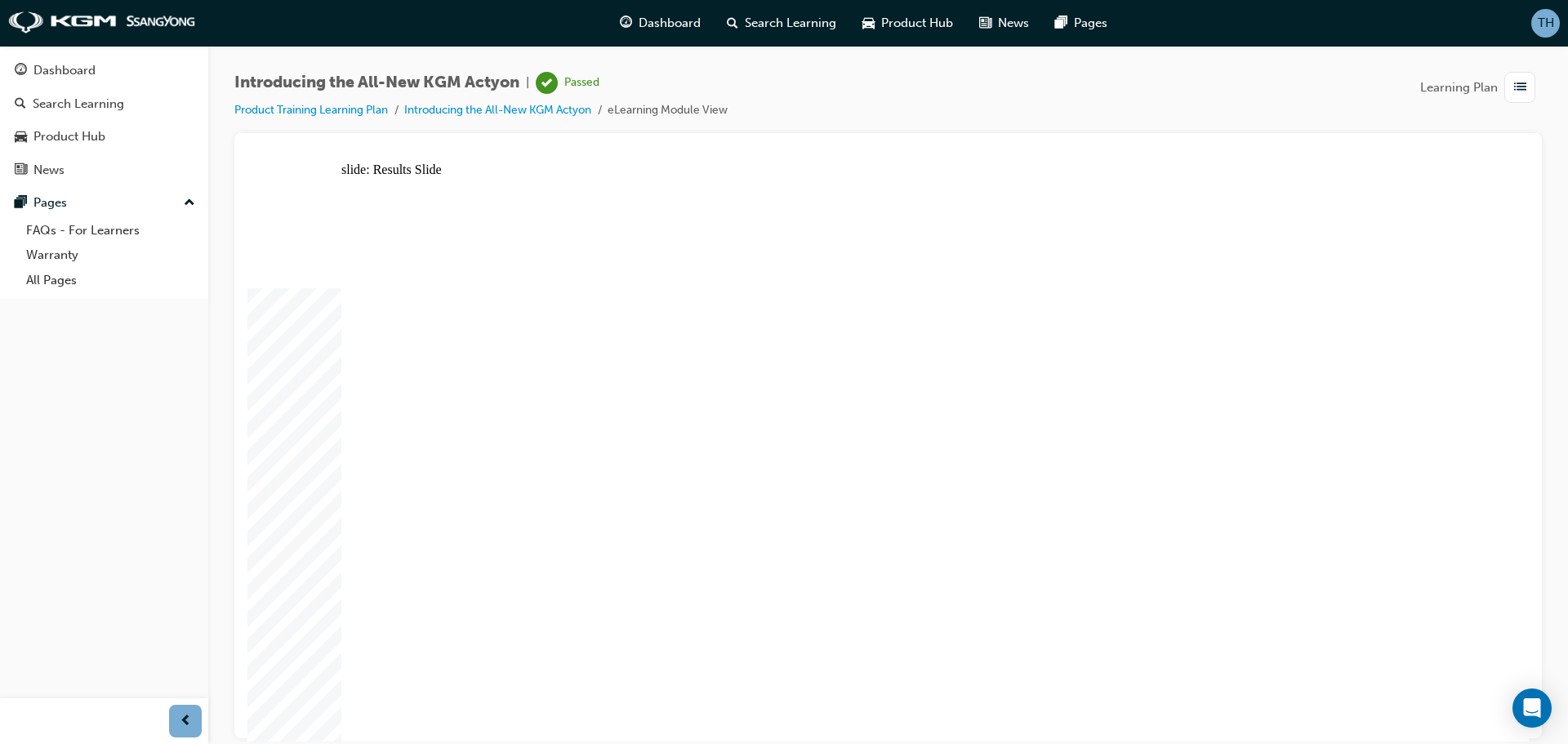
click at [88, 72] on div "Dashboard" at bounding box center [64, 70] width 62 height 19
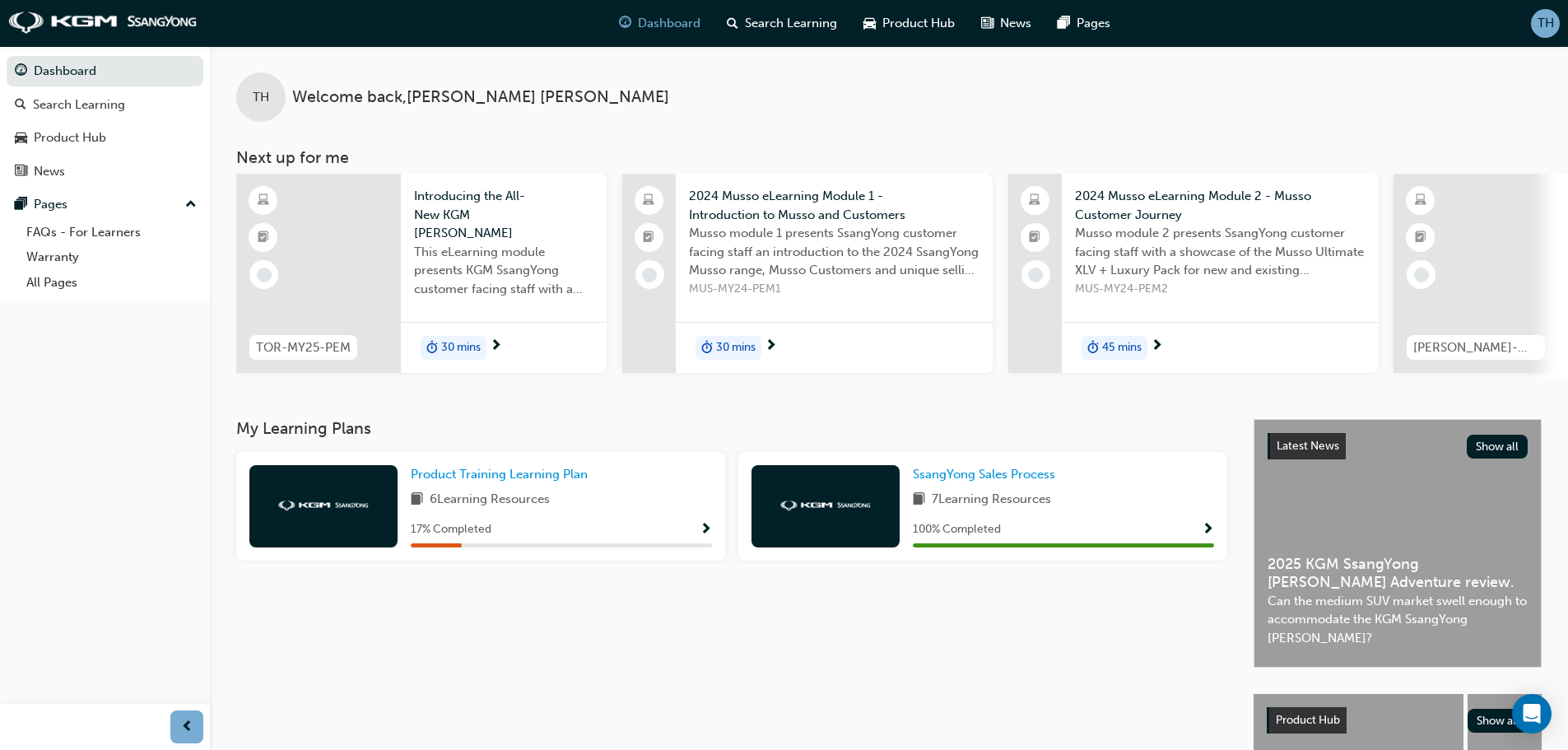
click at [708, 537] on span "Show Progress" at bounding box center [706, 529] width 12 height 15
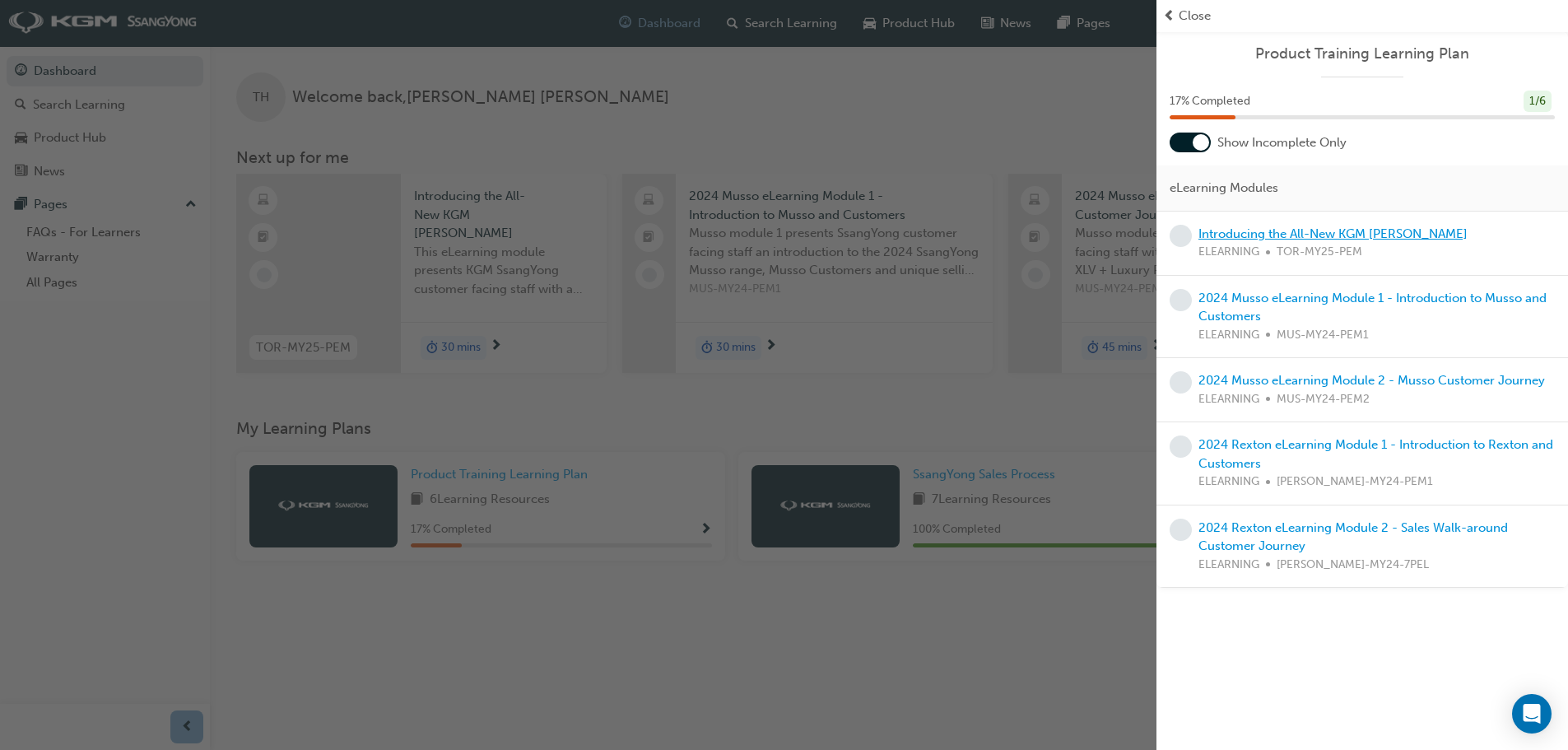
click at [1318, 235] on link "Introducing the All-New KGM [PERSON_NAME]" at bounding box center [1333, 234] width 269 height 15
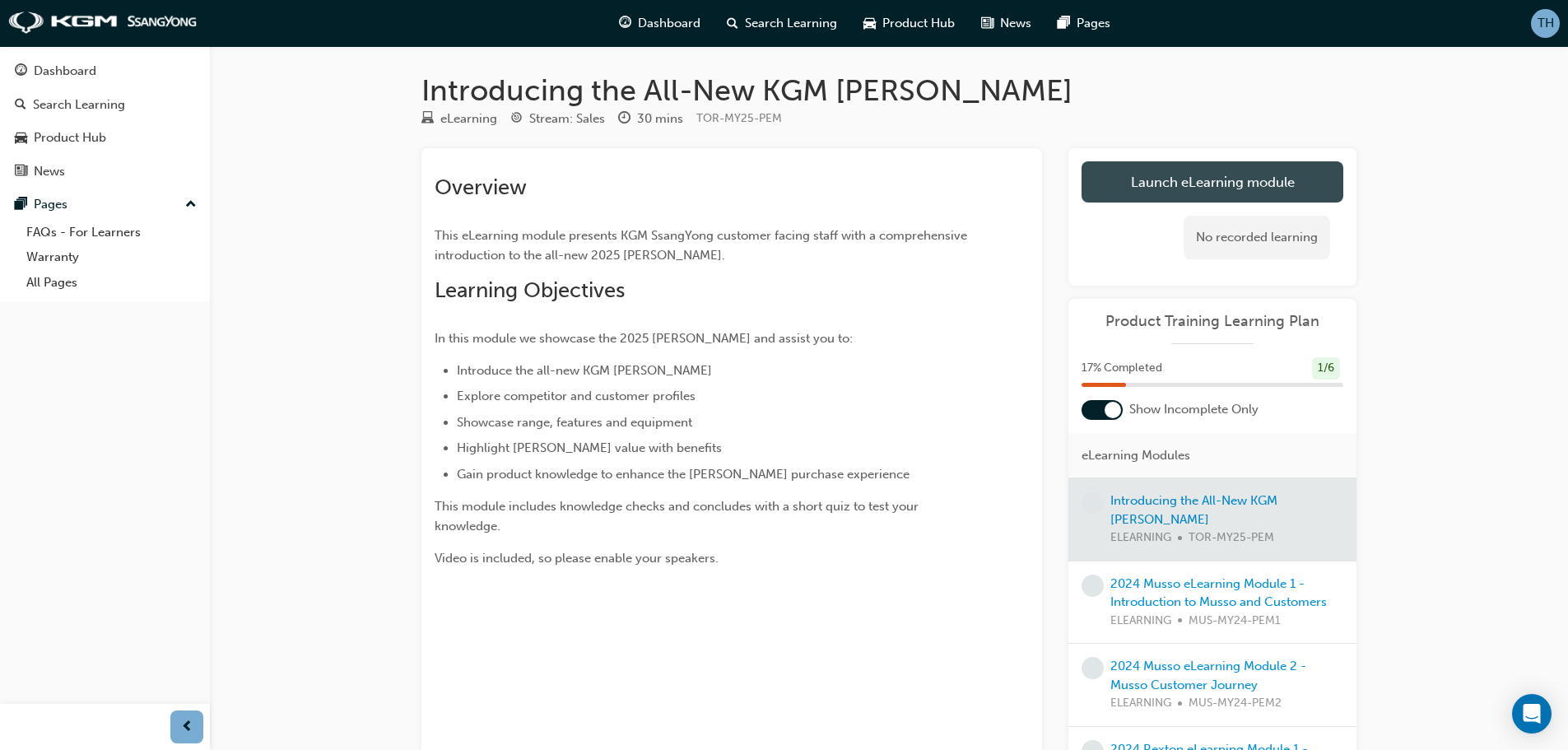
click at [1248, 172] on link "Launch eLearning module" at bounding box center [1213, 182] width 261 height 42
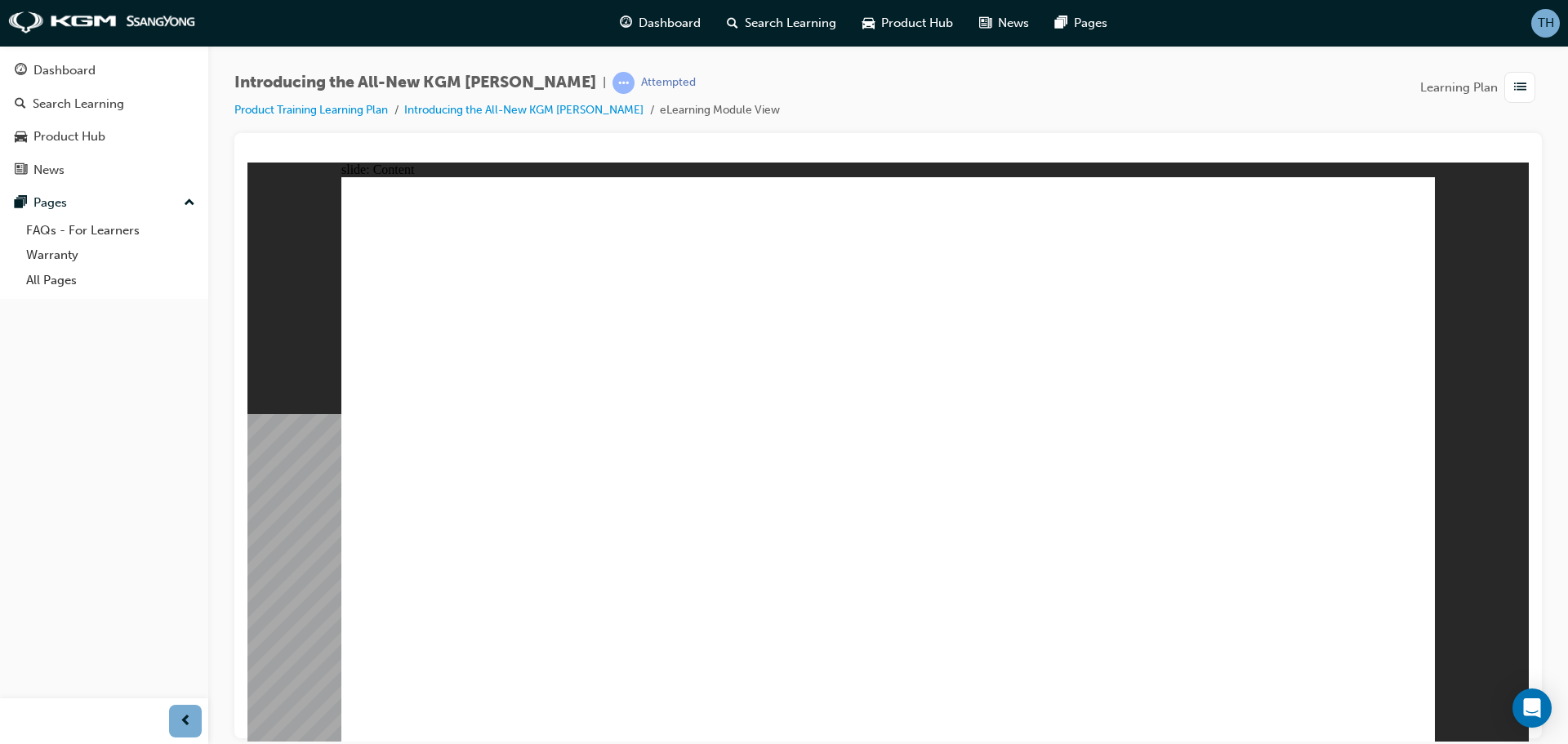
drag, startPoint x: 1413, startPoint y: 711, endPoint x: 1404, endPoint y: 715, distance: 9.8
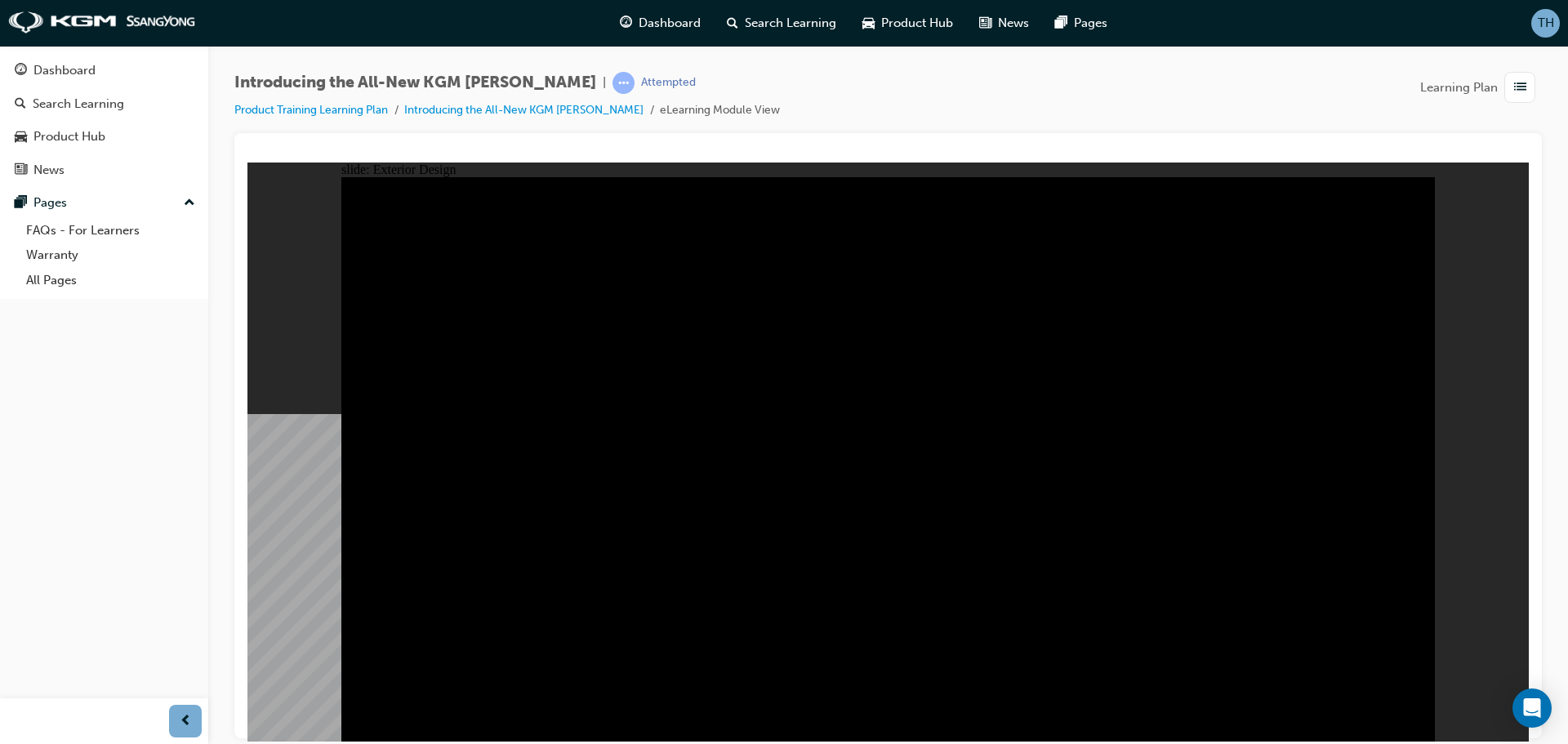
drag, startPoint x: 1088, startPoint y: 332, endPoint x: 661, endPoint y: 425, distance: 437.0
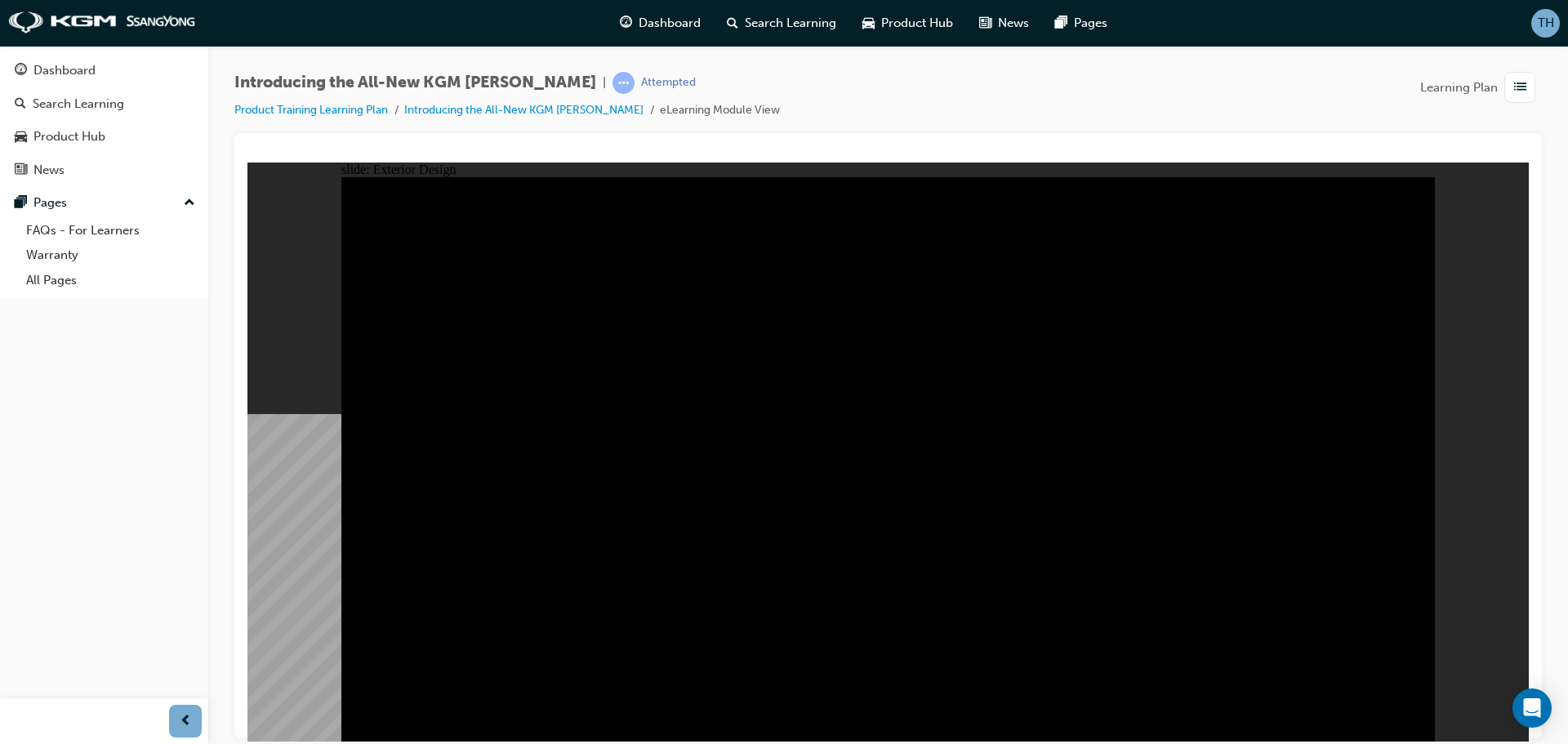
drag, startPoint x: 1259, startPoint y: 632, endPoint x: 1169, endPoint y: 647, distance: 91.2
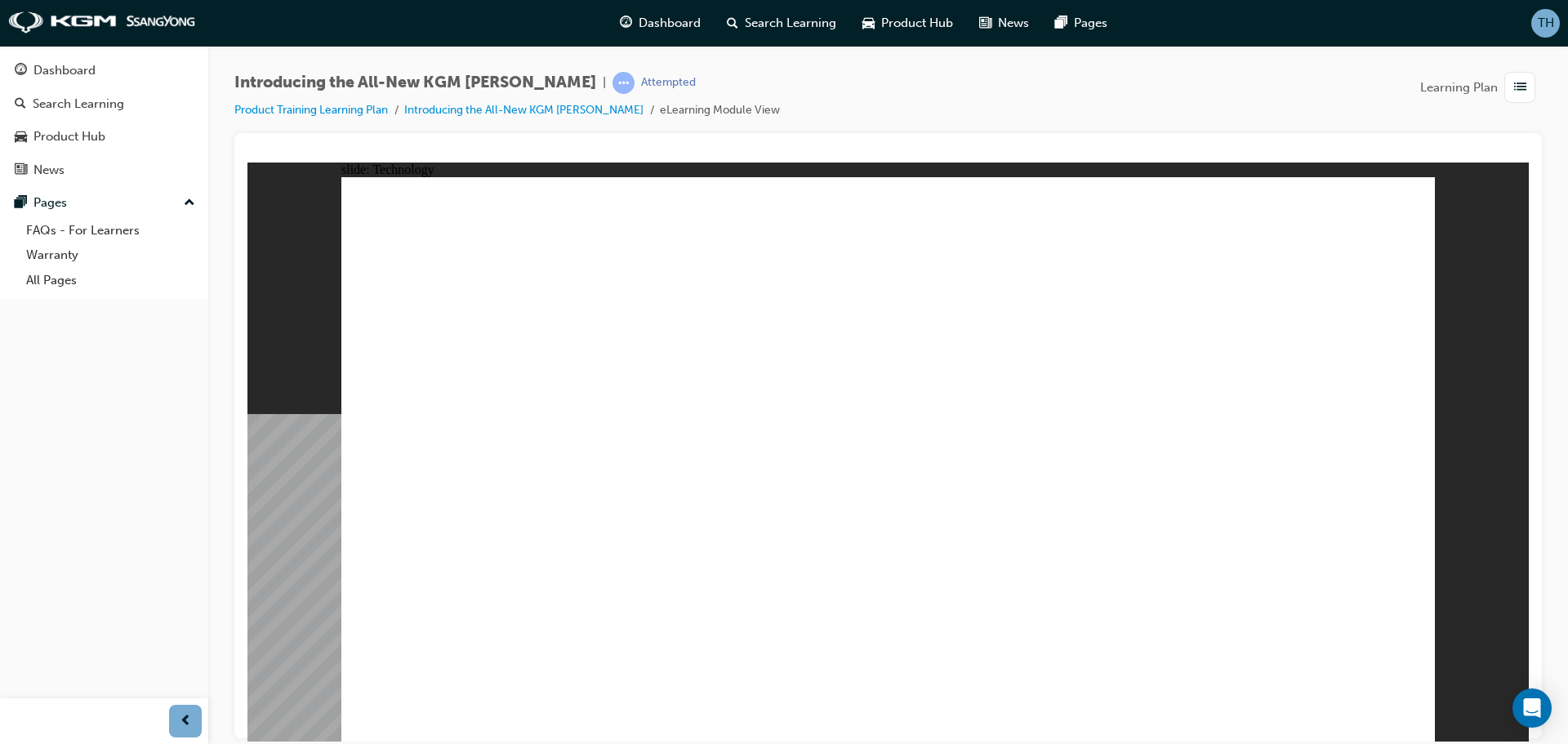
drag, startPoint x: 458, startPoint y: 585, endPoint x: 457, endPoint y: 594, distance: 9.1
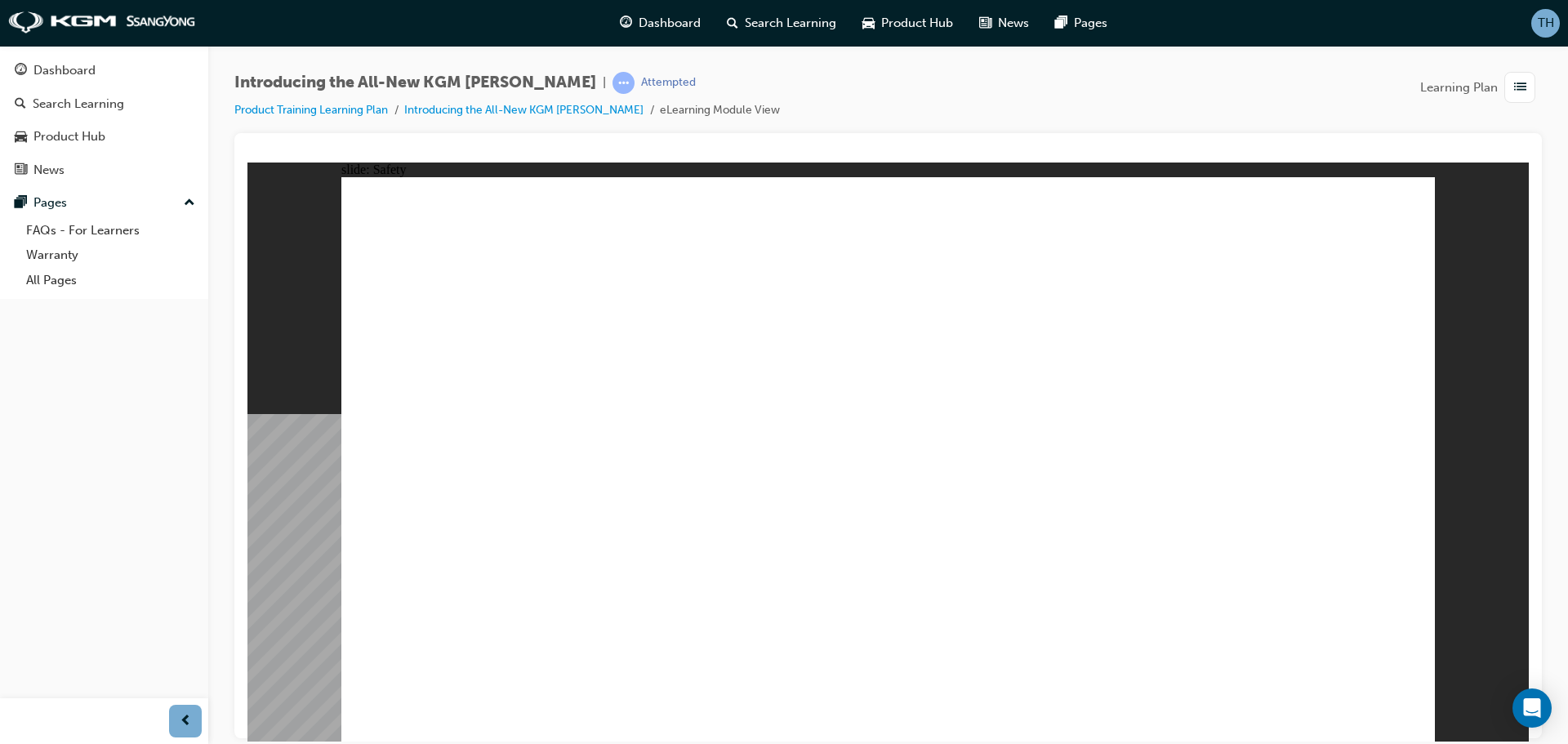
drag, startPoint x: 983, startPoint y: 411, endPoint x: 991, endPoint y: 472, distance: 61.5
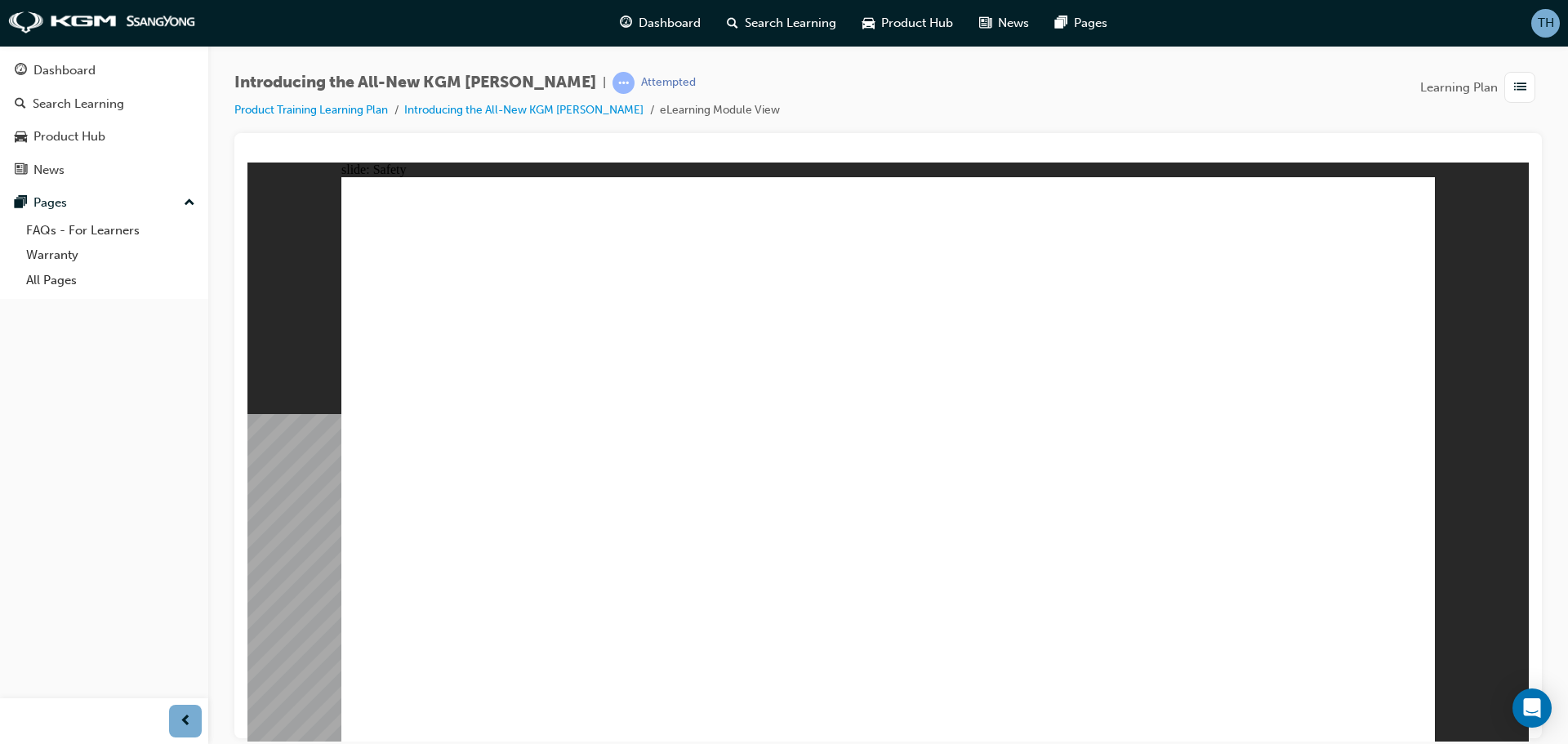
drag, startPoint x: 762, startPoint y: 599, endPoint x: 762, endPoint y: 581, distance: 18.0
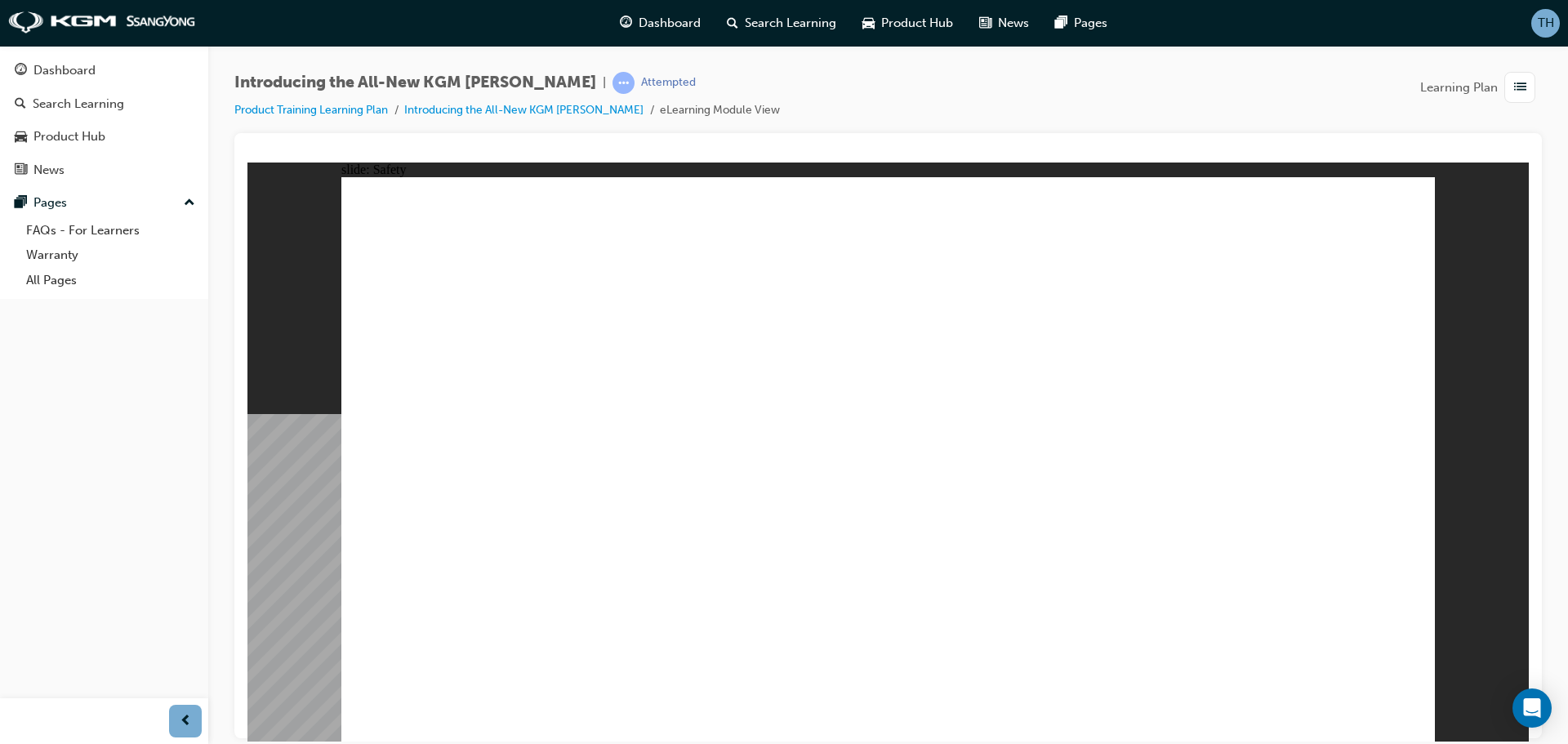
drag, startPoint x: 1010, startPoint y: 571, endPoint x: 1017, endPoint y: 581, distance: 12.2
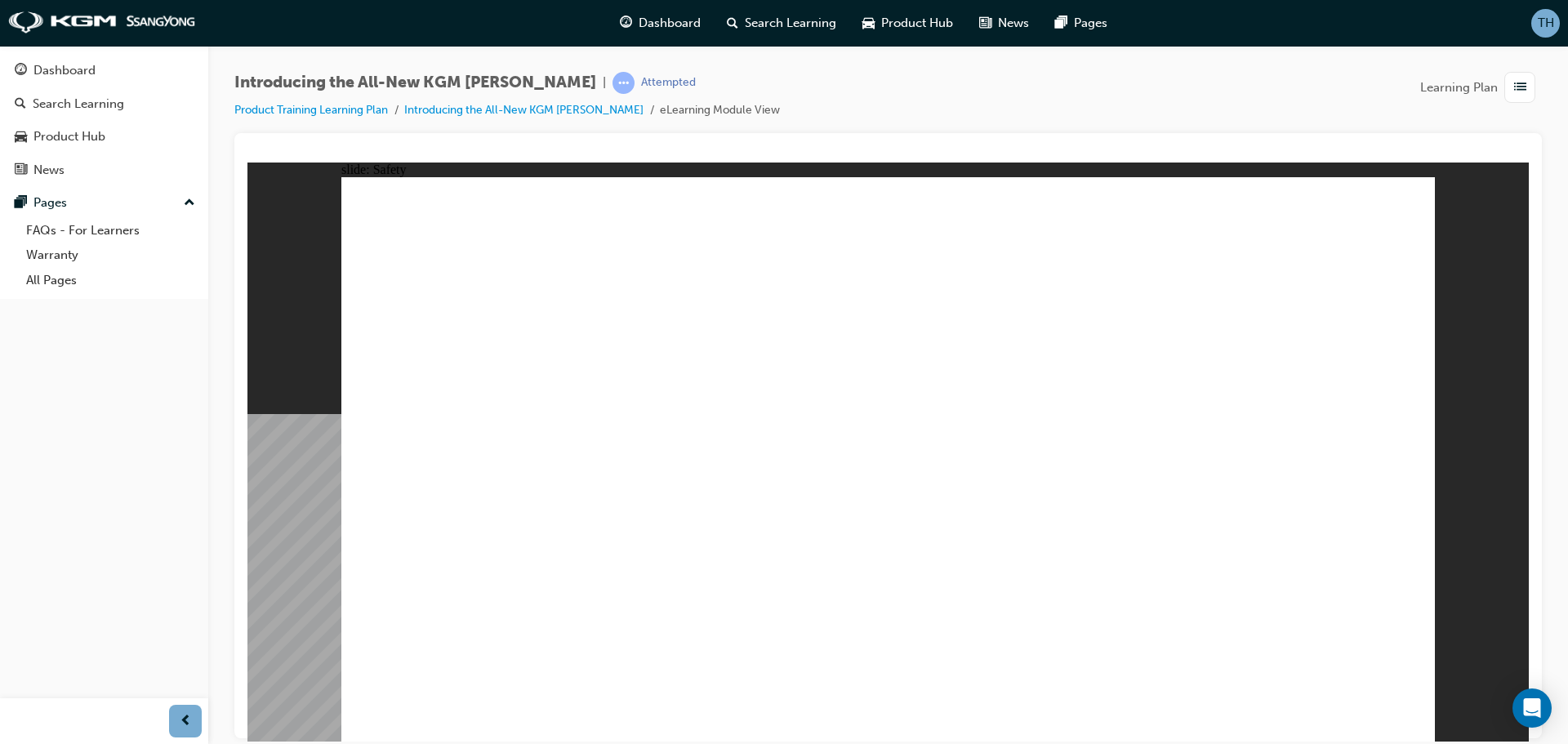
drag, startPoint x: 501, startPoint y: 428, endPoint x: 502, endPoint y: 456, distance: 28.0
drag, startPoint x: 904, startPoint y: 346, endPoint x: 908, endPoint y: 419, distance: 73.1
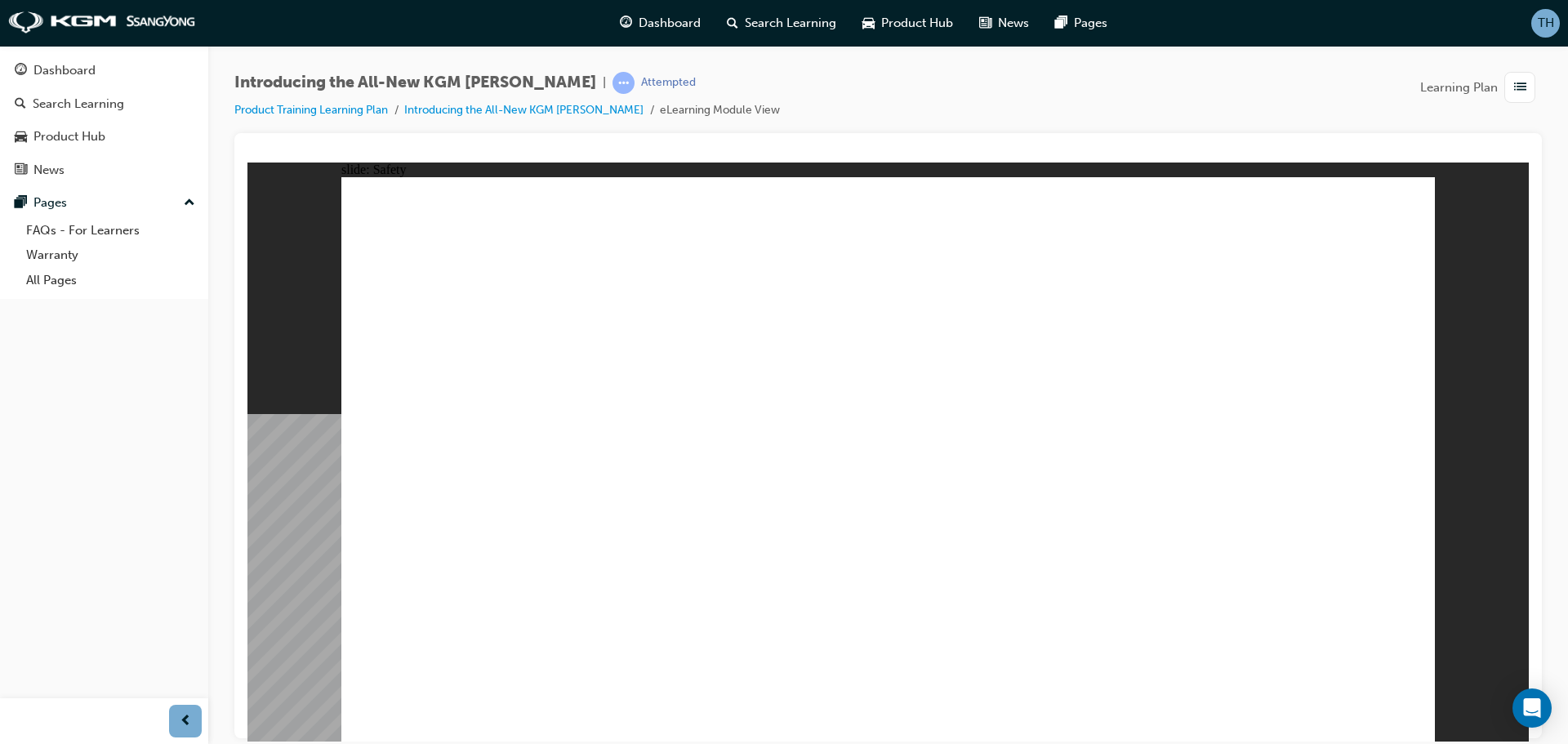
drag, startPoint x: 908, startPoint y: 424, endPoint x: 922, endPoint y: 476, distance: 53.9
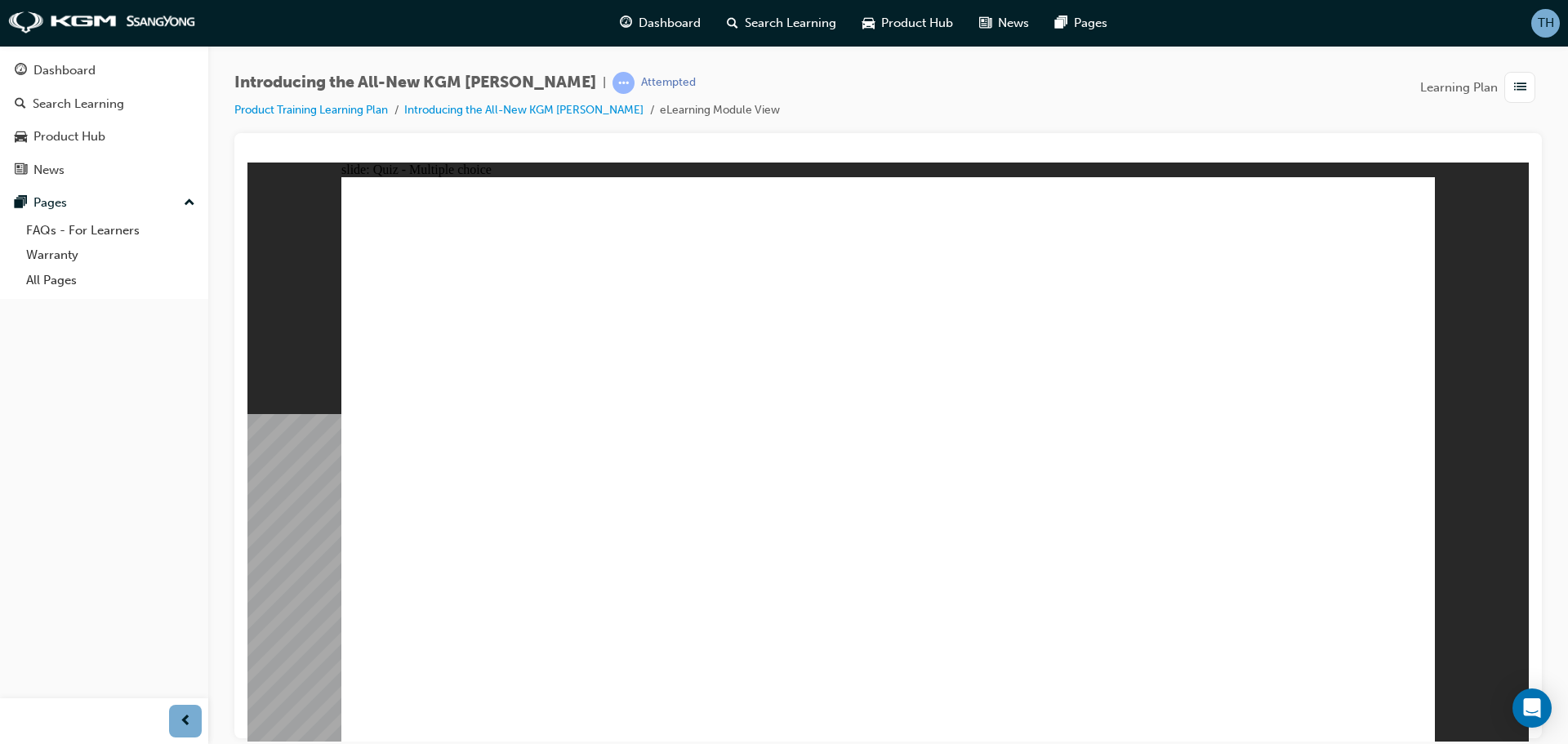
radio input "true"
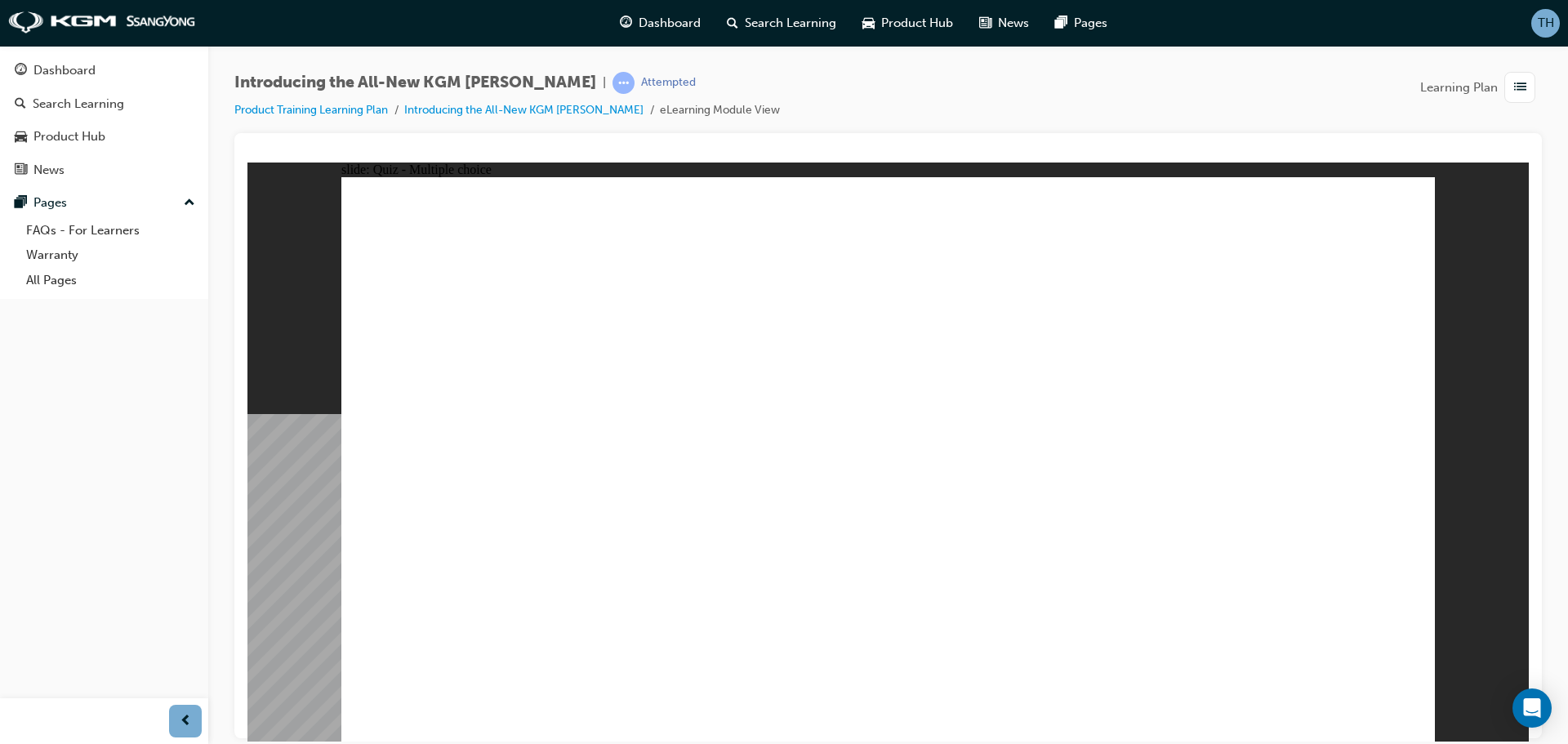
radio input "true"
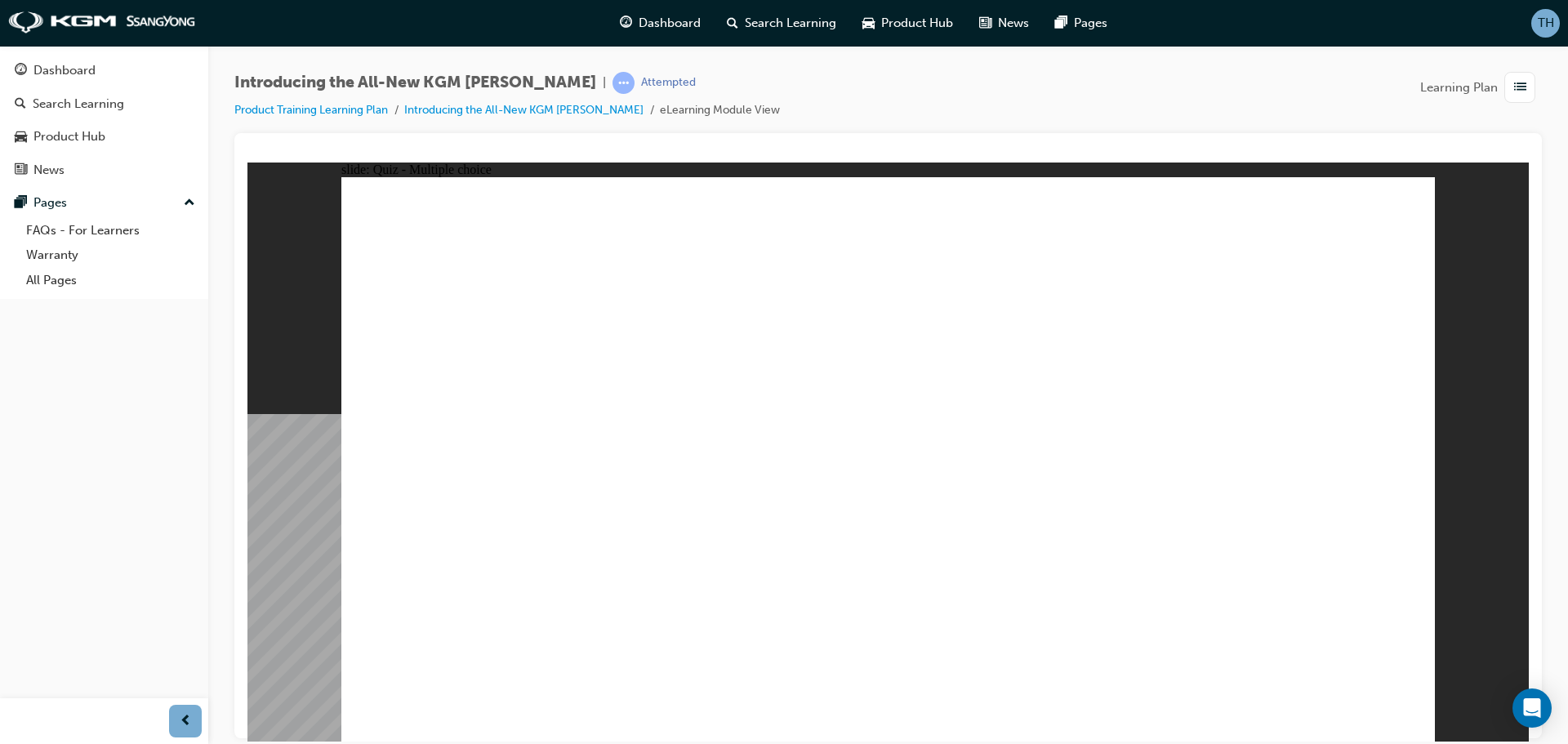
drag, startPoint x: 1120, startPoint y: 292, endPoint x: 1112, endPoint y: 357, distance: 65.5
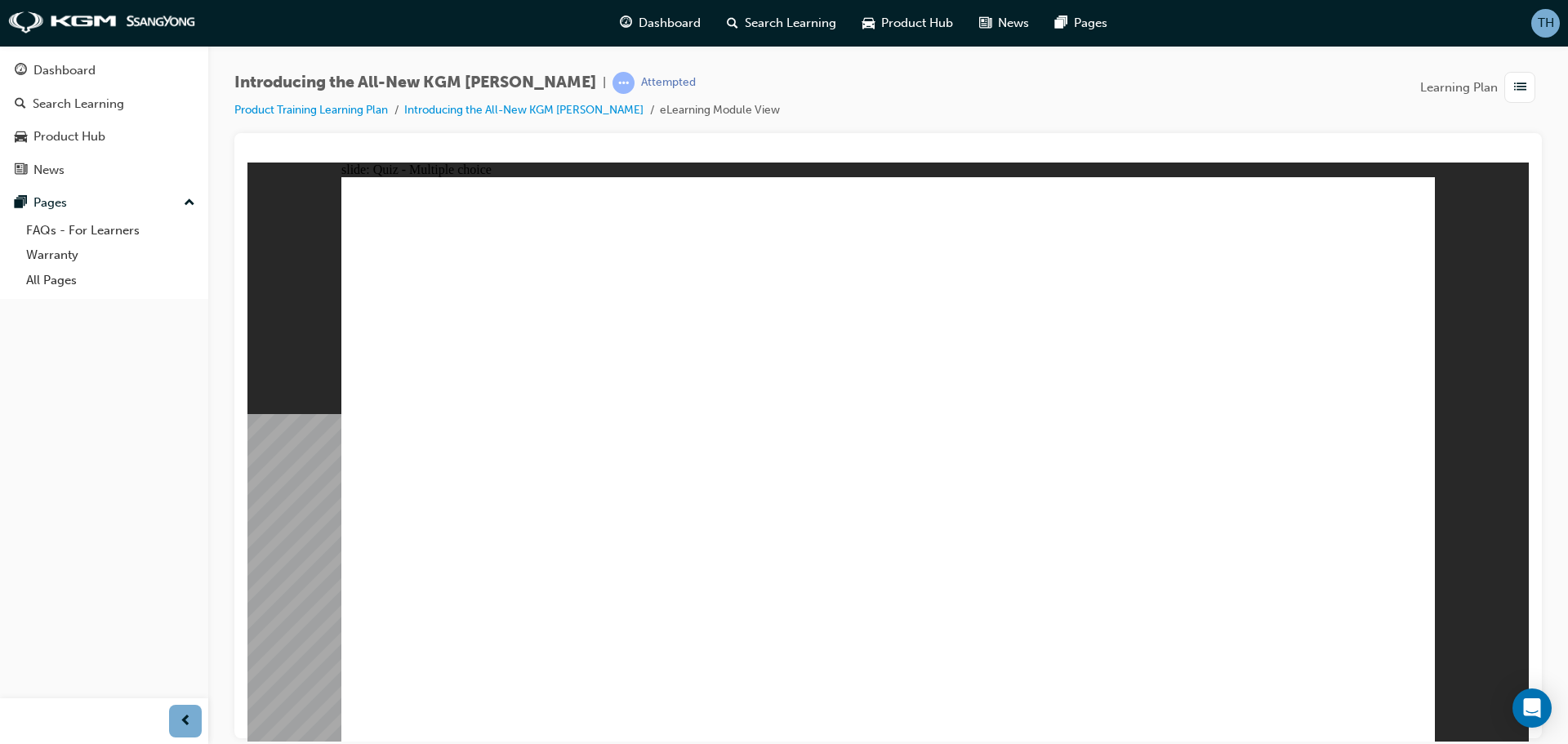
radio input "false"
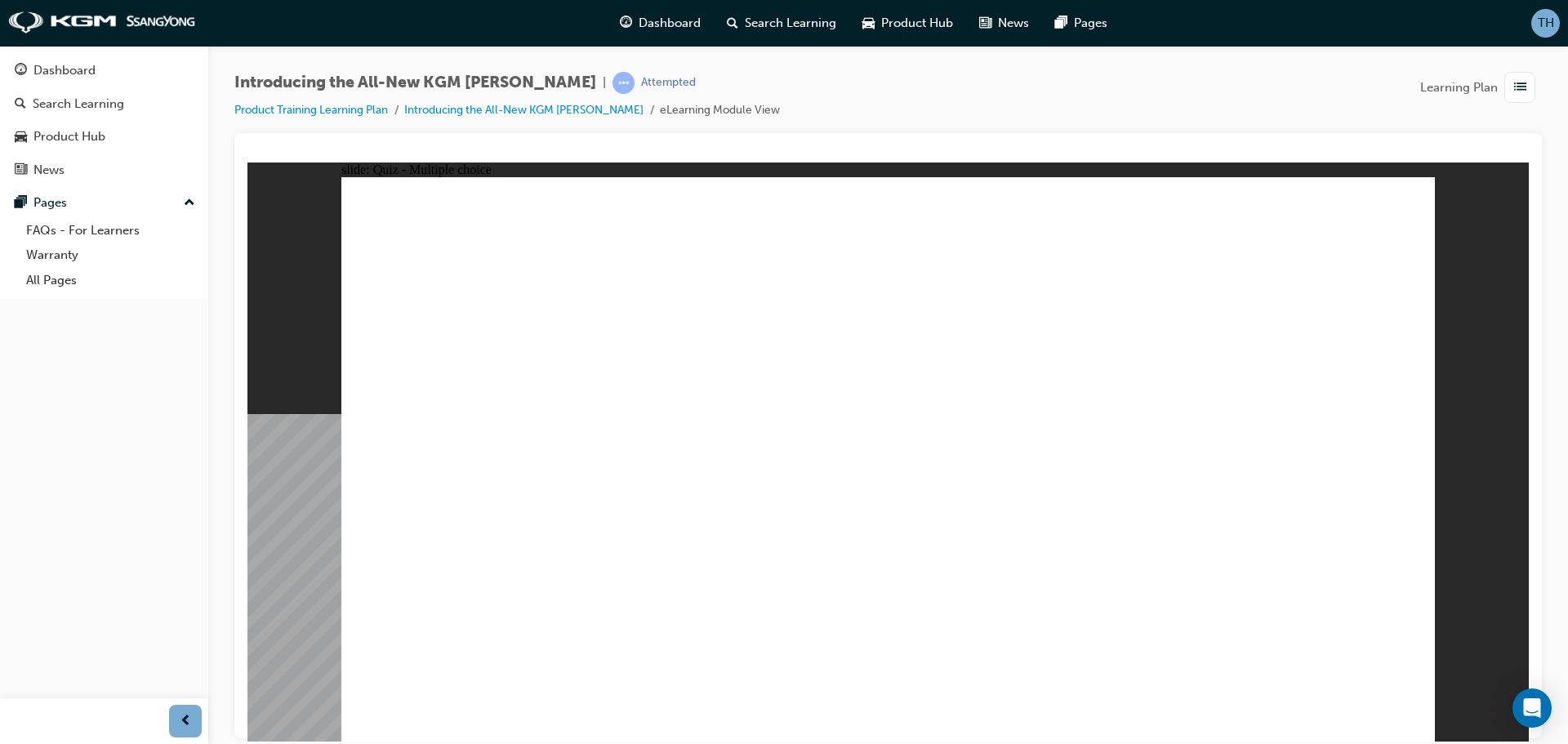
radio input "true"
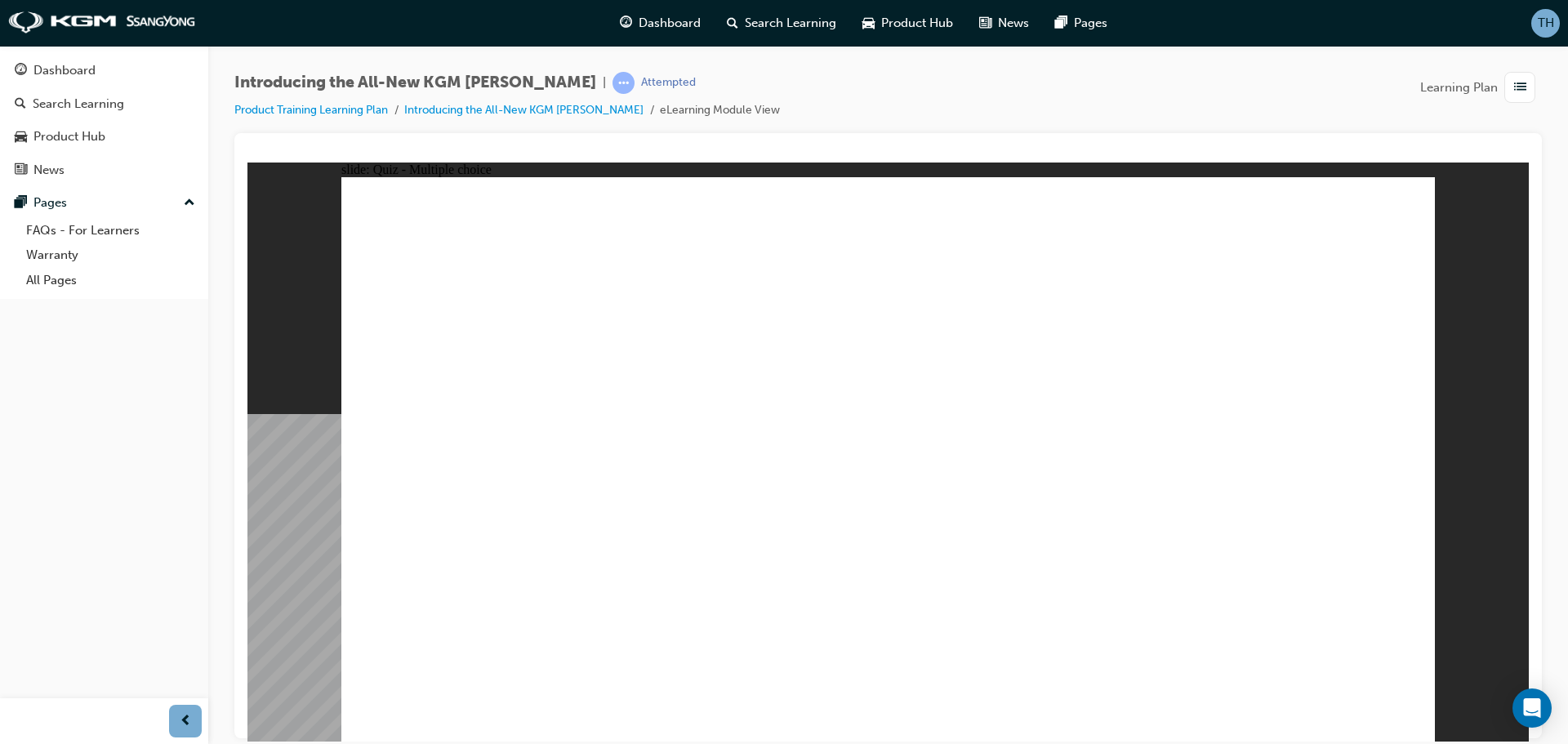
radio input "true"
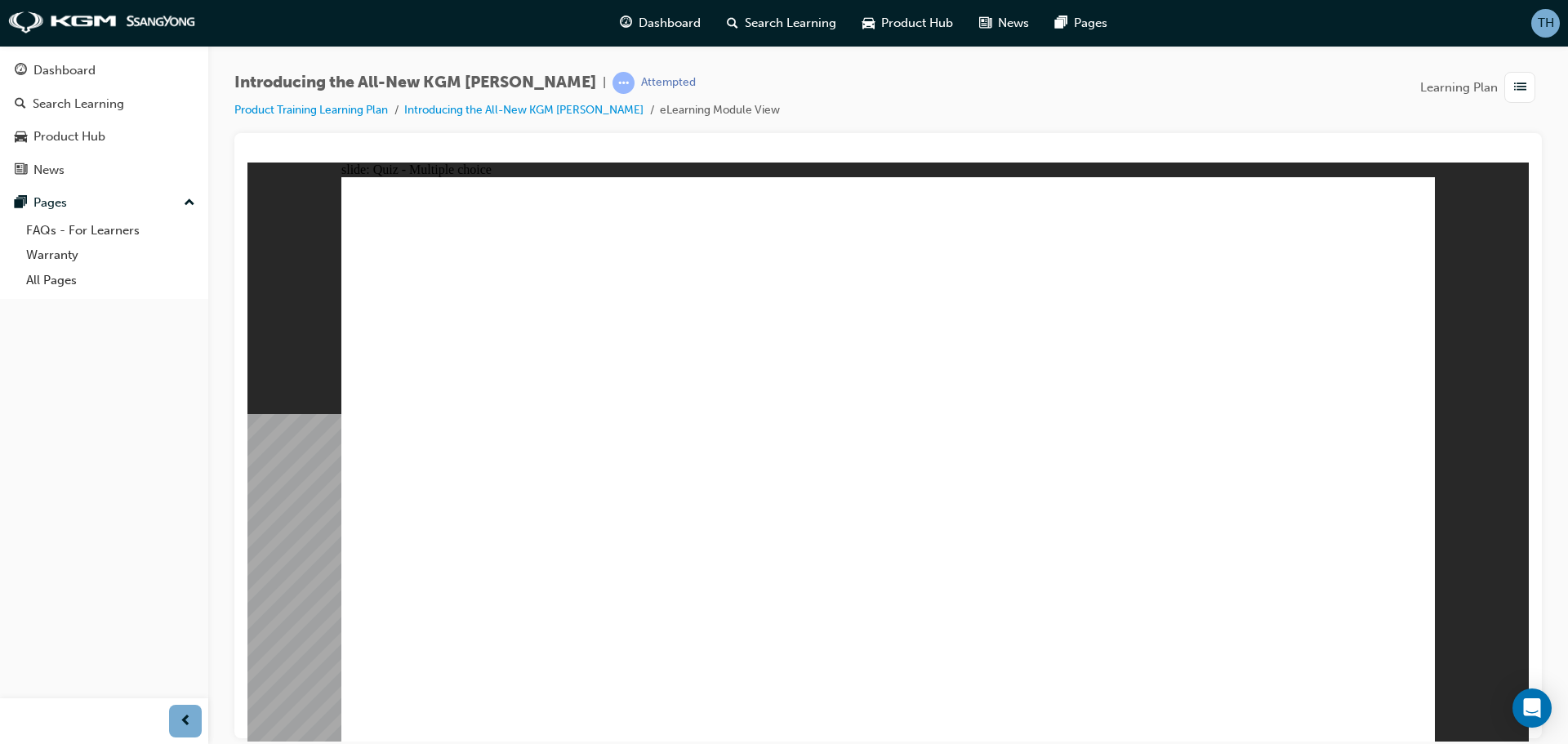
radio input "true"
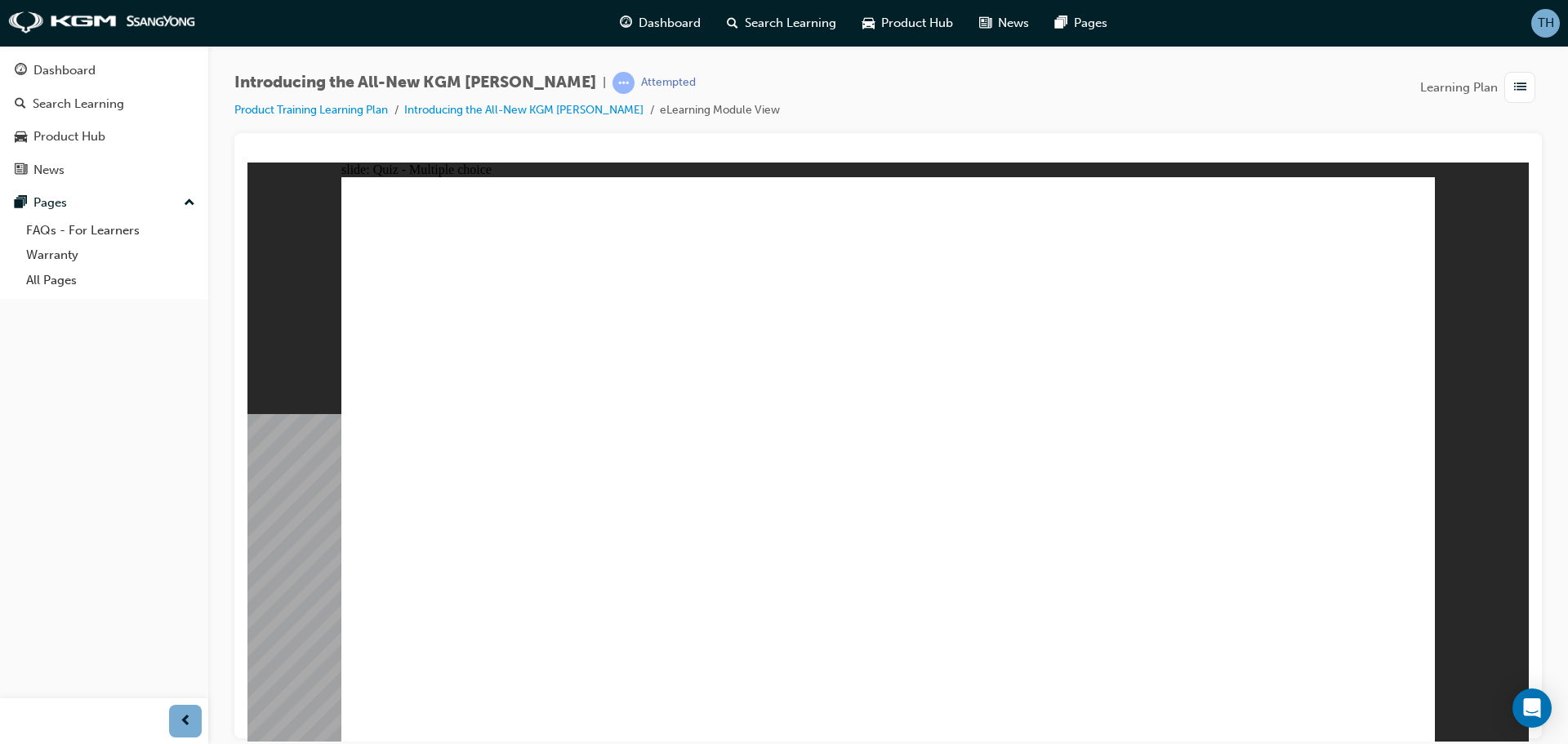
radio input "true"
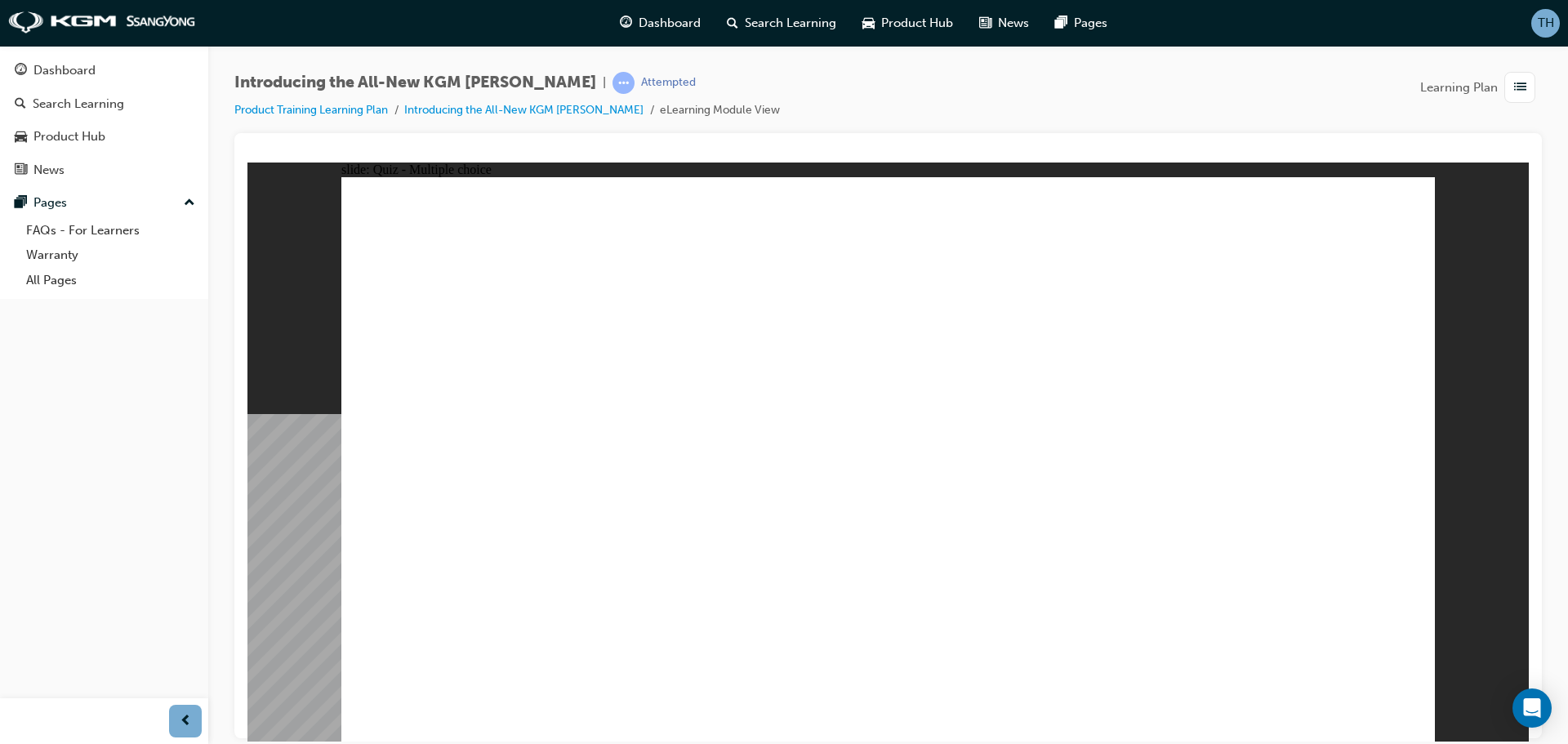
radio input "true"
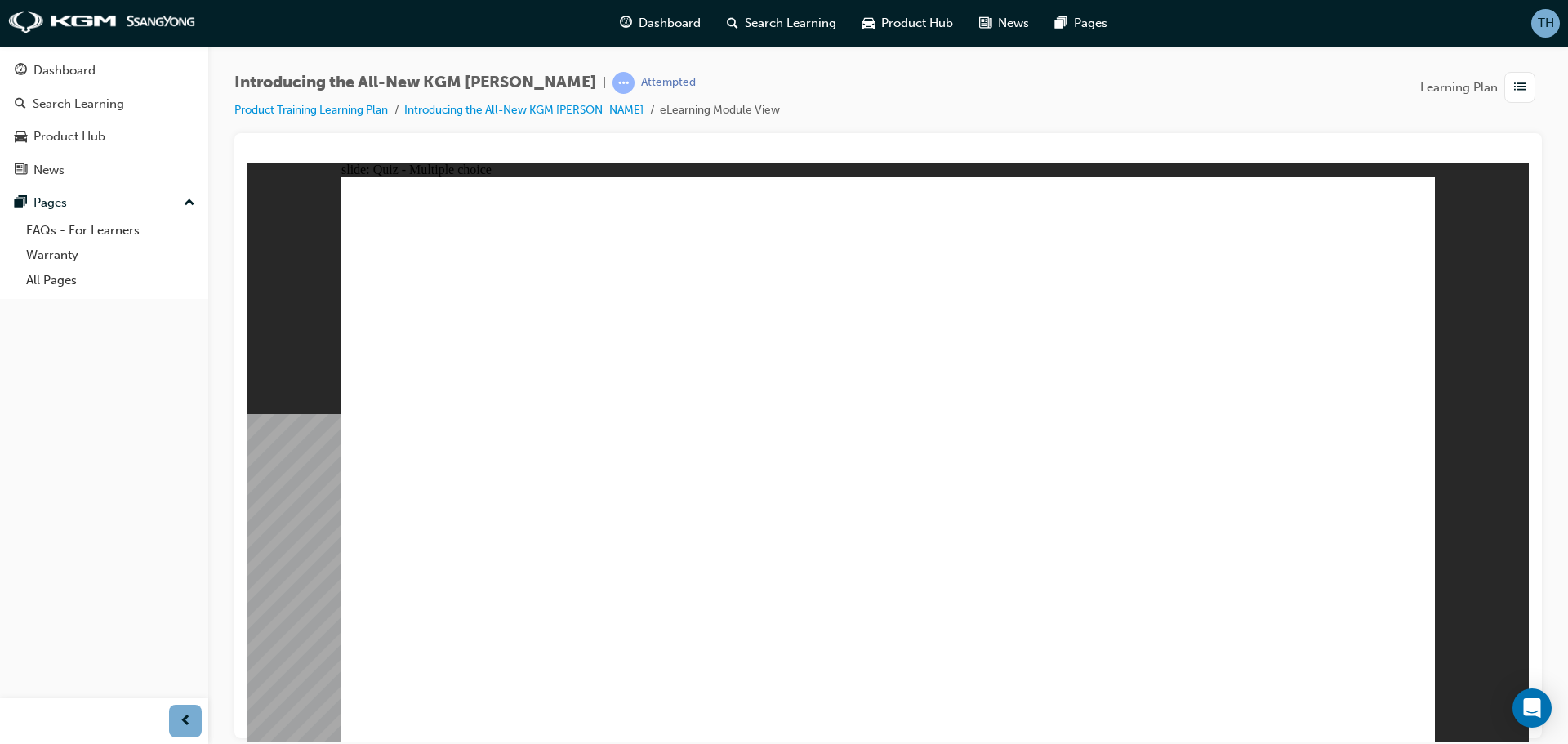
radio input "true"
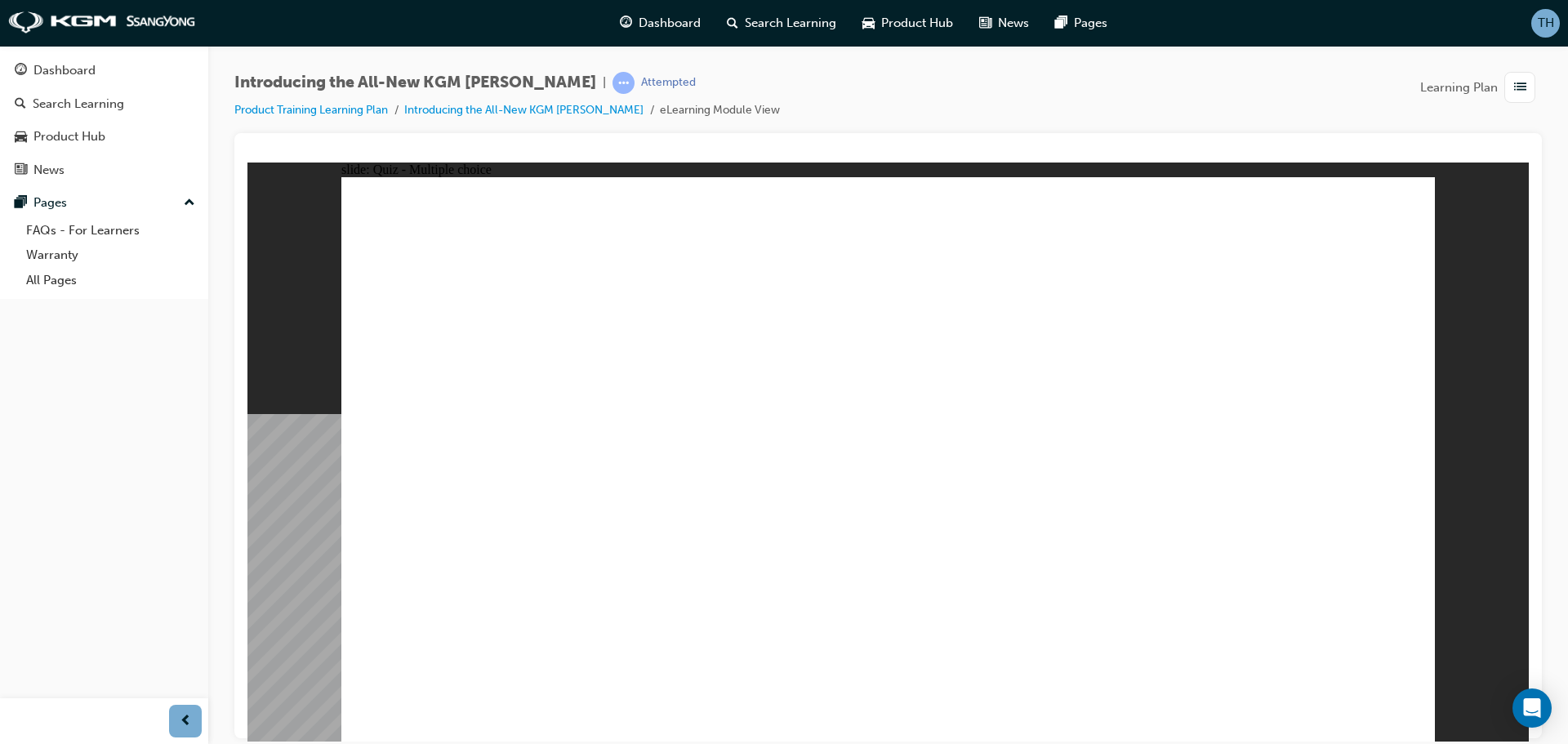
radio input "true"
drag, startPoint x: 793, startPoint y: 545, endPoint x: 734, endPoint y: 543, distance: 59.0
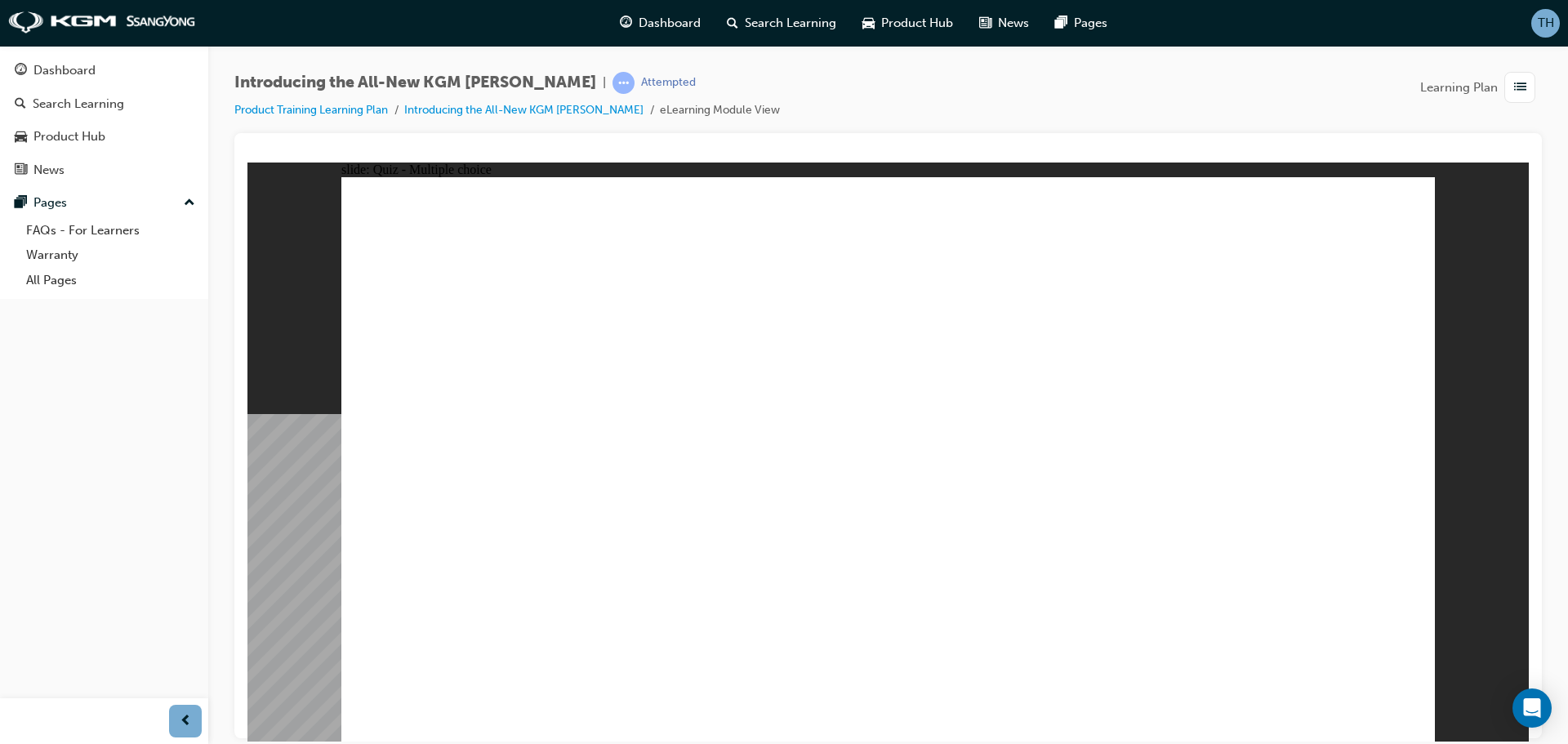
radio input "true"
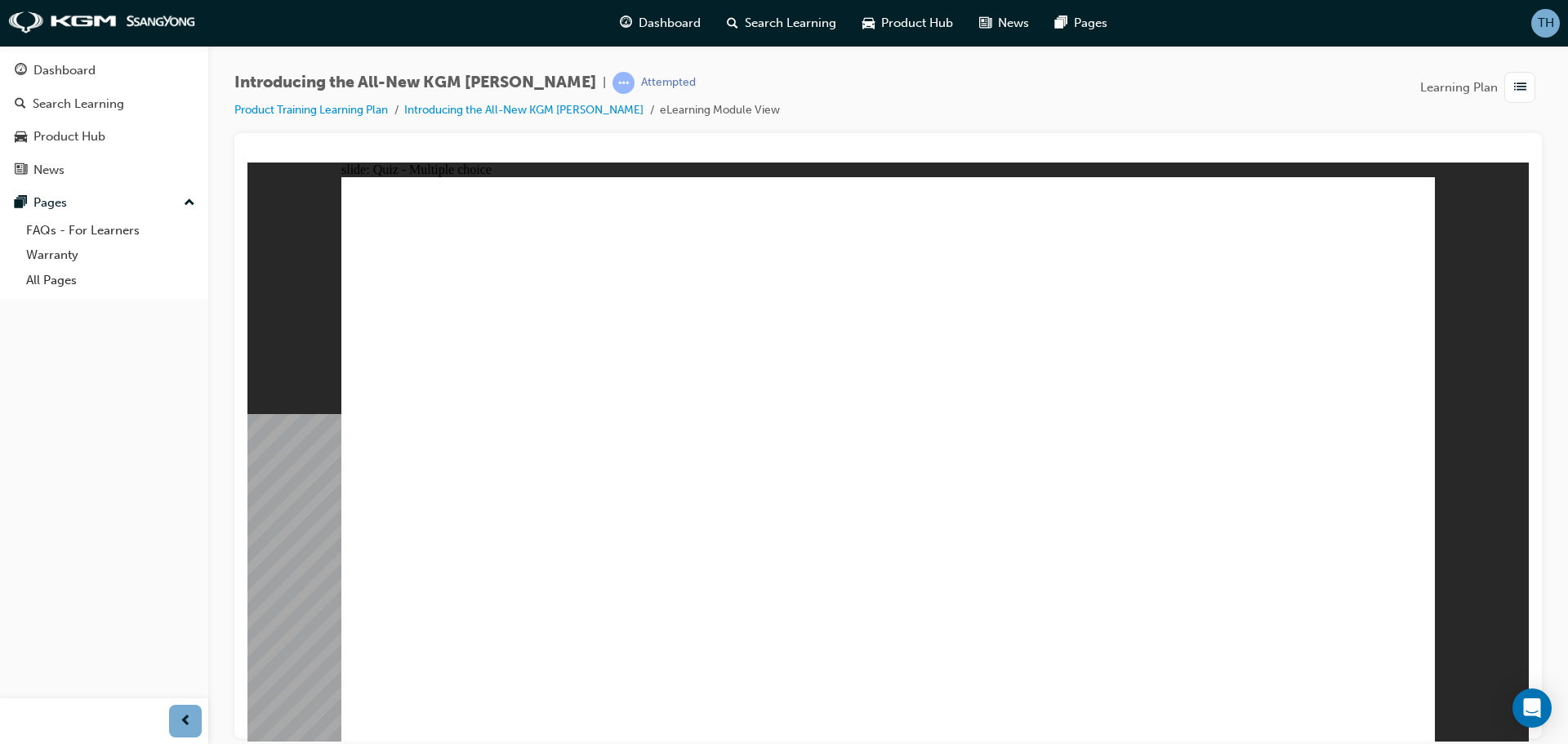
radio input "true"
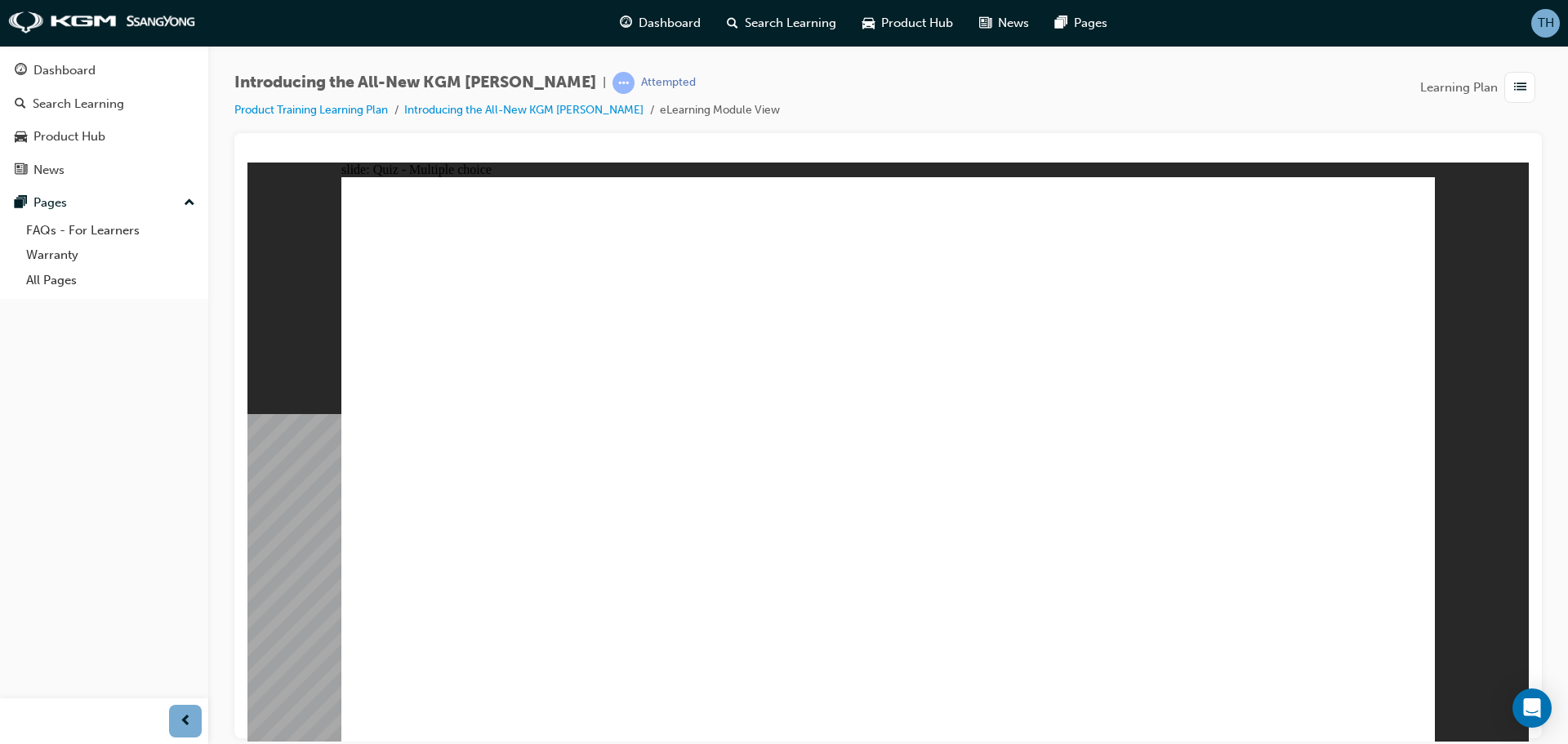
radio input "true"
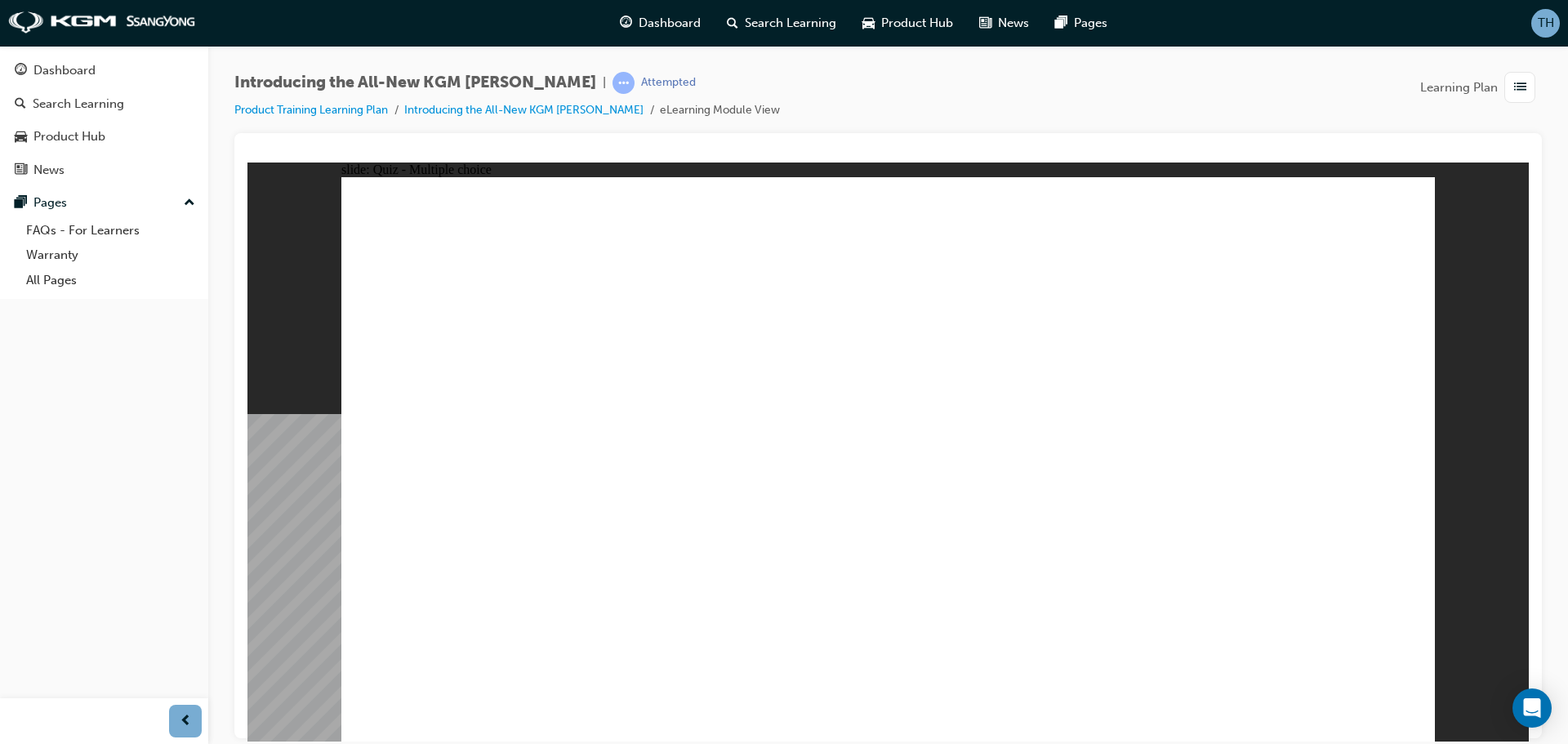
radio input "true"
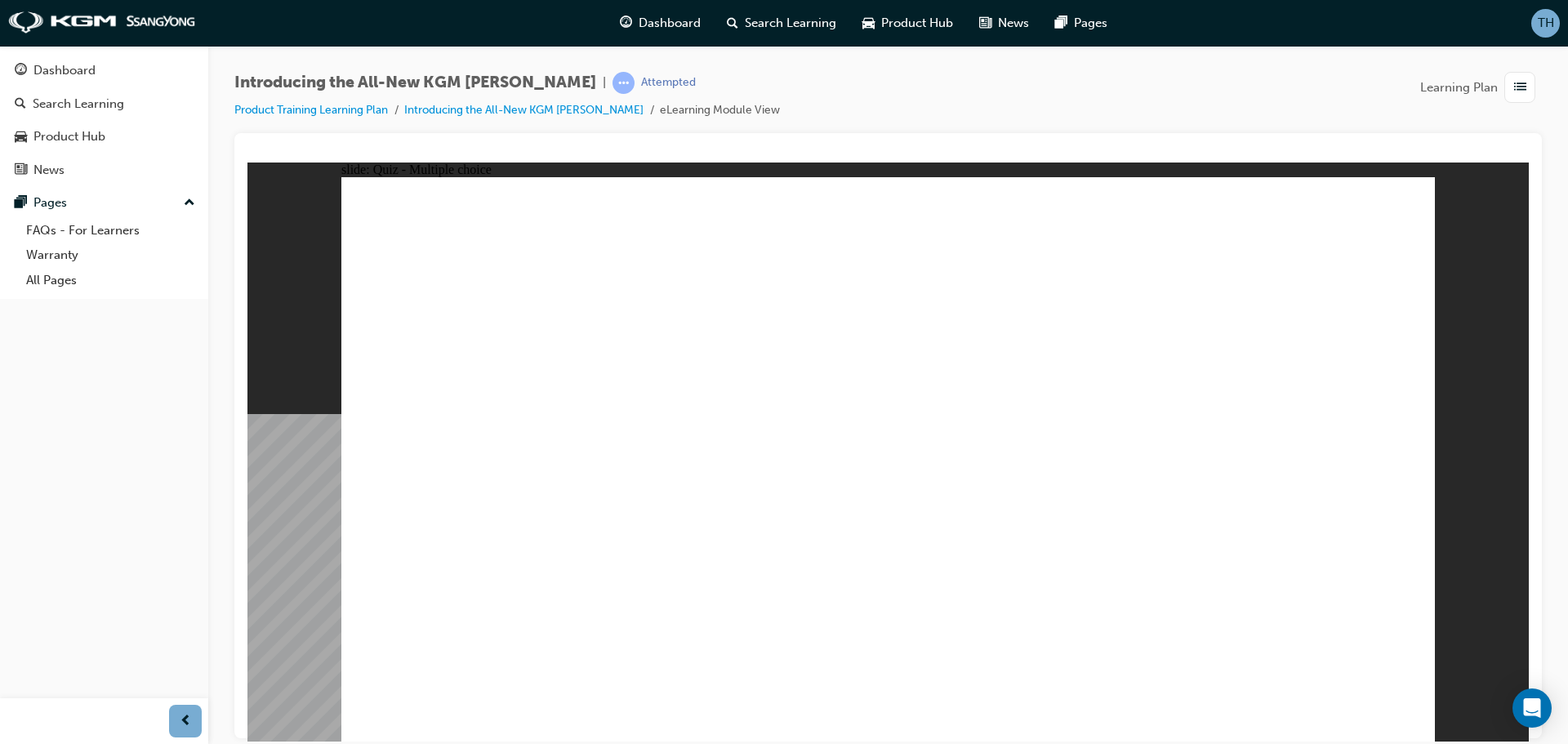
radio input "true"
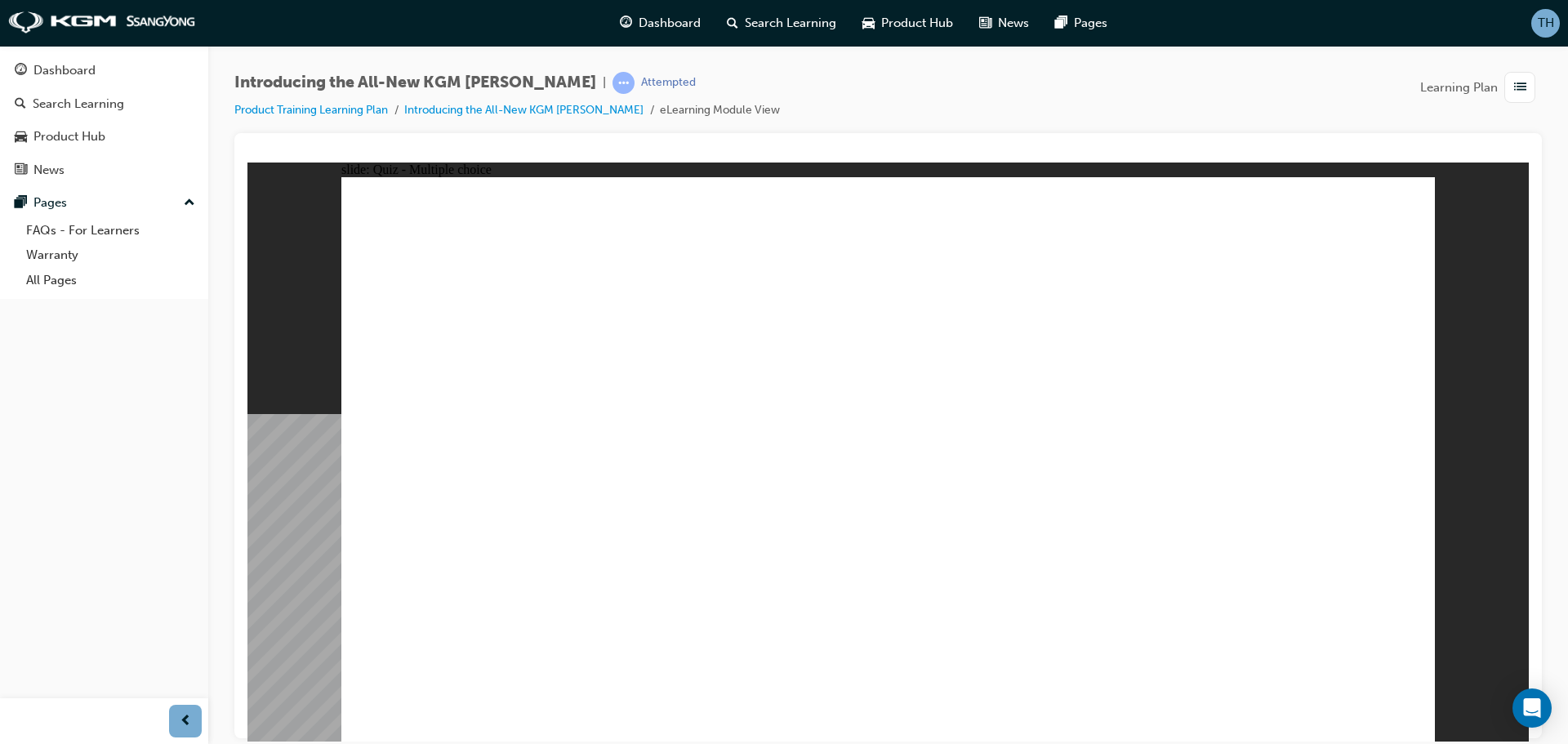
radio input "true"
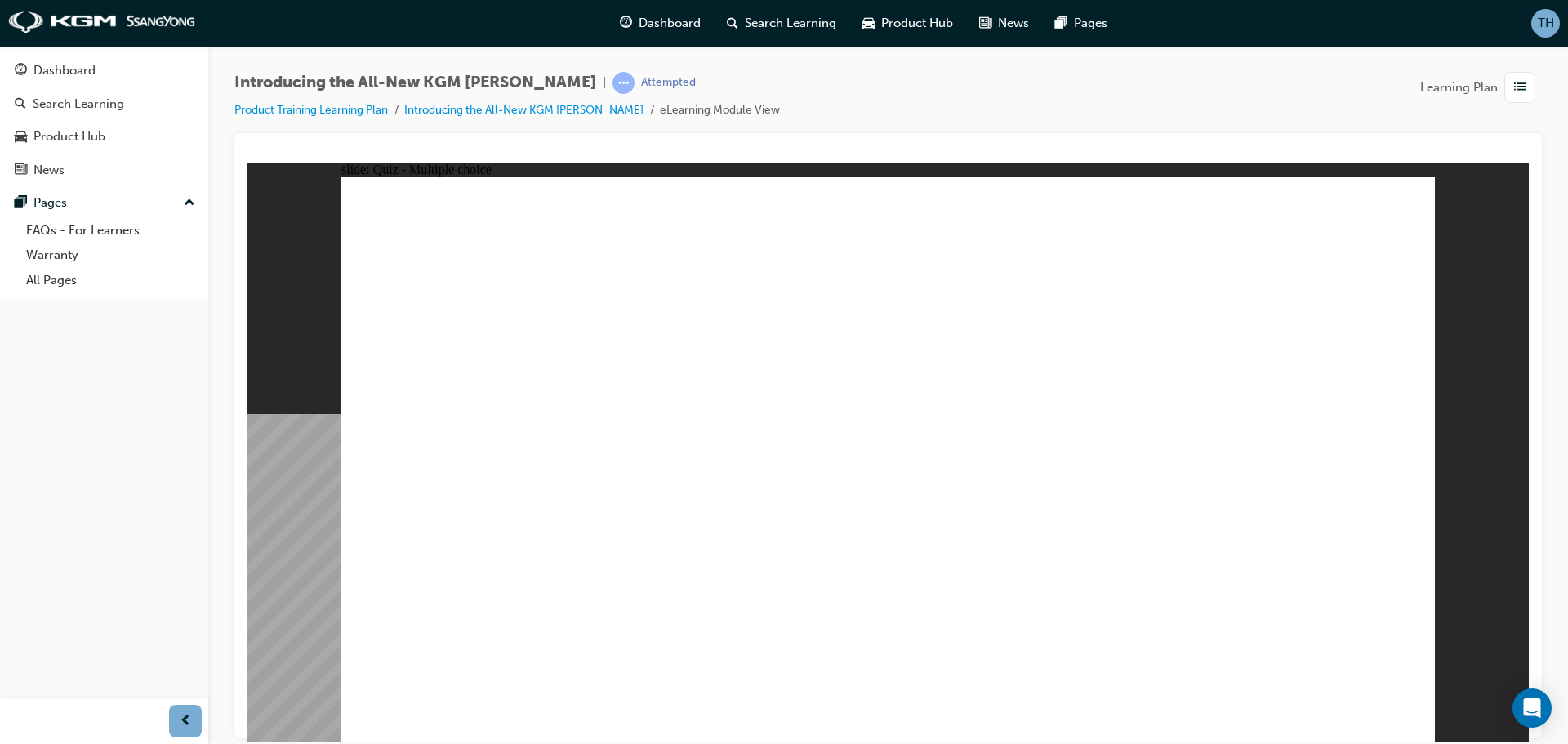
radio input "true"
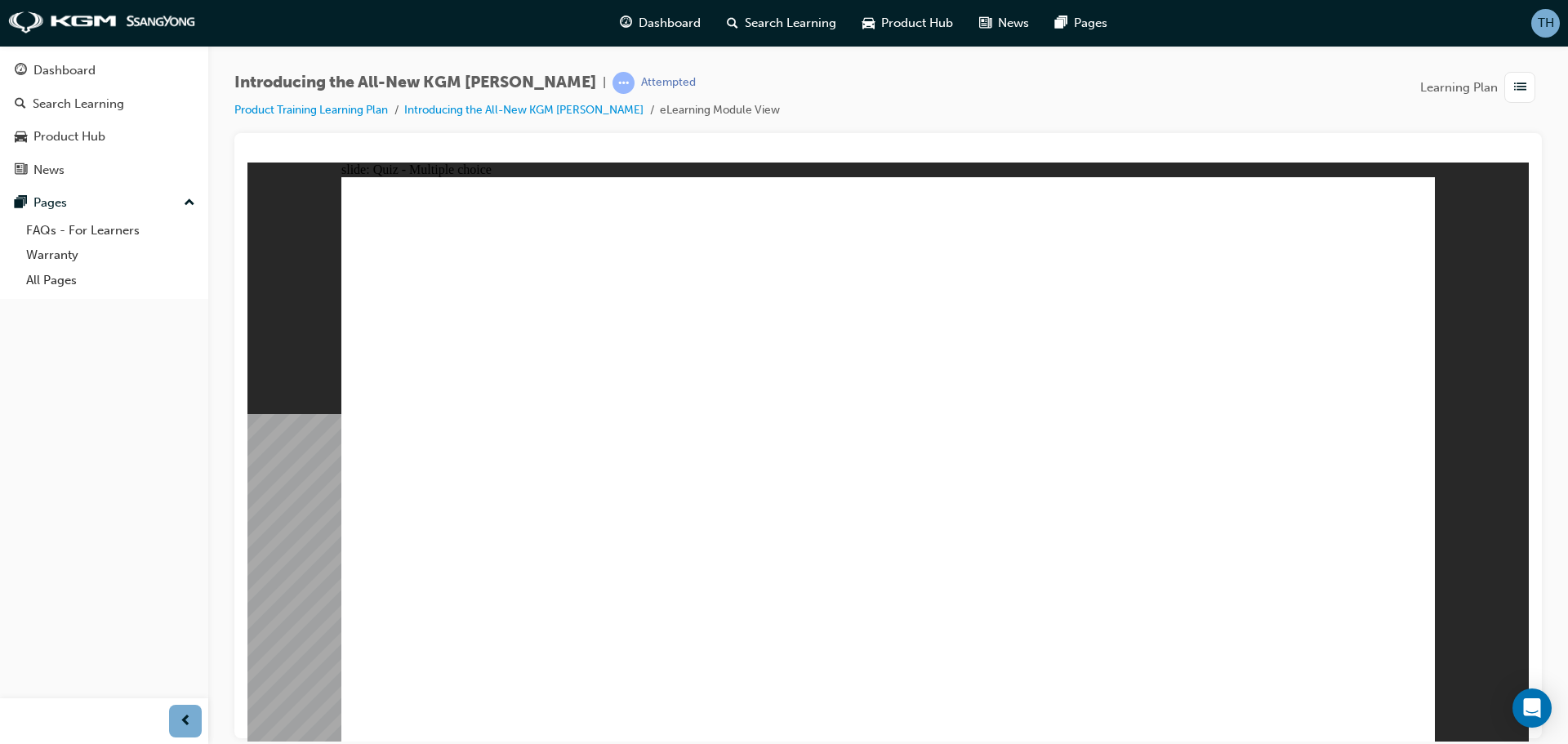
radio input "true"
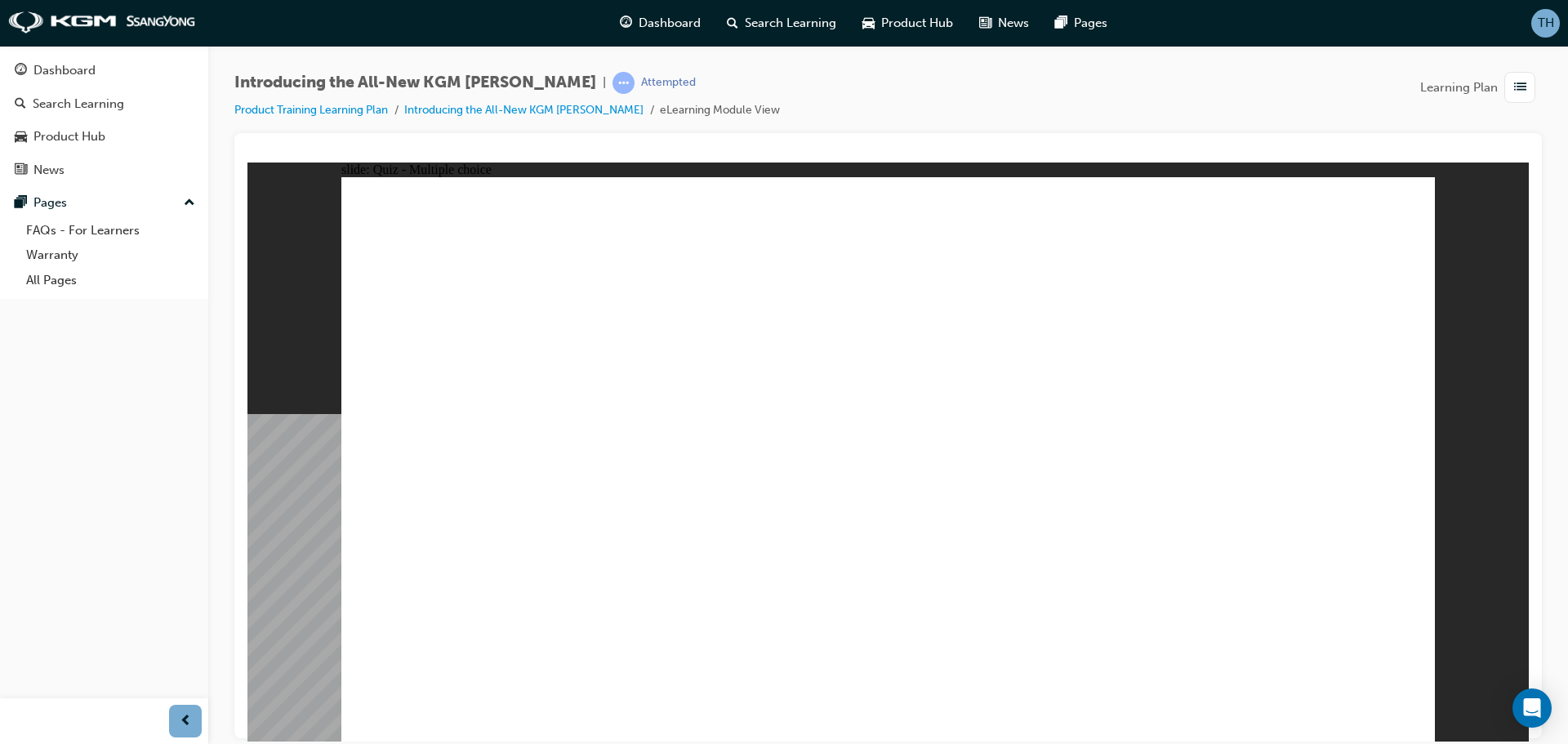
radio input "true"
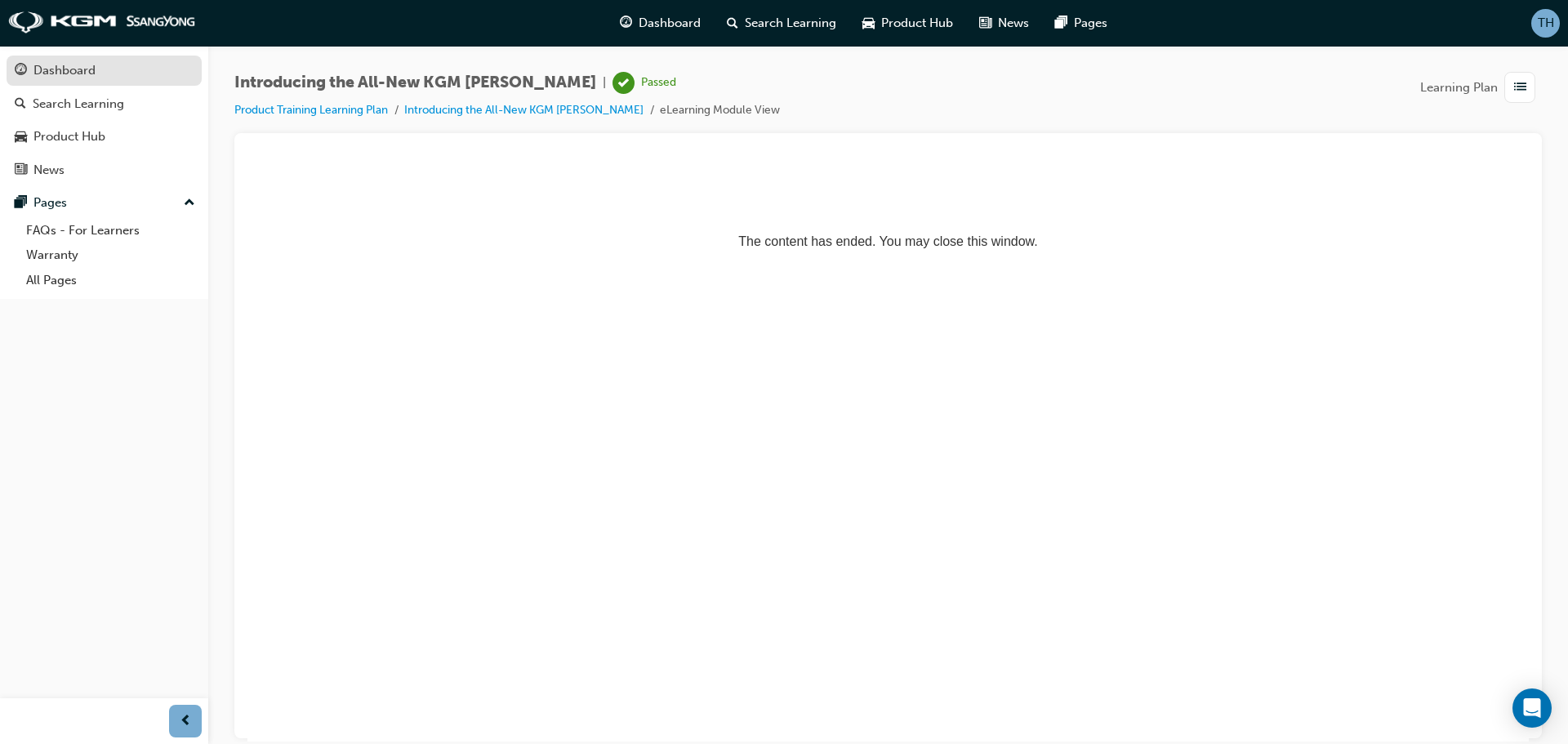
click at [92, 71] on div "Dashboard" at bounding box center [64, 70] width 62 height 19
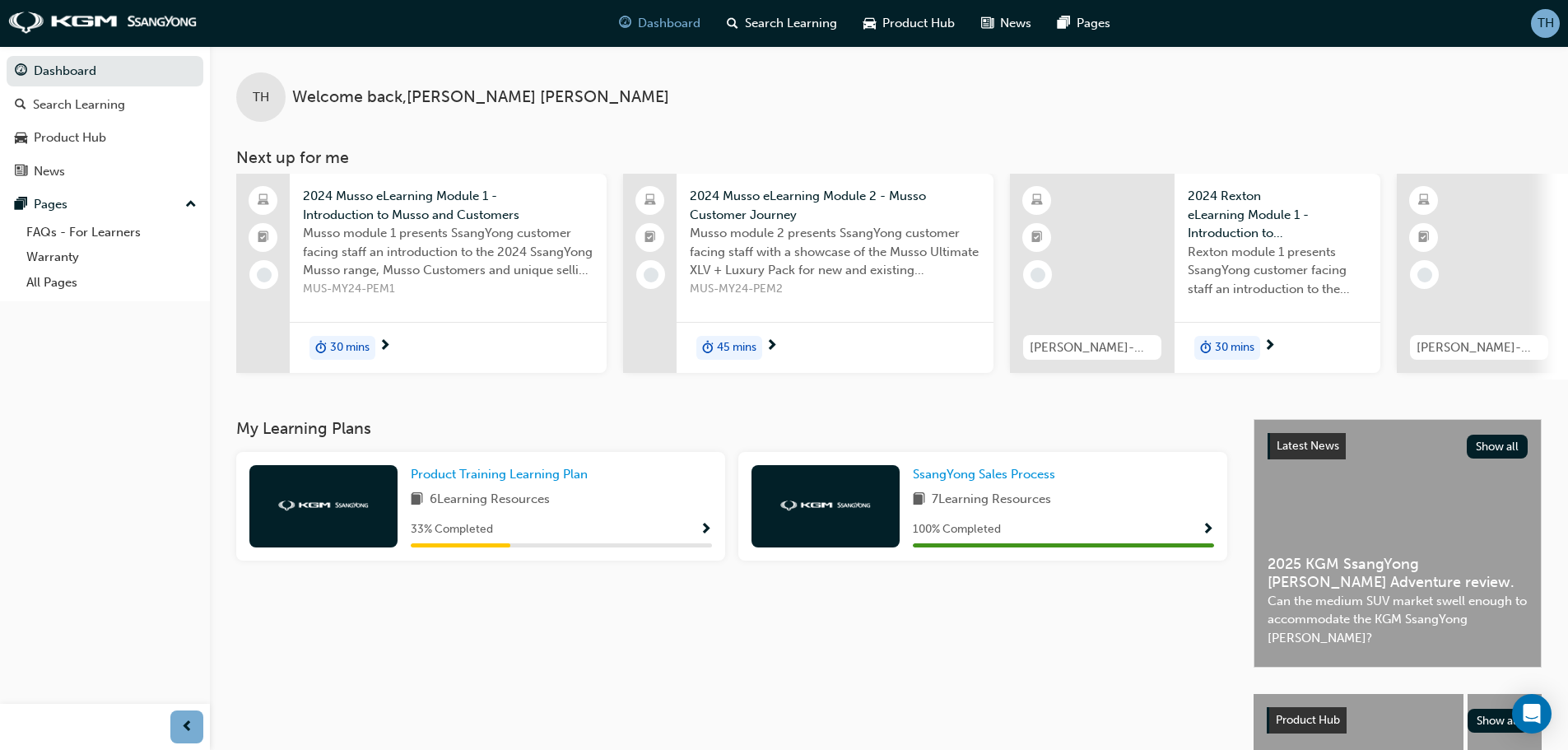
click at [710, 535] on span "Show Progress" at bounding box center [706, 529] width 12 height 15
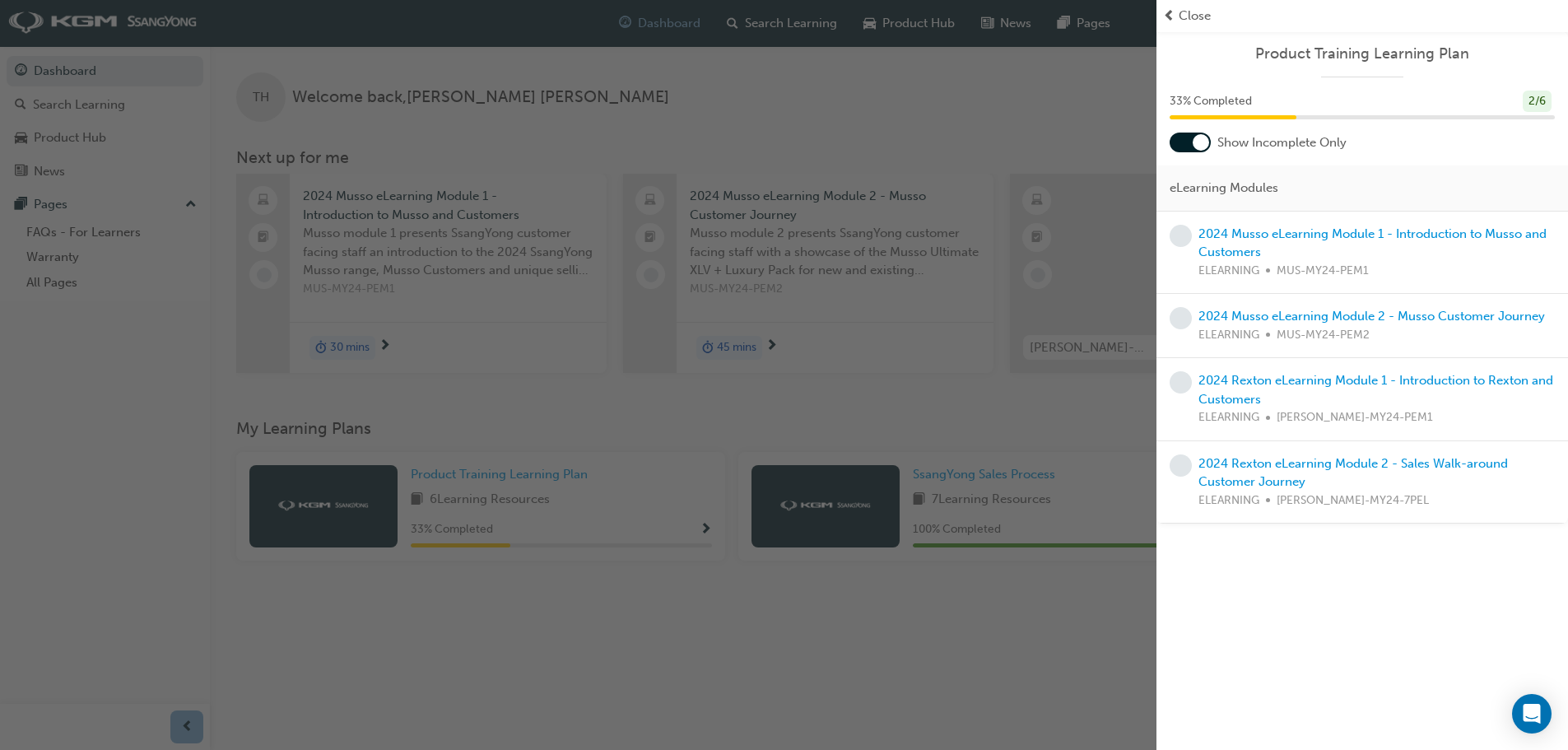
click at [1192, 137] on div at bounding box center [1191, 142] width 42 height 20
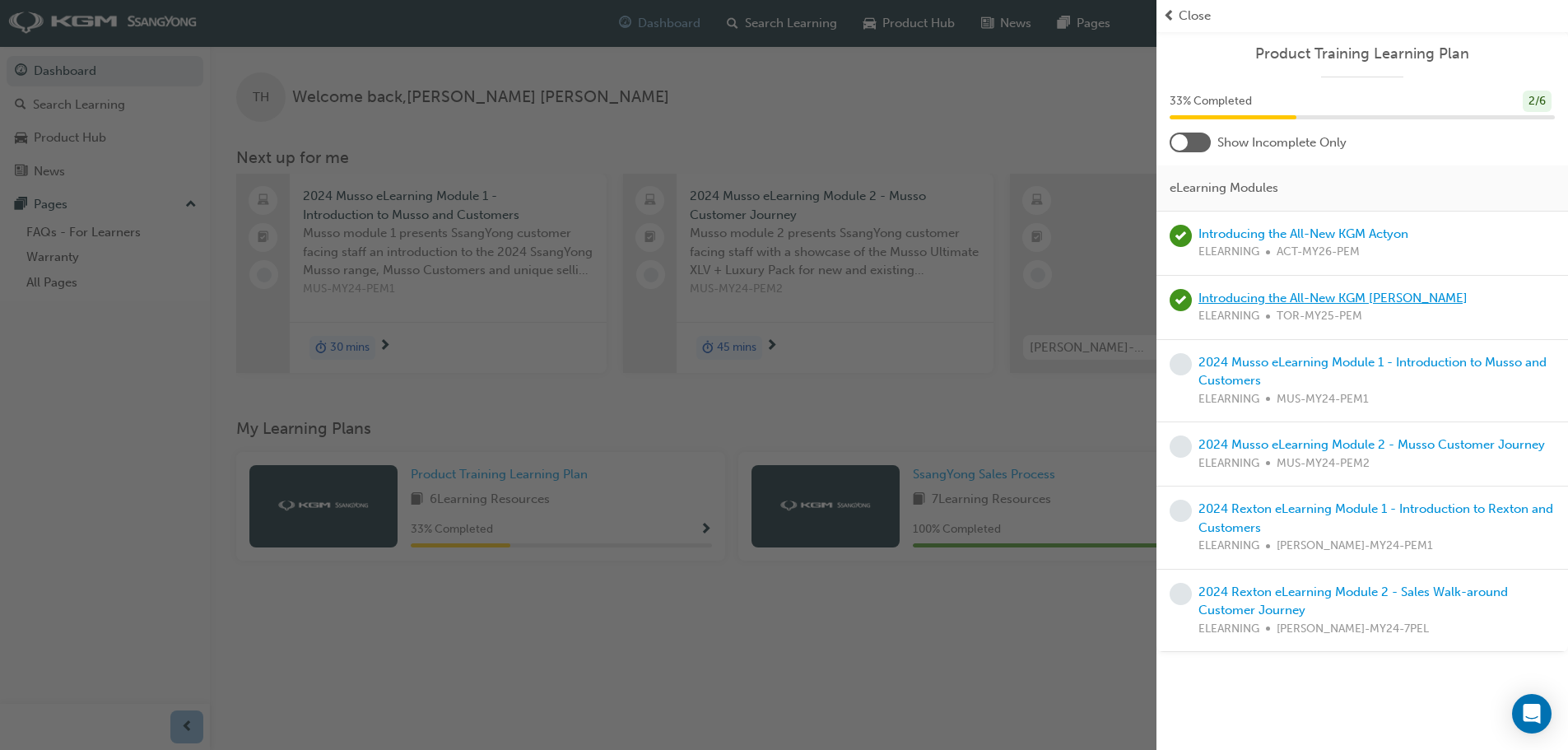
click at [1322, 297] on link "Introducing the All-New KGM [PERSON_NAME]" at bounding box center [1333, 298] width 269 height 15
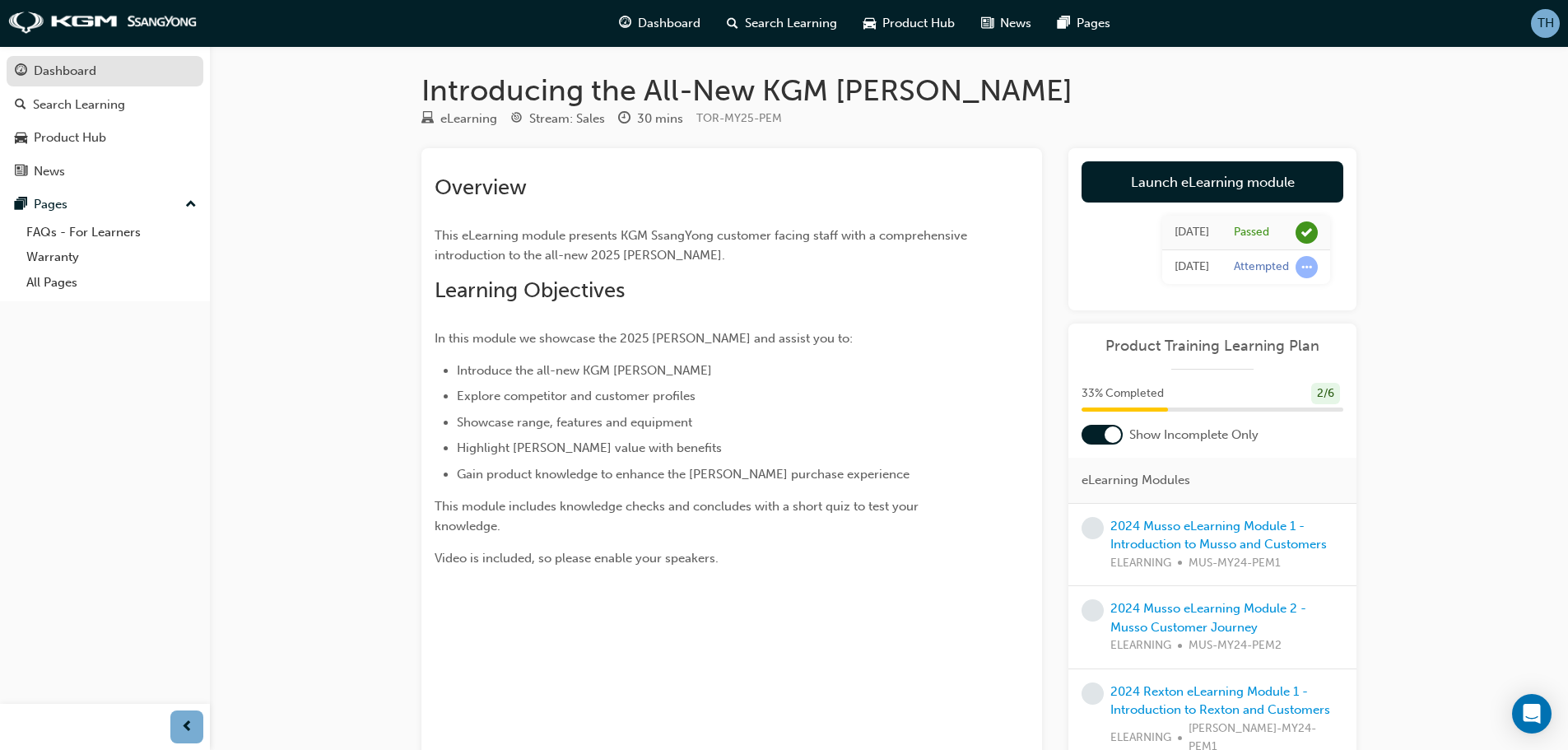
click at [80, 72] on div "Dashboard" at bounding box center [64, 70] width 62 height 19
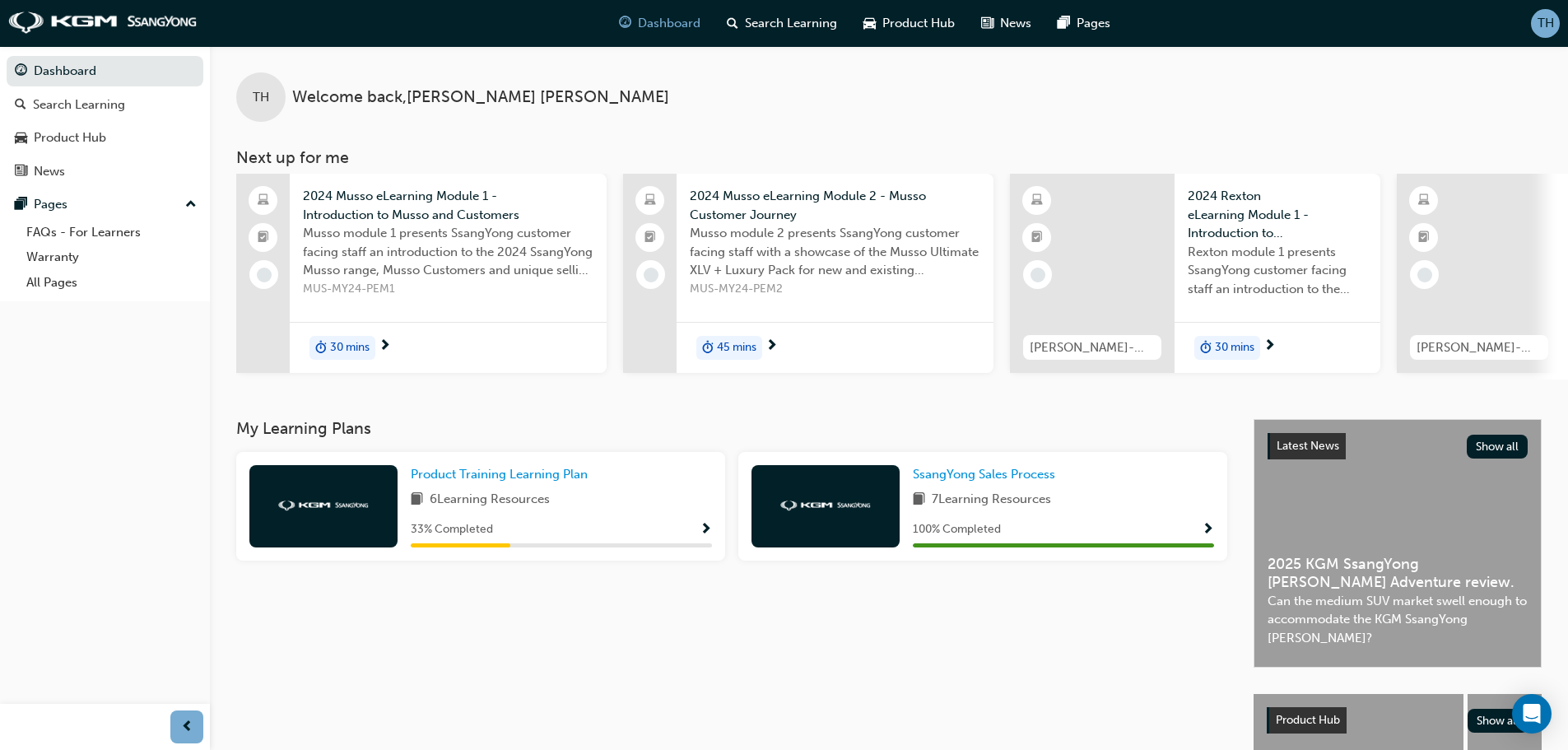
click at [700, 535] on span "Show Progress" at bounding box center [706, 529] width 12 height 15
